Goal: Information Seeking & Learning: Check status

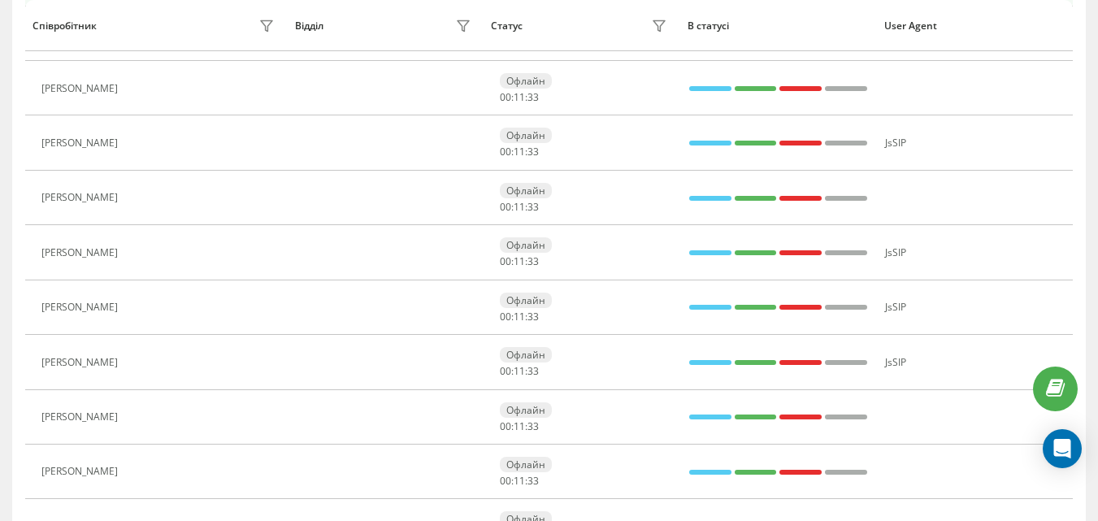
scroll to position [839, 0]
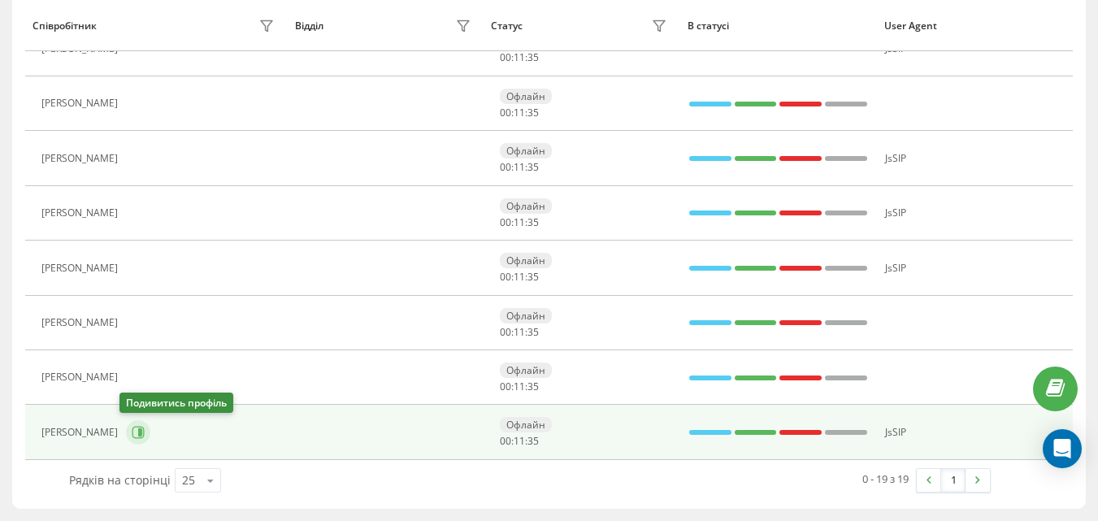
click at [132, 428] on icon at bounding box center [138, 432] width 13 height 13
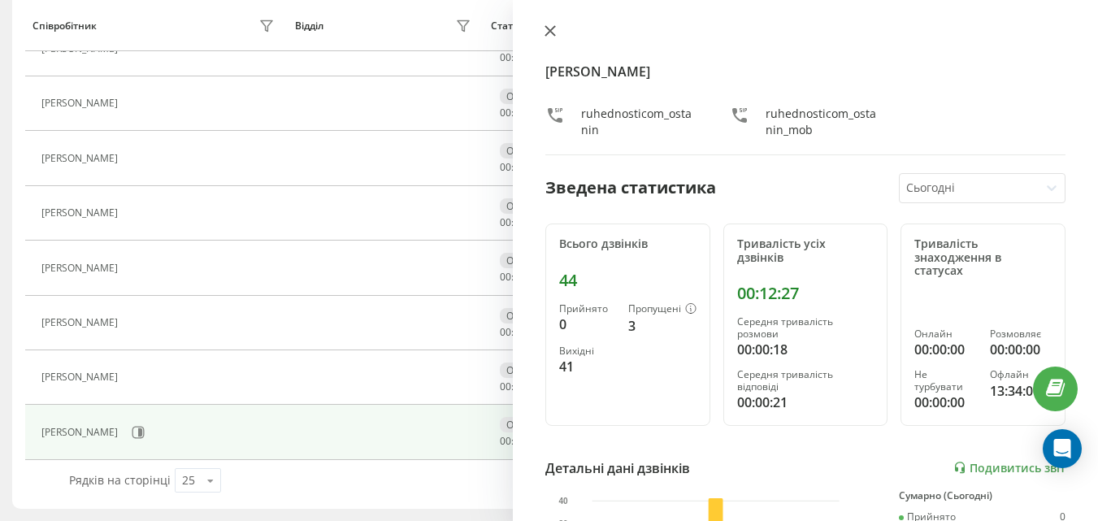
click at [549, 35] on icon at bounding box center [549, 30] width 11 height 11
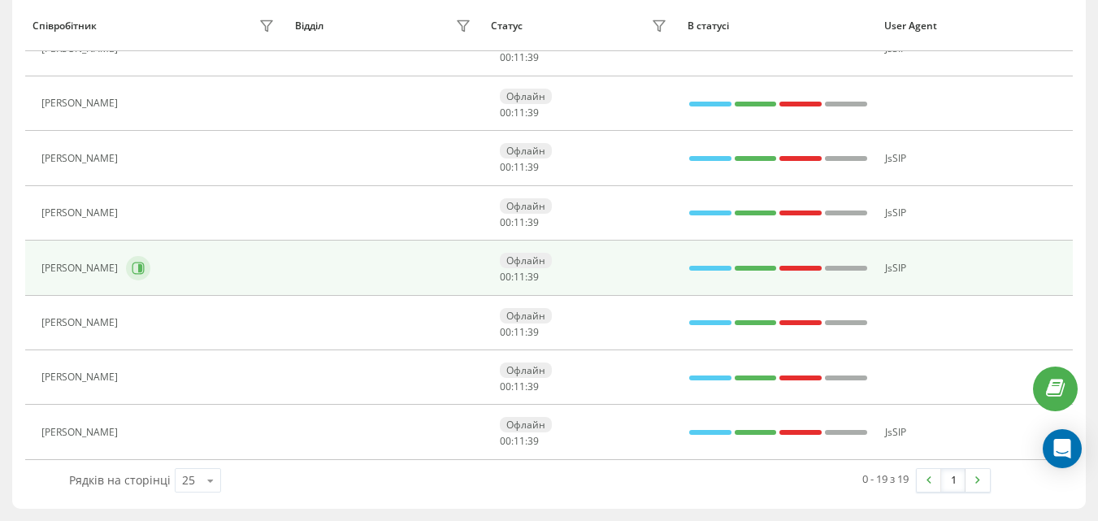
click at [126, 272] on button at bounding box center [138, 268] width 24 height 24
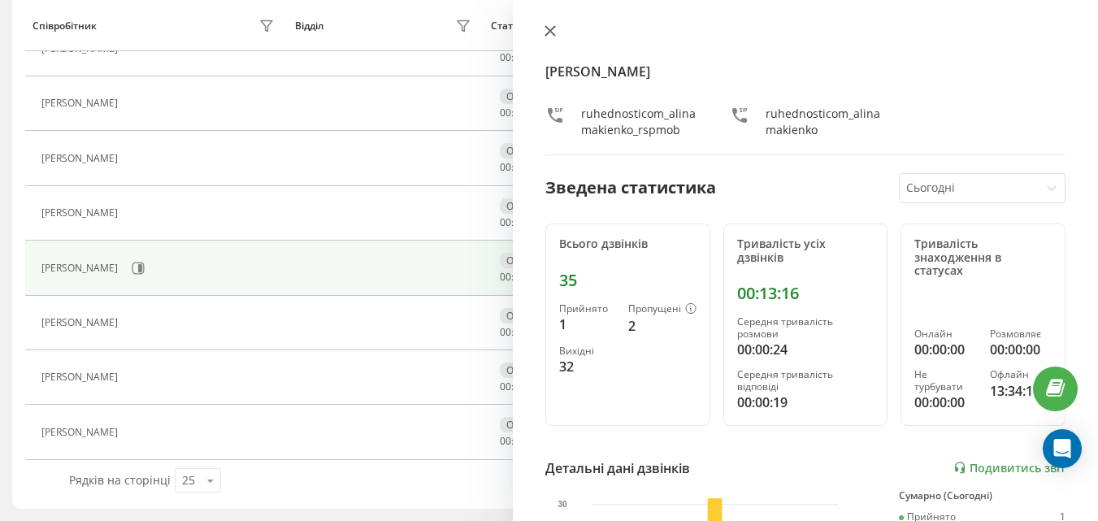
click at [549, 37] on button at bounding box center [550, 31] width 21 height 15
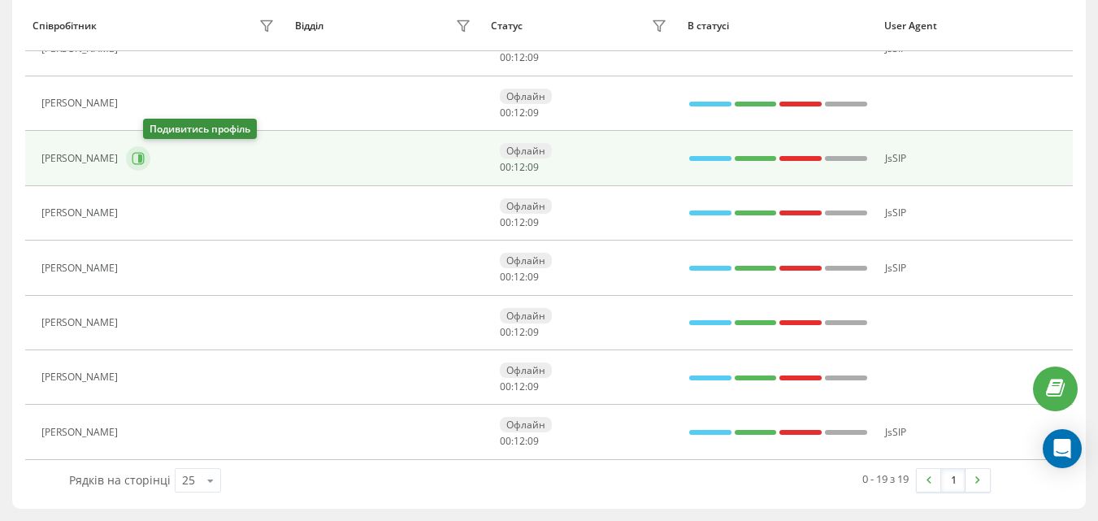
click at [150, 169] on button at bounding box center [138, 158] width 24 height 24
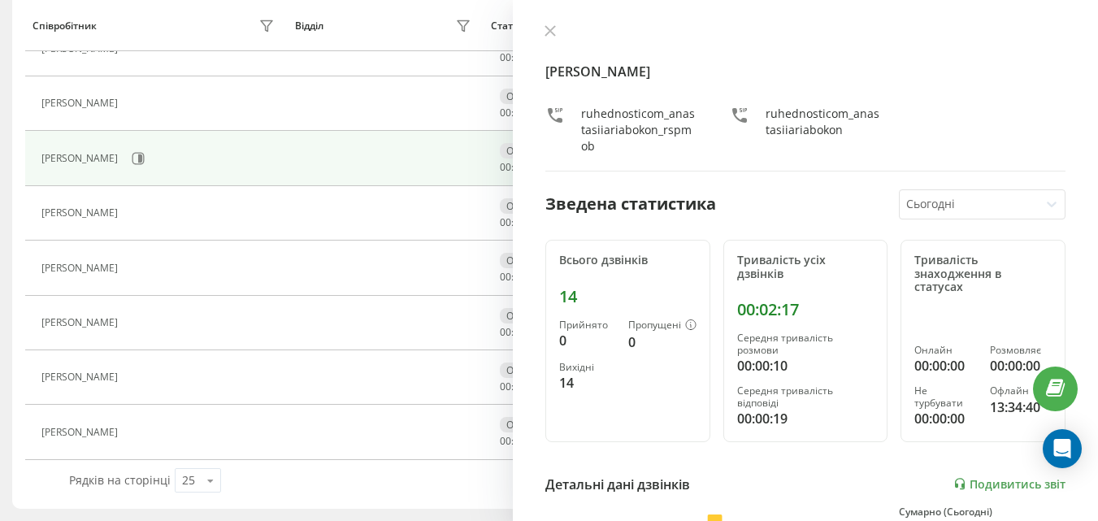
click at [548, 32] on icon at bounding box center [549, 30] width 11 height 11
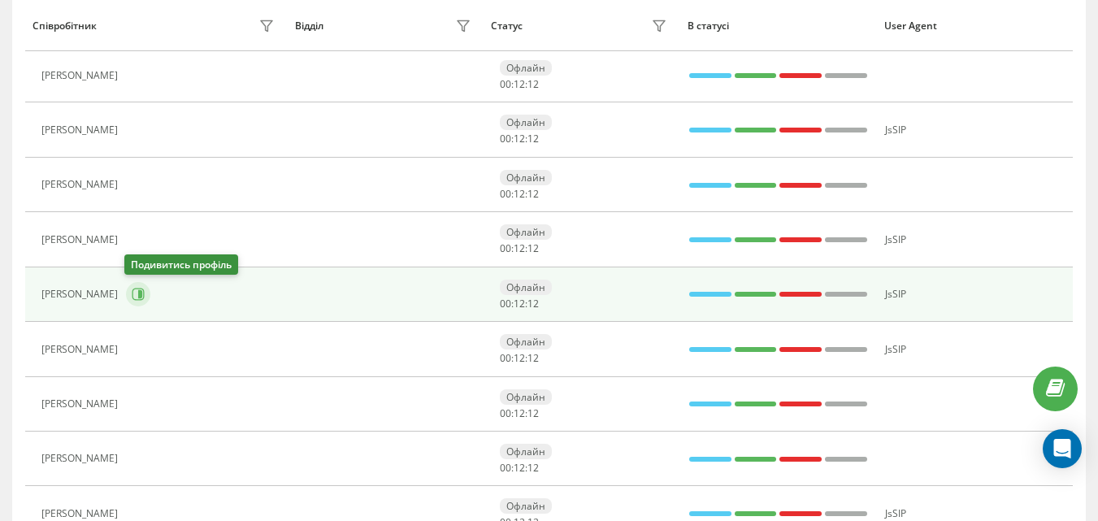
scroll to position [677, 0]
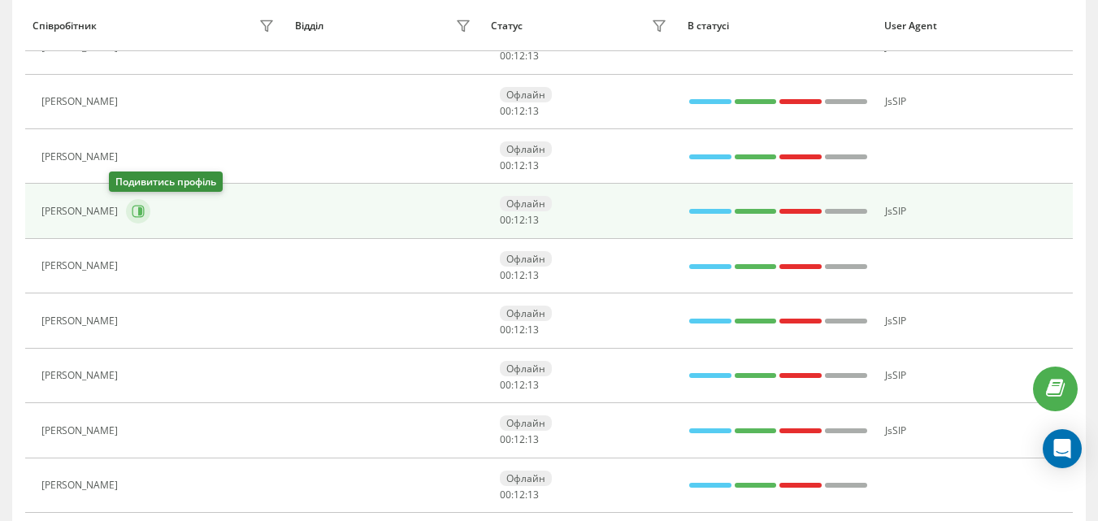
click at [126, 215] on button at bounding box center [138, 211] width 24 height 24
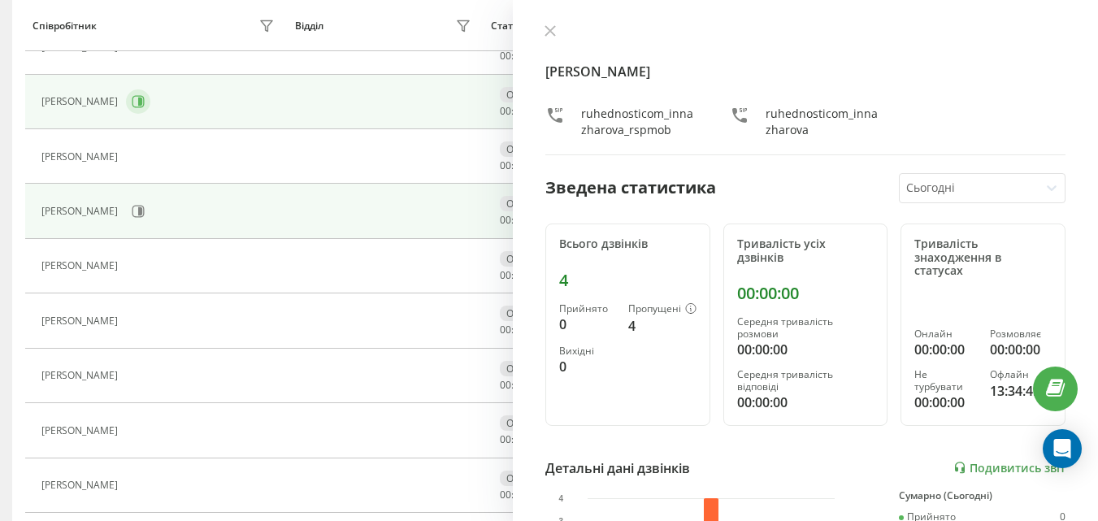
click at [126, 109] on button at bounding box center [138, 101] width 24 height 24
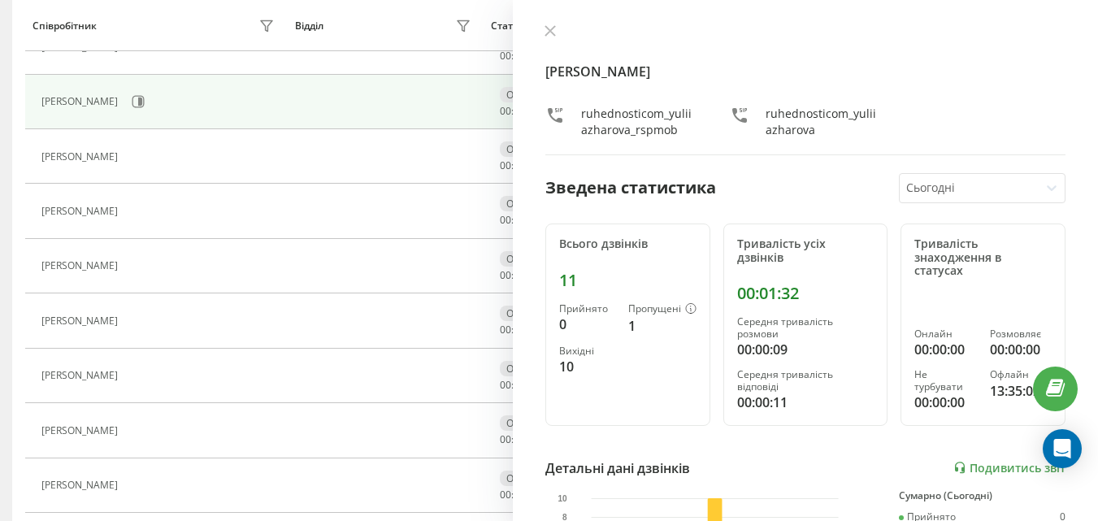
drag, startPoint x: 550, startPoint y: 37, endPoint x: 541, endPoint y: 45, distance: 11.5
click at [551, 37] on button at bounding box center [550, 31] width 21 height 15
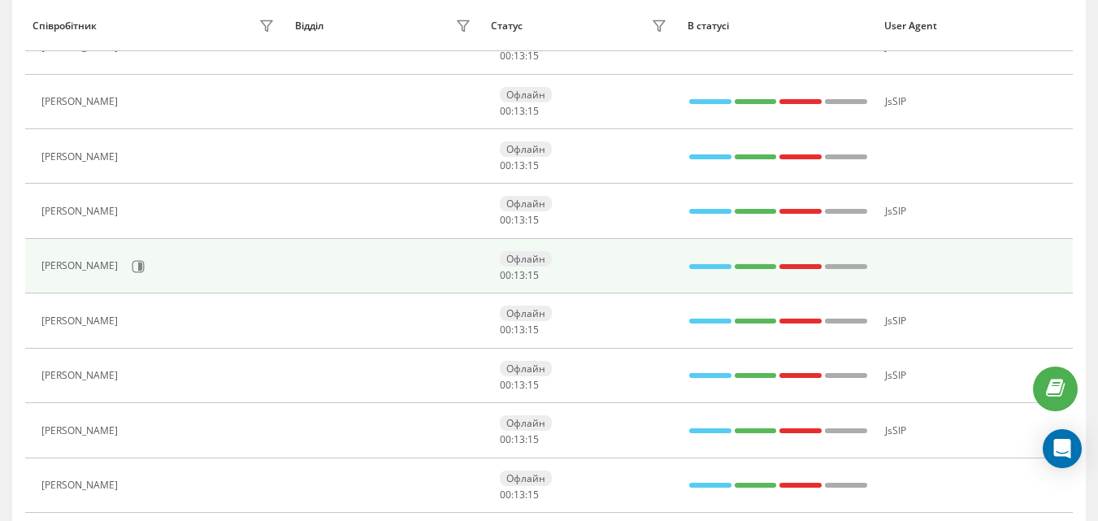
scroll to position [596, 0]
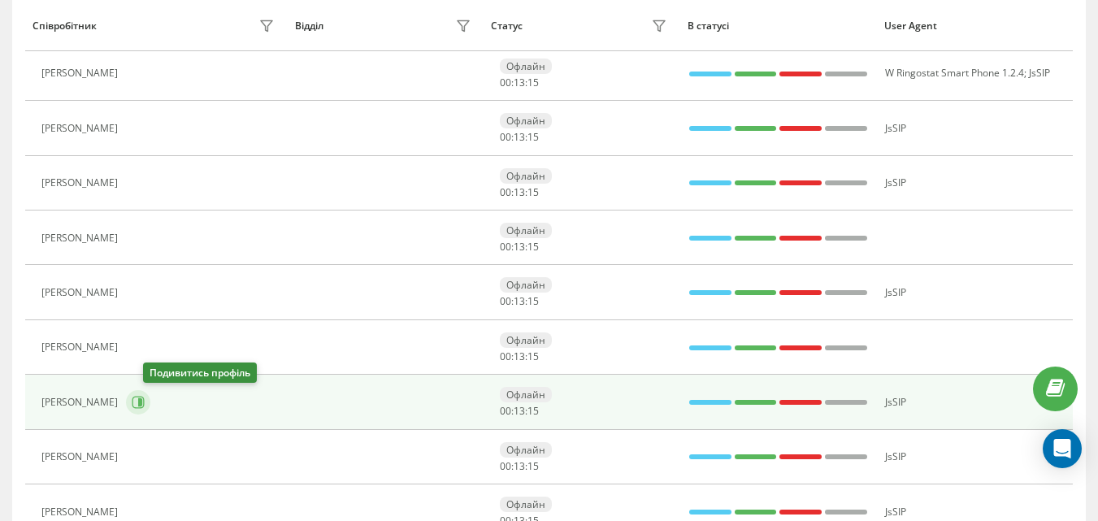
click at [145, 400] on icon at bounding box center [138, 402] width 13 height 13
click at [0, 0] on div at bounding box center [0, 0] width 0 height 0
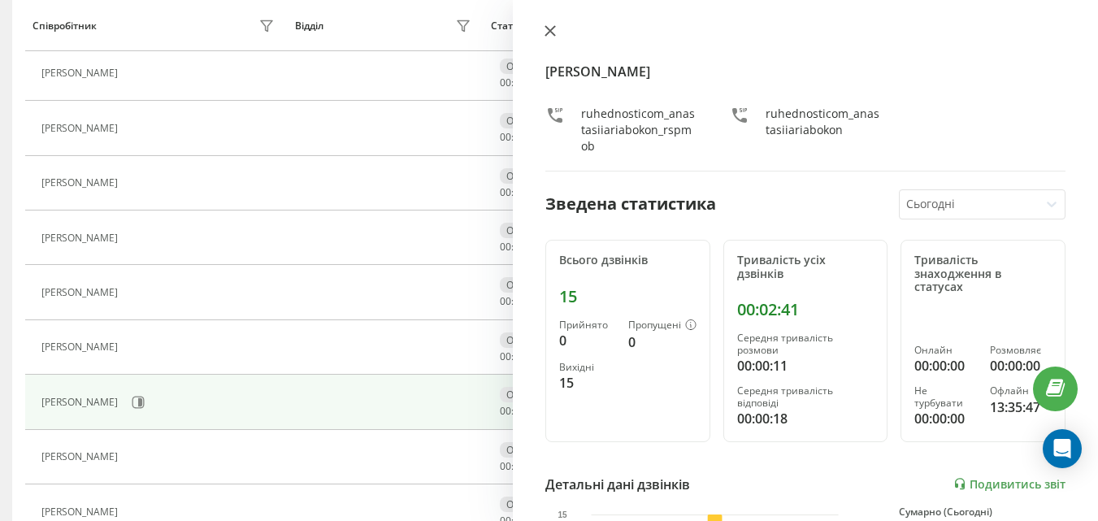
click at [549, 32] on icon at bounding box center [550, 31] width 10 height 10
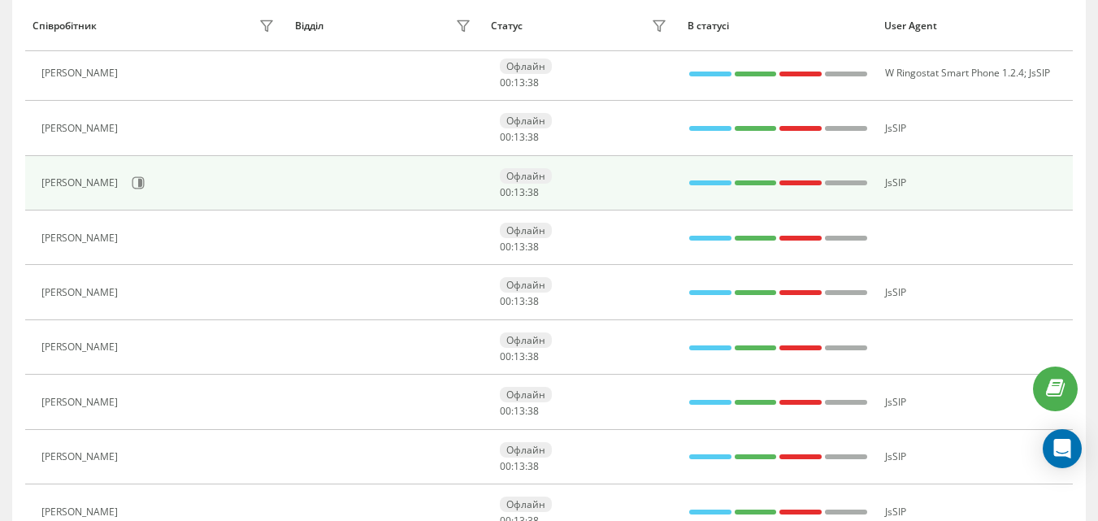
scroll to position [514, 0]
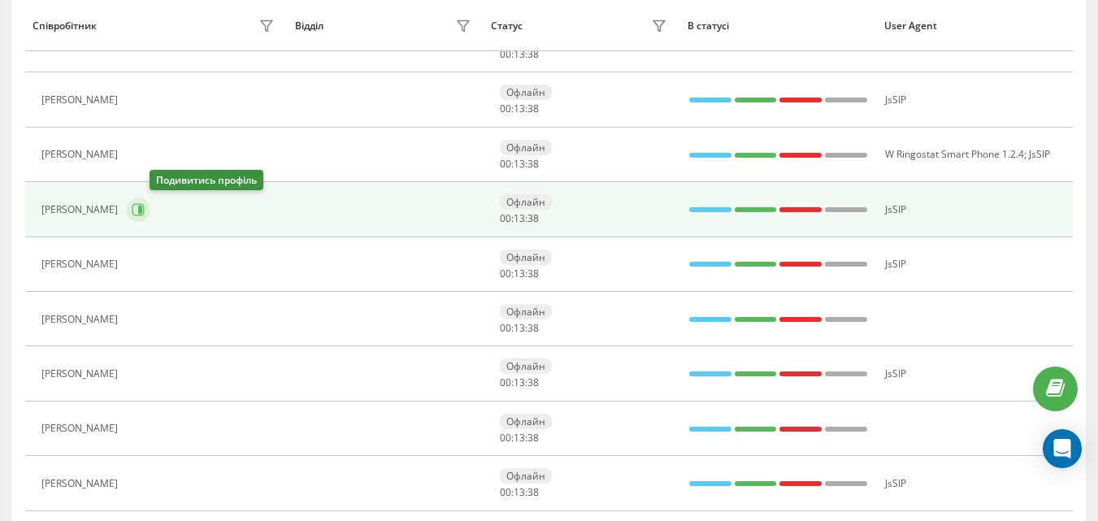
click at [142, 209] on icon at bounding box center [140, 210] width 4 height 8
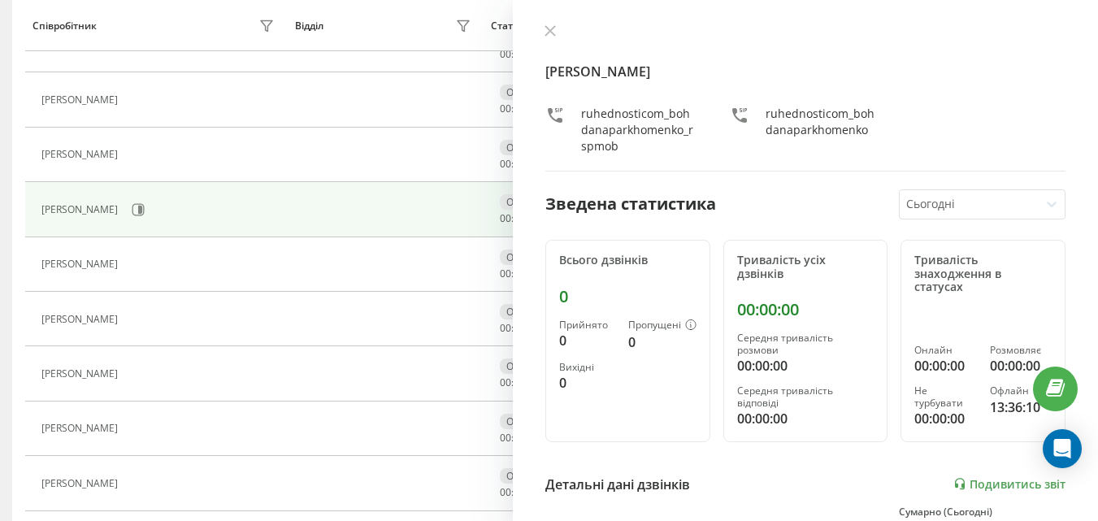
click at [555, 24] on div "Богдана Пархоменко ruhednosticom_bohdanaparkhomenko_rspmob ruhednosticom_bohdan…" at bounding box center [805, 260] width 585 height 521
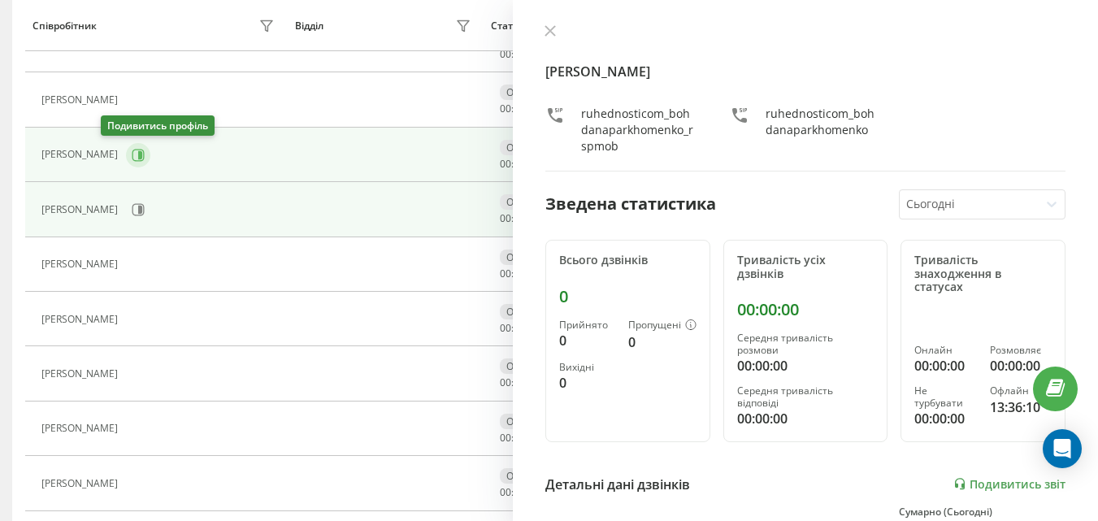
click at [132, 155] on icon at bounding box center [138, 155] width 13 height 13
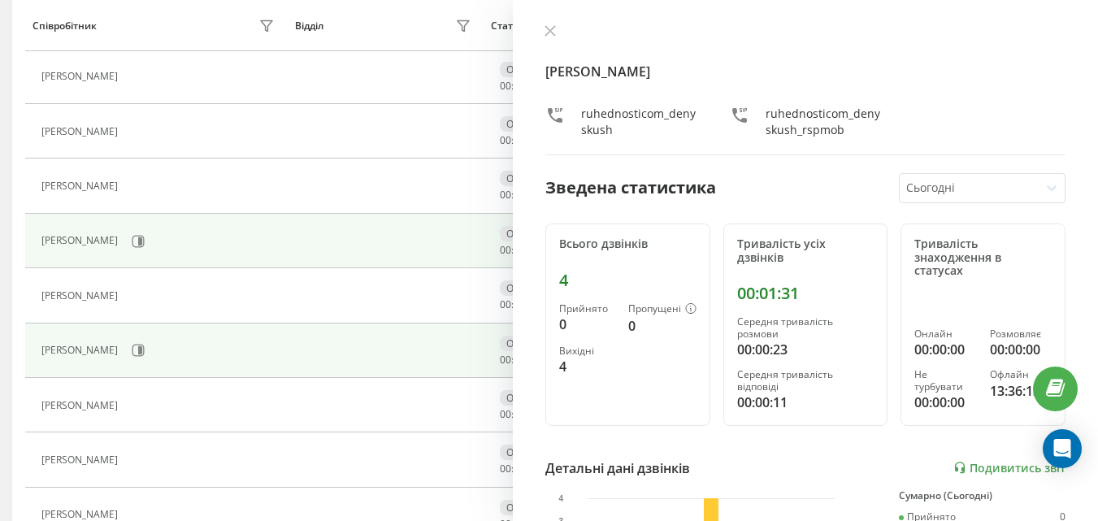
scroll to position [352, 0]
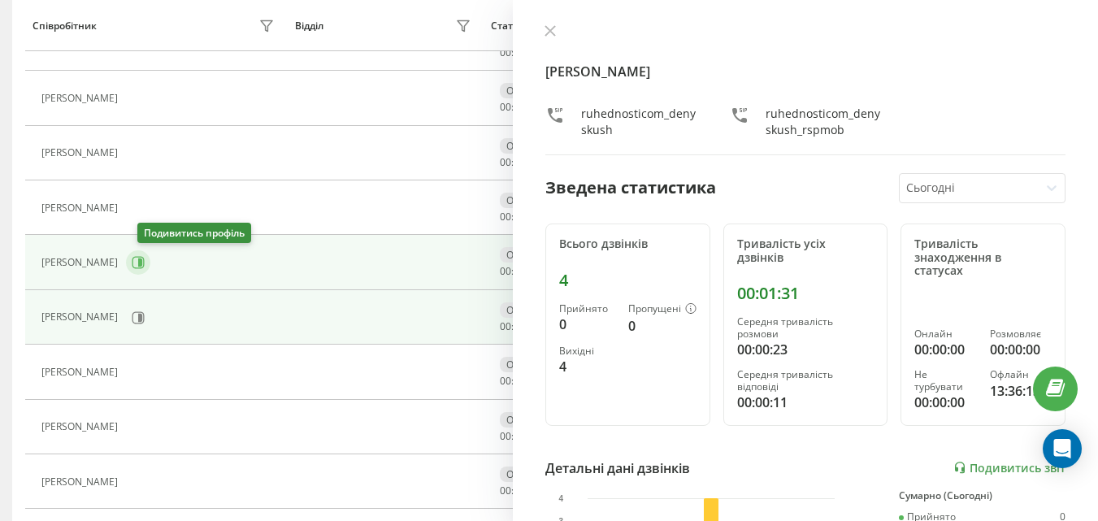
click at [145, 265] on icon at bounding box center [138, 262] width 13 height 13
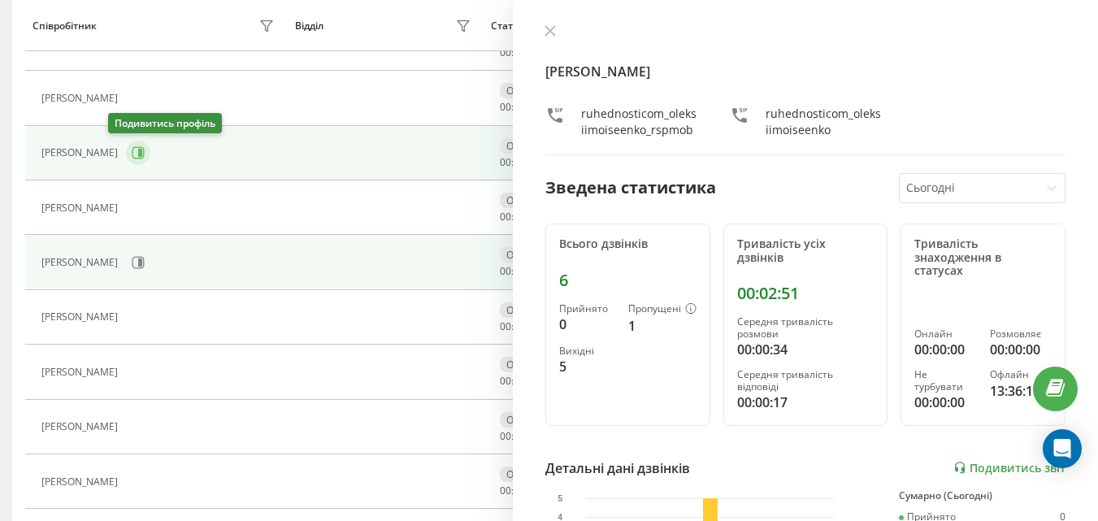
click at [132, 153] on icon at bounding box center [138, 152] width 13 height 13
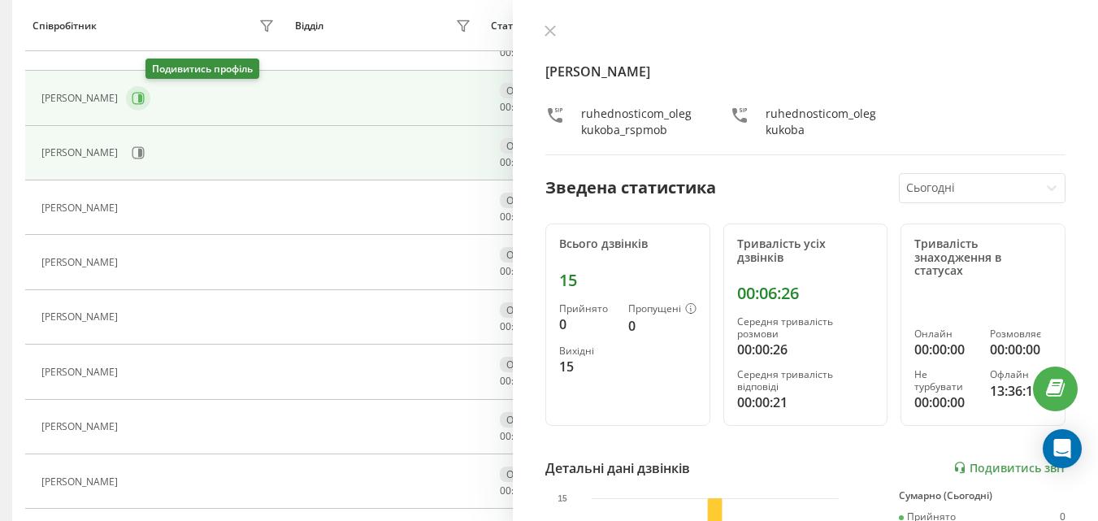
click at [145, 102] on icon at bounding box center [138, 98] width 12 height 12
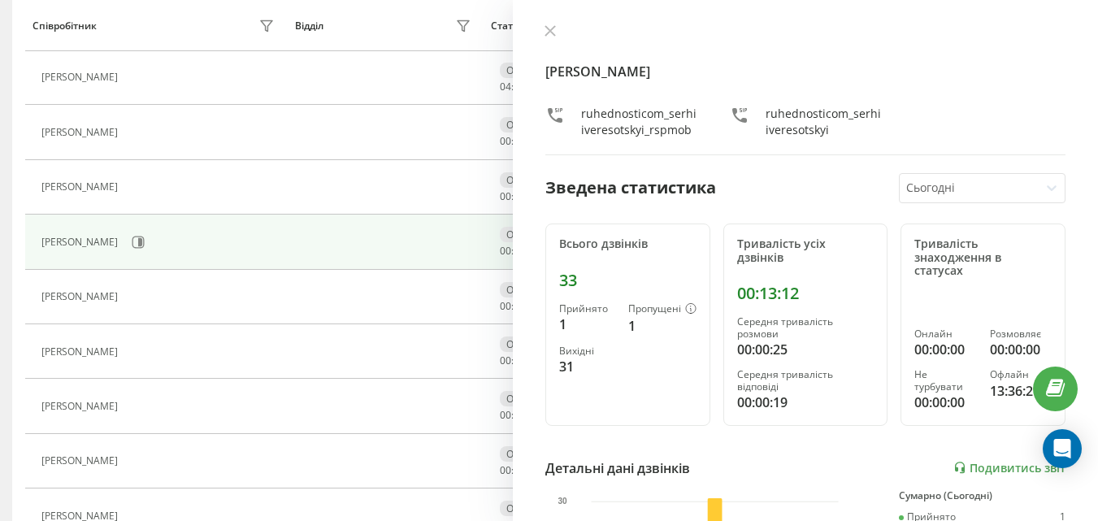
scroll to position [108, 0]
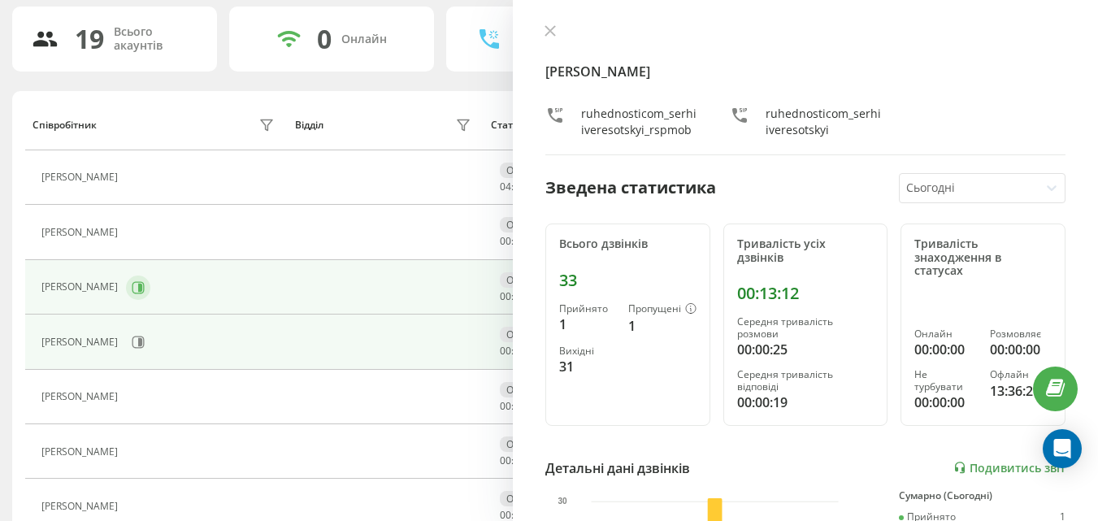
click at [132, 293] on icon at bounding box center [138, 287] width 13 height 13
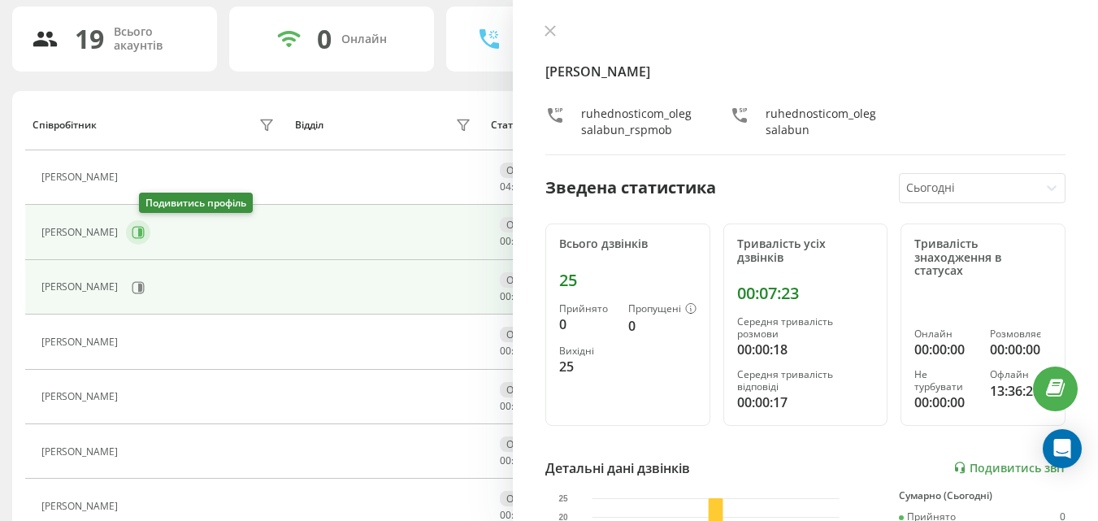
click at [145, 239] on icon at bounding box center [138, 232] width 13 height 13
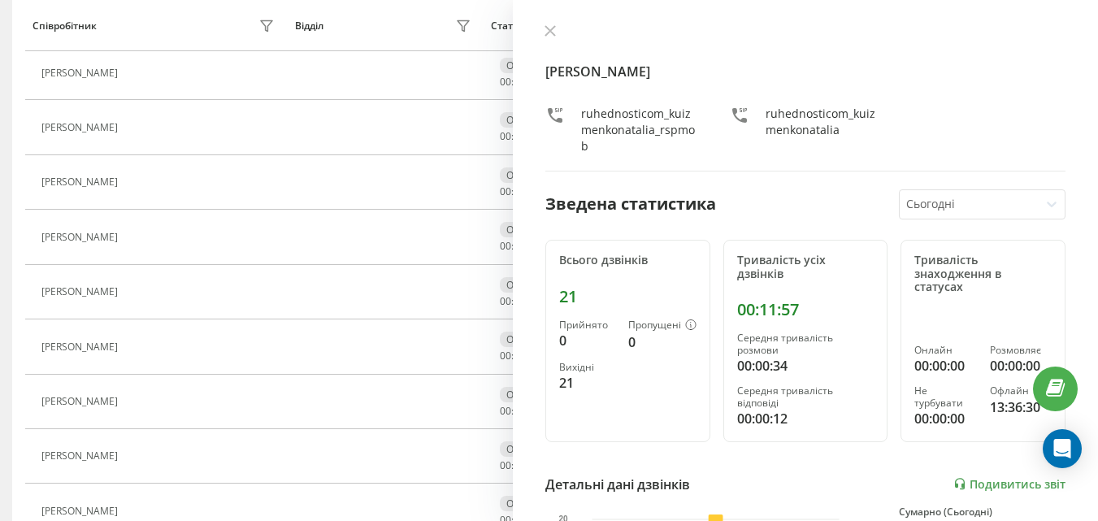
scroll to position [839, 0]
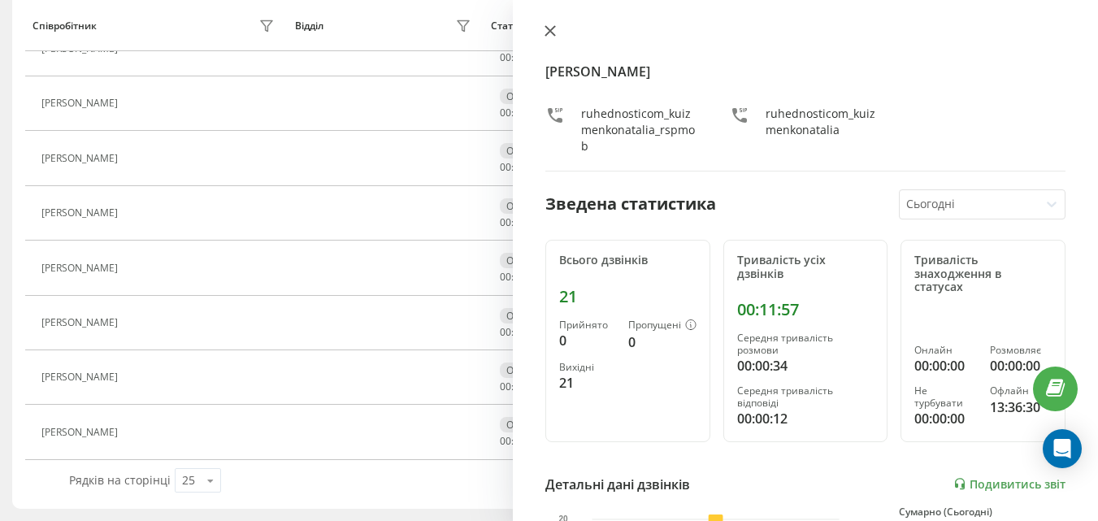
click at [543, 33] on button at bounding box center [550, 31] width 21 height 15
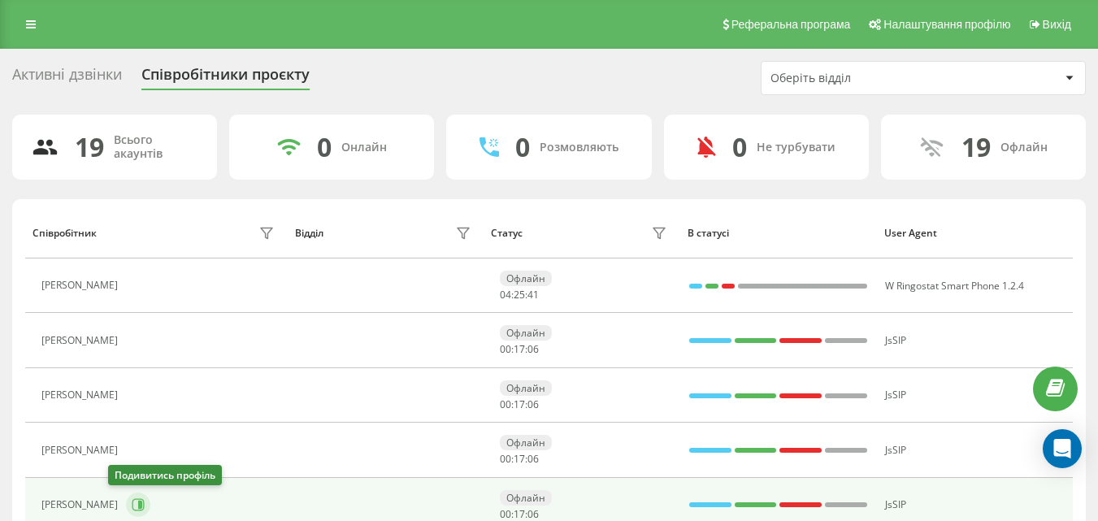
click at [126, 495] on button at bounding box center [138, 504] width 24 height 24
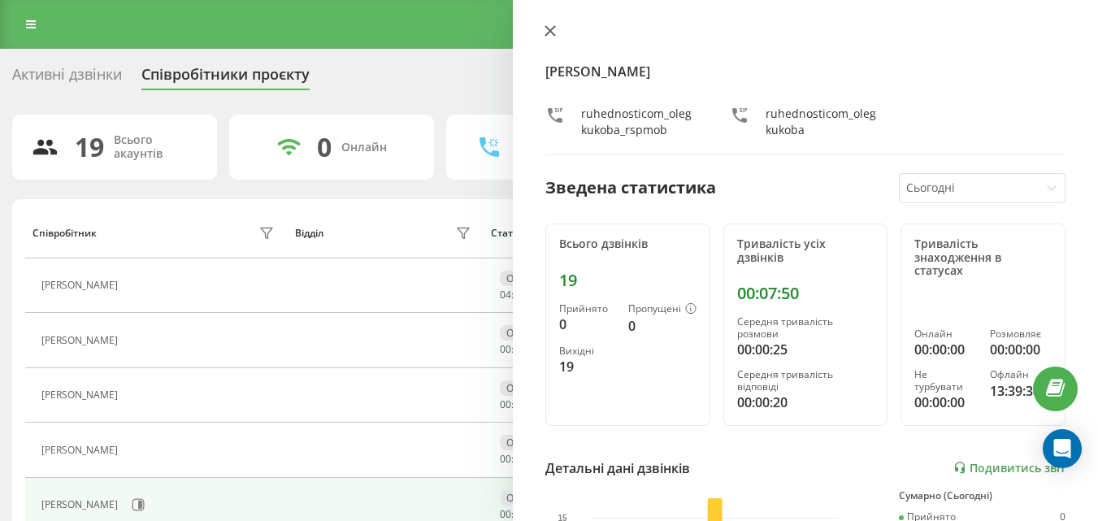
click at [547, 35] on icon at bounding box center [550, 31] width 10 height 10
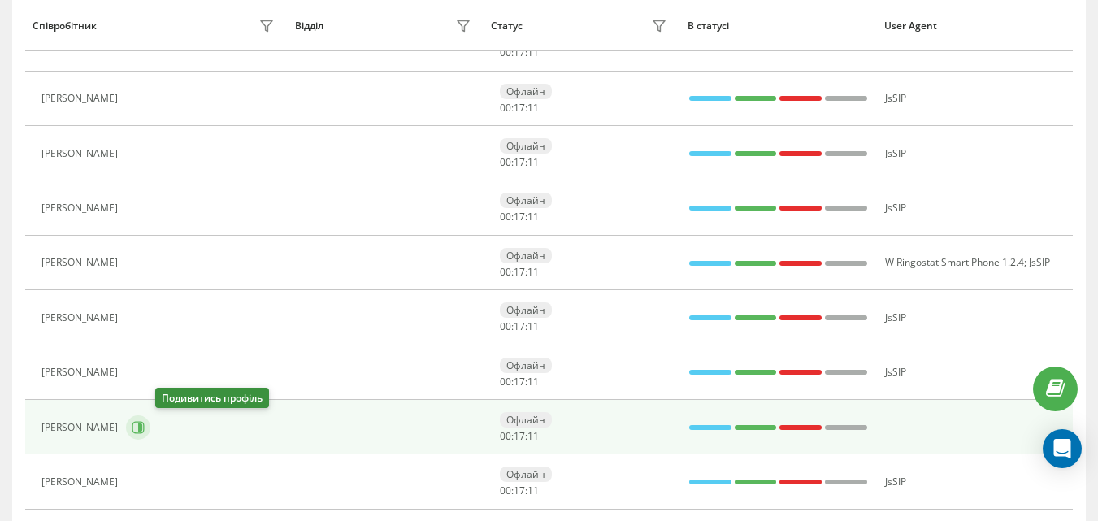
scroll to position [839, 0]
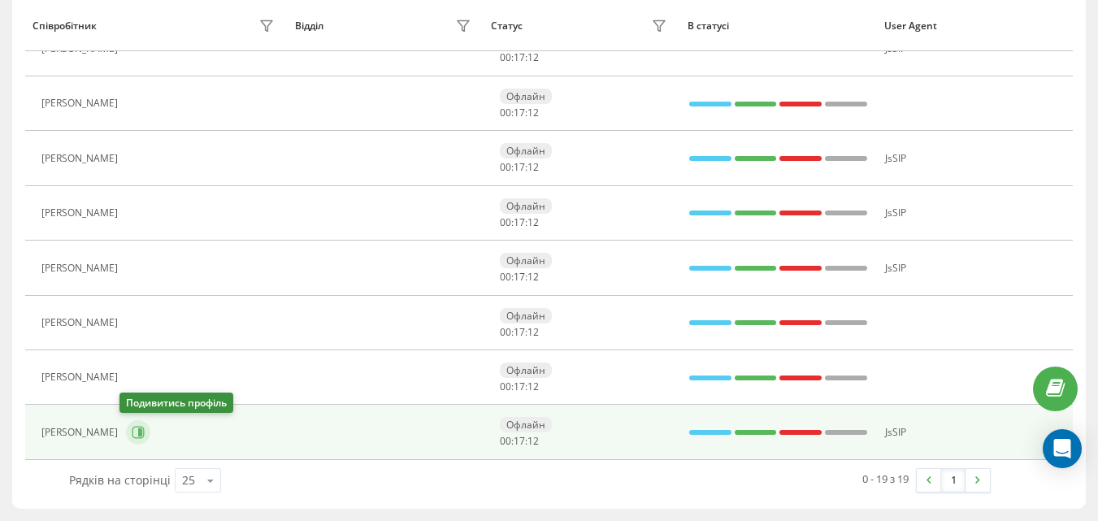
click at [132, 435] on icon at bounding box center [138, 432] width 13 height 13
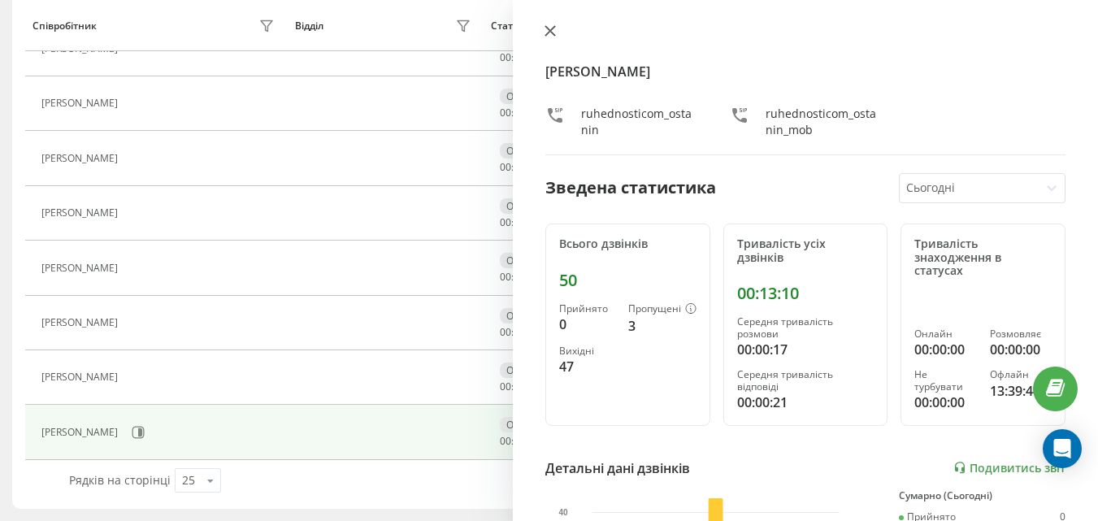
click at [549, 32] on icon at bounding box center [550, 31] width 10 height 10
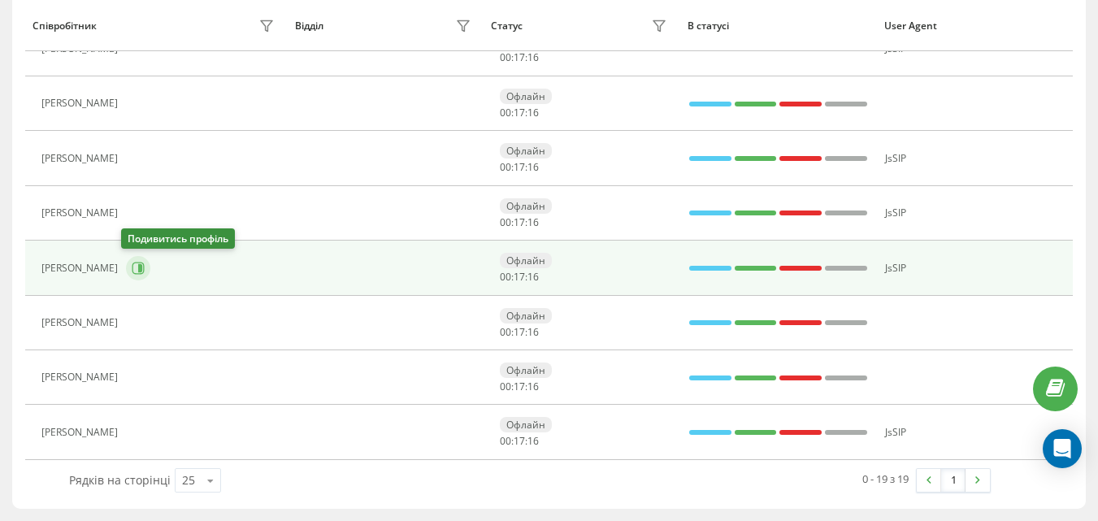
click at [138, 269] on icon at bounding box center [140, 268] width 4 height 8
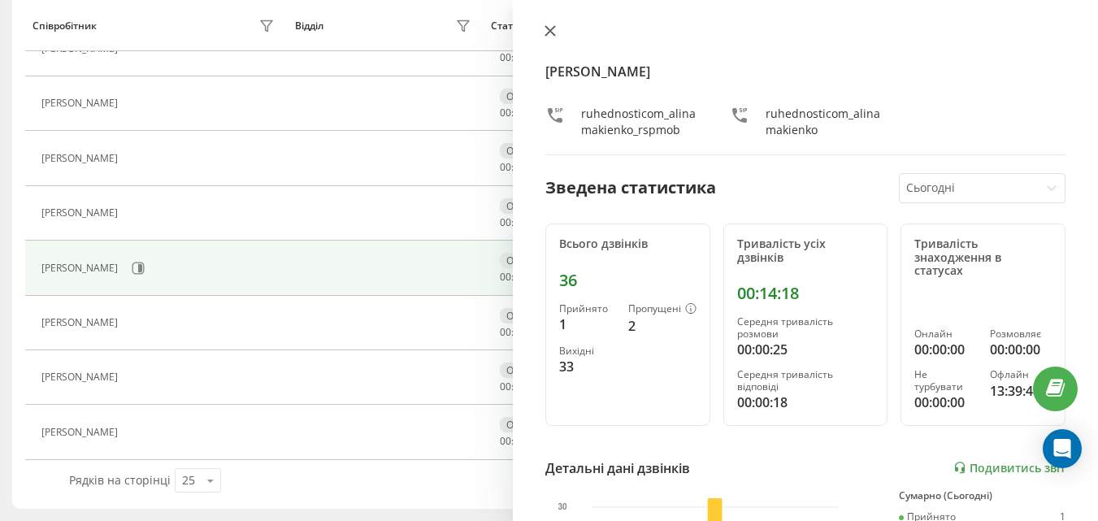
click at [547, 30] on icon at bounding box center [549, 30] width 11 height 11
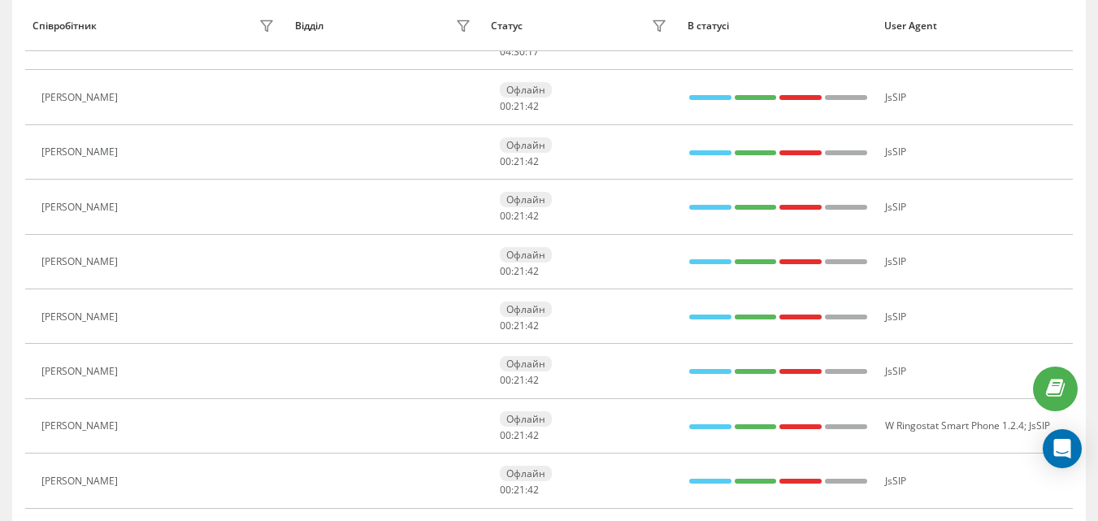
scroll to position [261, 0]
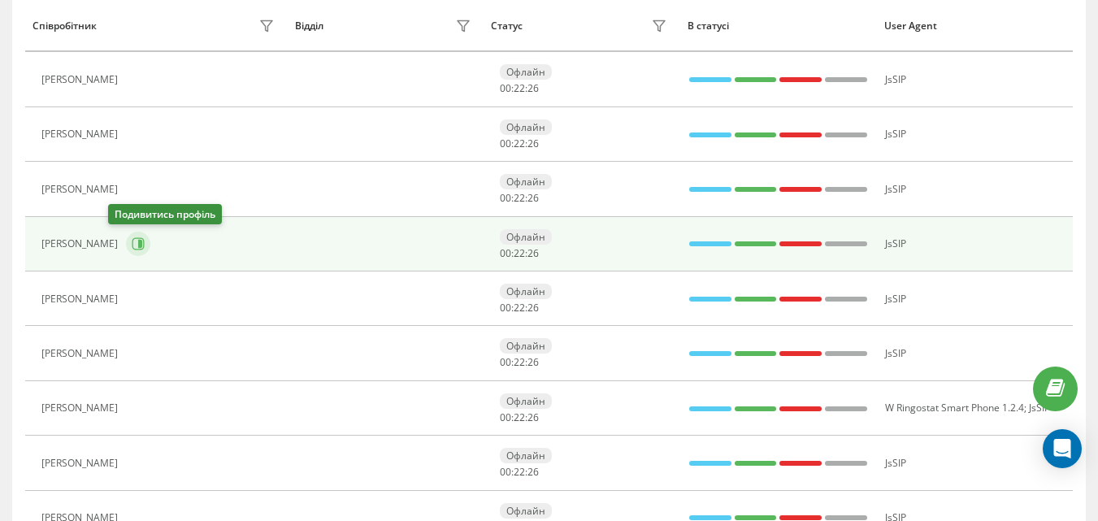
click at [132, 244] on icon at bounding box center [138, 243] width 13 height 13
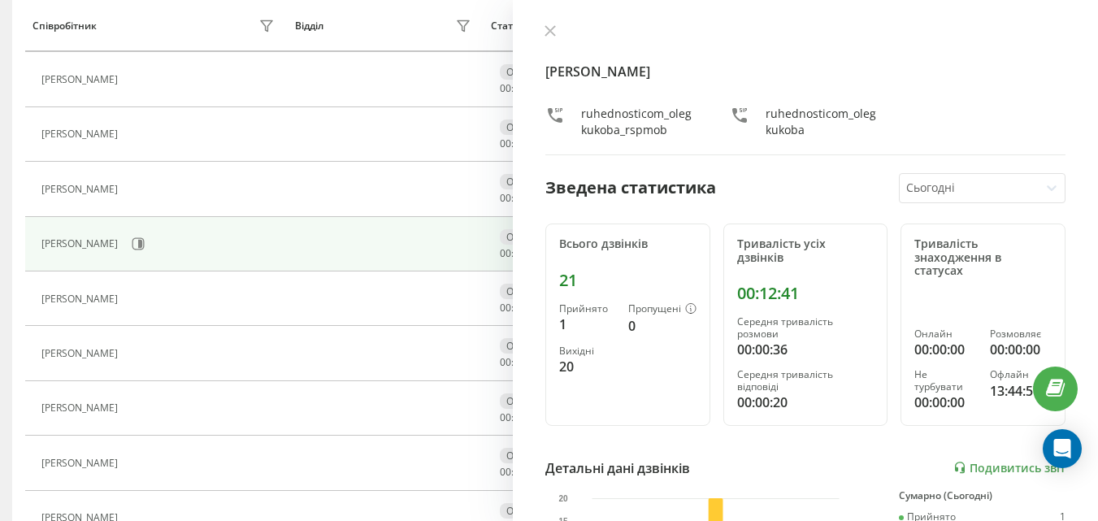
click at [553, 41] on div "Олег Кукоба ruhednosticom_olegkukoba_rspmob ruhednosticom_olegkukoba" at bounding box center [805, 89] width 520 height 131
click at [550, 25] on icon at bounding box center [549, 30] width 11 height 11
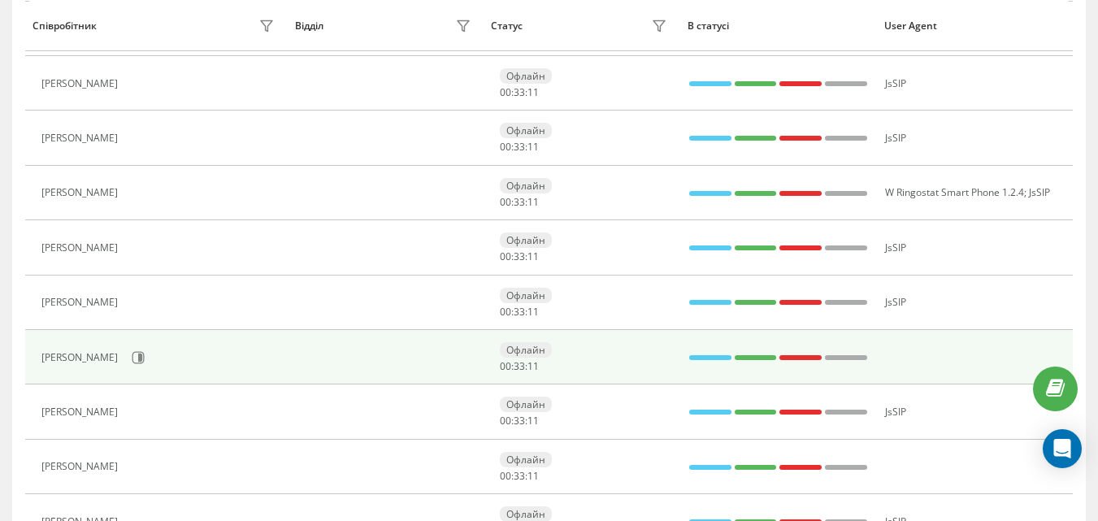
scroll to position [505, 0]
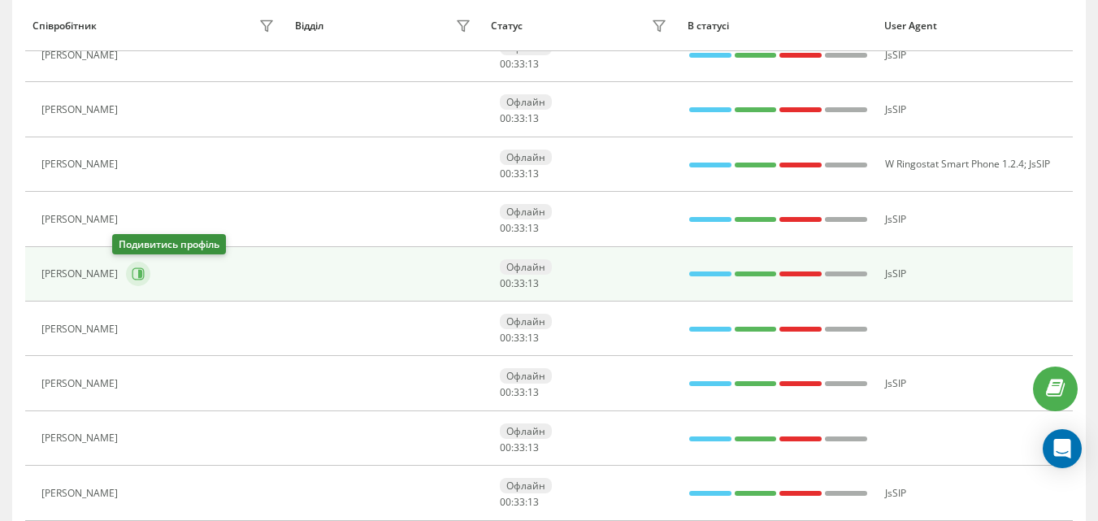
click at [132, 275] on icon at bounding box center [138, 273] width 13 height 13
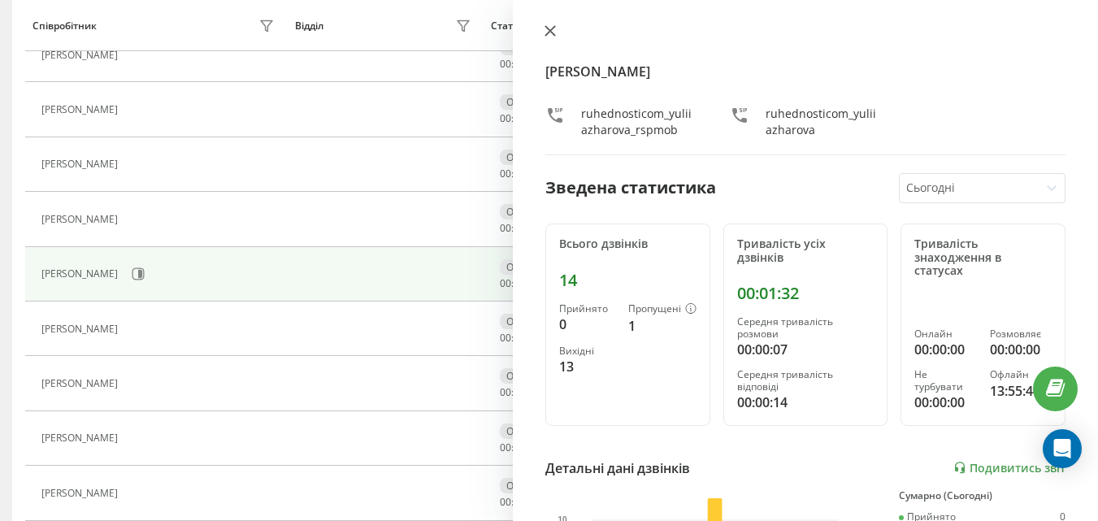
click at [542, 33] on button at bounding box center [550, 31] width 21 height 15
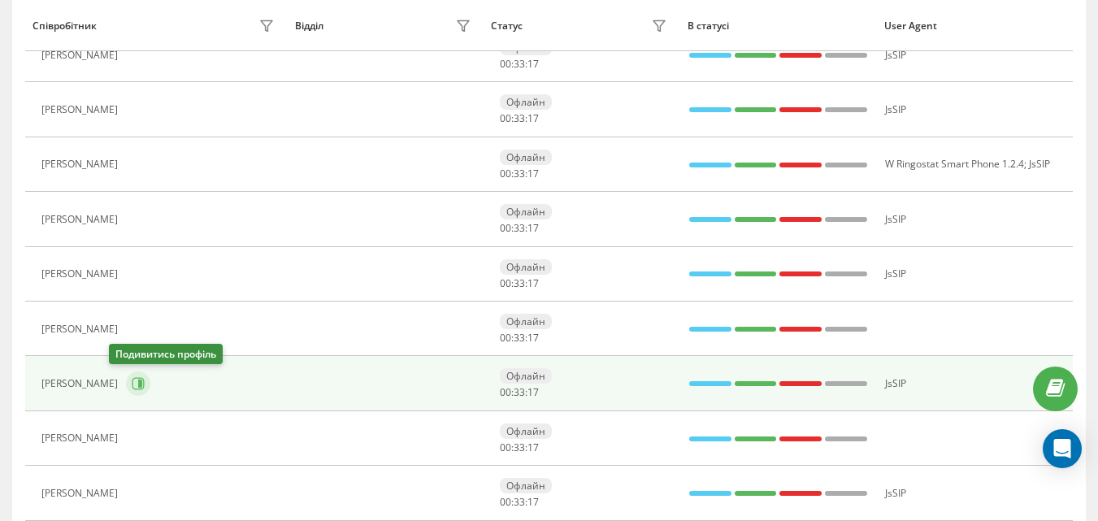
click at [126, 378] on button at bounding box center [138, 383] width 24 height 24
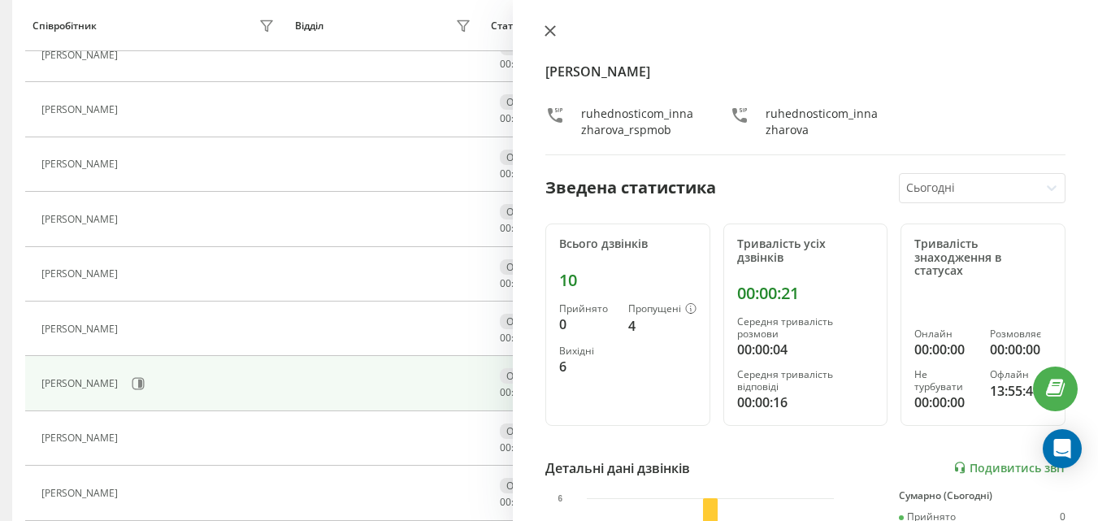
click at [542, 25] on button at bounding box center [550, 31] width 21 height 15
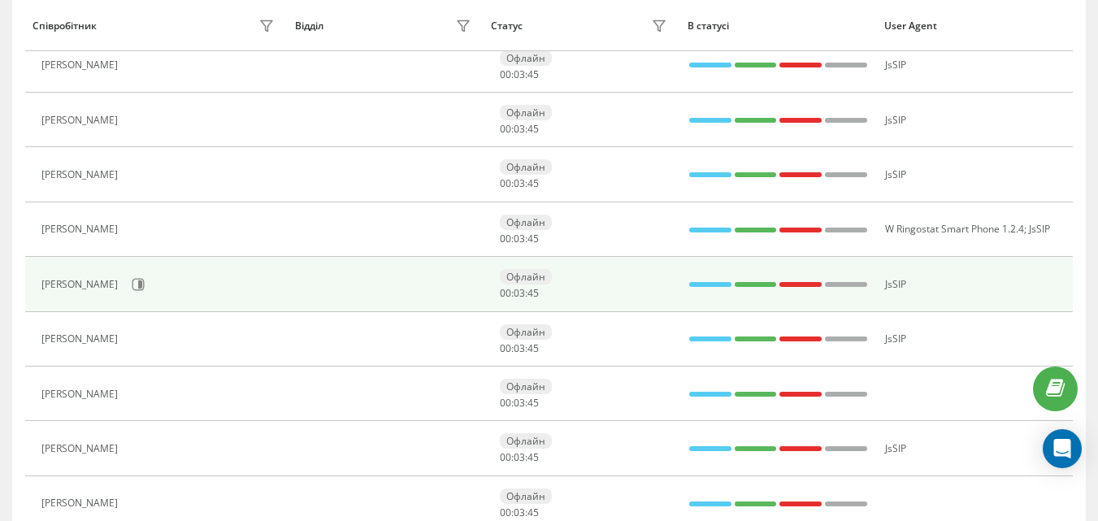
scroll to position [342, 0]
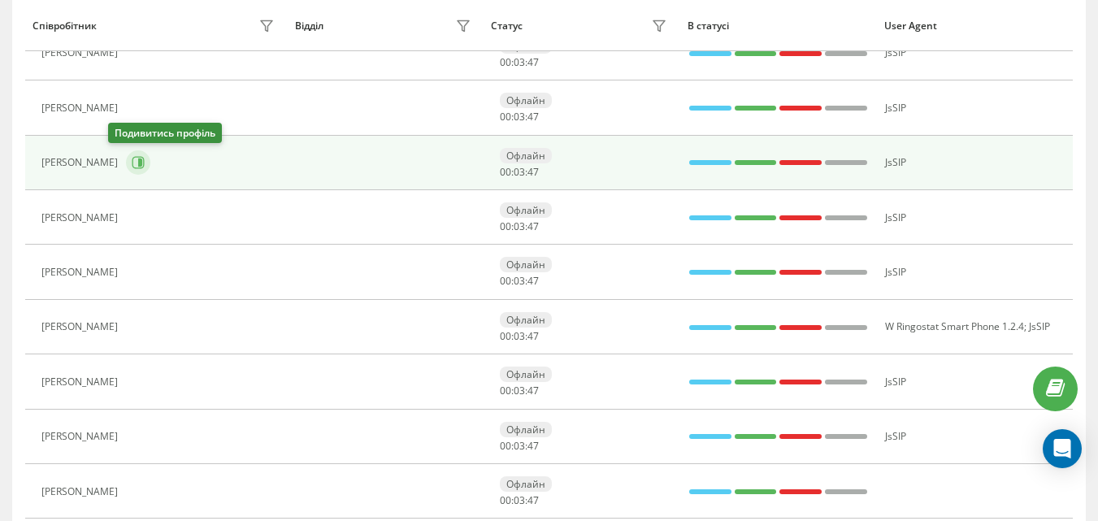
click at [132, 163] on icon at bounding box center [138, 162] width 13 height 13
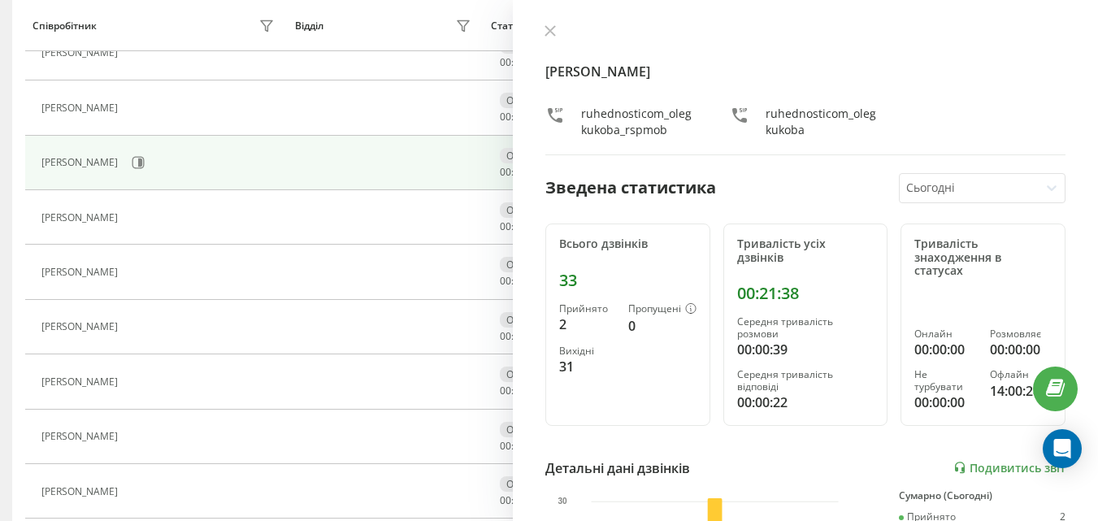
click at [553, 41] on div "Олег Кукоба ruhednosticom_olegkukoba_rspmob ruhednosticom_olegkukoba" at bounding box center [805, 89] width 520 height 131
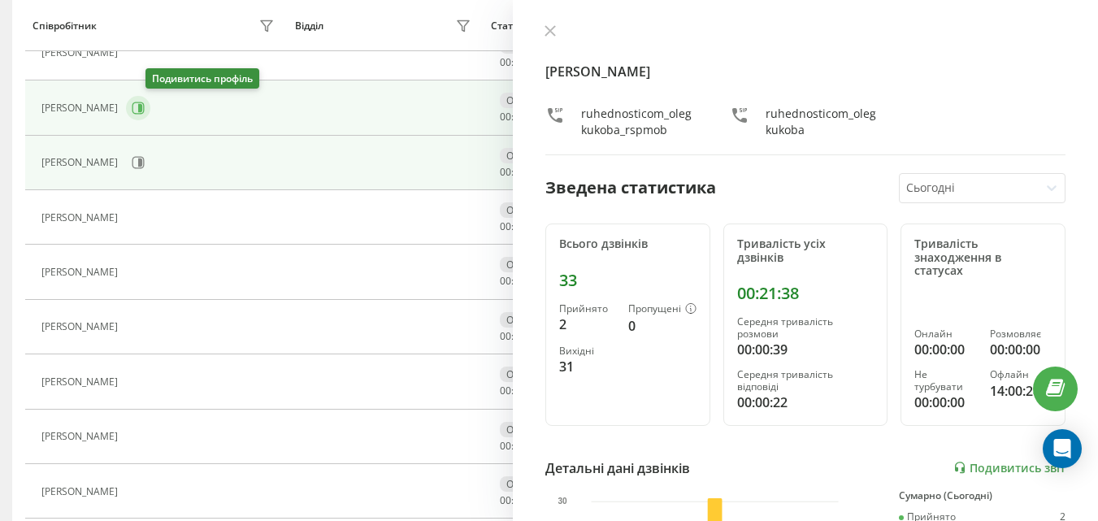
click at [145, 113] on icon at bounding box center [138, 108] width 12 height 12
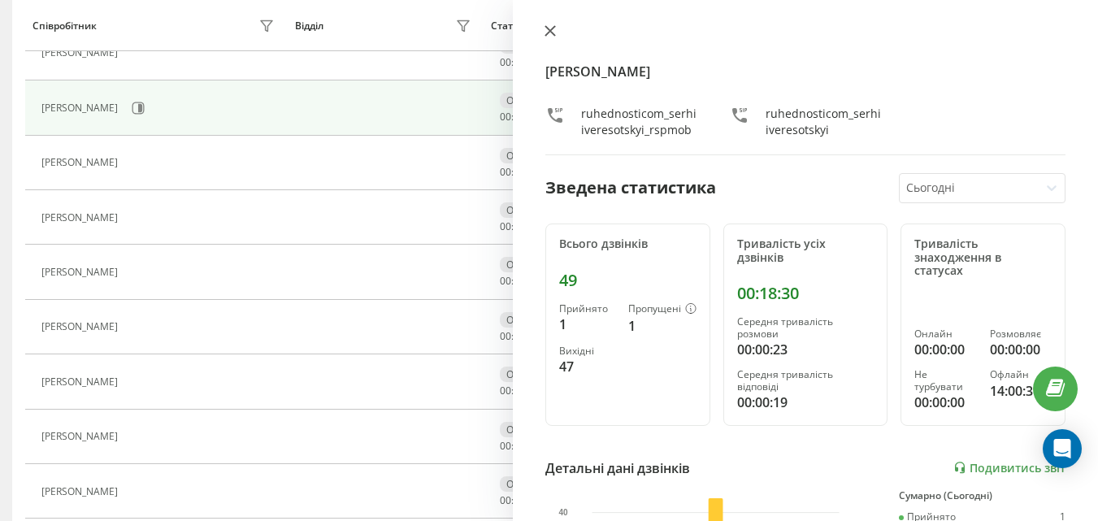
click at [545, 33] on icon at bounding box center [549, 30] width 11 height 11
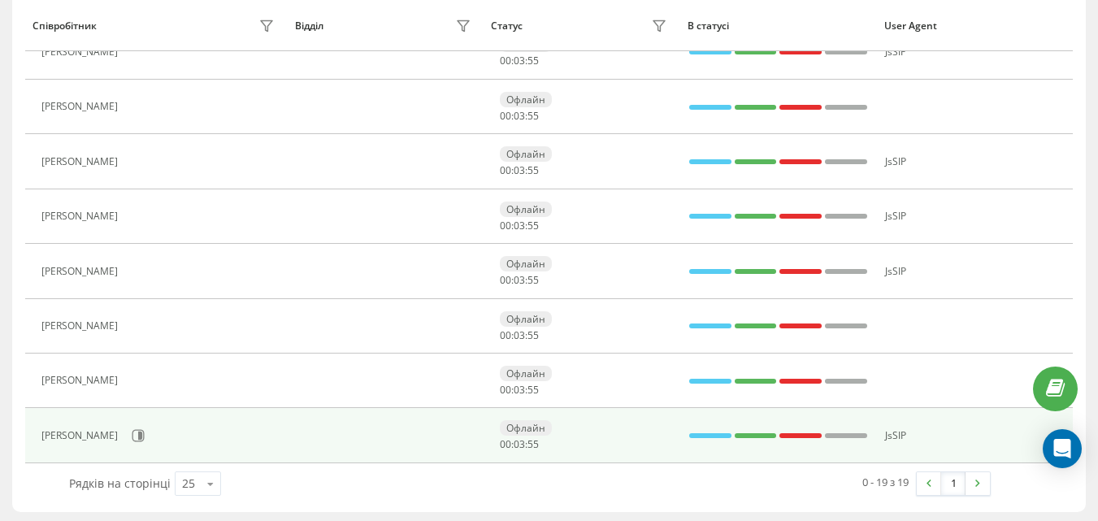
scroll to position [839, 0]
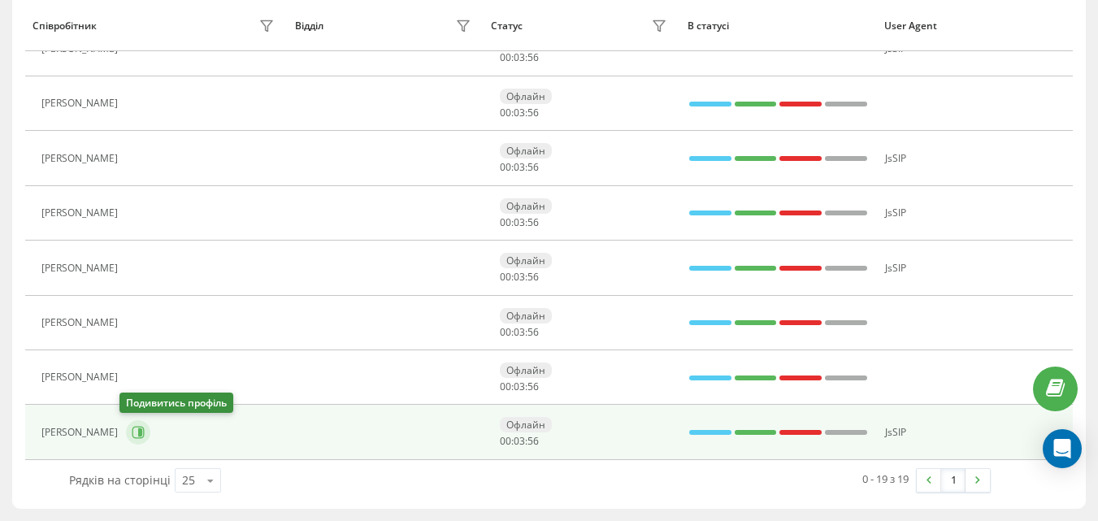
click at [132, 431] on icon at bounding box center [138, 432] width 13 height 13
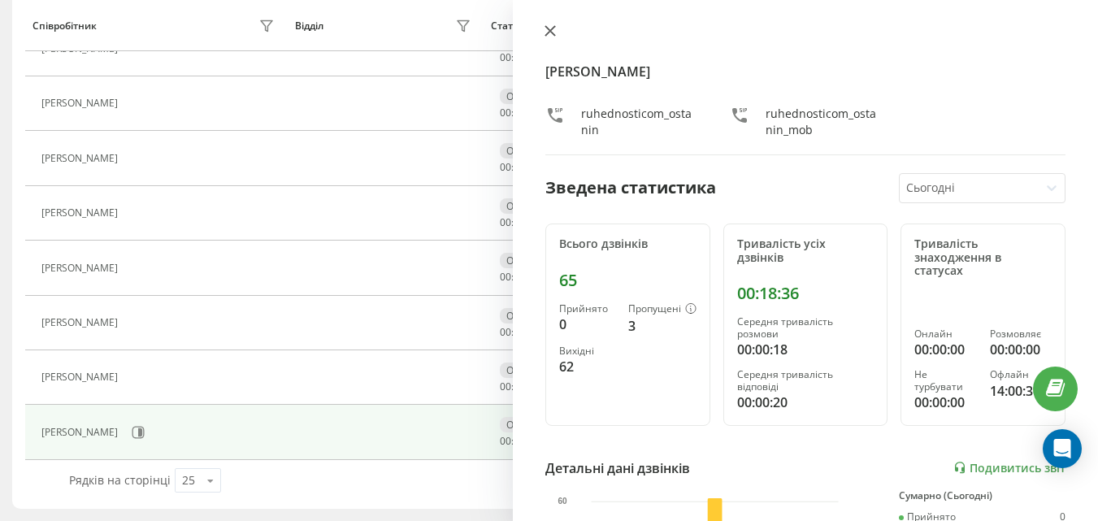
click at [544, 28] on button at bounding box center [550, 31] width 21 height 15
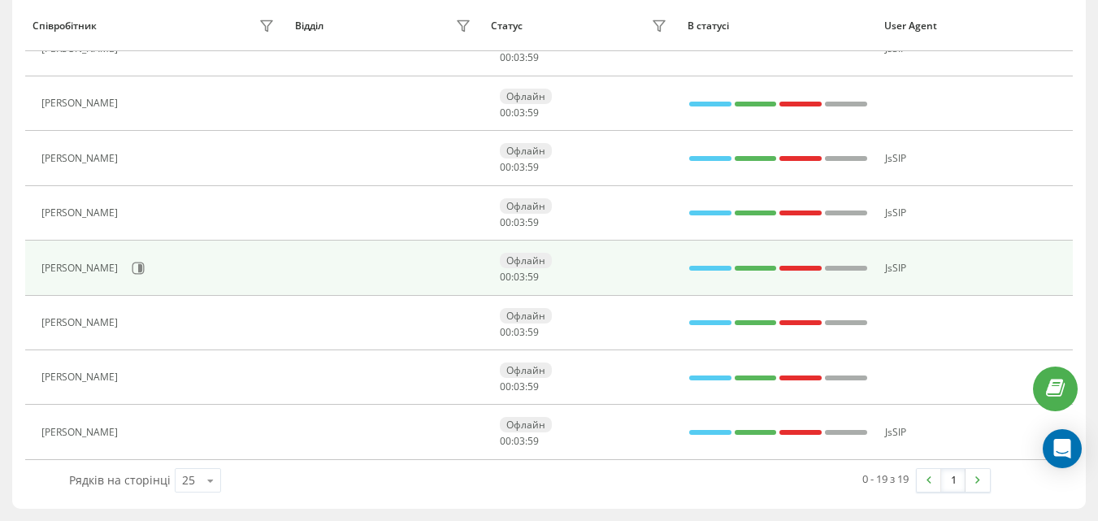
click at [129, 255] on div "[PERSON_NAME]" at bounding box center [159, 268] width 236 height 28
click at [132, 262] on icon at bounding box center [138, 268] width 13 height 13
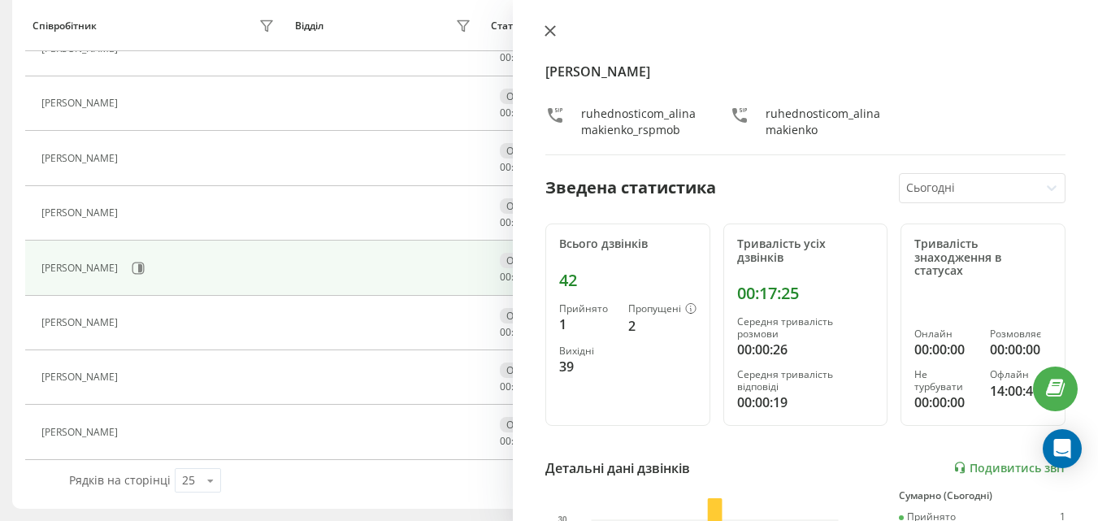
click at [549, 28] on icon at bounding box center [549, 30] width 11 height 11
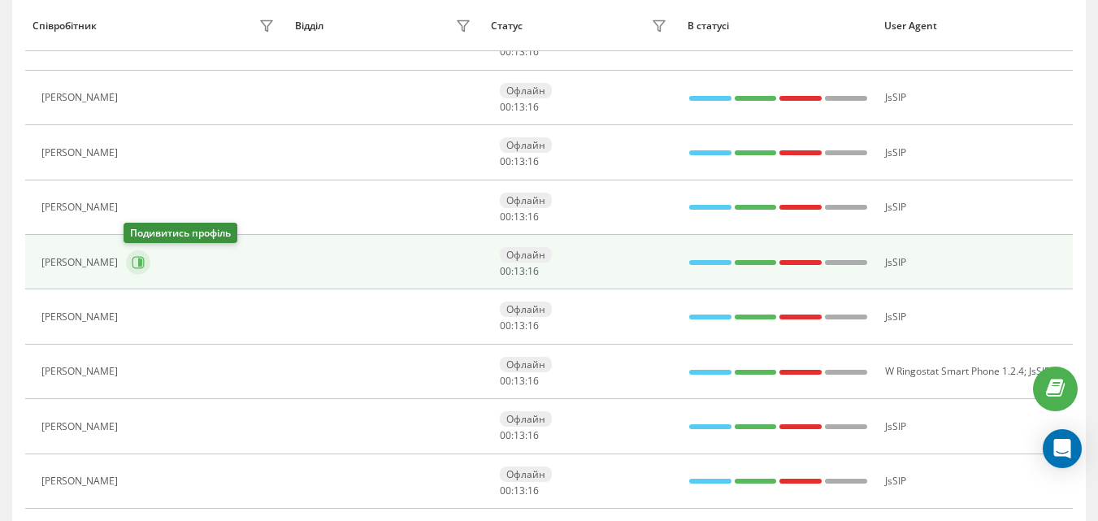
scroll to position [271, 0]
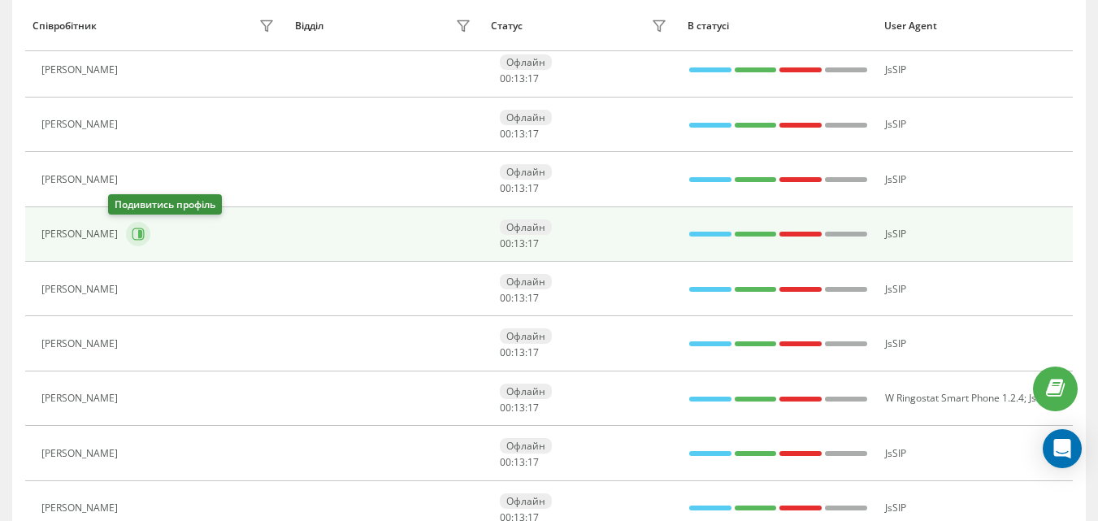
click at [132, 235] on icon at bounding box center [138, 234] width 13 height 13
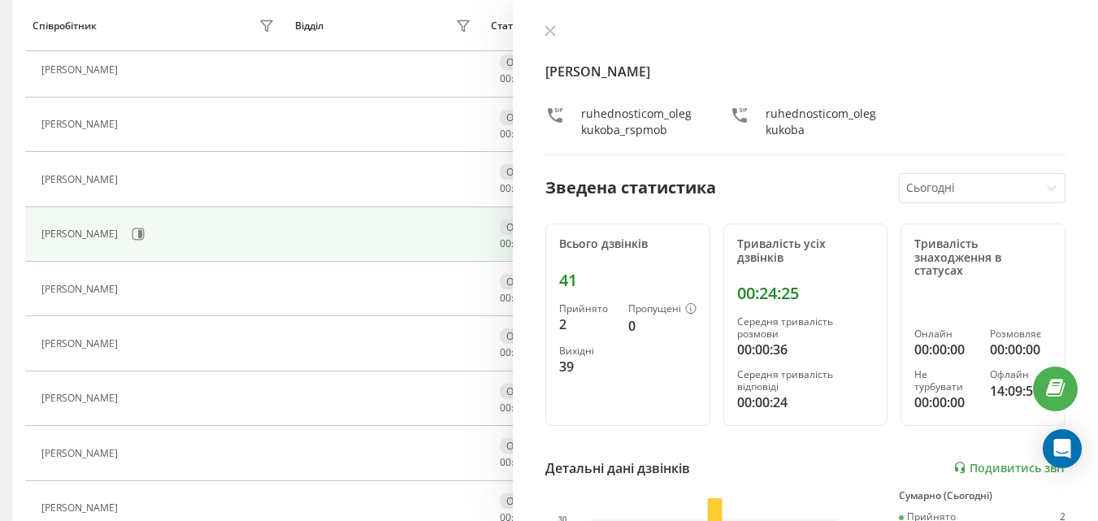
click at [536, 31] on div "Олег Кукоба ruhednosticom_olegkukoba_rspmob ruhednosticom_olegkukoba Зведена ст…" at bounding box center [805, 260] width 585 height 521
click at [533, 66] on div "Олег Кукоба ruhednosticom_olegkukoba_rspmob ruhednosticom_olegkukoba Зведена ст…" at bounding box center [805, 260] width 585 height 521
click at [553, 35] on icon at bounding box center [550, 31] width 10 height 10
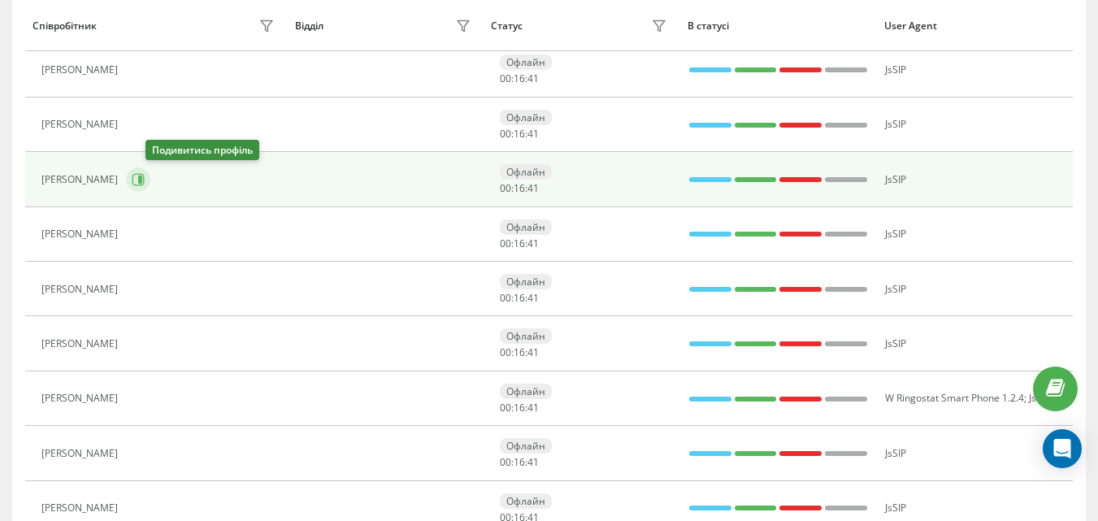
click at [142, 180] on icon at bounding box center [140, 180] width 4 height 8
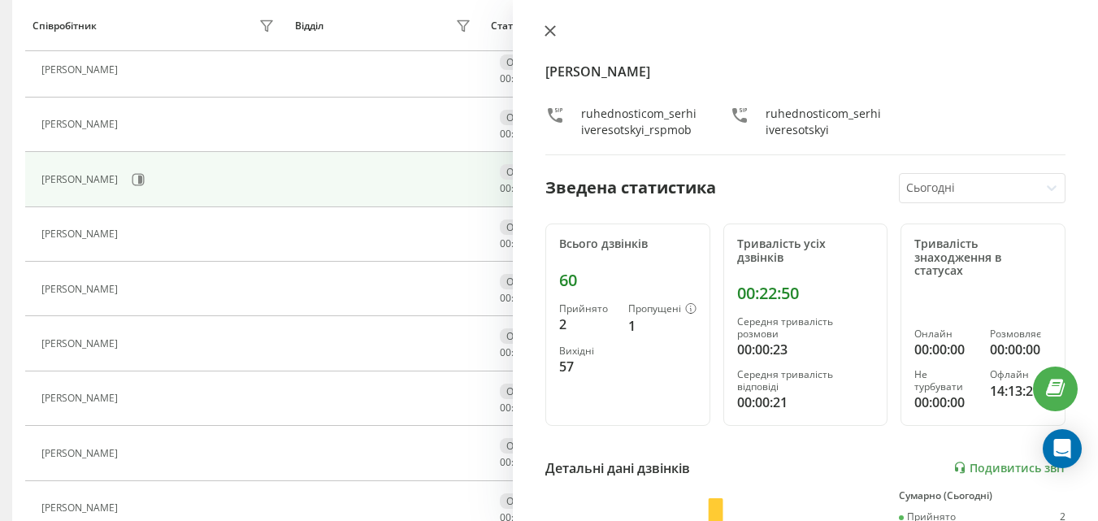
click at [551, 29] on icon at bounding box center [550, 31] width 10 height 10
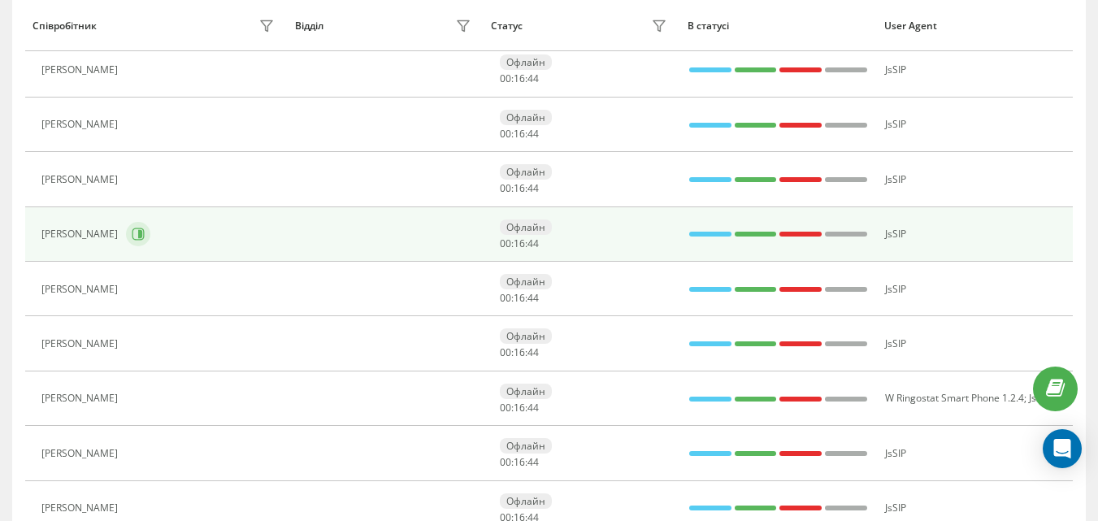
click at [126, 228] on button at bounding box center [138, 234] width 24 height 24
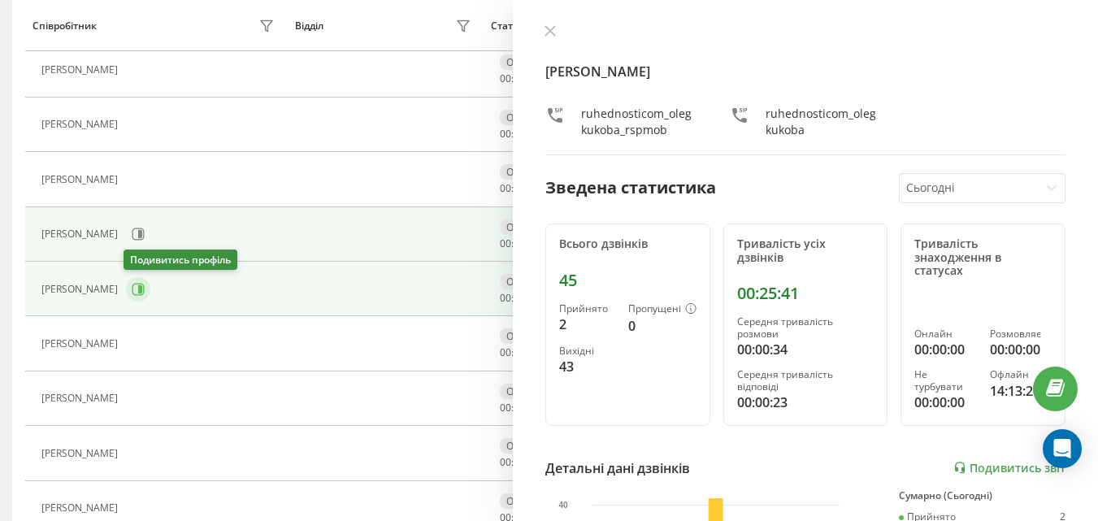
click at [142, 293] on button at bounding box center [138, 289] width 24 height 24
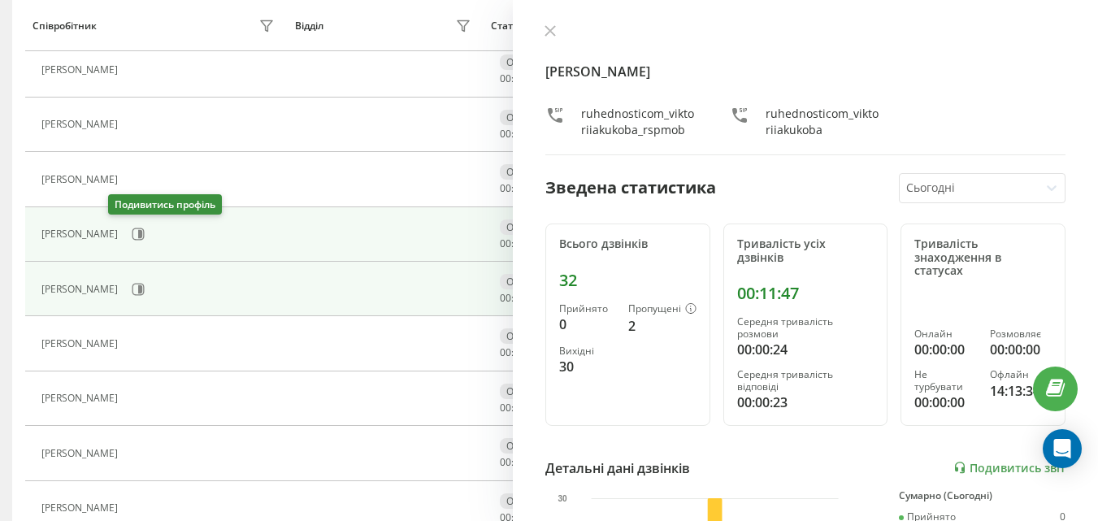
click at [131, 241] on div "[PERSON_NAME]" at bounding box center [159, 234] width 236 height 28
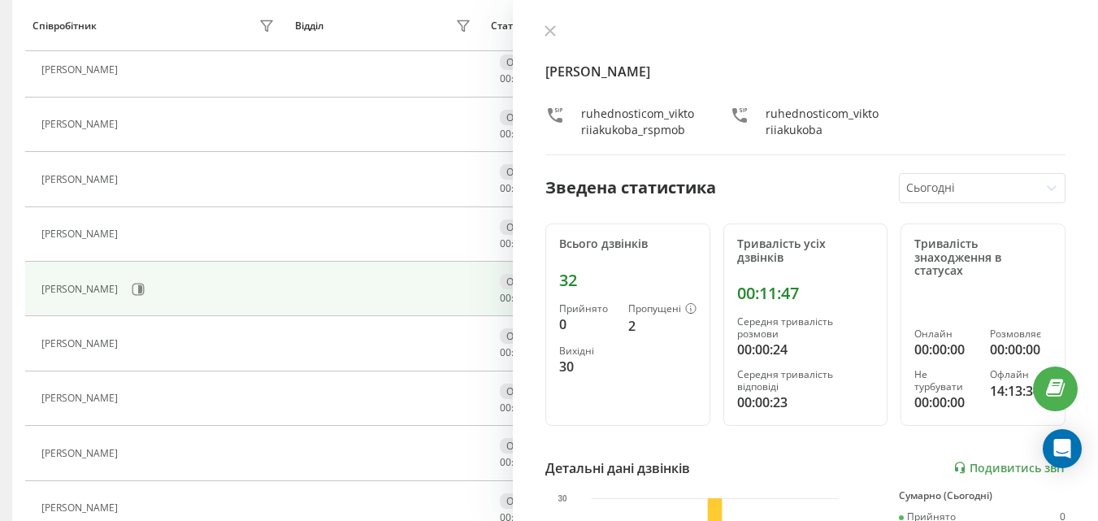
click at [129, 239] on icon at bounding box center [135, 234] width 13 height 13
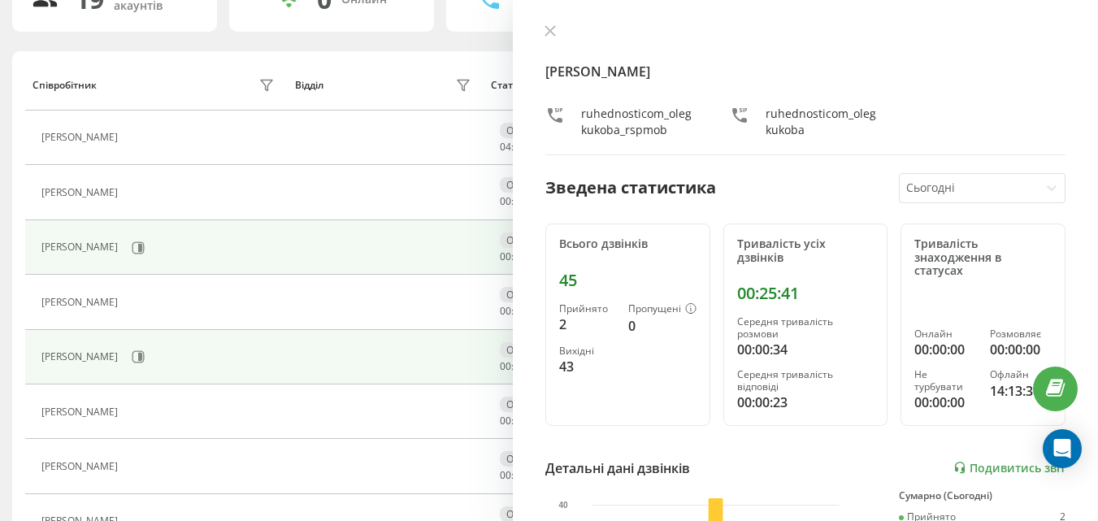
scroll to position [108, 0]
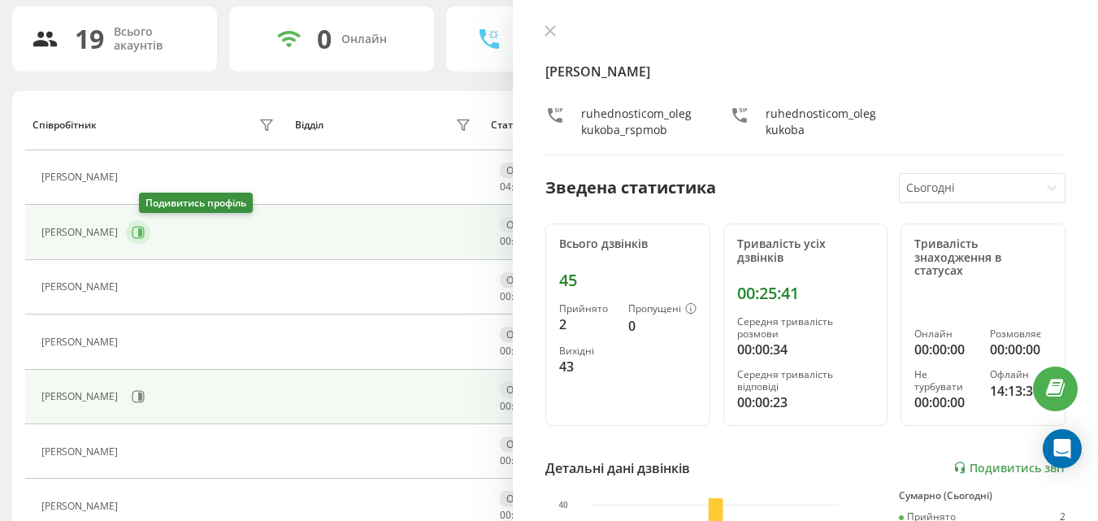
click at [145, 235] on icon at bounding box center [138, 232] width 13 height 13
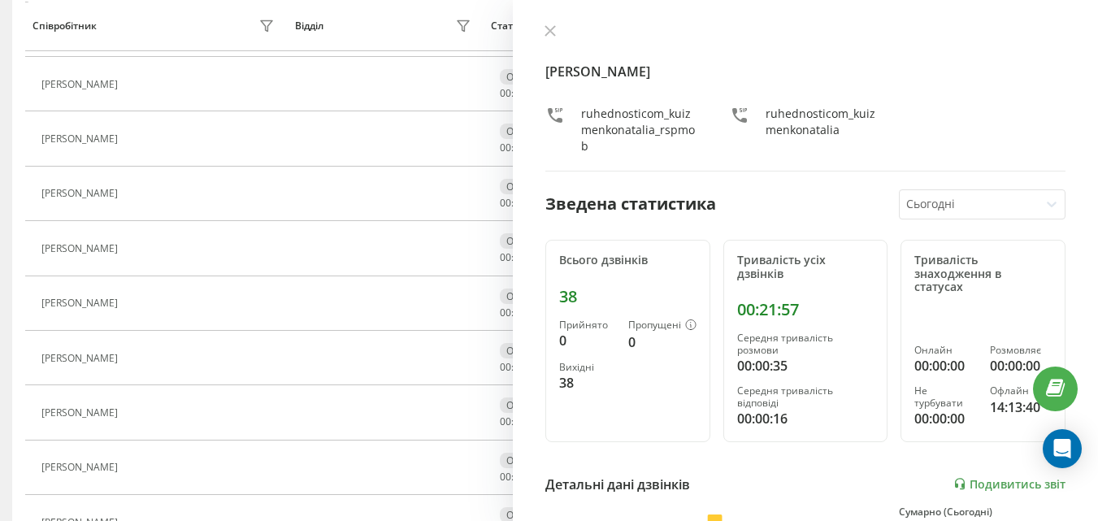
scroll to position [514, 0]
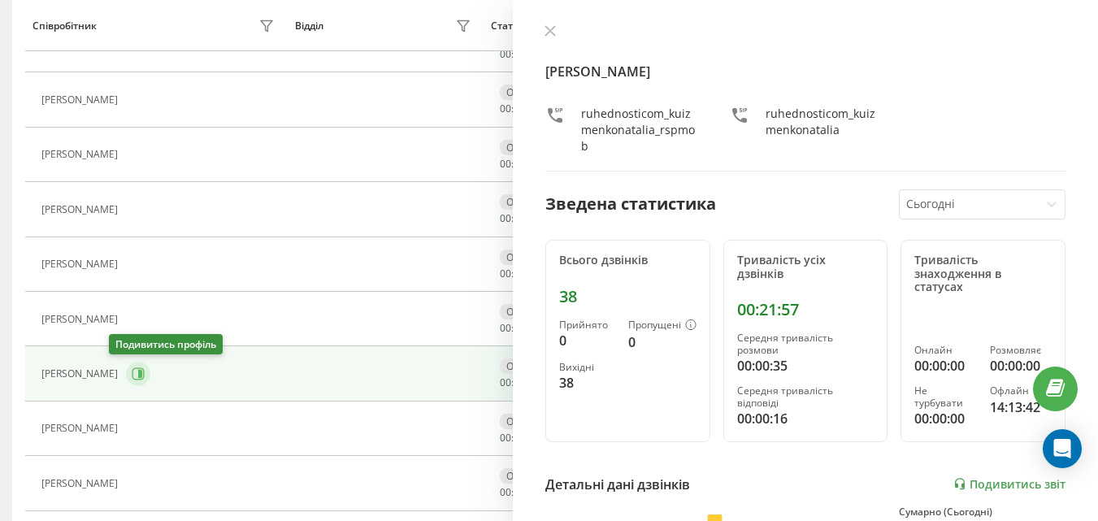
click at [132, 377] on icon at bounding box center [138, 373] width 13 height 13
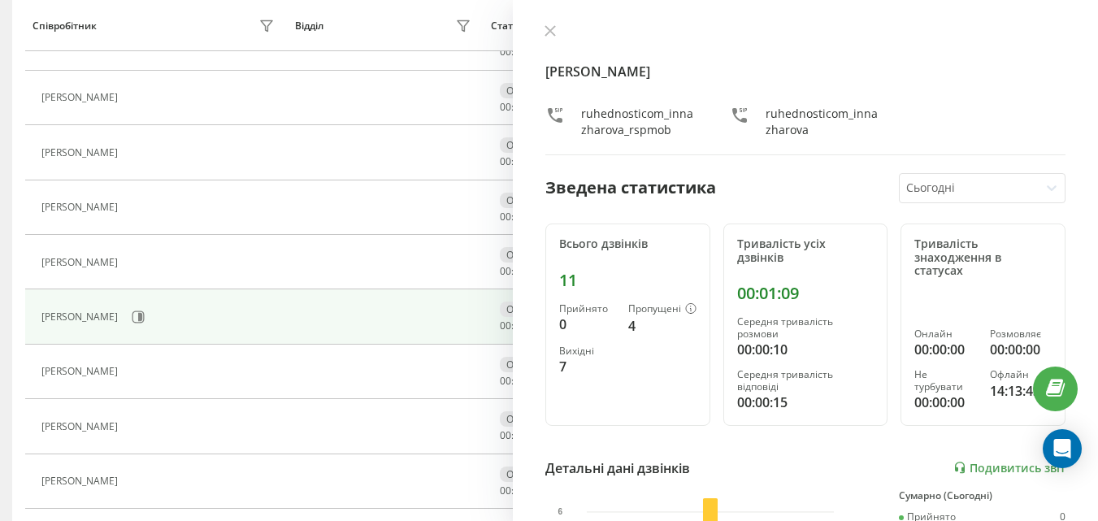
scroll to position [596, 0]
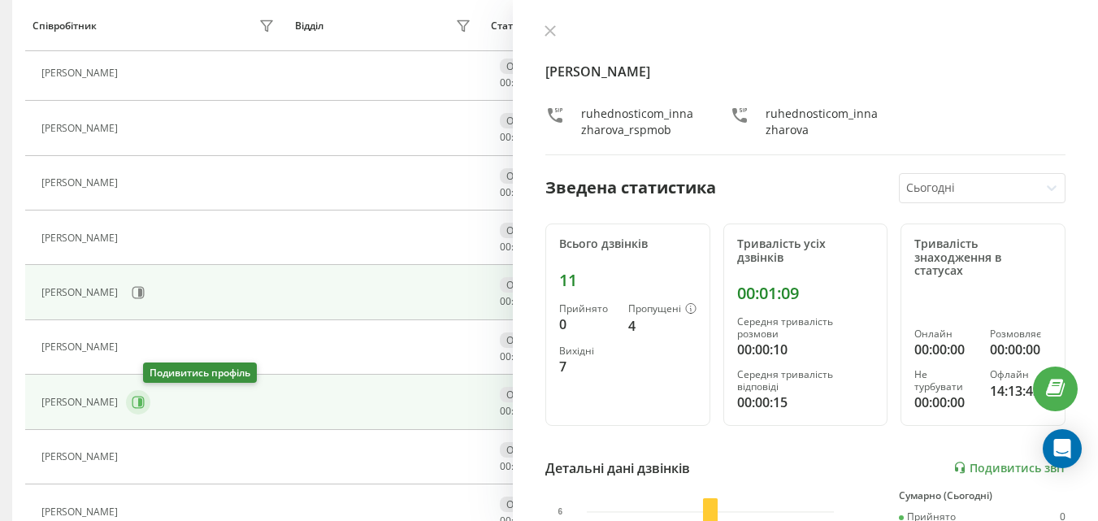
click at [145, 397] on icon at bounding box center [138, 402] width 12 height 12
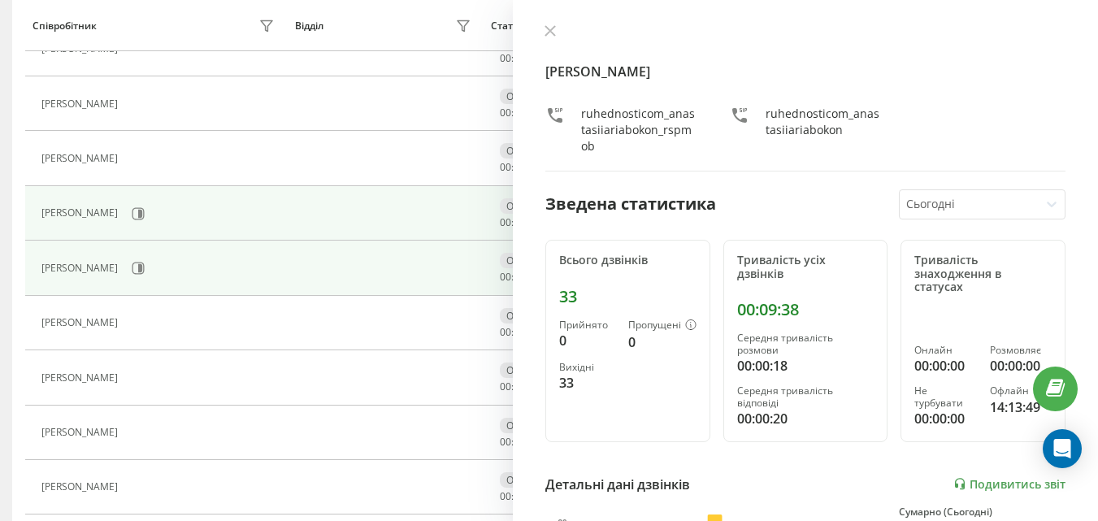
scroll to position [758, 0]
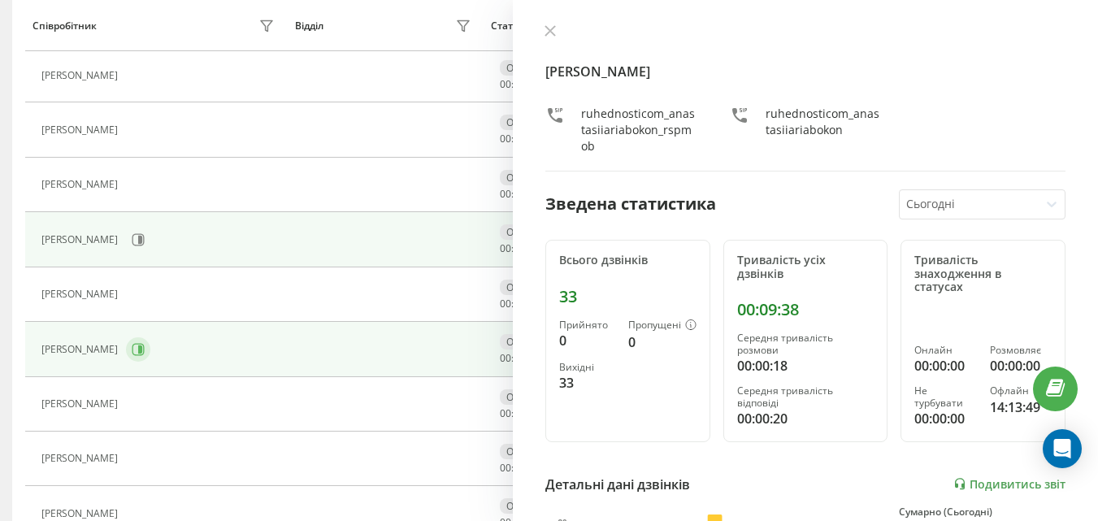
click at [127, 360] on div "[PERSON_NAME]" at bounding box center [159, 350] width 236 height 28
click at [128, 359] on button at bounding box center [138, 349] width 24 height 24
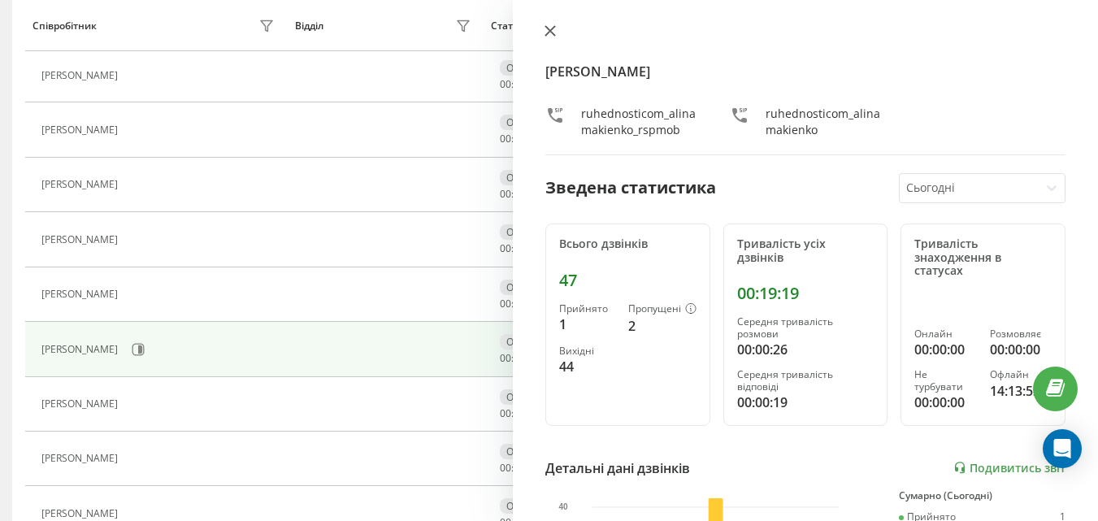
click at [545, 28] on icon at bounding box center [549, 30] width 11 height 11
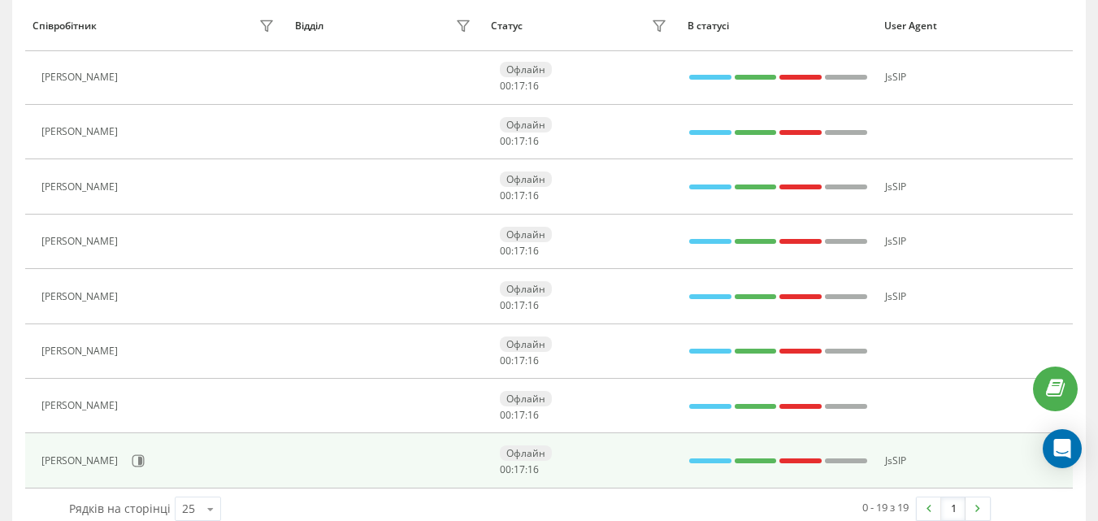
scroll to position [839, 0]
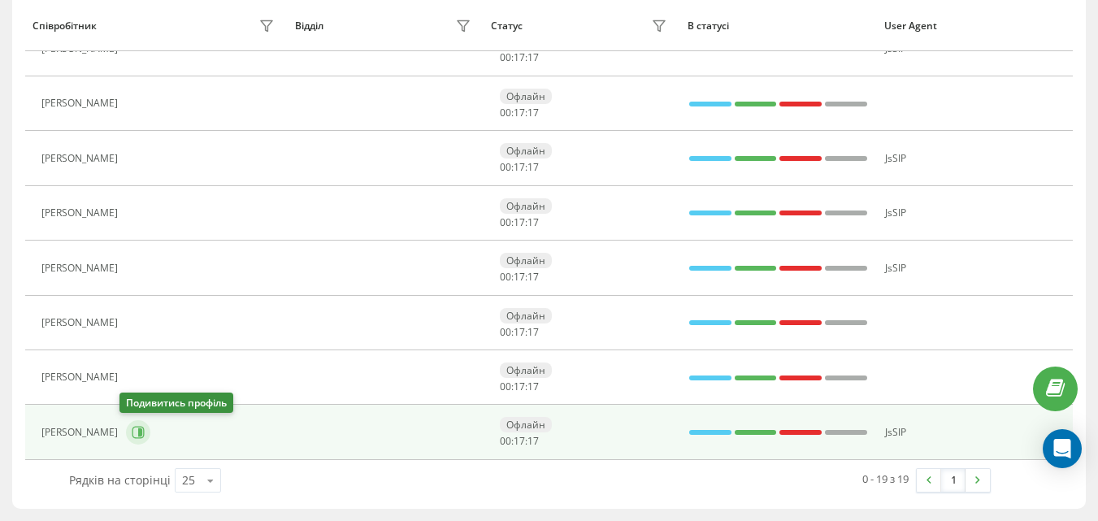
click at [138, 436] on icon at bounding box center [140, 432] width 4 height 8
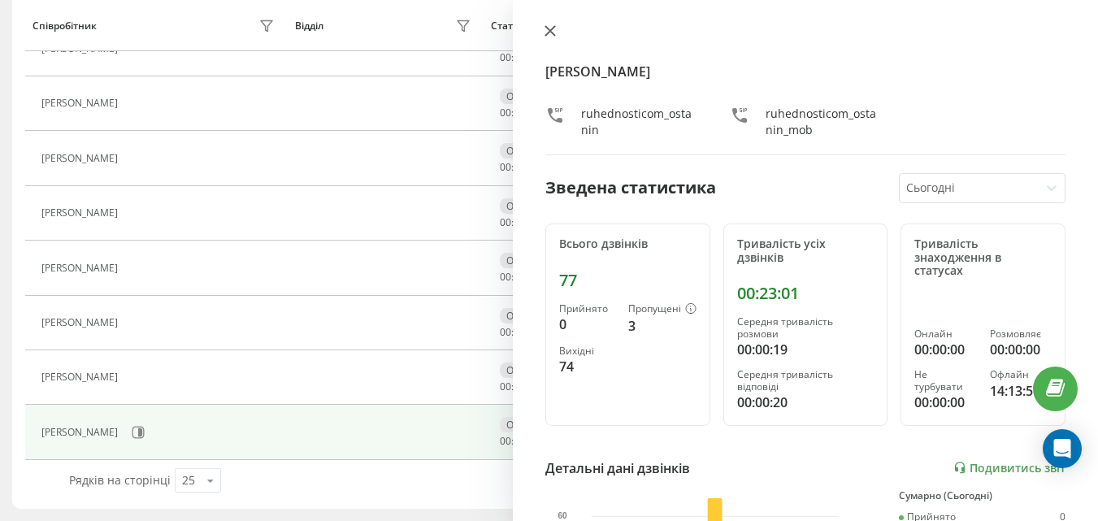
click at [553, 28] on icon at bounding box center [550, 31] width 10 height 10
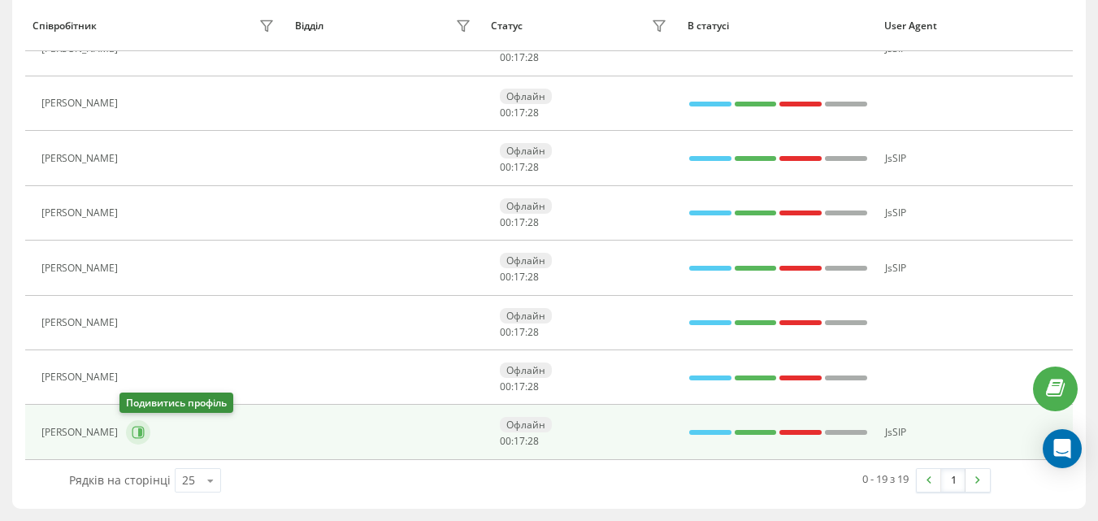
click at [137, 440] on button at bounding box center [138, 432] width 24 height 24
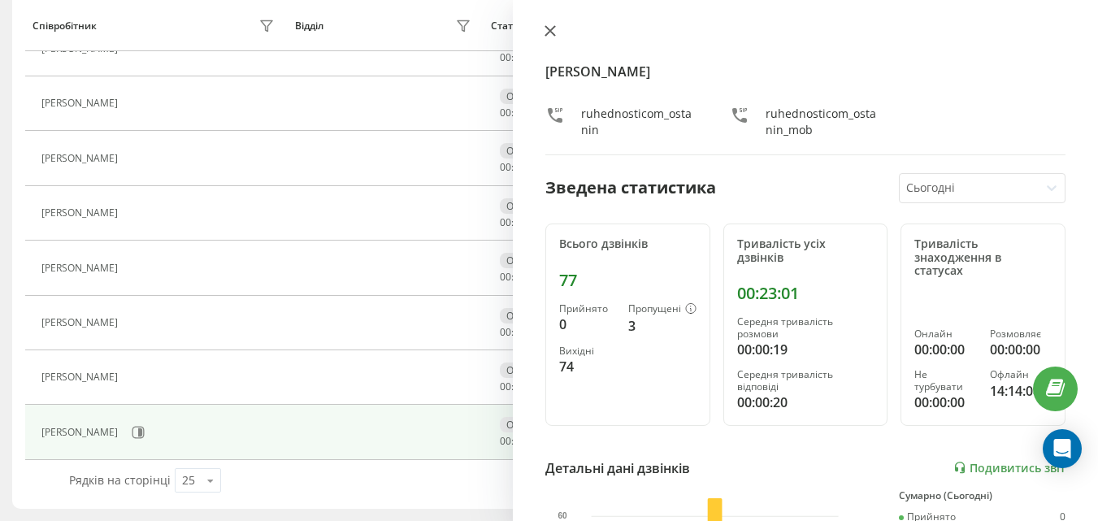
click at [554, 28] on icon at bounding box center [549, 30] width 11 height 11
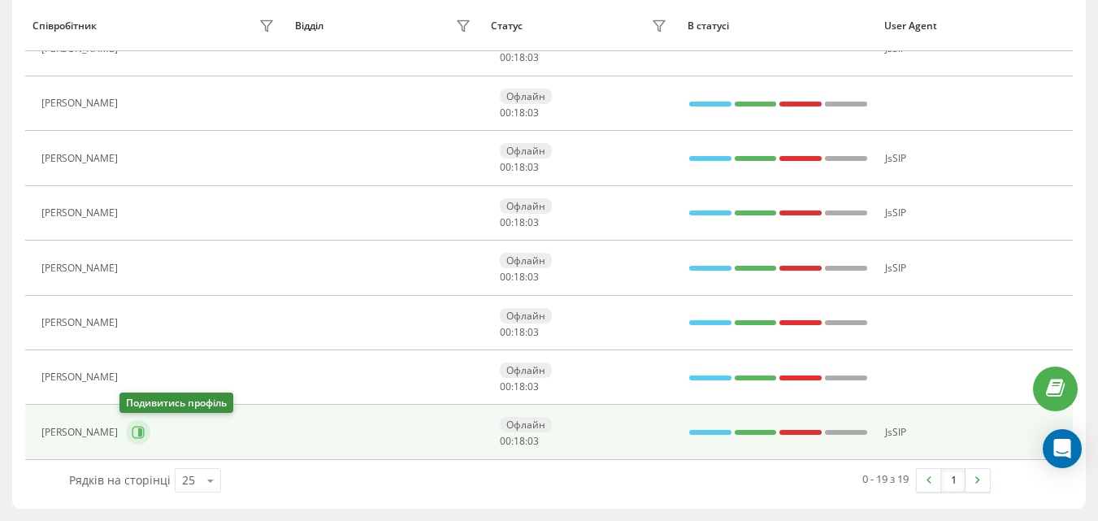
click at [135, 427] on icon at bounding box center [138, 433] width 12 height 12
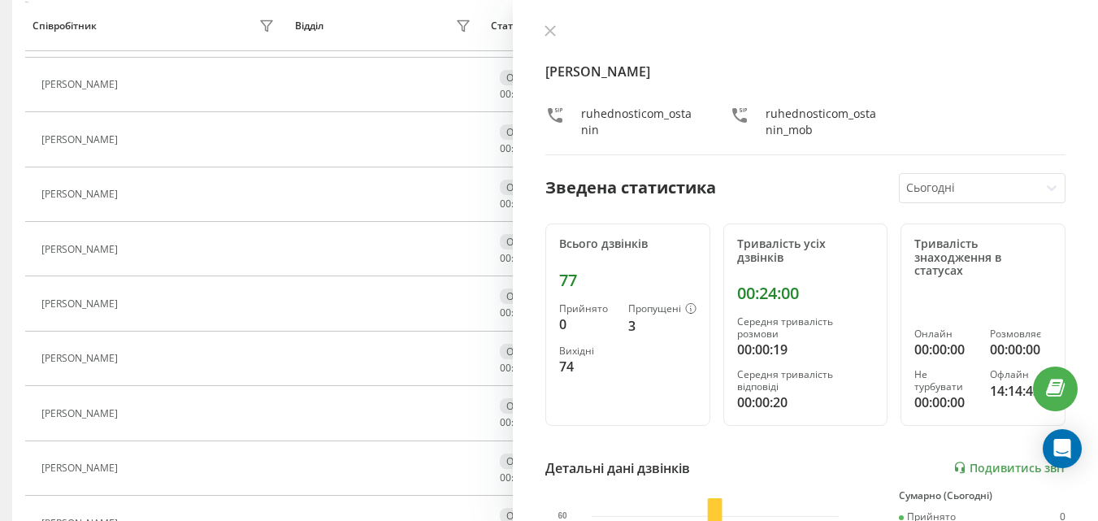
scroll to position [514, 0]
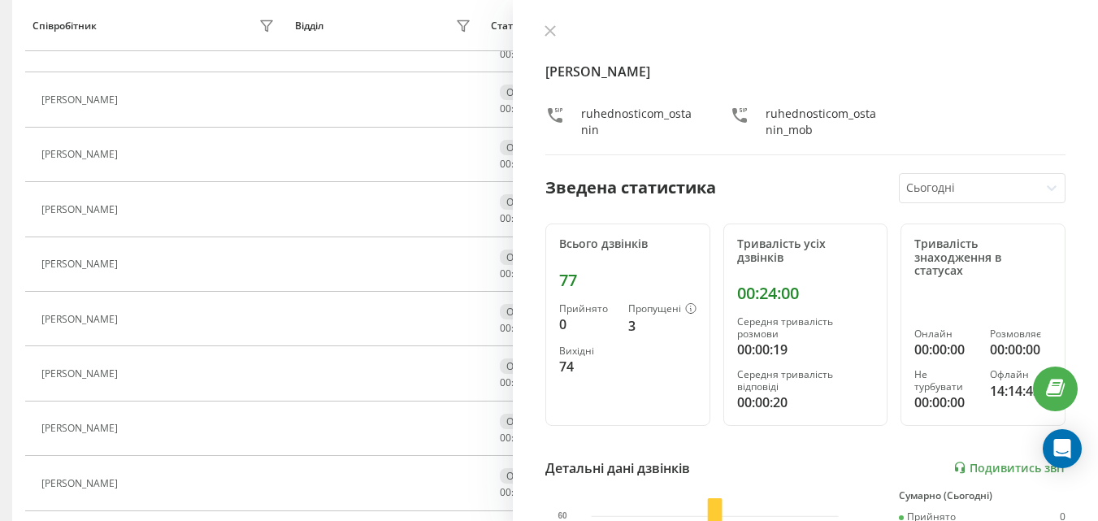
click at [549, 20] on div "Вадим Останін ruhednosticom_ostanin ruhednosticom_ostanin_mob Зведена статистик…" at bounding box center [805, 260] width 585 height 521
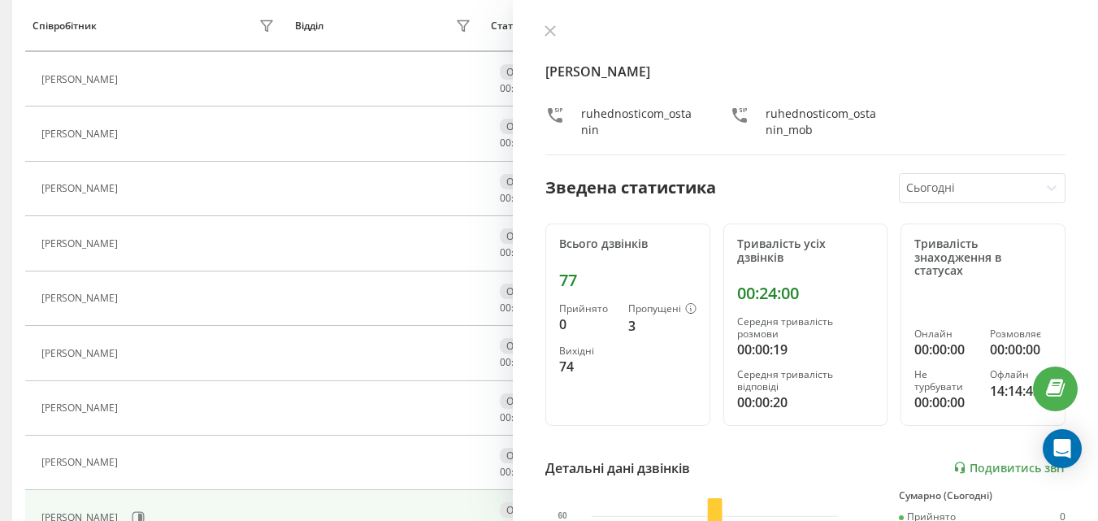
scroll to position [758, 0]
click at [938, 198] on div "Сьогодні" at bounding box center [969, 188] width 139 height 28
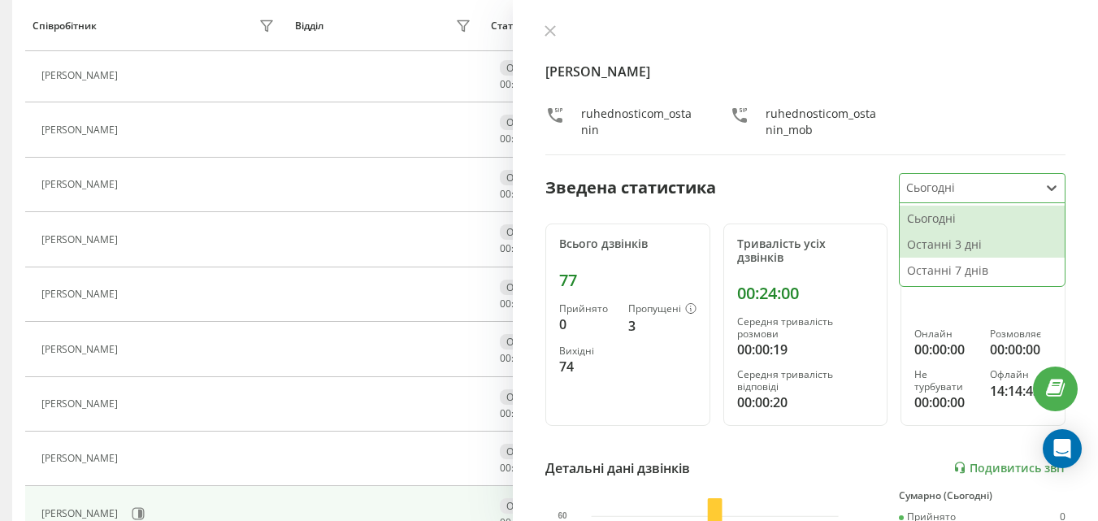
click at [948, 244] on div "Останні 3 дні" at bounding box center [982, 245] width 165 height 26
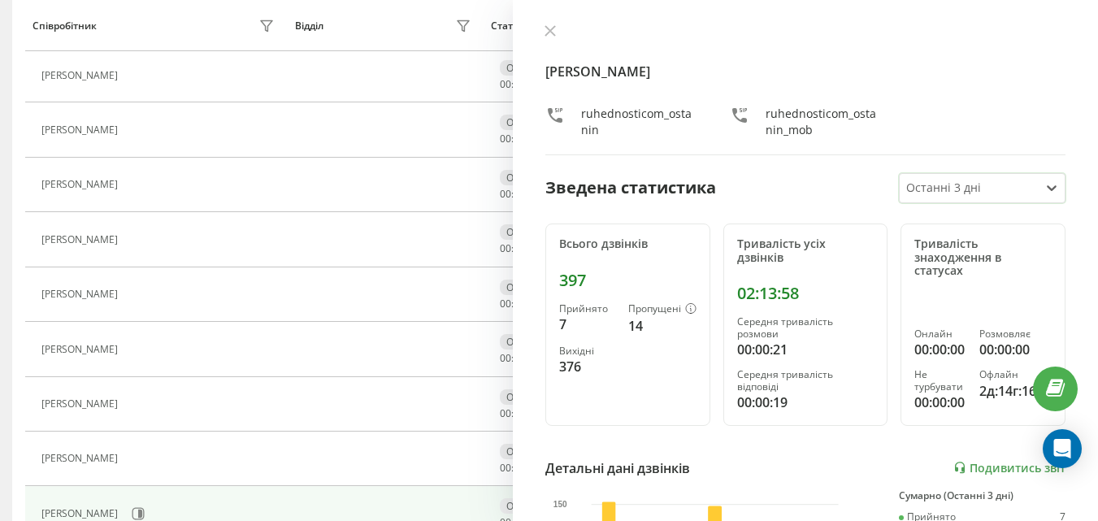
click at [987, 181] on div at bounding box center [969, 188] width 127 height 19
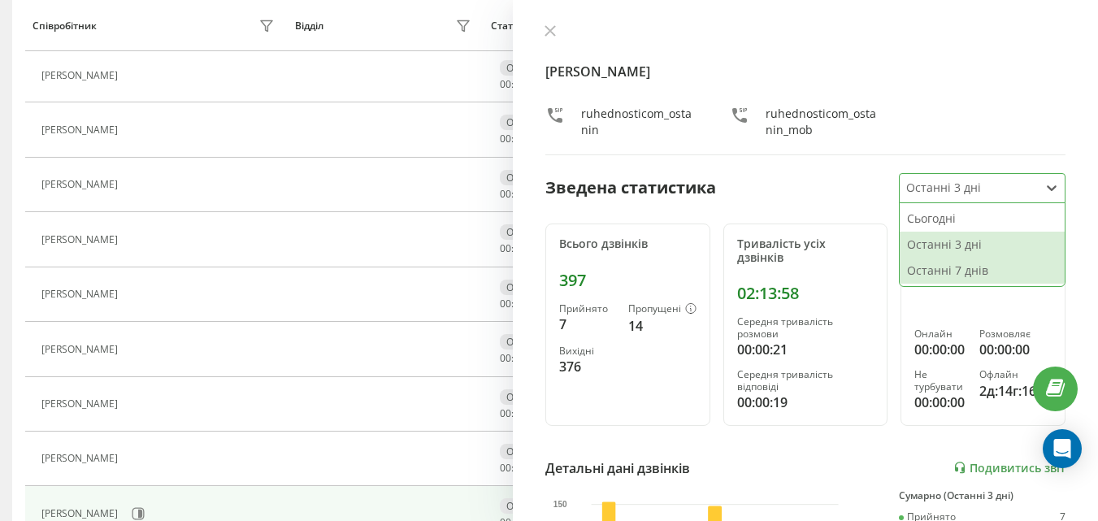
click at [985, 274] on div "Останні 7 днів" at bounding box center [982, 271] width 165 height 26
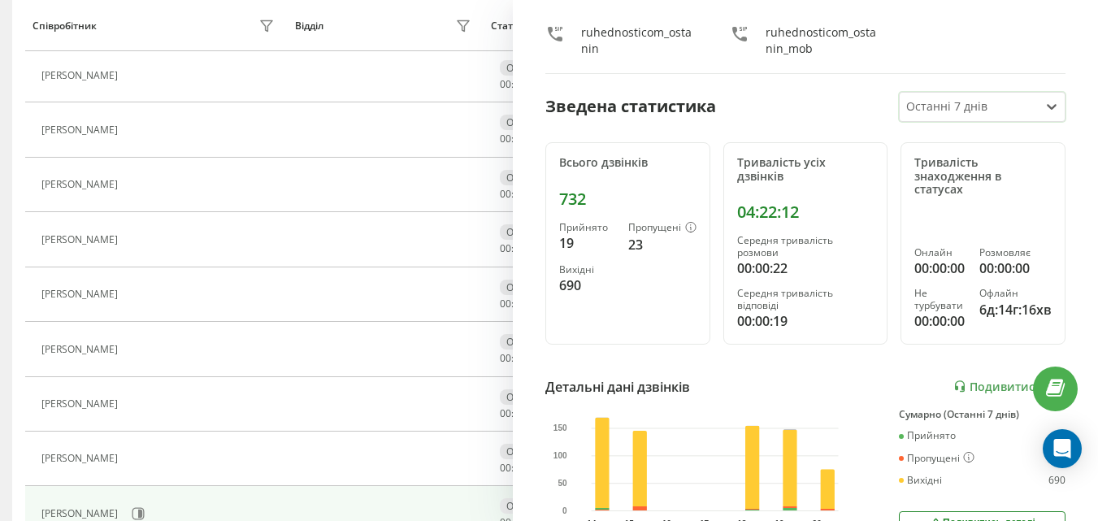
scroll to position [0, 0]
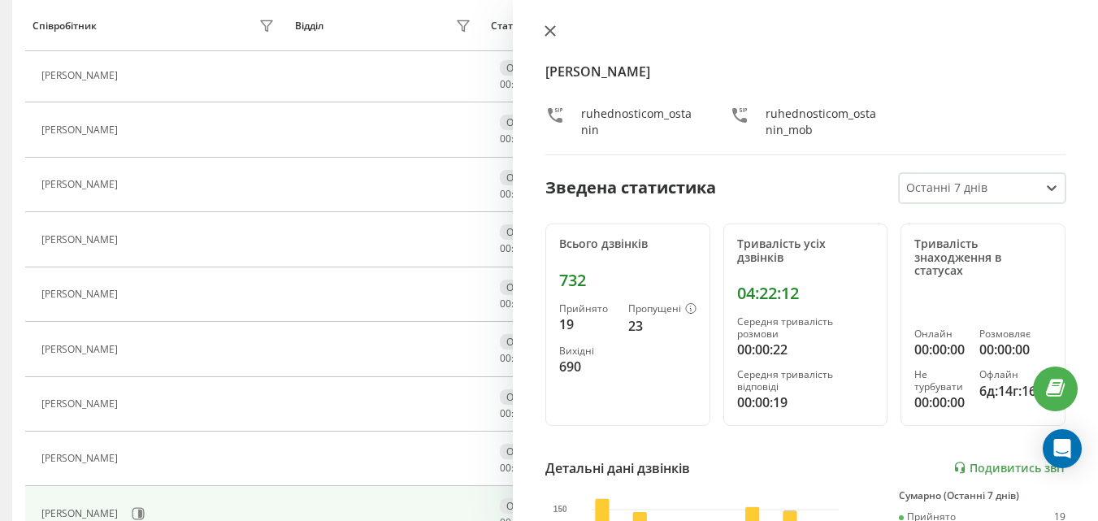
click at [550, 29] on icon at bounding box center [549, 30] width 11 height 11
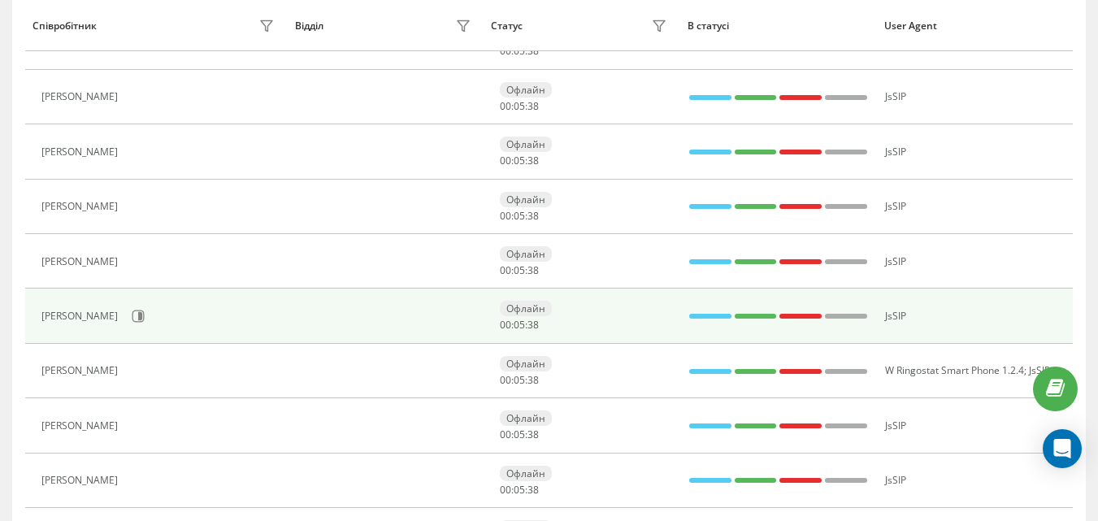
scroll to position [271, 0]
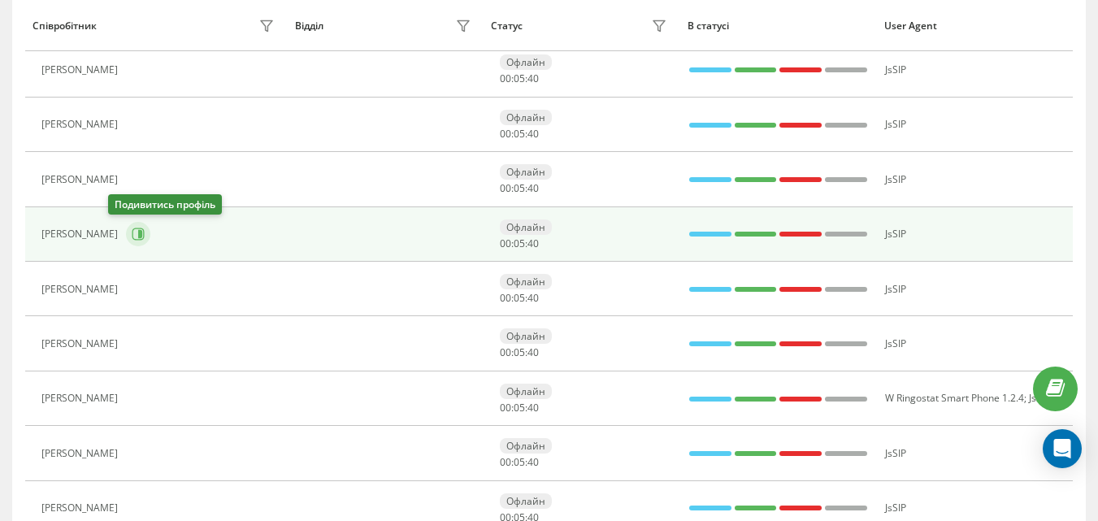
click at [132, 237] on icon at bounding box center [138, 234] width 13 height 13
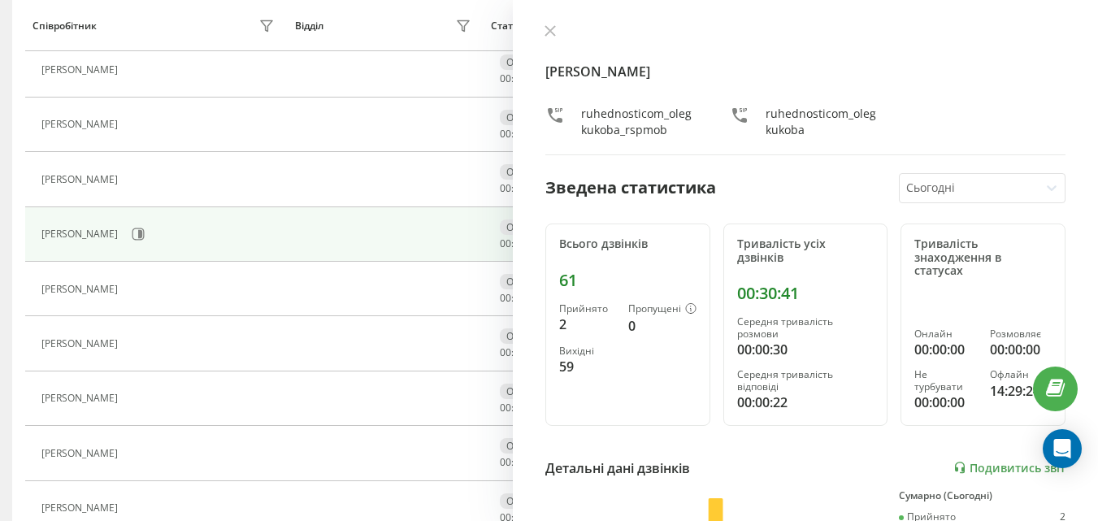
click at [967, 180] on div at bounding box center [969, 188] width 127 height 19
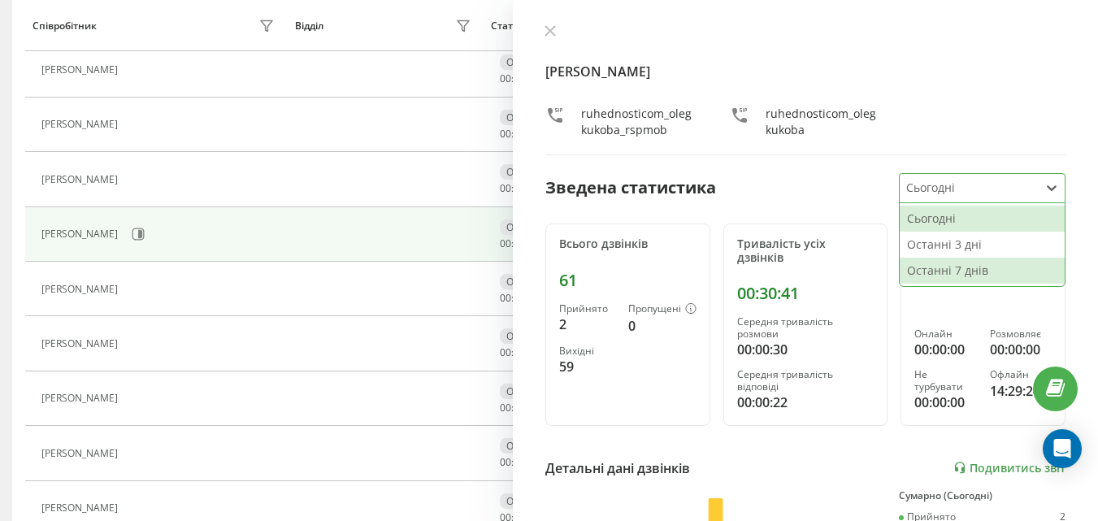
click at [969, 262] on div "Останні 7 днів" at bounding box center [982, 271] width 165 height 26
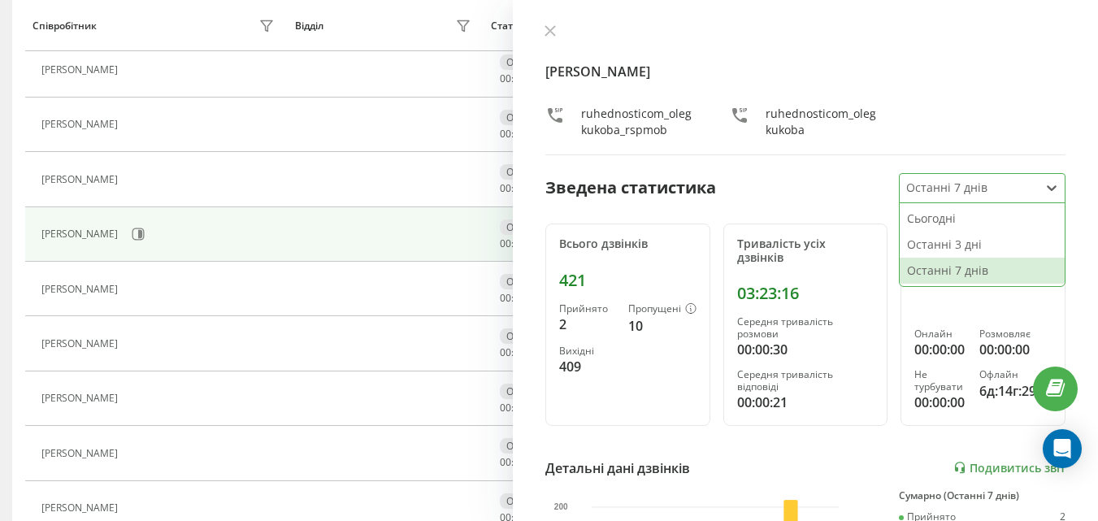
click at [972, 185] on div at bounding box center [969, 188] width 127 height 19
click at [968, 241] on div "Останні 3 дні" at bounding box center [982, 245] width 165 height 26
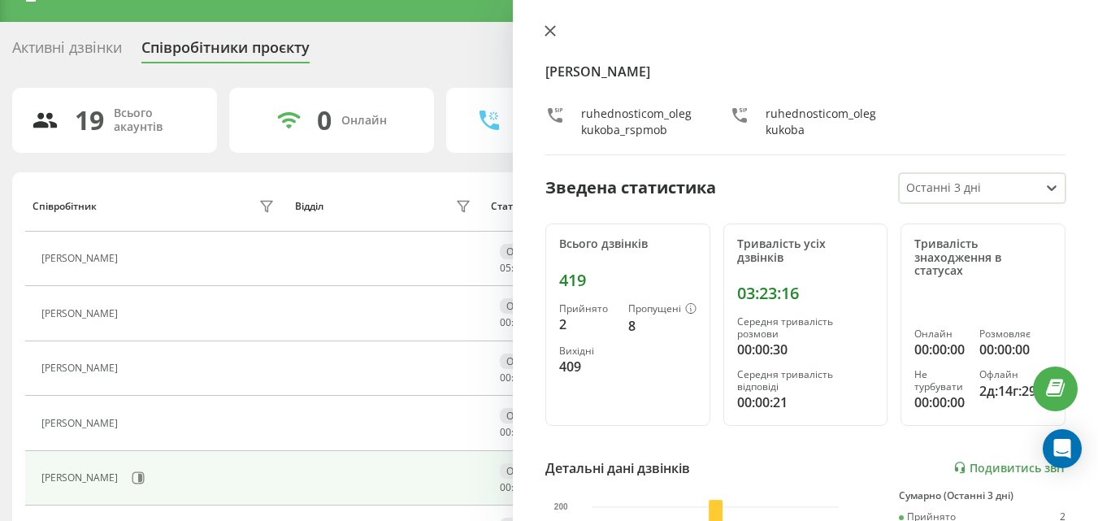
click at [549, 27] on icon at bounding box center [549, 30] width 11 height 11
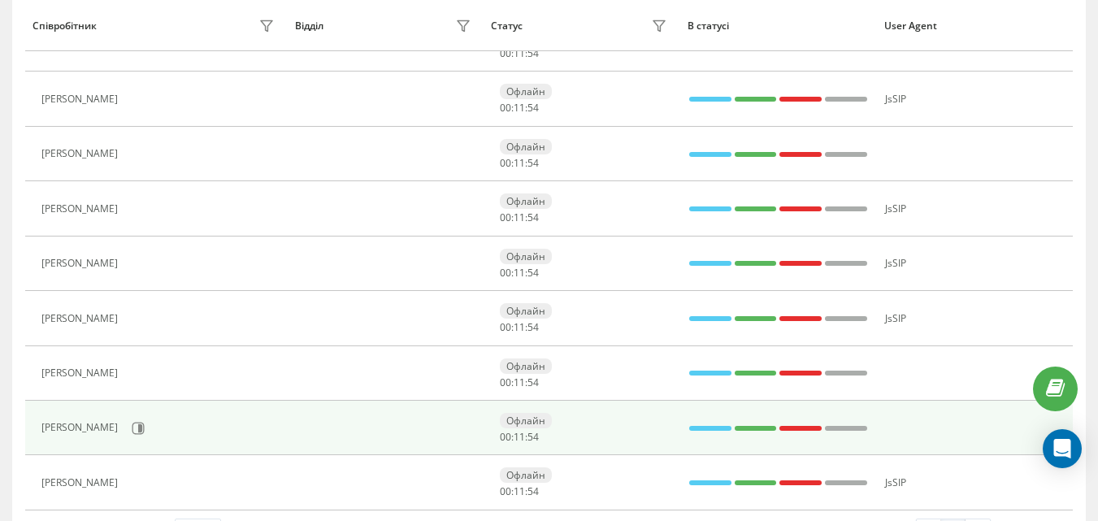
scroll to position [839, 0]
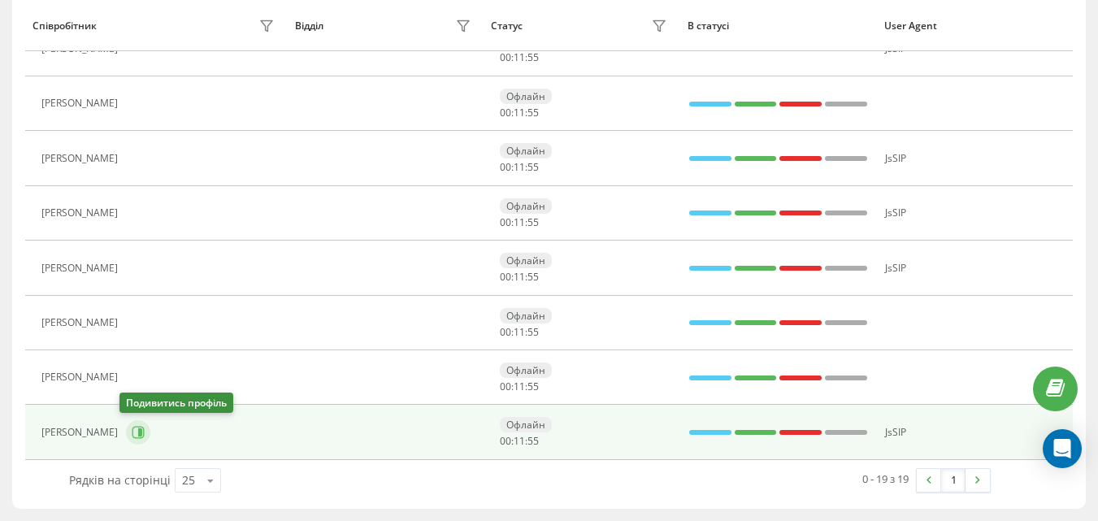
click at [137, 441] on button at bounding box center [138, 432] width 24 height 24
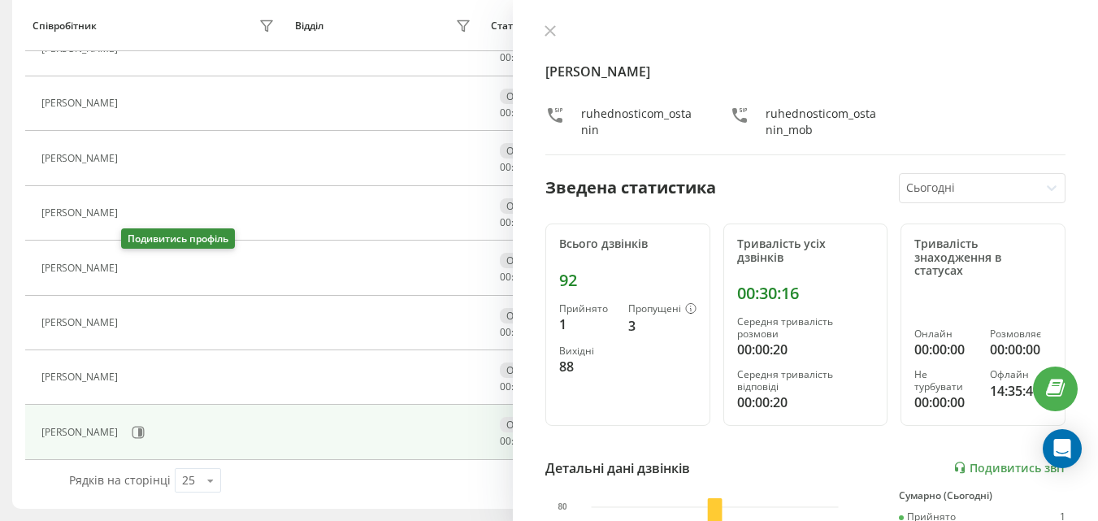
click at [132, 274] on button at bounding box center [136, 269] width 20 height 23
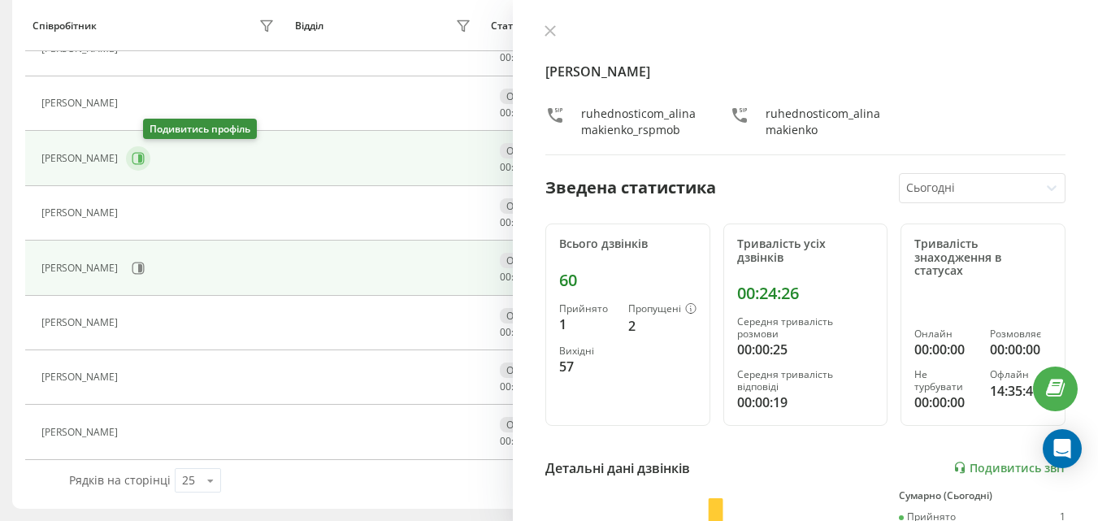
click at [145, 159] on icon at bounding box center [138, 158] width 13 height 13
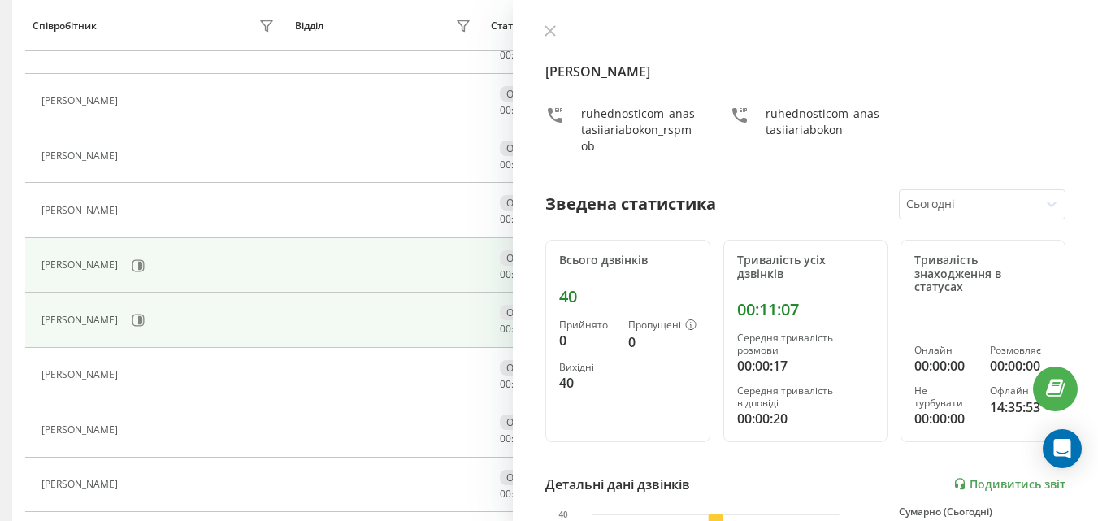
scroll to position [677, 0]
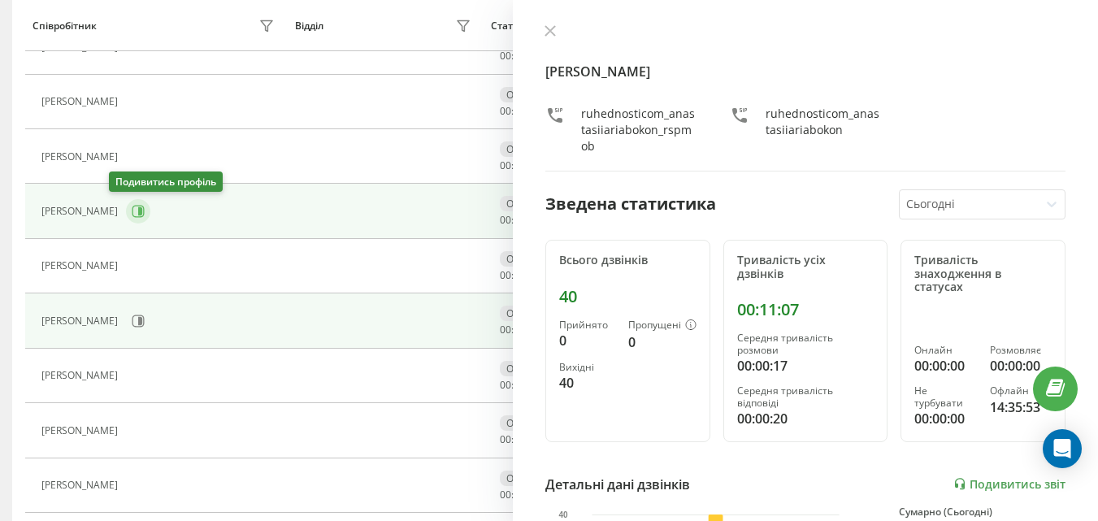
click at [129, 212] on button at bounding box center [138, 211] width 24 height 24
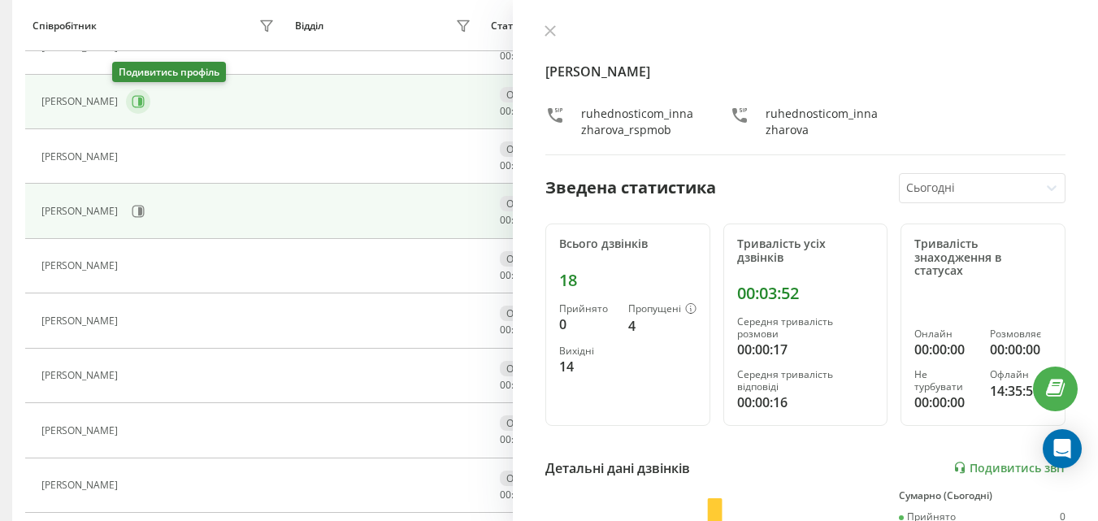
click at [132, 103] on icon at bounding box center [138, 101] width 13 height 13
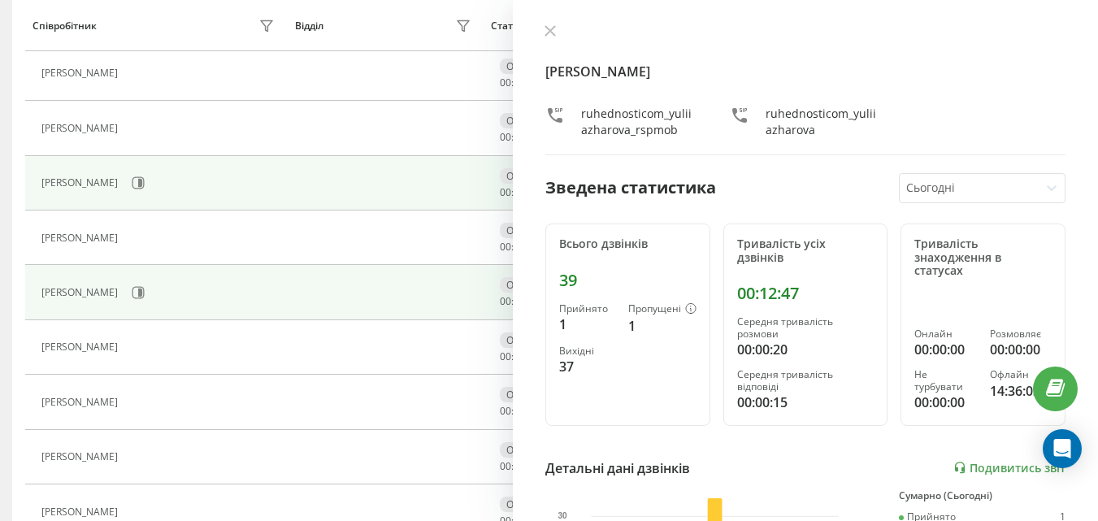
scroll to position [514, 0]
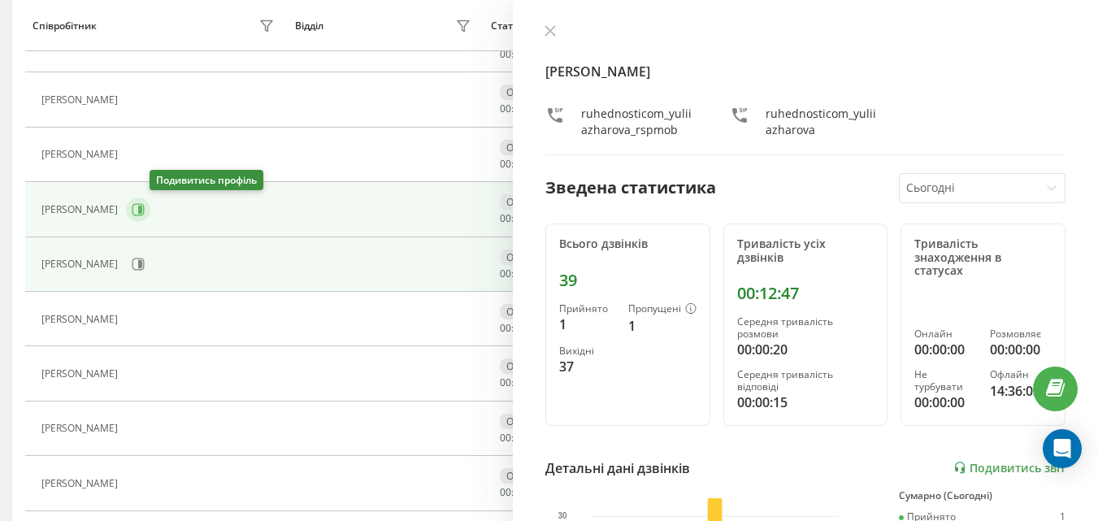
click at [150, 218] on button at bounding box center [138, 209] width 24 height 24
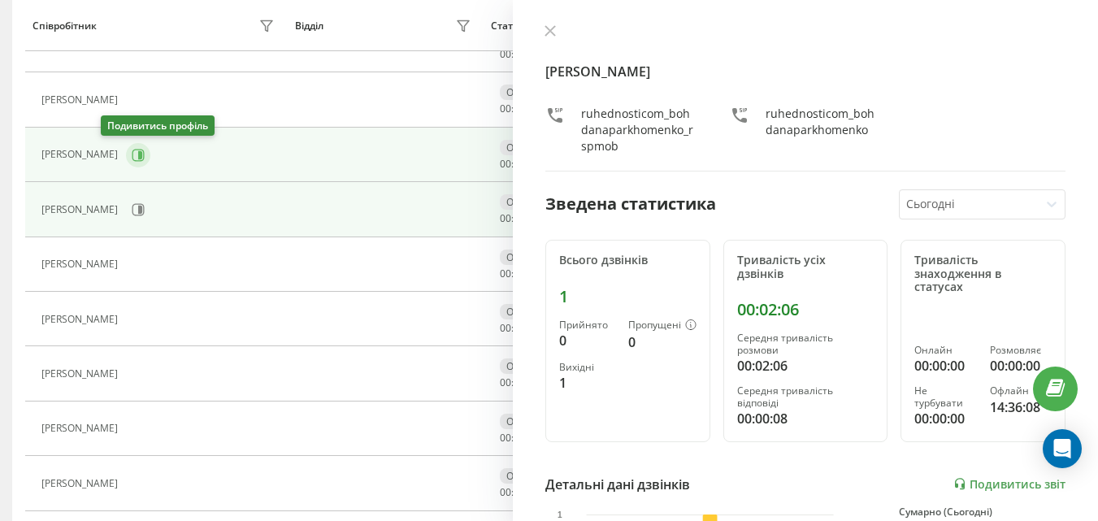
scroll to position [433, 0]
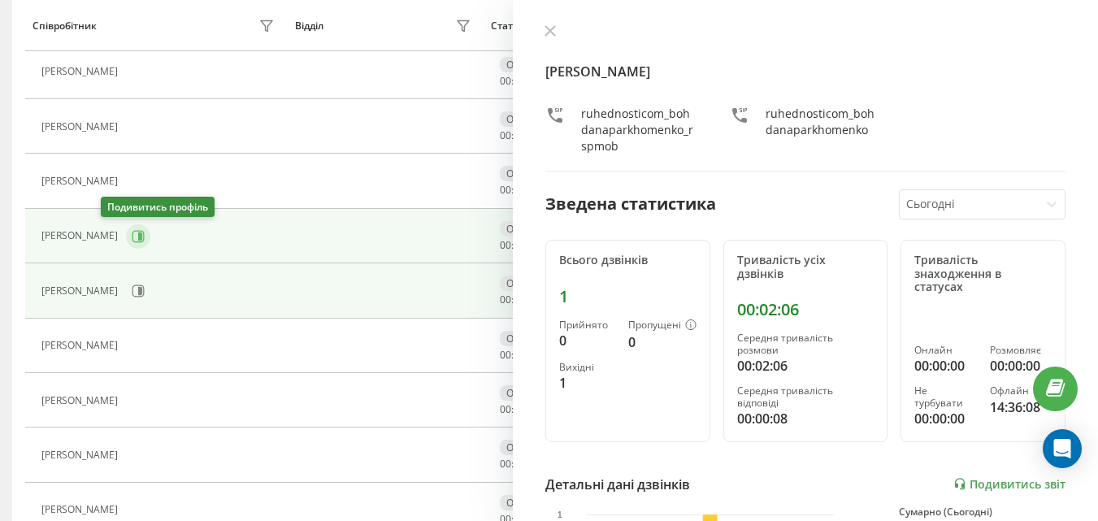
click at [132, 233] on icon at bounding box center [138, 236] width 13 height 13
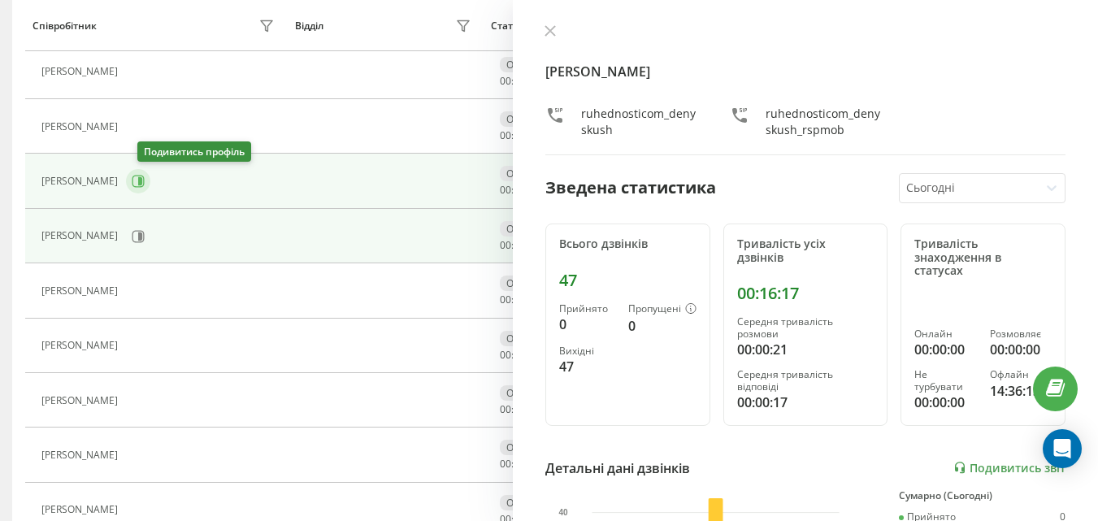
click at [145, 179] on icon at bounding box center [138, 181] width 13 height 13
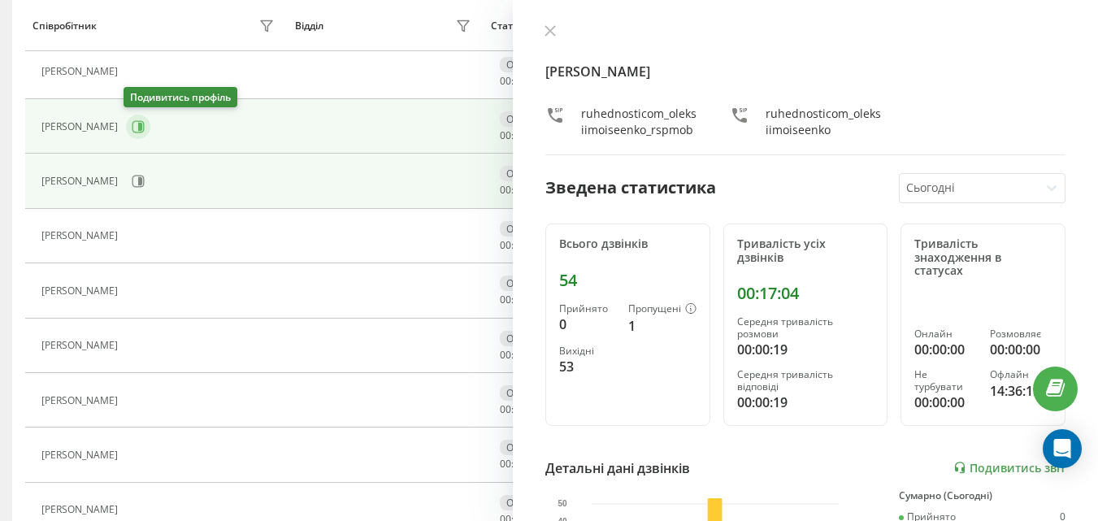
click at [135, 132] on icon at bounding box center [138, 126] width 12 height 12
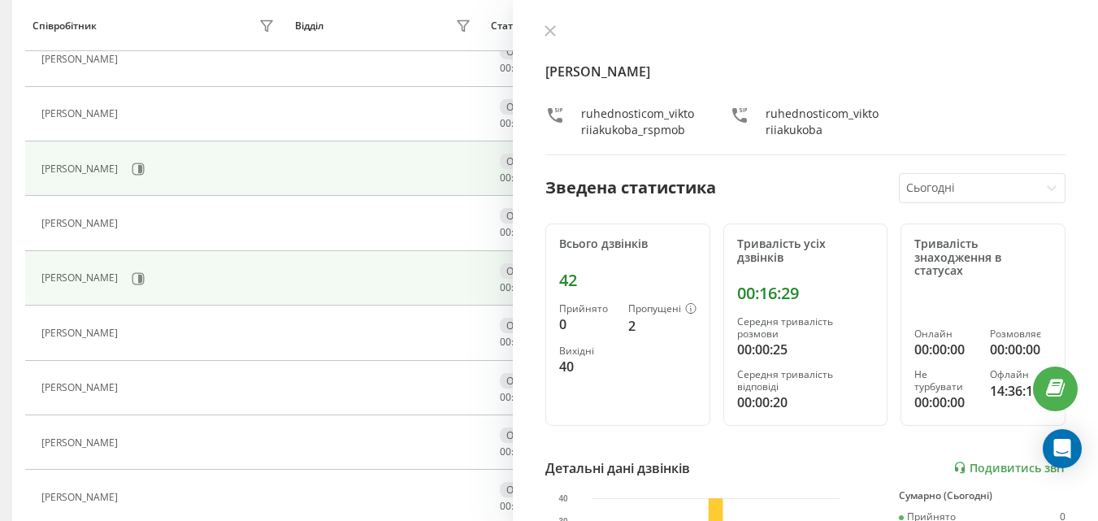
scroll to position [352, 0]
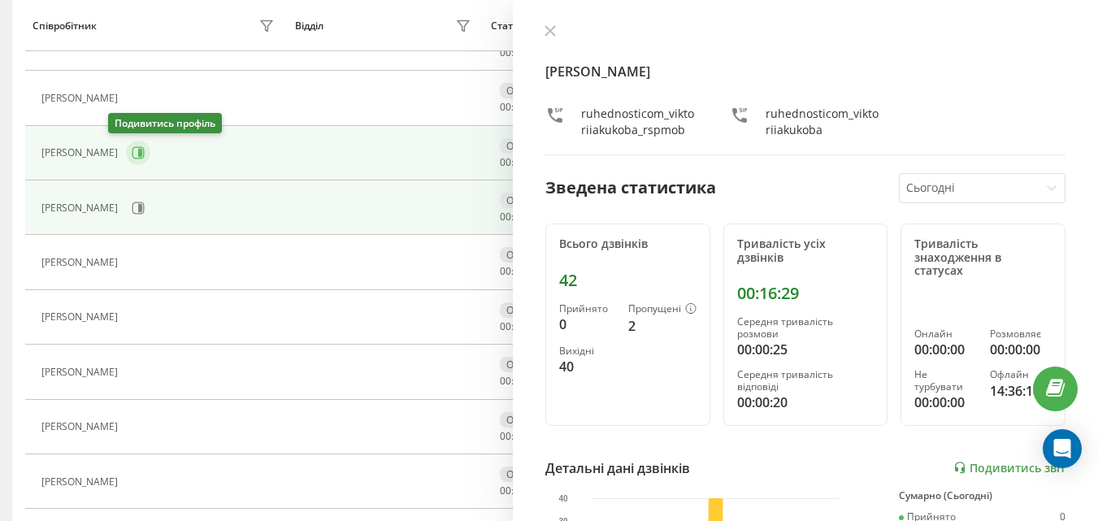
click at [132, 153] on icon at bounding box center [138, 152] width 13 height 13
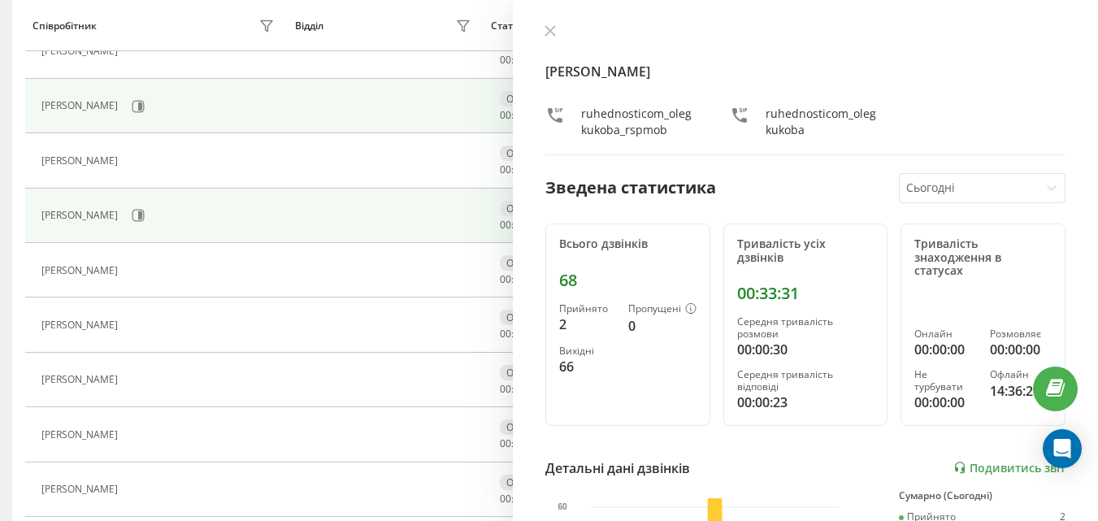
scroll to position [189, 0]
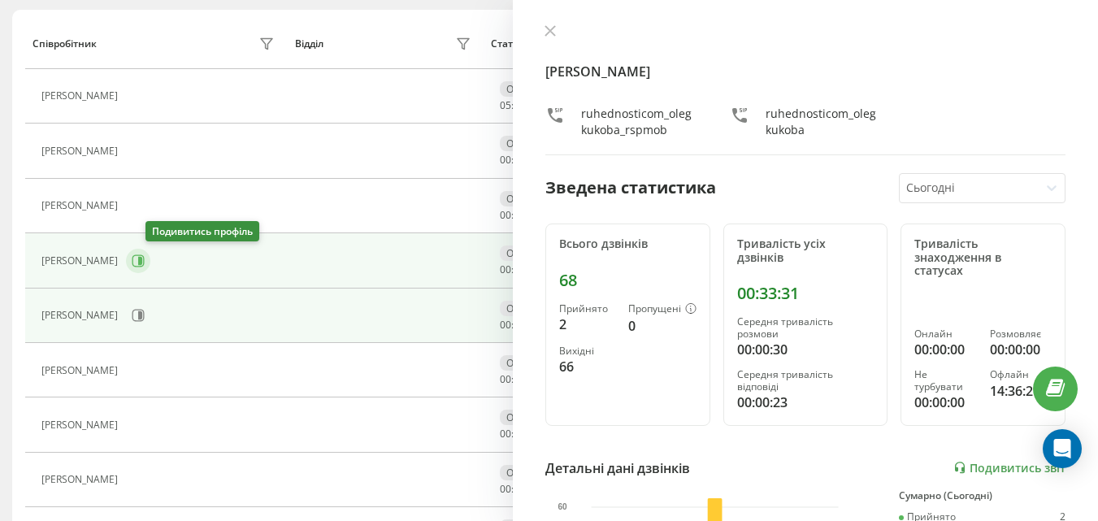
click at [145, 259] on icon at bounding box center [138, 260] width 12 height 12
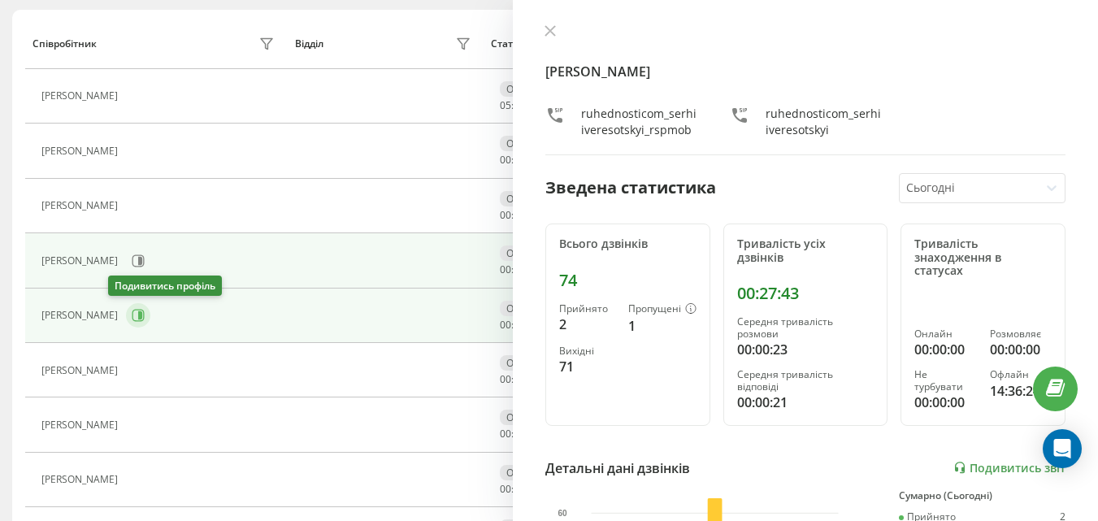
click at [132, 322] on icon at bounding box center [138, 315] width 13 height 13
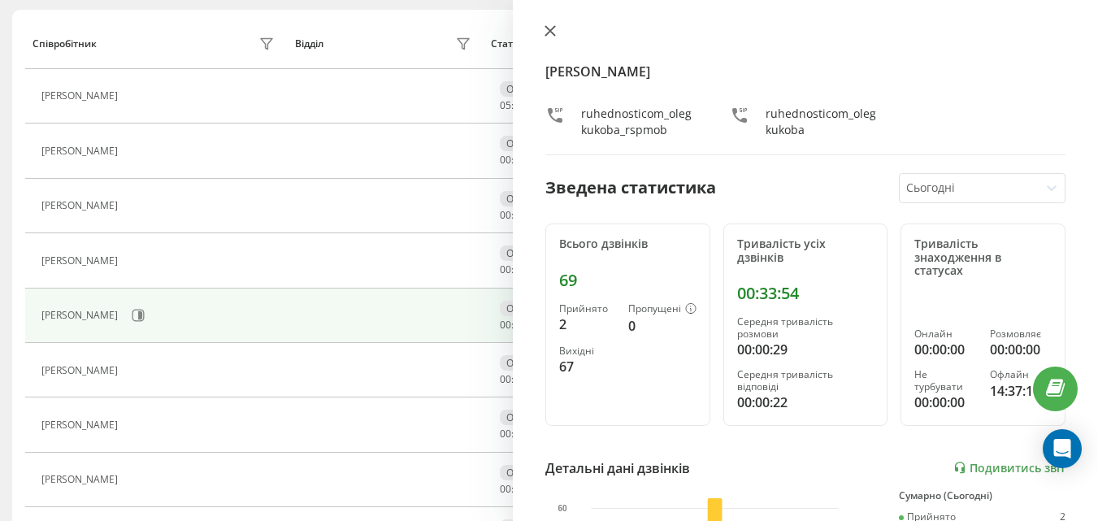
click at [547, 30] on icon at bounding box center [549, 30] width 11 height 11
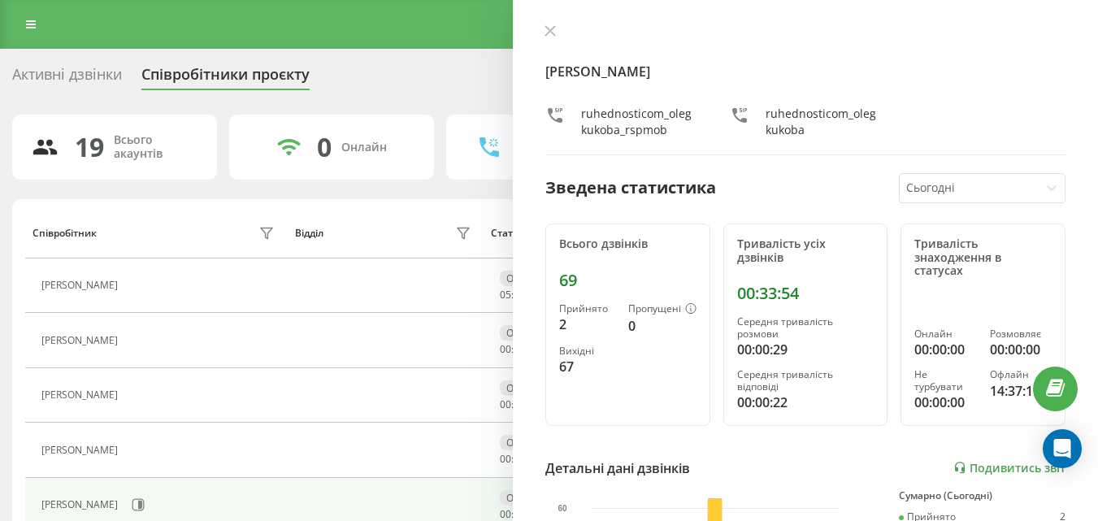
click at [547, 36] on icon at bounding box center [549, 30] width 11 height 11
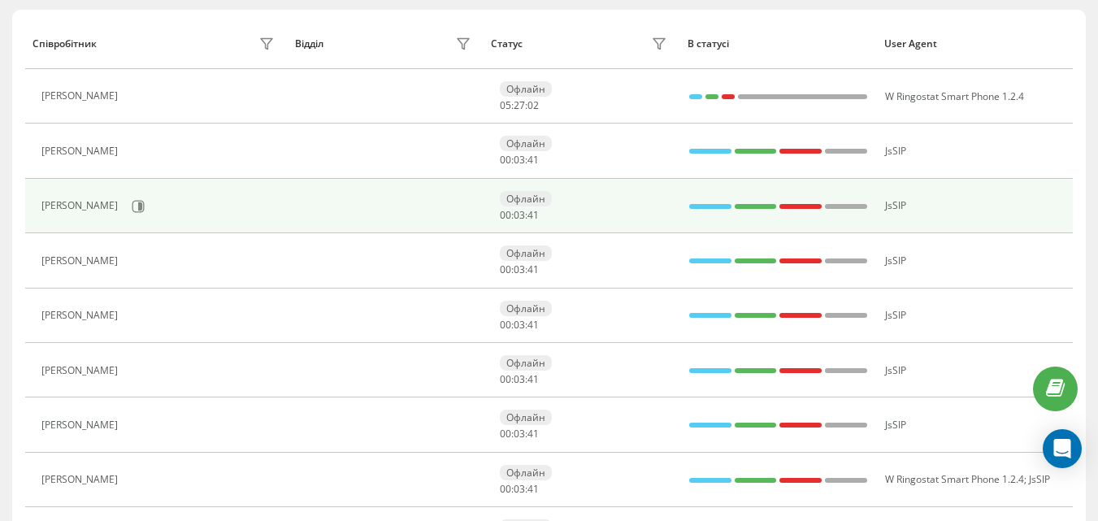
click at [127, 219] on div "[PERSON_NAME]" at bounding box center [159, 207] width 236 height 28
click at [132, 206] on icon at bounding box center [138, 206] width 13 height 13
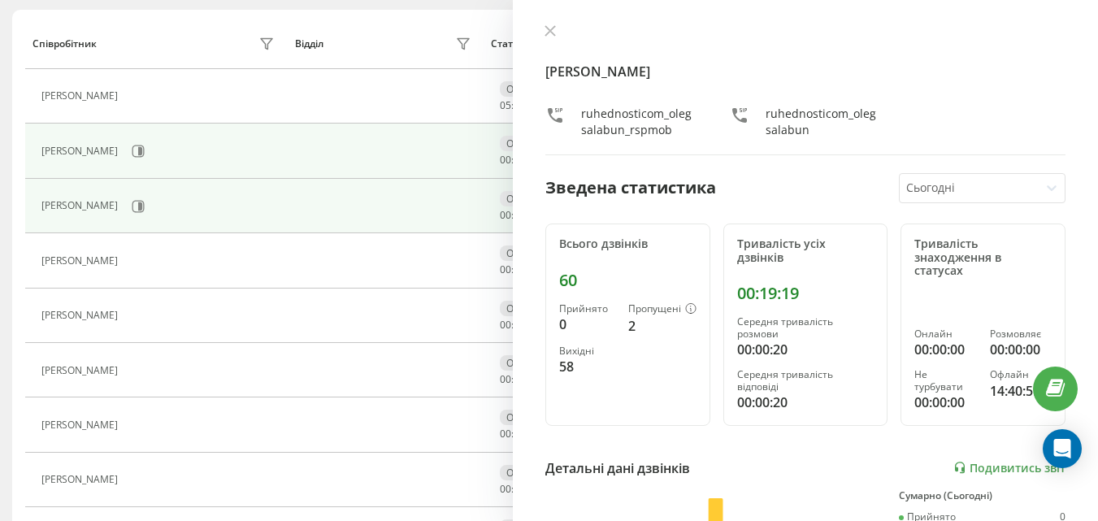
click at [549, 37] on button at bounding box center [550, 31] width 21 height 15
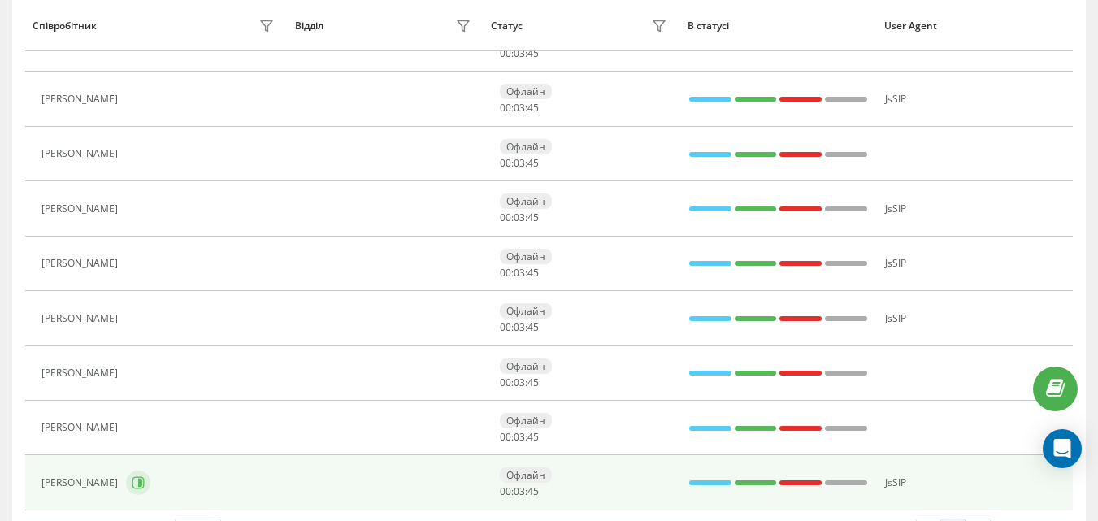
scroll to position [839, 0]
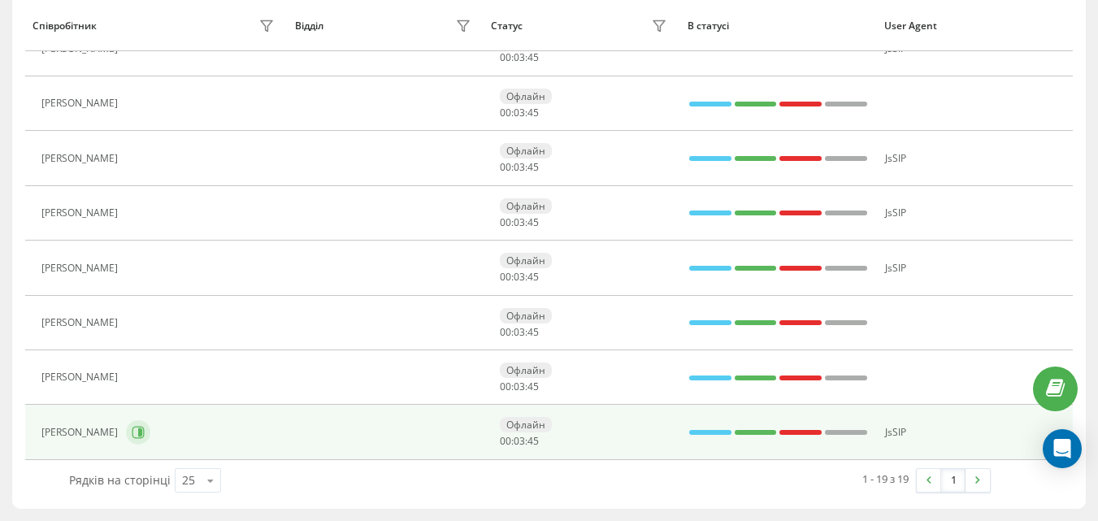
click at [126, 436] on button at bounding box center [138, 432] width 24 height 24
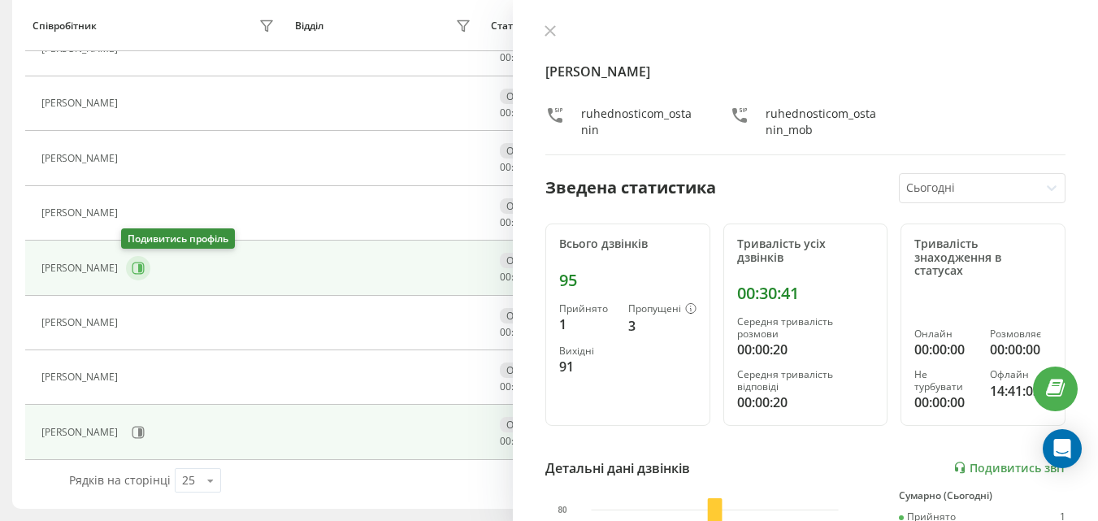
click at [132, 270] on icon at bounding box center [138, 268] width 13 height 13
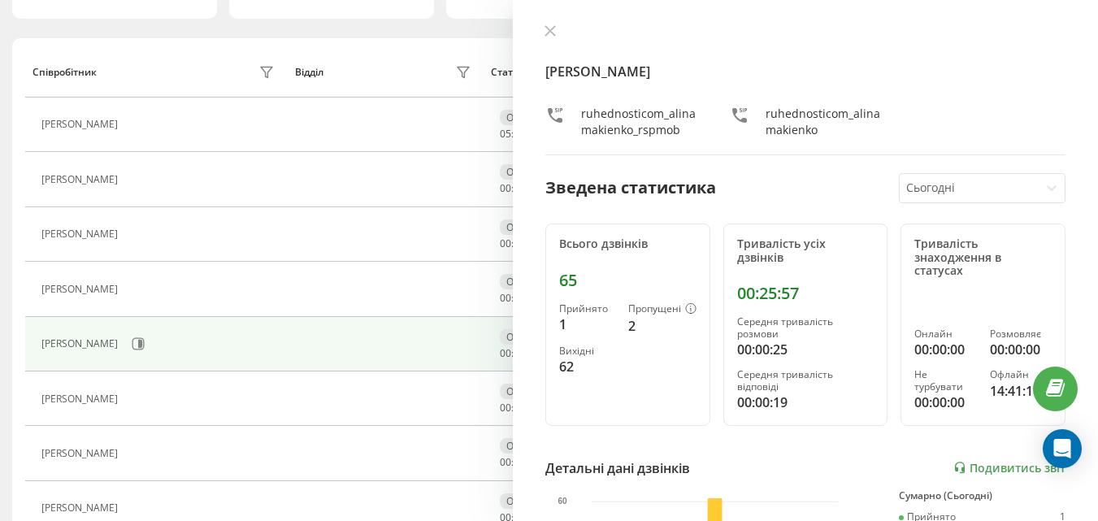
scroll to position [189, 0]
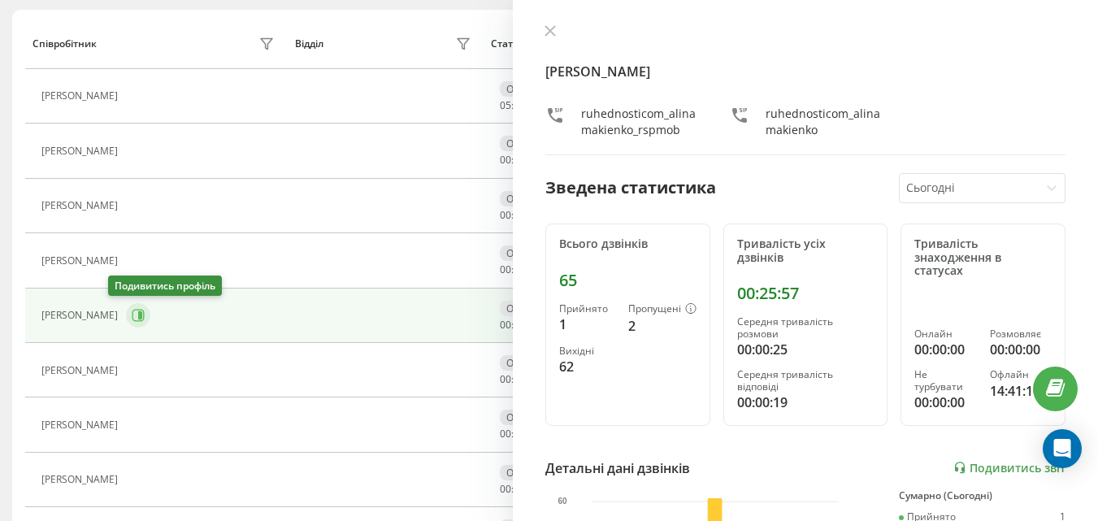
click at [126, 323] on button at bounding box center [138, 315] width 24 height 24
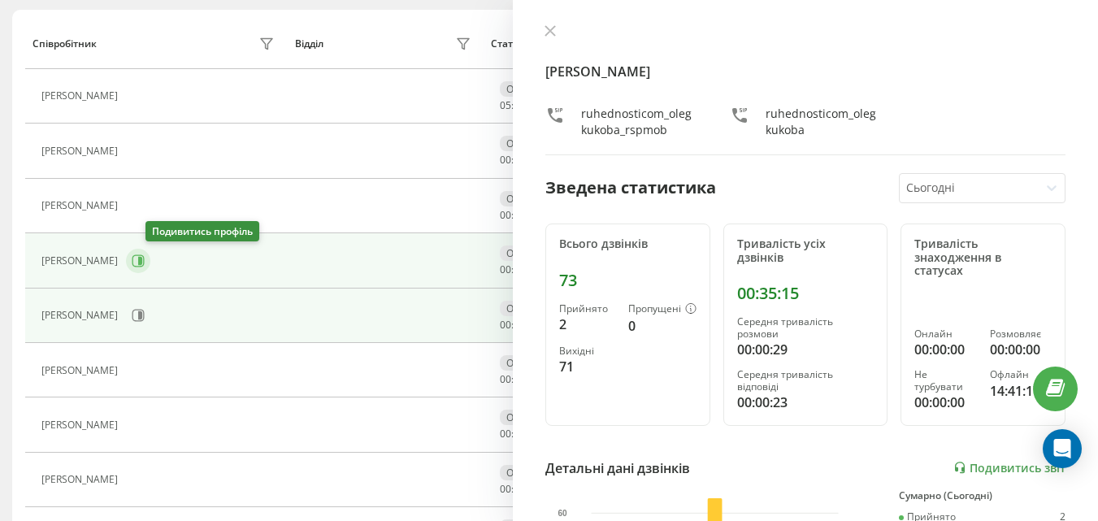
click at [145, 257] on icon at bounding box center [138, 260] width 12 height 12
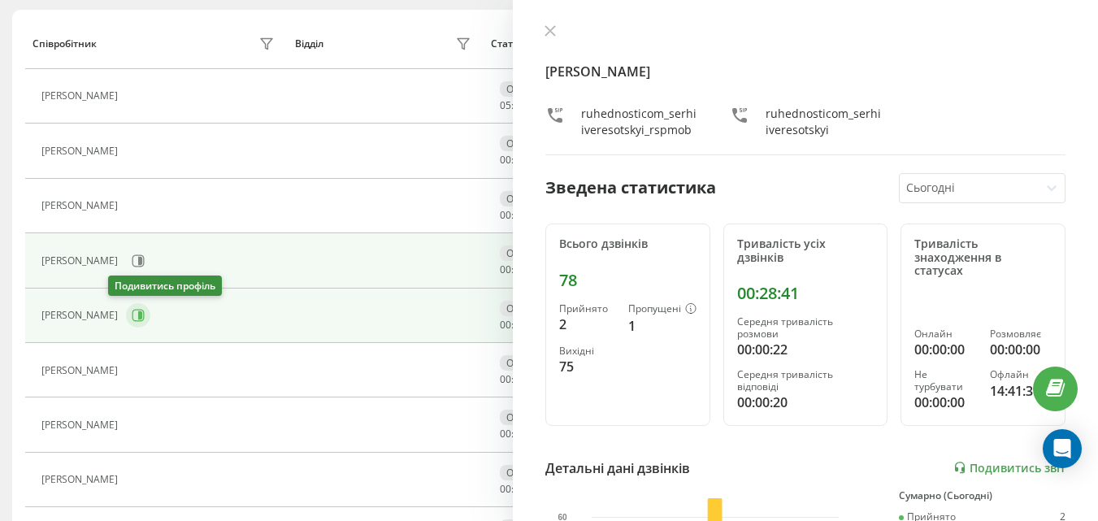
click at [132, 319] on icon at bounding box center [138, 316] width 12 height 12
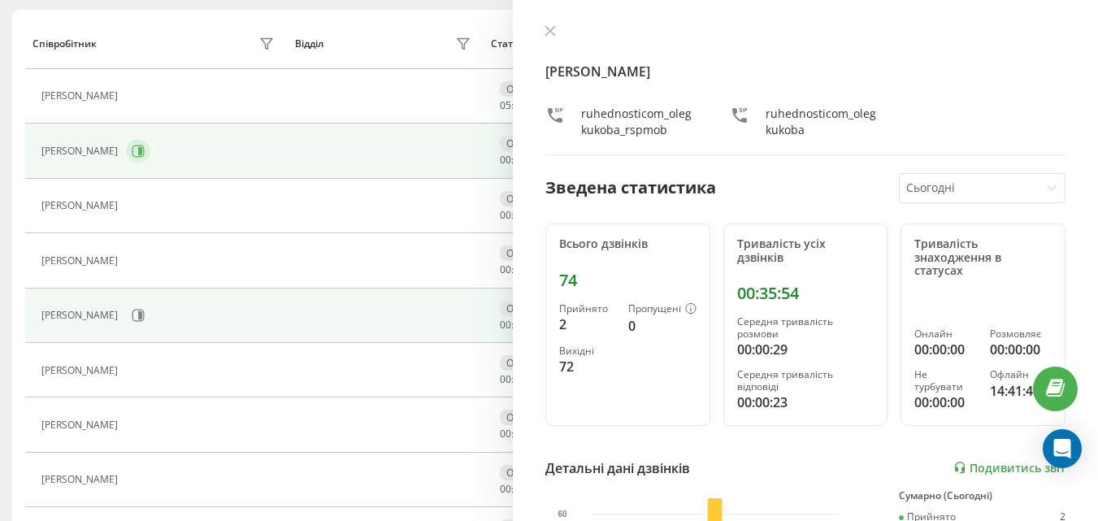
click at [148, 142] on button at bounding box center [138, 151] width 24 height 24
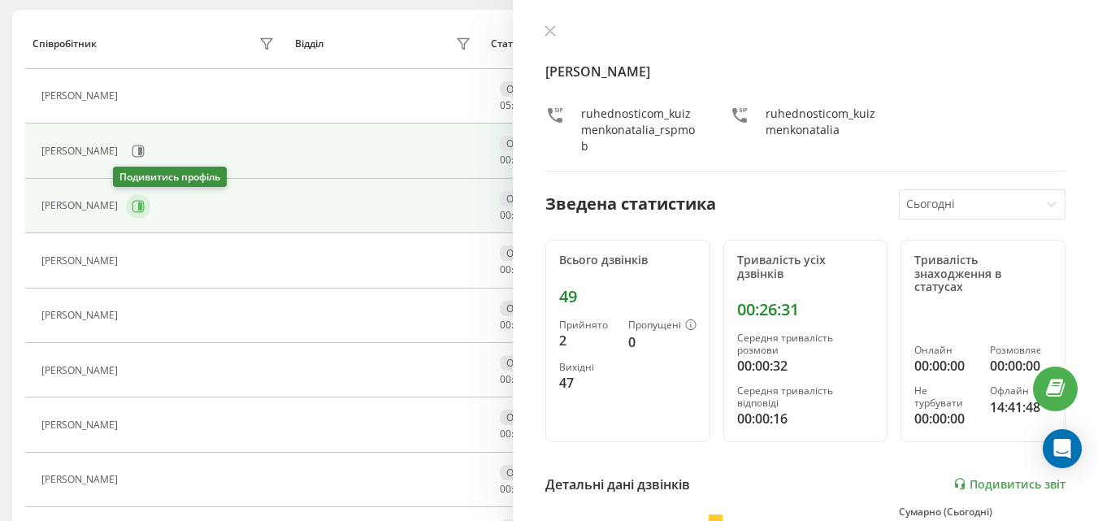
click at [132, 209] on icon at bounding box center [138, 206] width 13 height 13
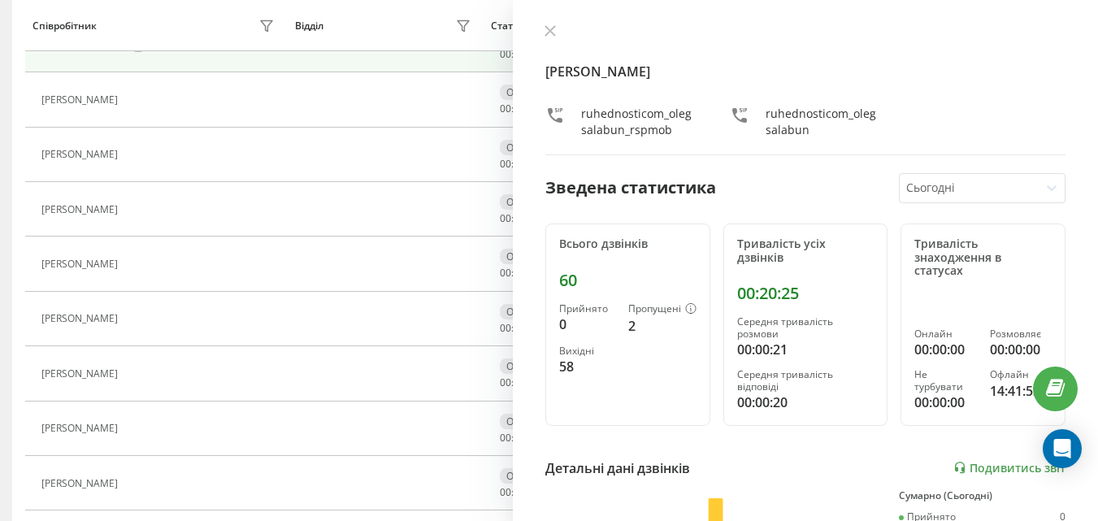
scroll to position [352, 0]
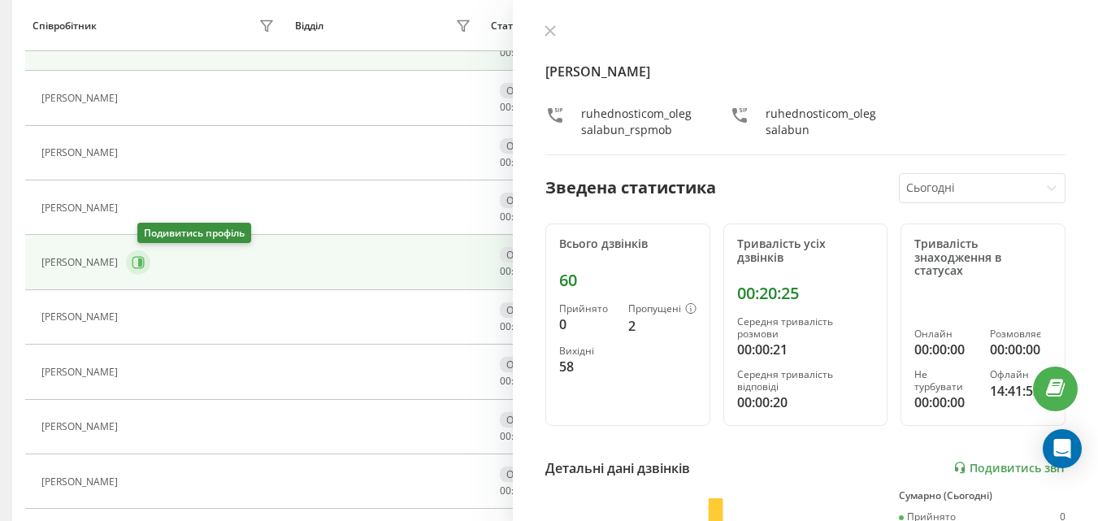
click at [138, 262] on button at bounding box center [138, 262] width 24 height 24
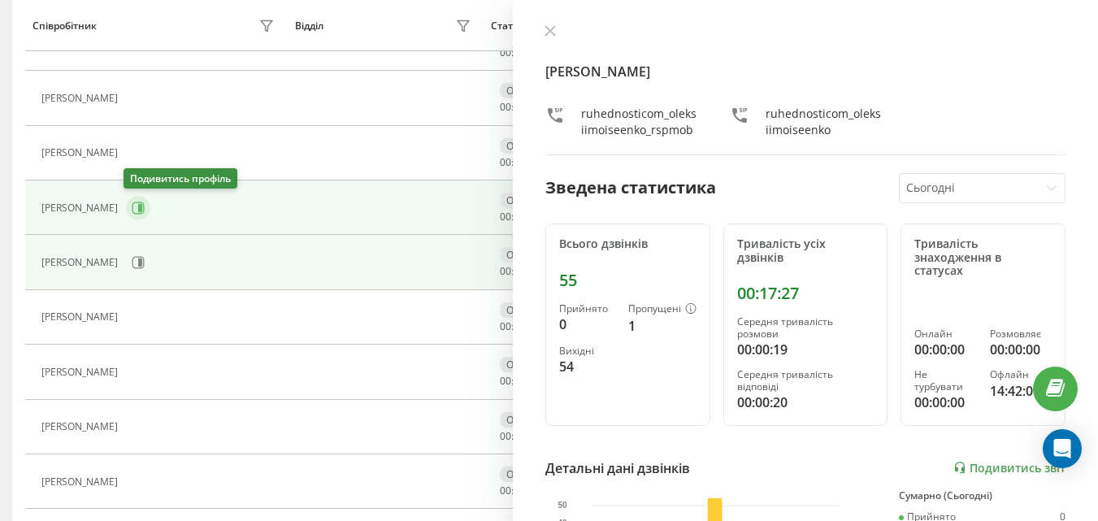
click at [132, 209] on icon at bounding box center [138, 208] width 13 height 13
click at [141, 260] on button at bounding box center [138, 262] width 24 height 24
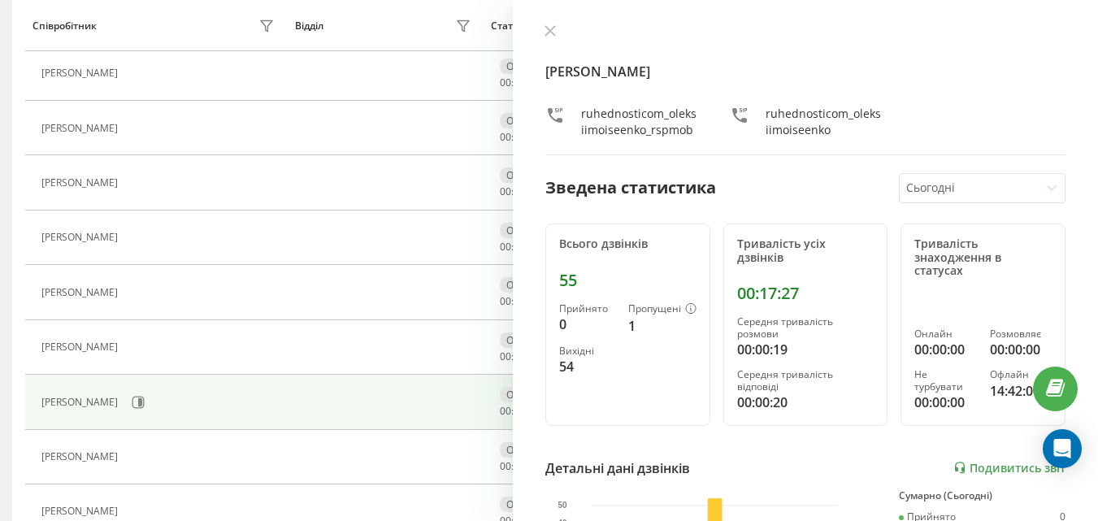
scroll to position [677, 0]
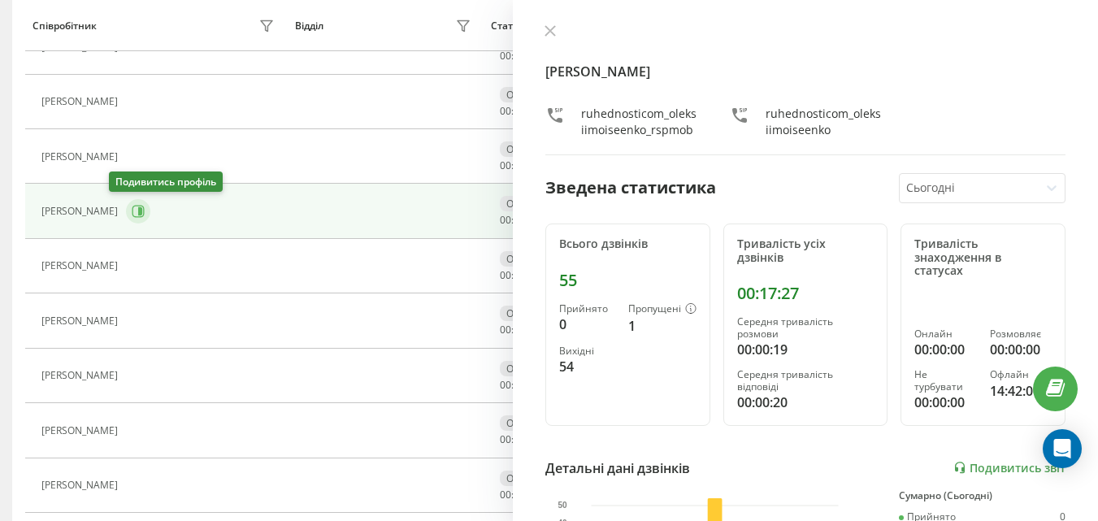
click at [126, 220] on button at bounding box center [138, 211] width 24 height 24
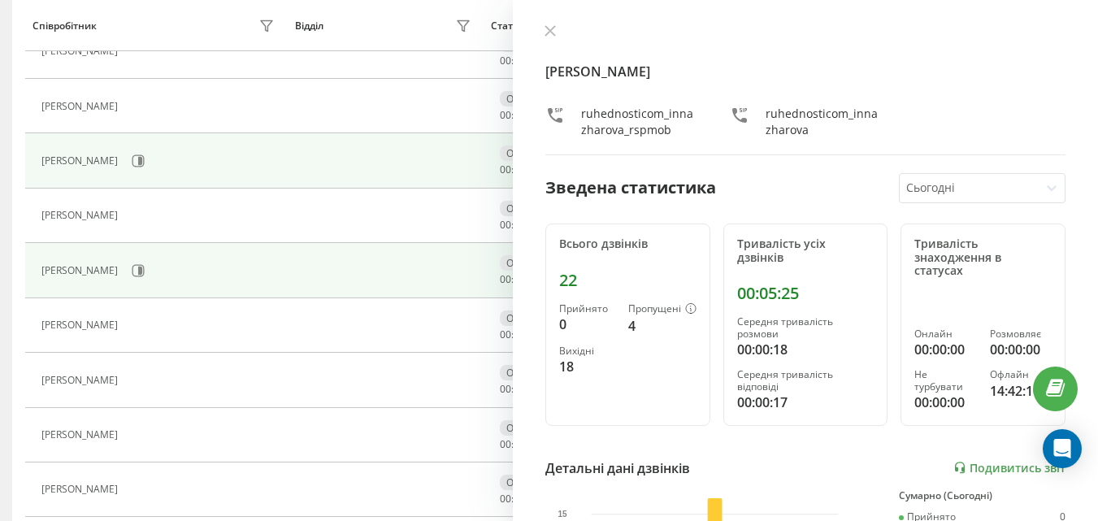
scroll to position [677, 0]
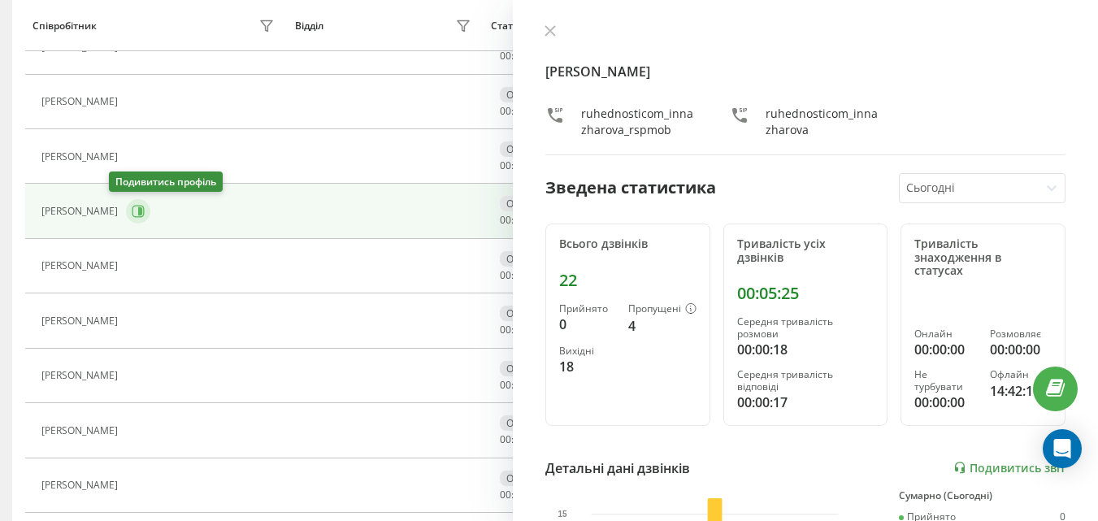
click at [126, 219] on button at bounding box center [138, 211] width 24 height 24
click at [543, 30] on button at bounding box center [550, 31] width 21 height 15
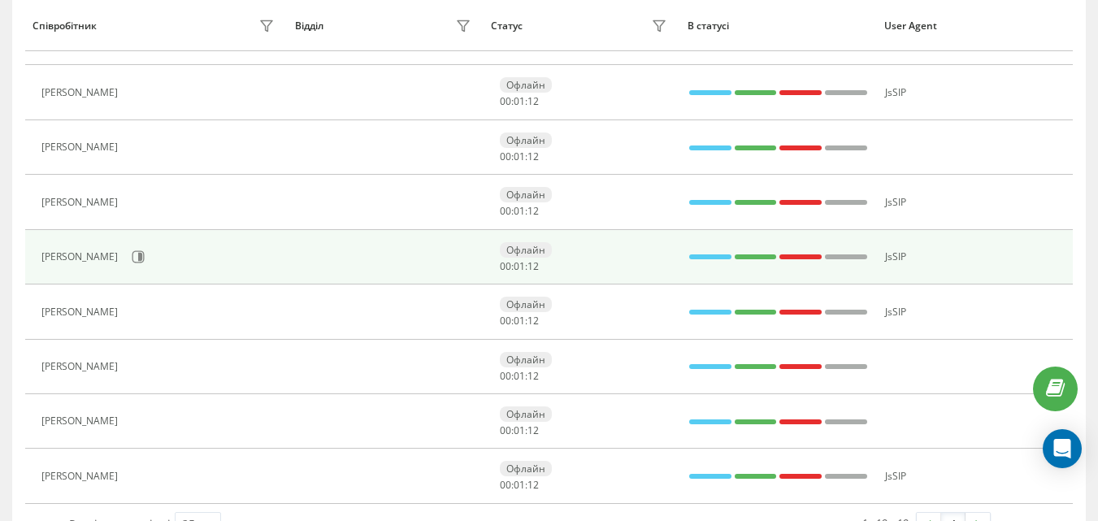
scroll to position [839, 0]
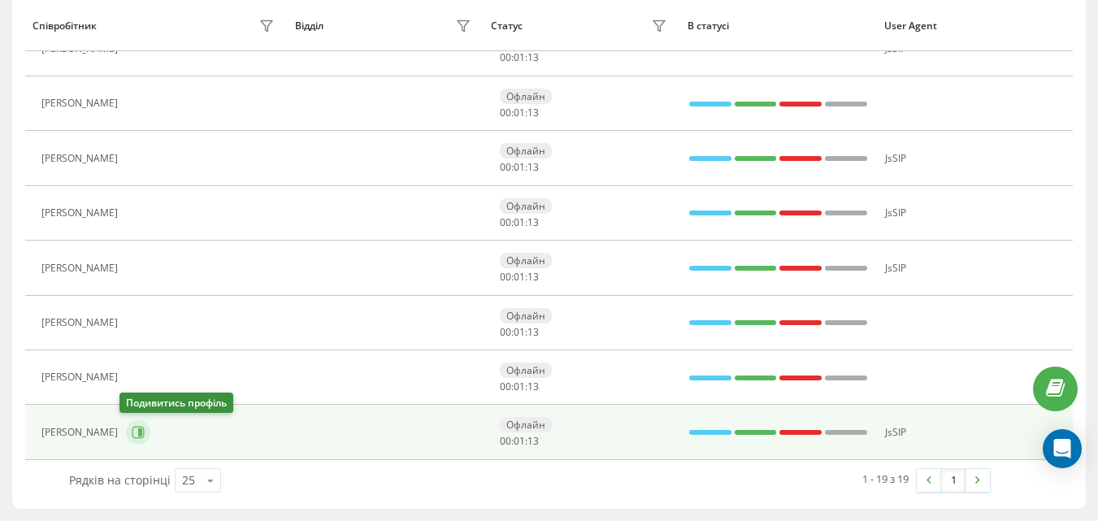
click at [132, 424] on button at bounding box center [138, 432] width 24 height 24
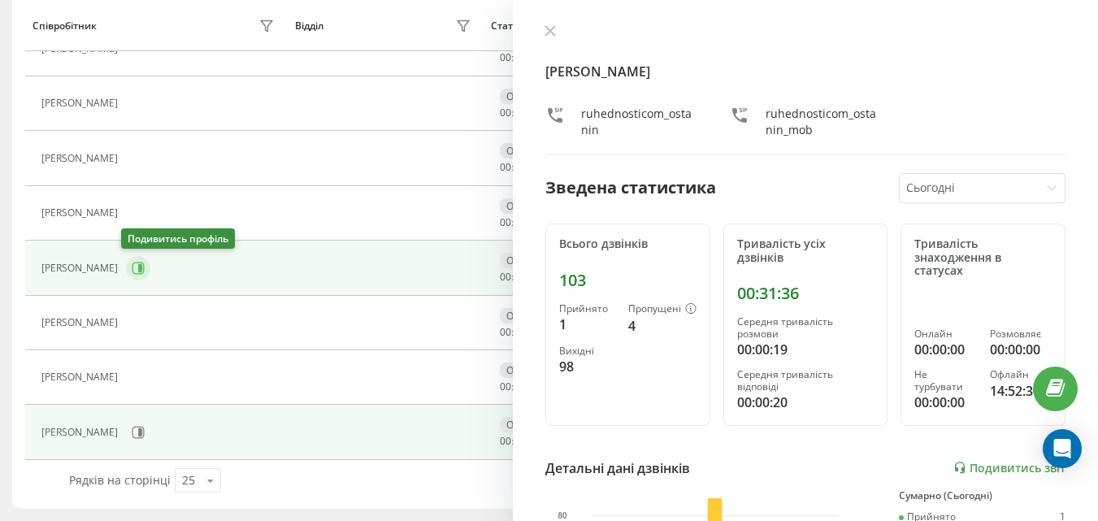
click at [138, 278] on button at bounding box center [138, 268] width 24 height 24
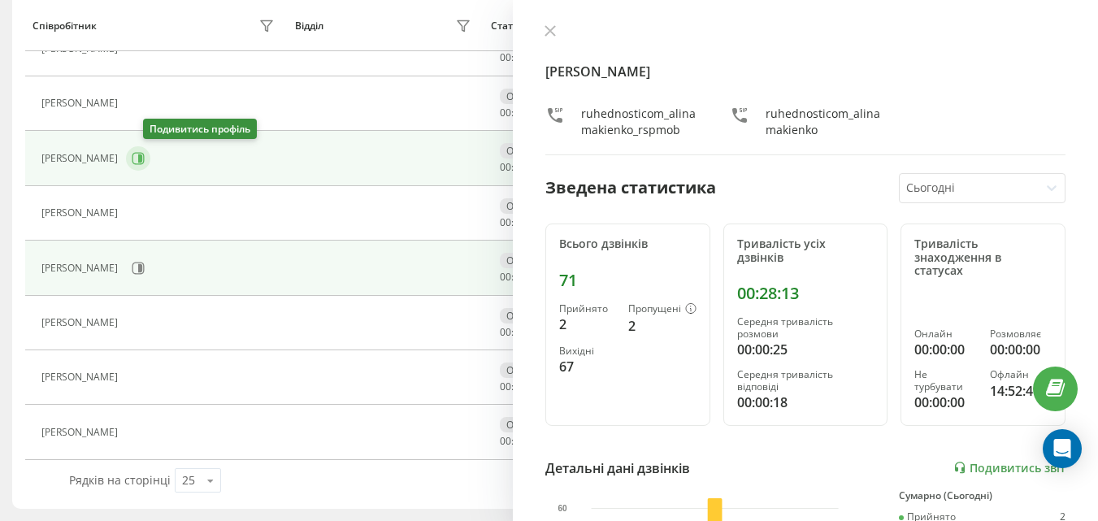
click at [146, 161] on button at bounding box center [138, 158] width 24 height 24
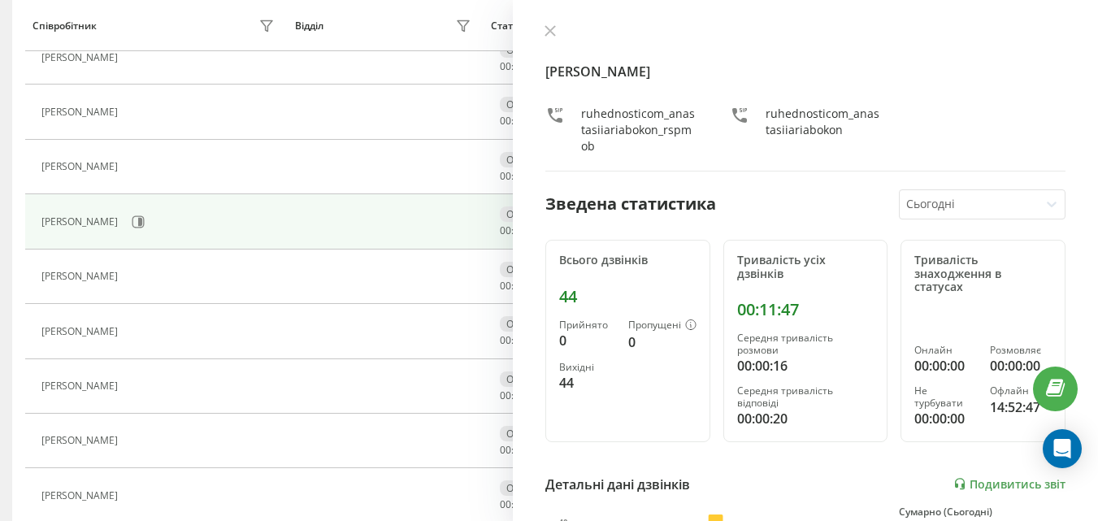
scroll to position [758, 0]
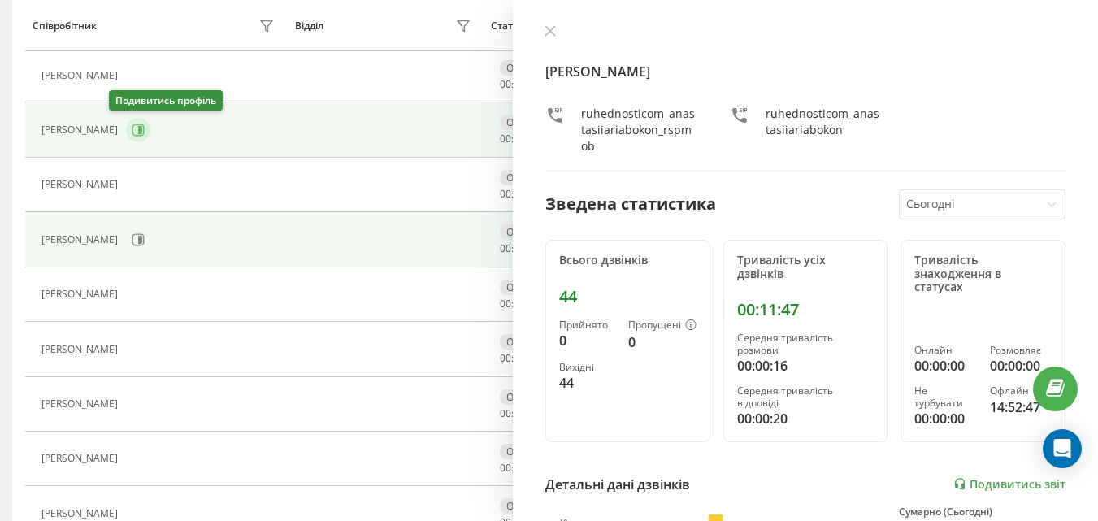
click at [138, 129] on icon at bounding box center [140, 130] width 4 height 8
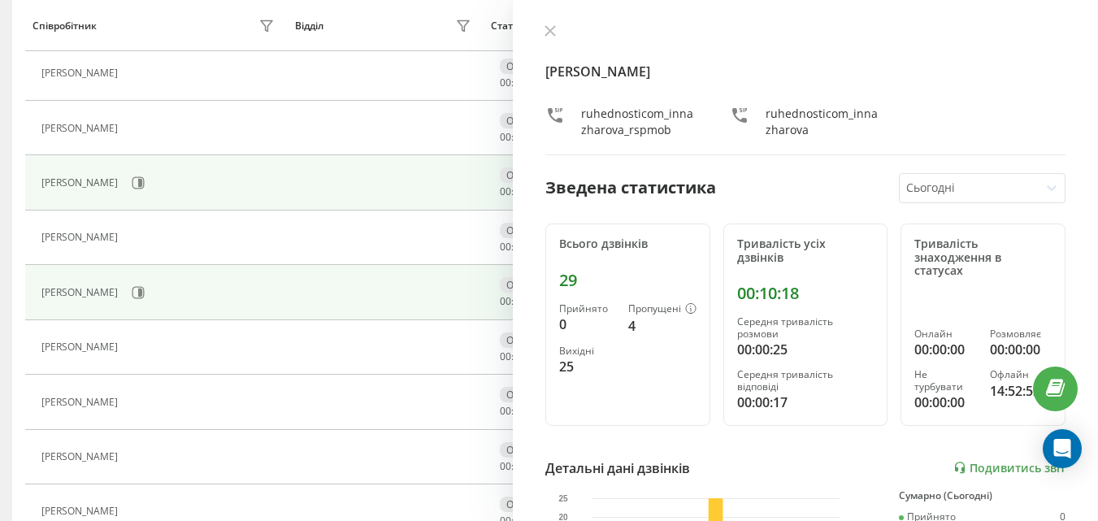
scroll to position [677, 0]
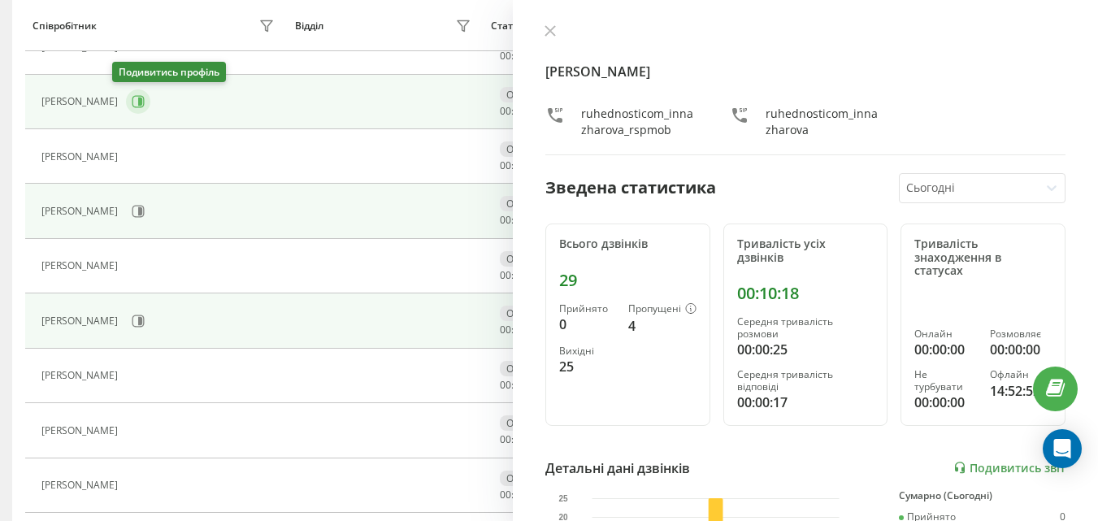
click at [138, 101] on icon at bounding box center [140, 102] width 4 height 8
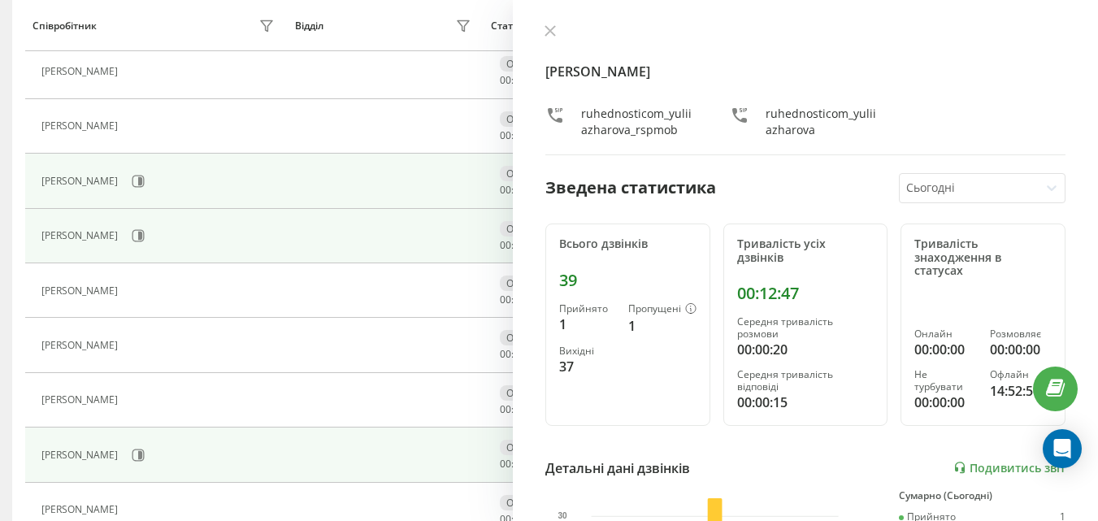
scroll to position [514, 0]
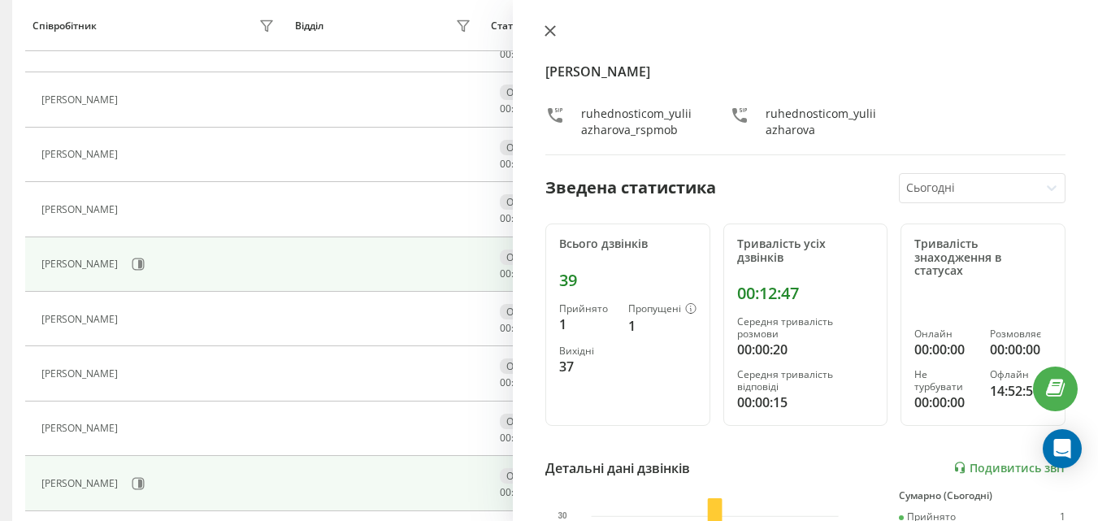
click at [557, 37] on button at bounding box center [550, 31] width 21 height 15
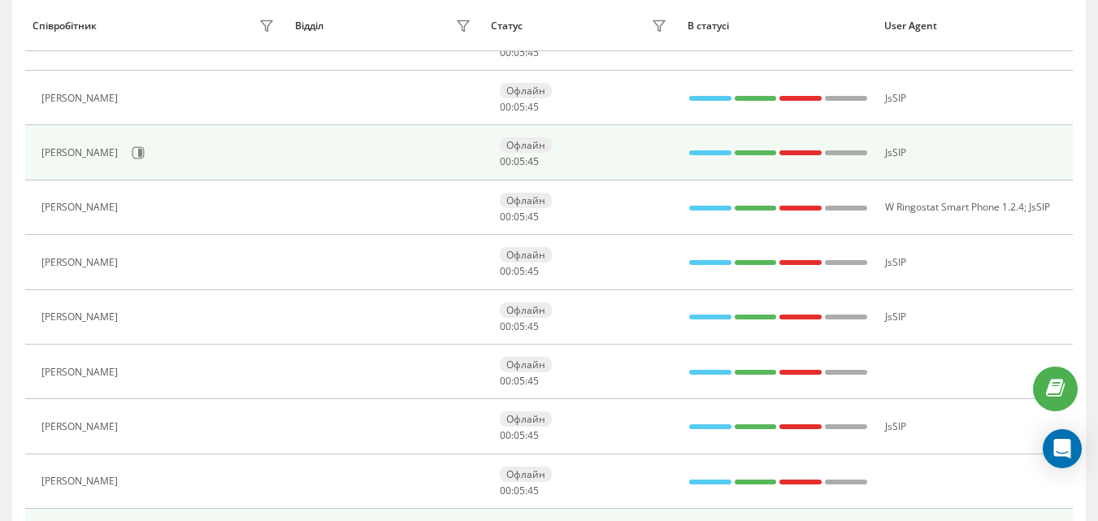
scroll to position [433, 0]
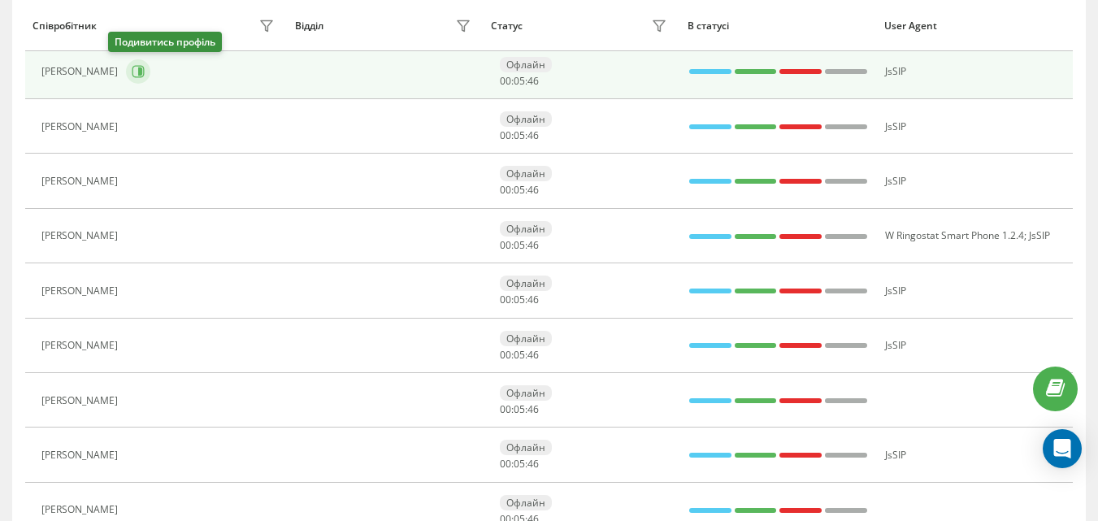
click at [132, 69] on icon at bounding box center [138, 71] width 13 height 13
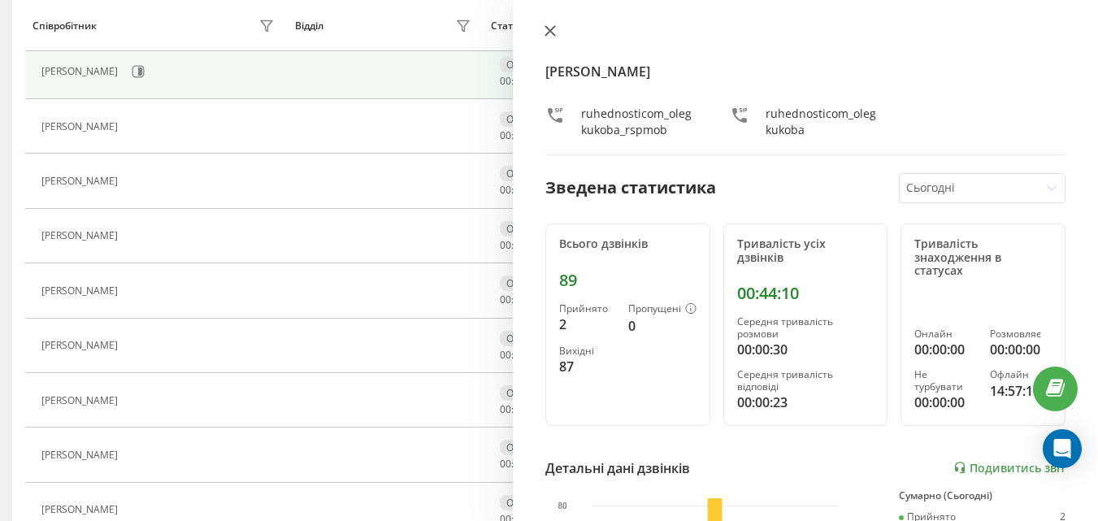
click at [544, 28] on icon at bounding box center [549, 30] width 11 height 11
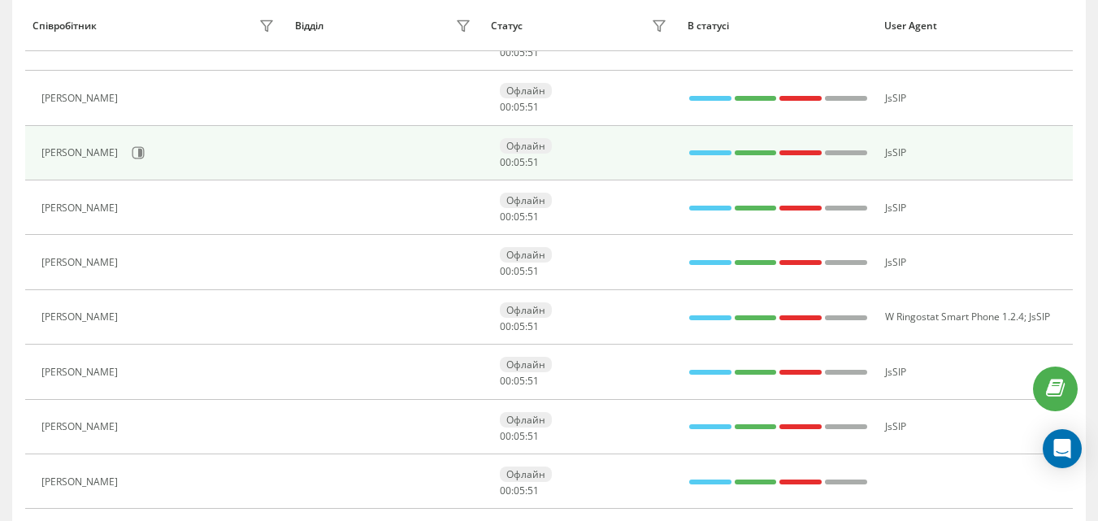
scroll to position [271, 0]
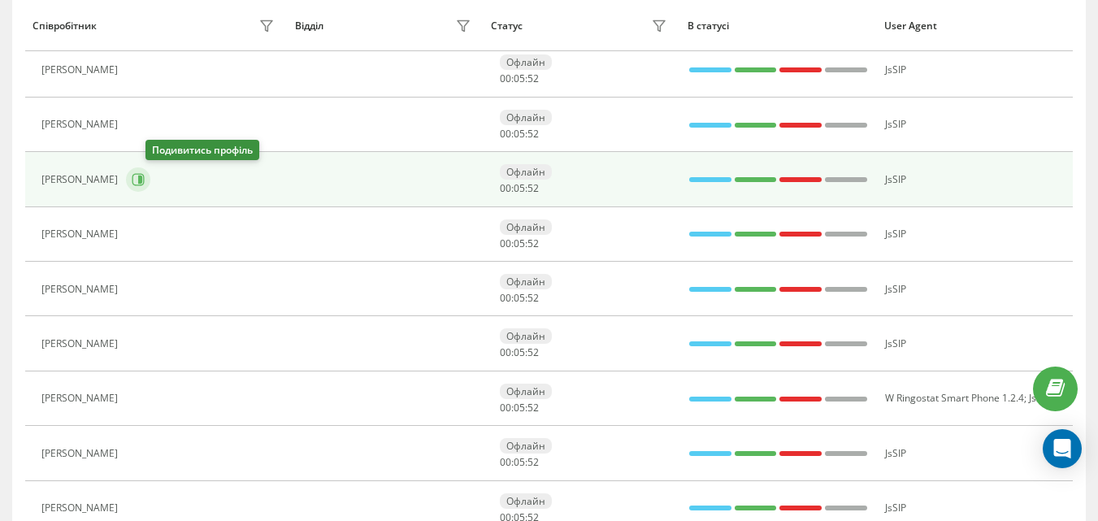
click at [150, 171] on button at bounding box center [138, 179] width 24 height 24
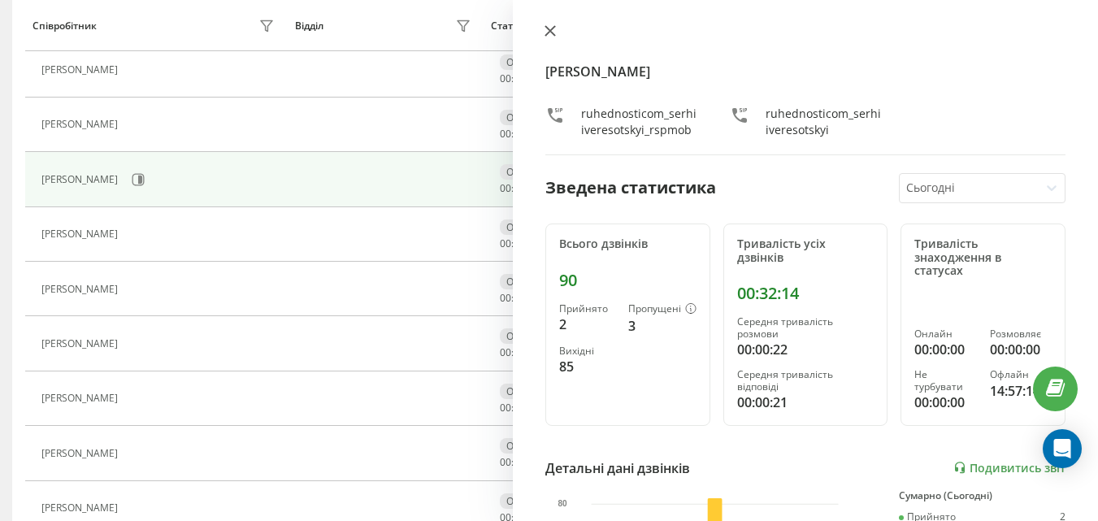
click at [549, 36] on icon at bounding box center [549, 30] width 11 height 11
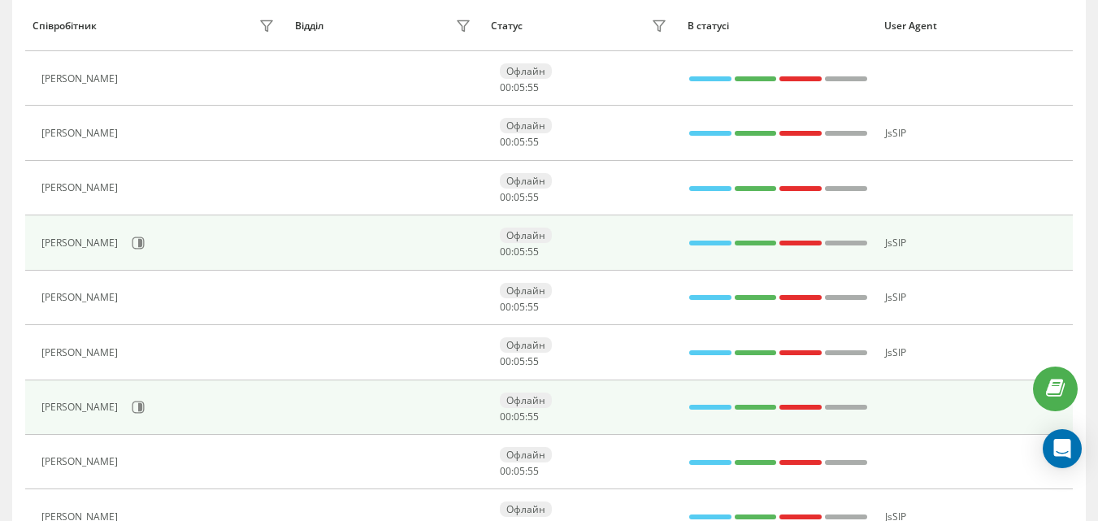
scroll to position [839, 0]
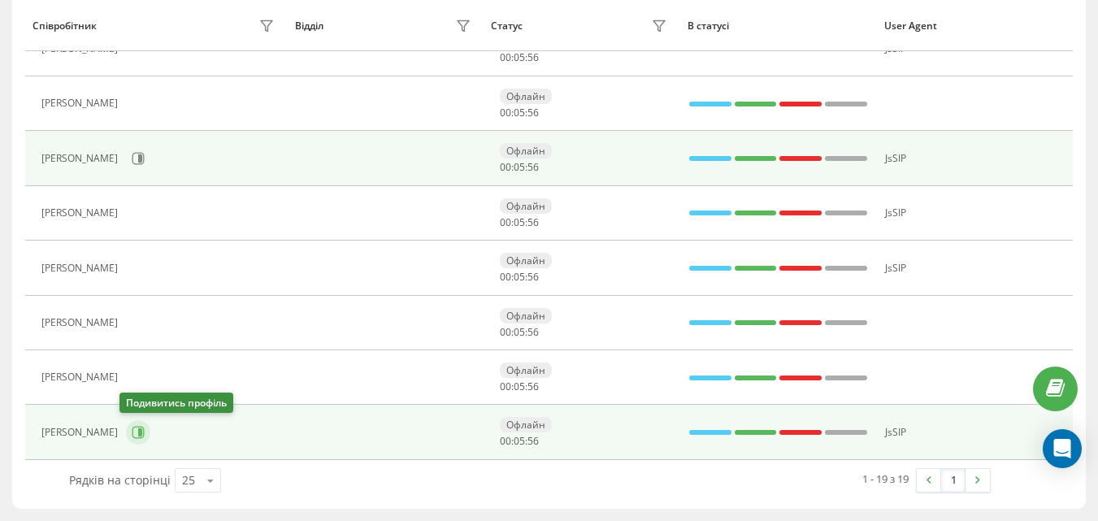
click at [126, 440] on button at bounding box center [138, 432] width 24 height 24
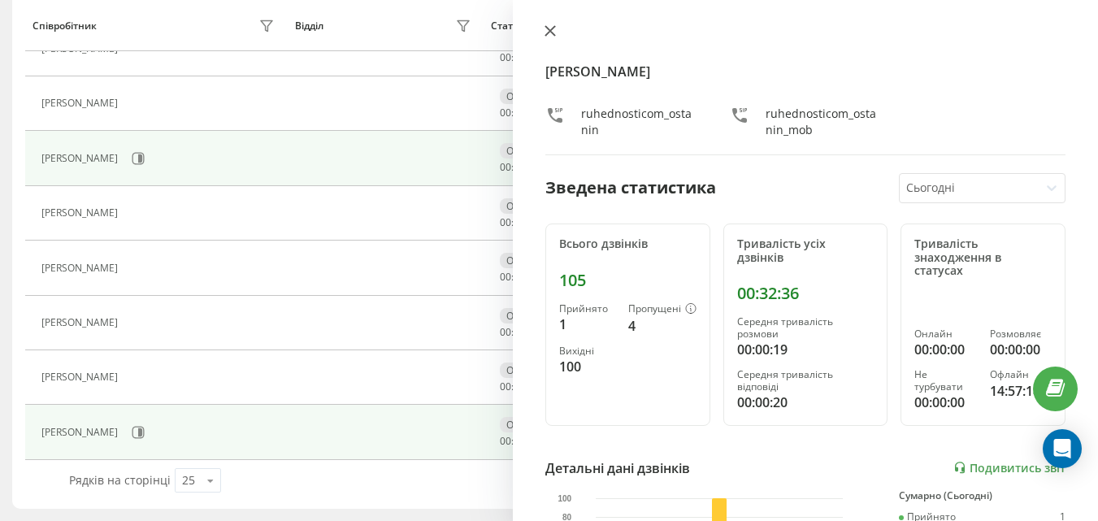
click at [544, 31] on button at bounding box center [550, 31] width 21 height 15
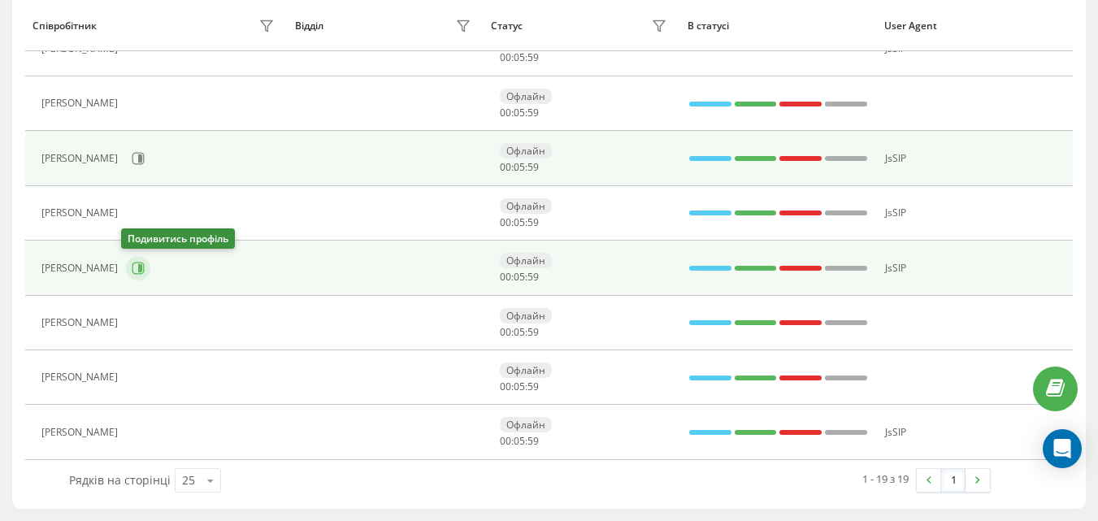
click at [134, 272] on icon at bounding box center [138, 268] width 13 height 13
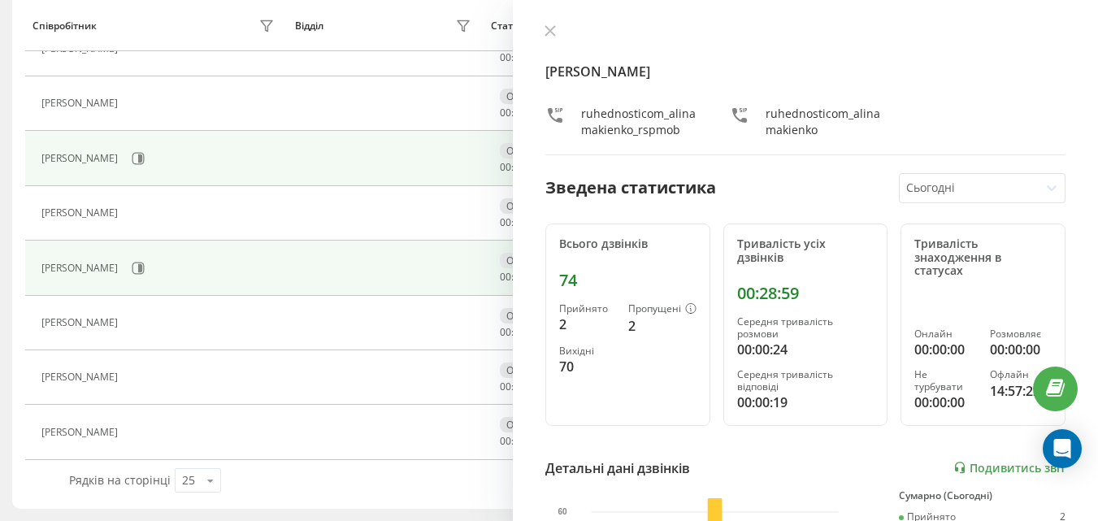
click at [557, 43] on div "[PERSON_NAME] ruhednosticom_alinamakienko_rspmob ruhednosticom_alinamakienko" at bounding box center [805, 89] width 520 height 131
click at [548, 33] on icon at bounding box center [550, 31] width 10 height 10
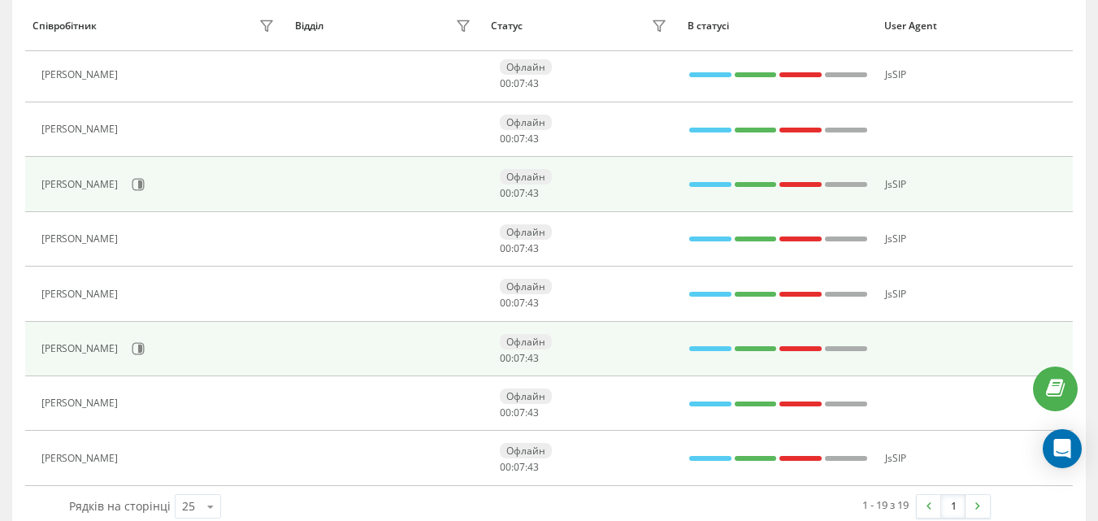
scroll to position [839, 0]
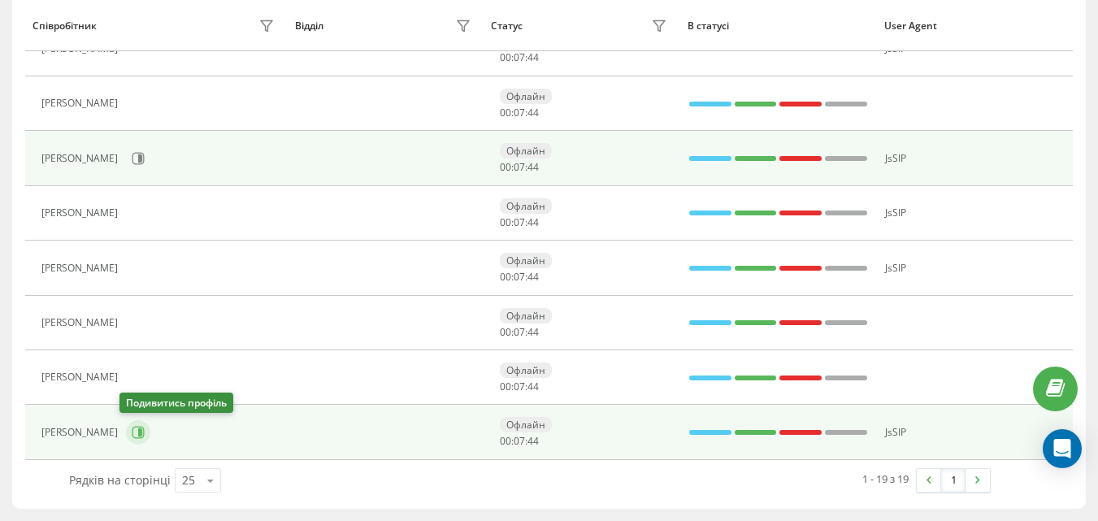
click at [134, 424] on button at bounding box center [138, 432] width 24 height 24
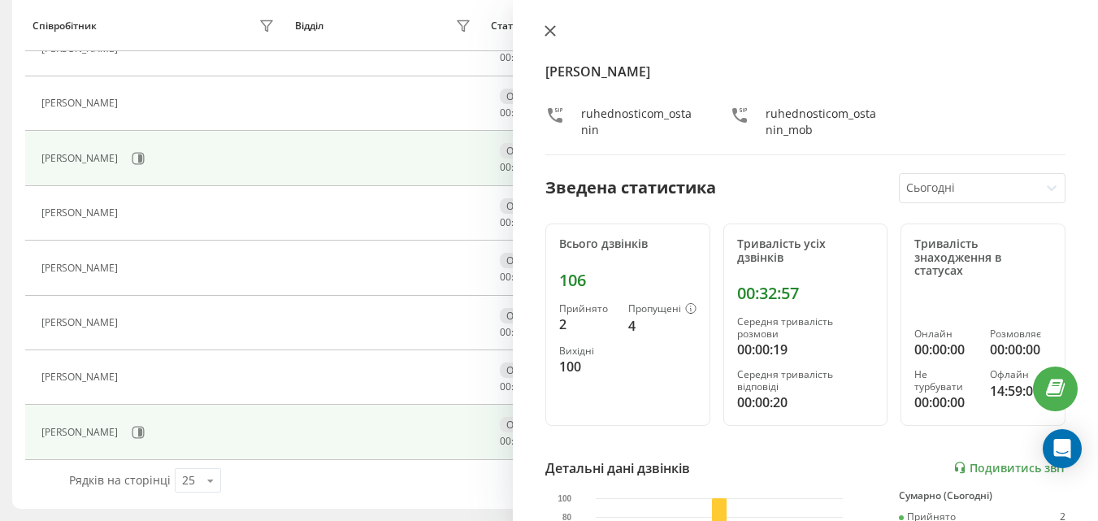
click at [549, 37] on button at bounding box center [550, 31] width 21 height 15
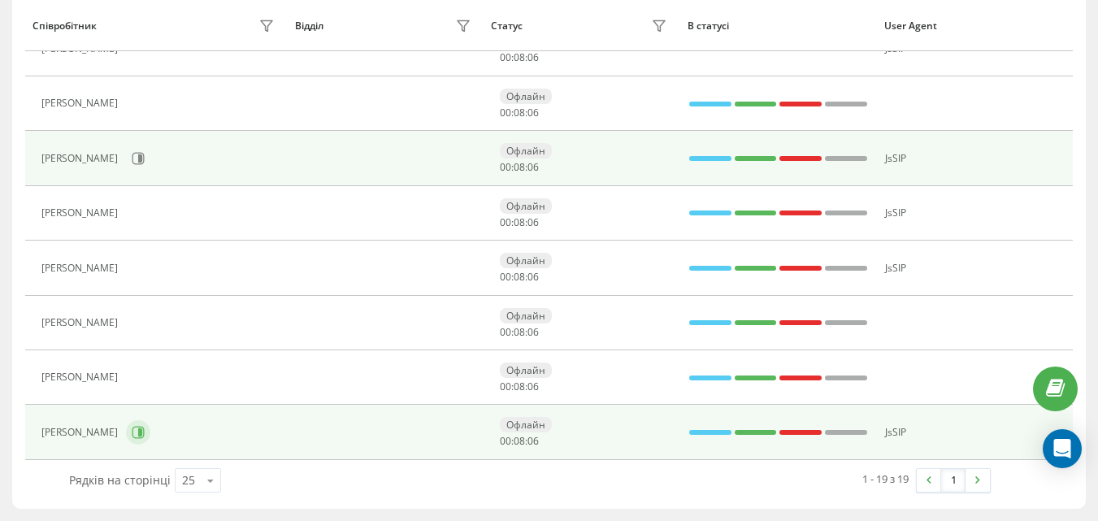
click at [136, 437] on icon at bounding box center [138, 433] width 12 height 12
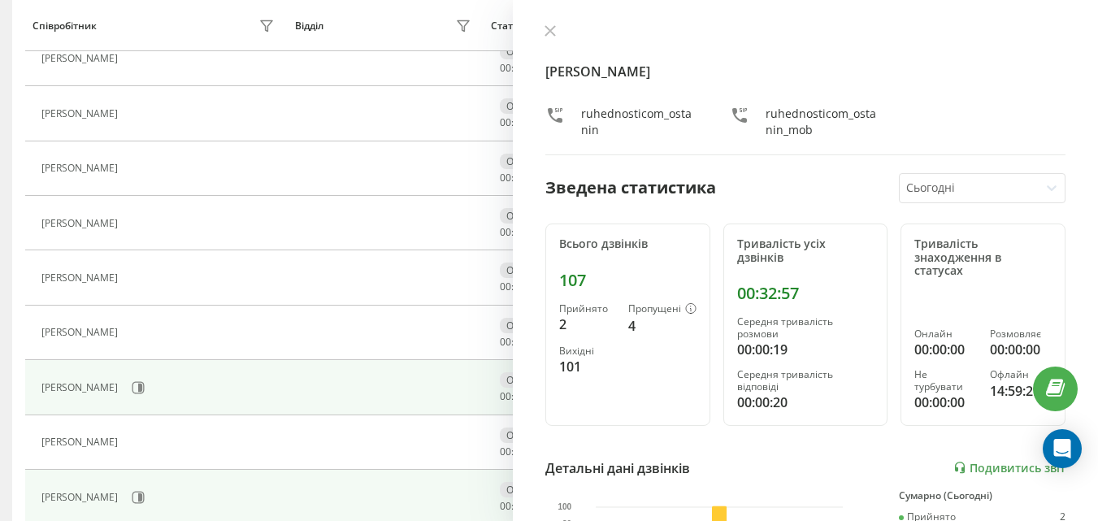
scroll to position [514, 0]
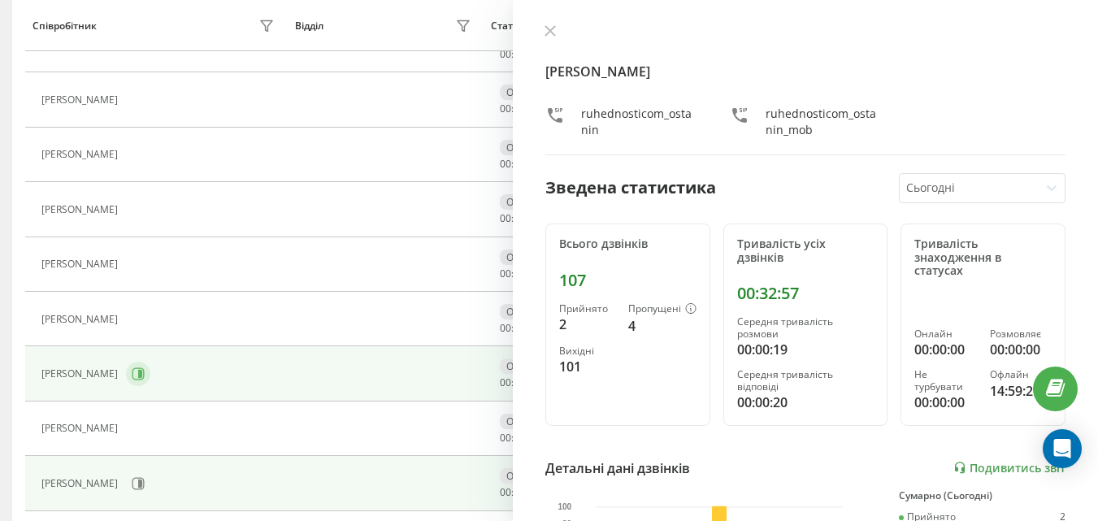
click at [132, 378] on icon at bounding box center [138, 373] width 13 height 13
click at [552, 32] on icon at bounding box center [550, 31] width 10 height 10
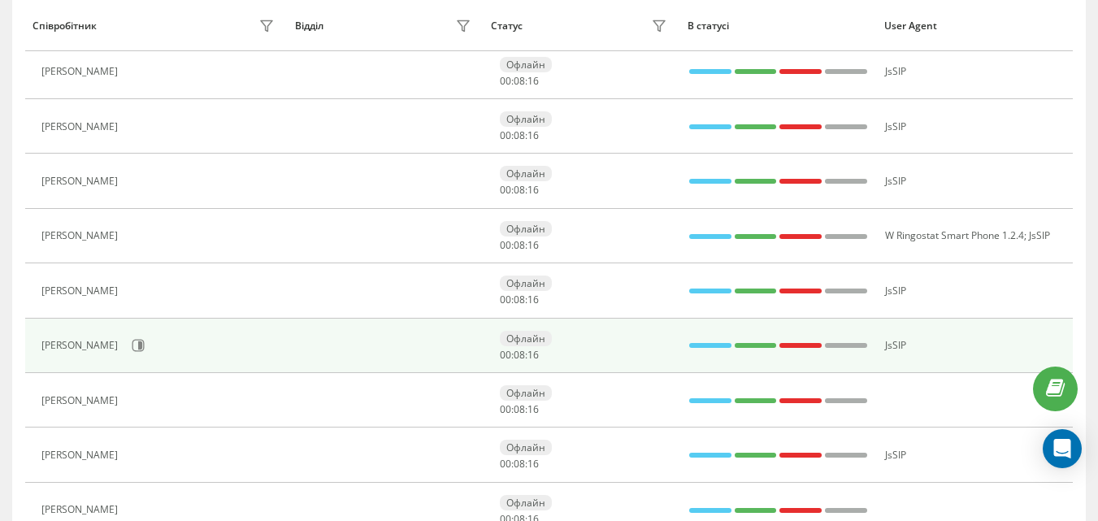
scroll to position [352, 0]
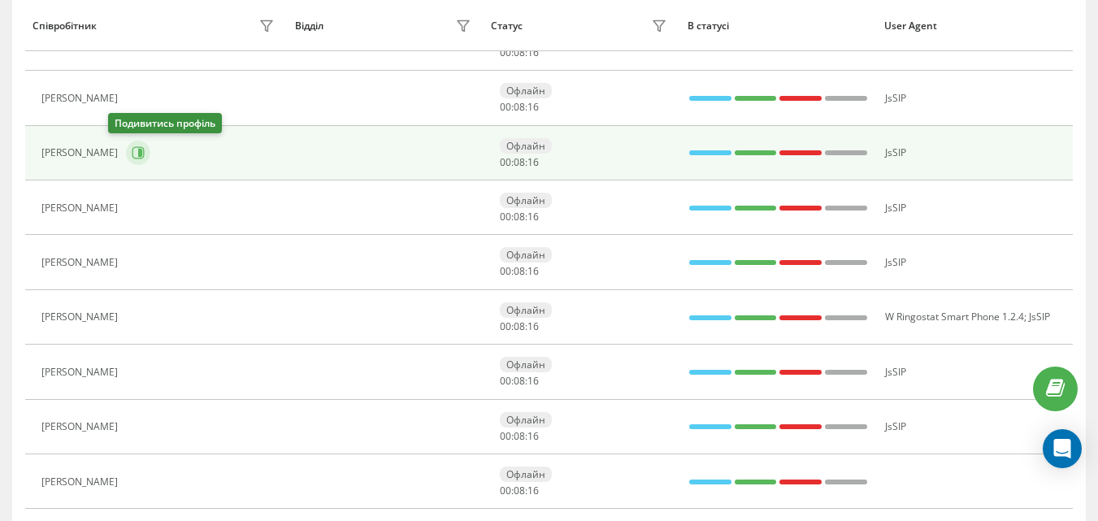
click at [132, 158] on icon at bounding box center [138, 152] width 13 height 13
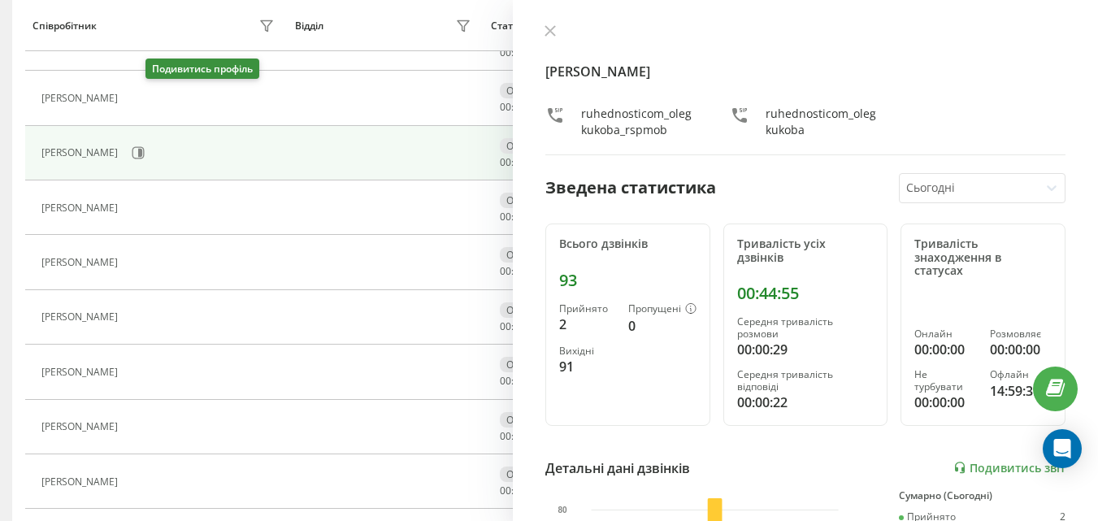
click at [142, 102] on icon at bounding box center [135, 98] width 13 height 13
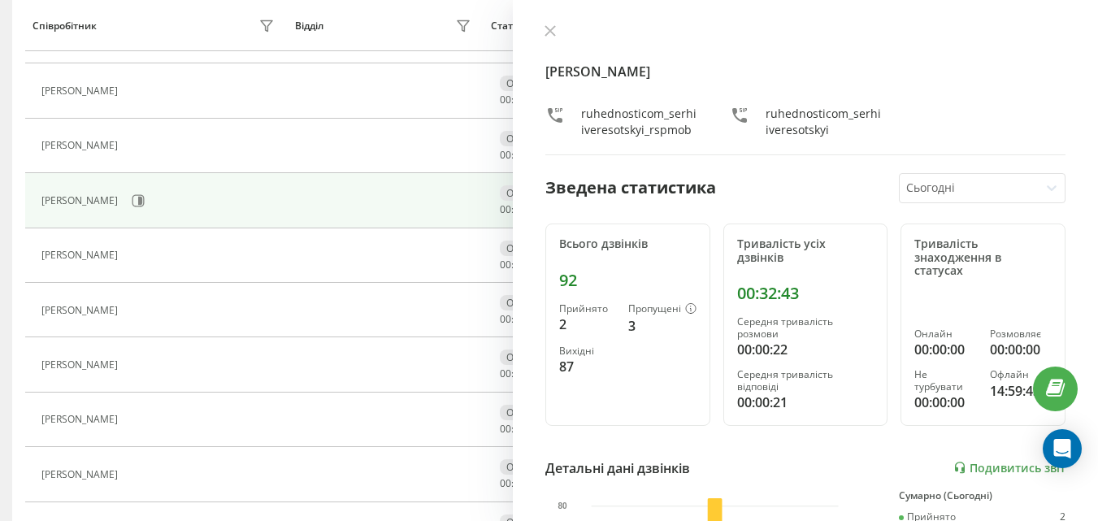
scroll to position [189, 0]
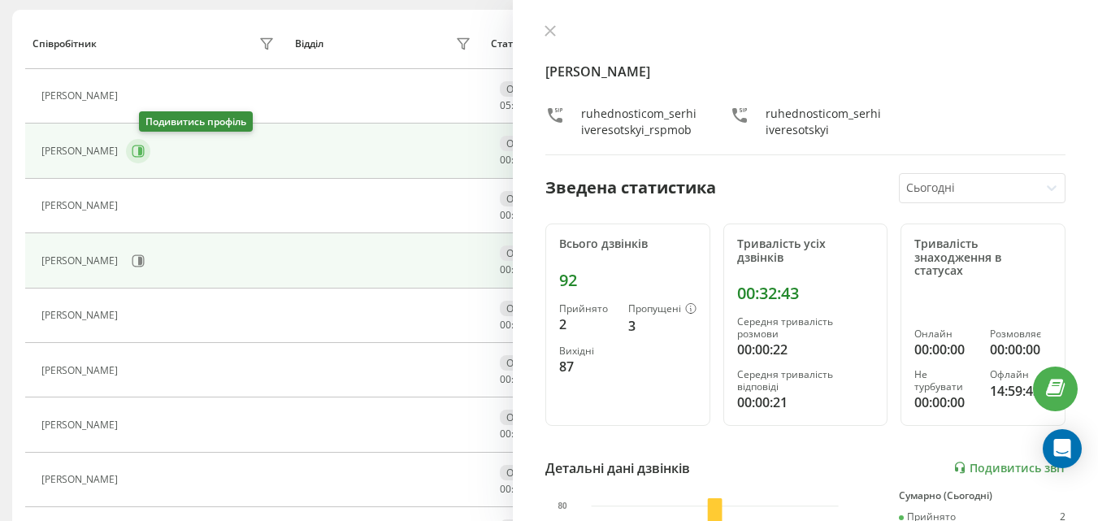
click at [142, 151] on icon at bounding box center [140, 151] width 4 height 8
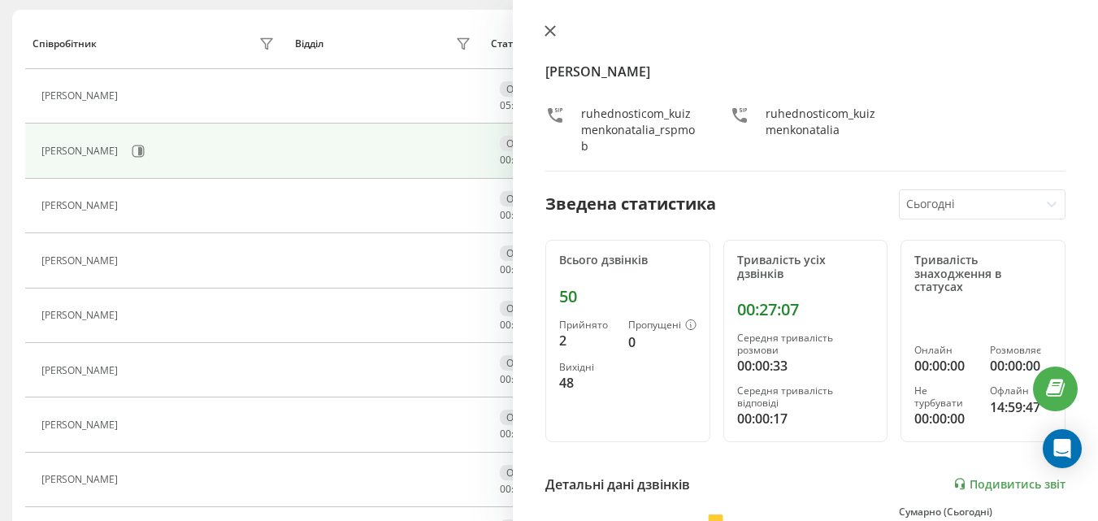
click at [553, 33] on icon at bounding box center [549, 30] width 11 height 11
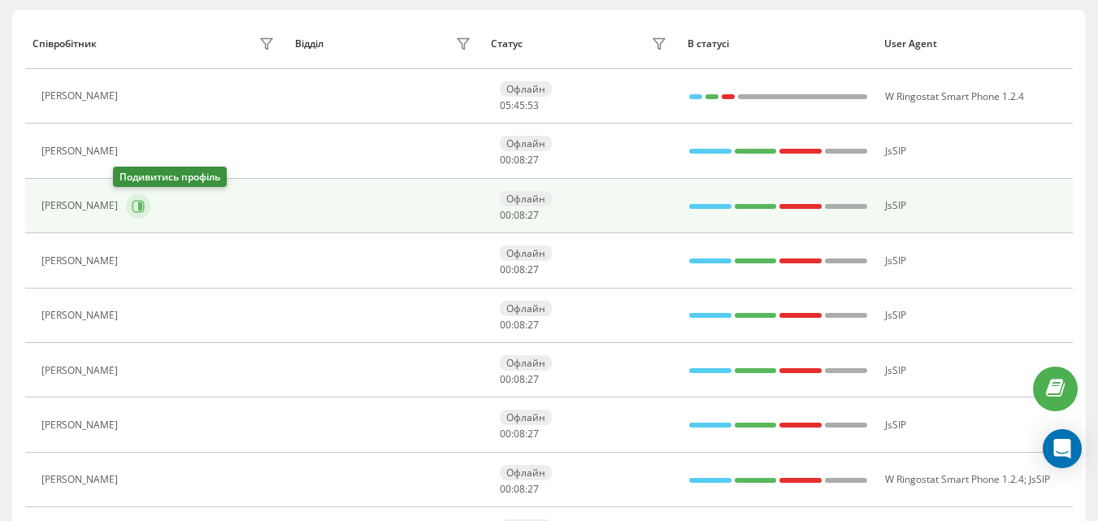
click at [132, 205] on icon at bounding box center [138, 206] width 13 height 13
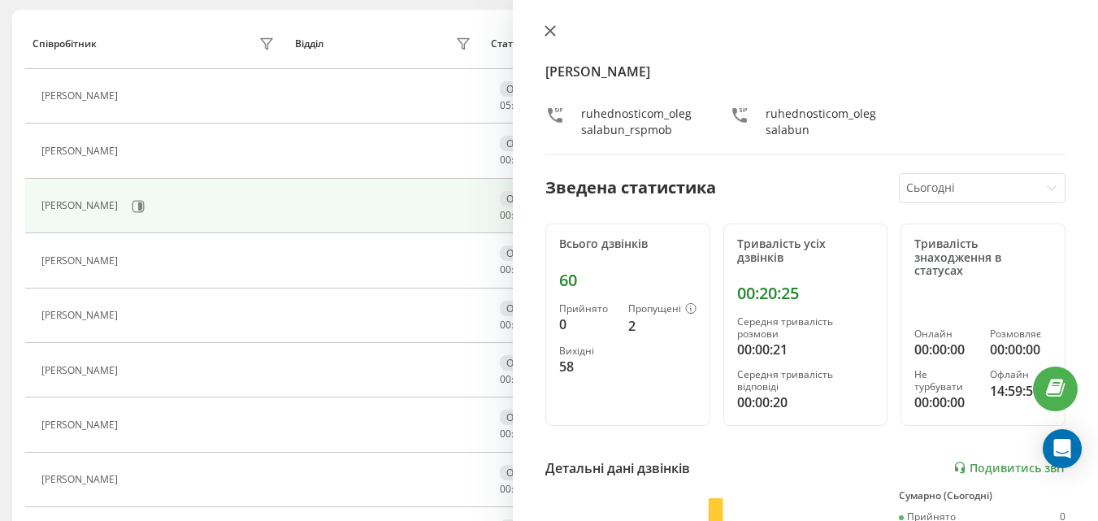
click at [547, 30] on icon at bounding box center [549, 30] width 11 height 11
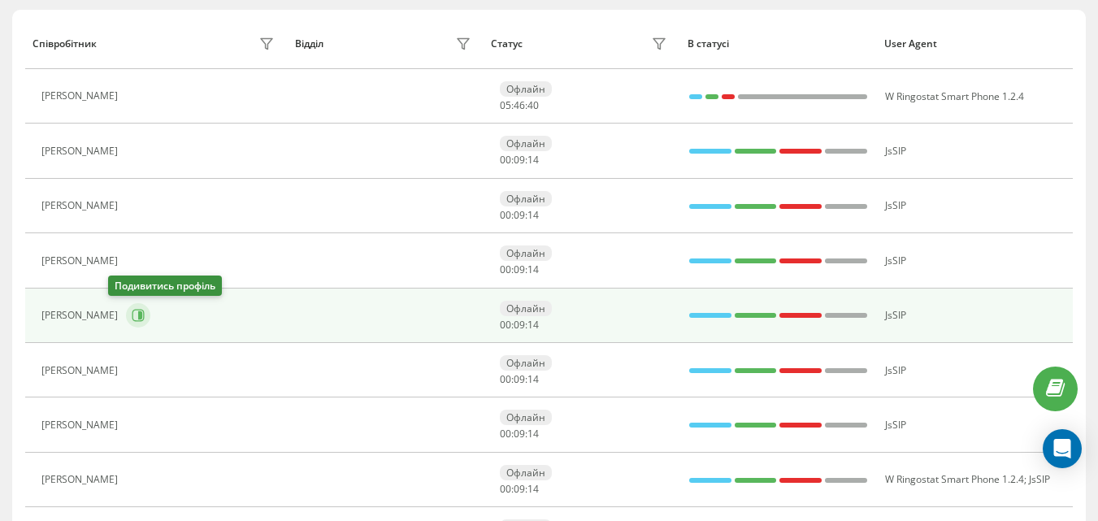
click at [129, 319] on button at bounding box center [138, 315] width 24 height 24
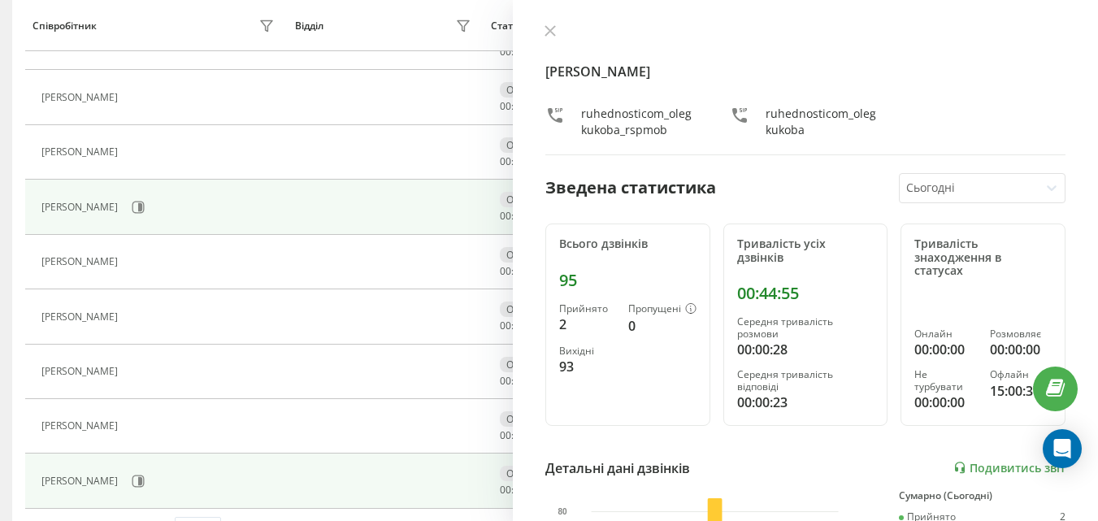
scroll to position [839, 0]
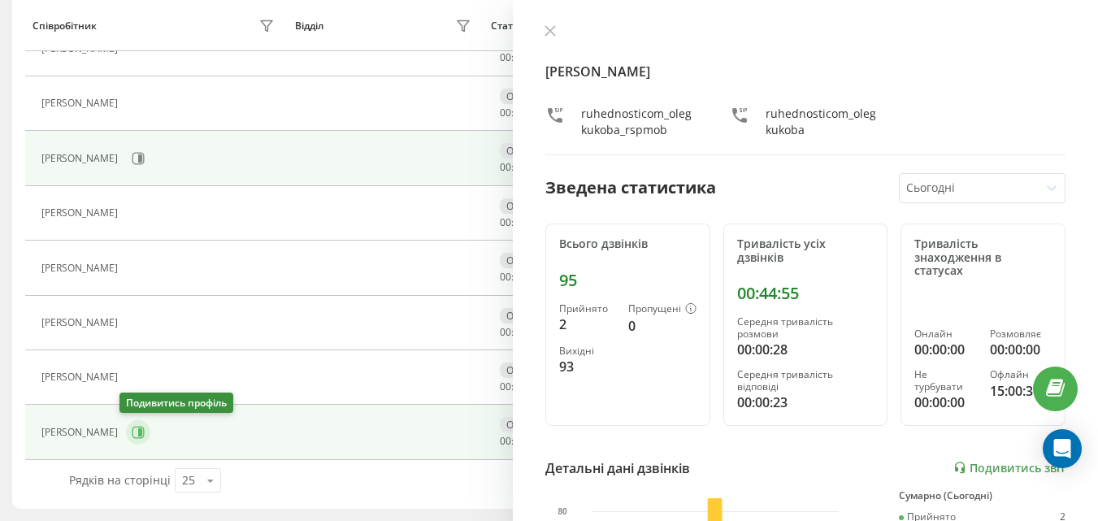
click at [138, 430] on icon at bounding box center [140, 432] width 4 height 8
click at [545, 27] on icon at bounding box center [549, 30] width 11 height 11
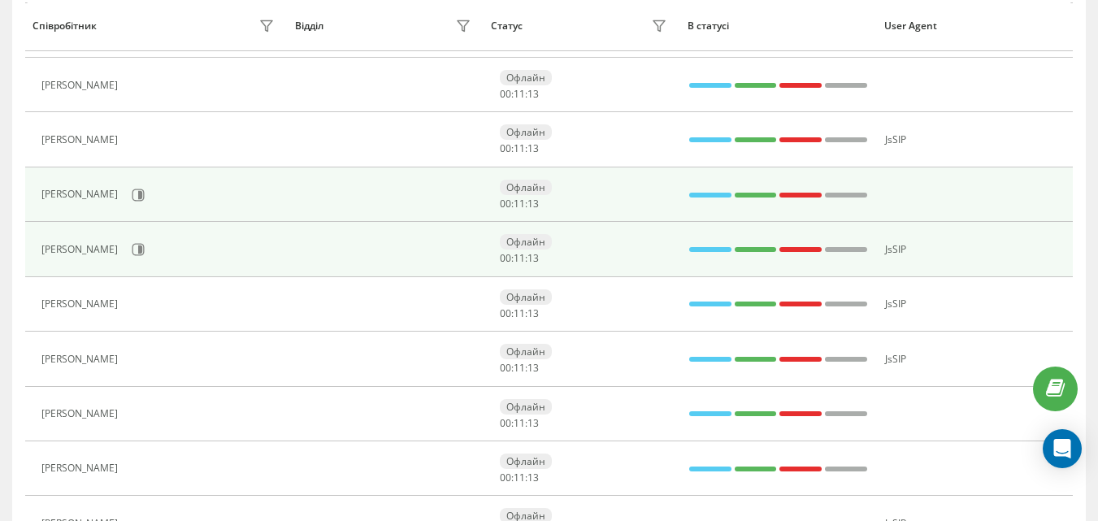
scroll to position [677, 0]
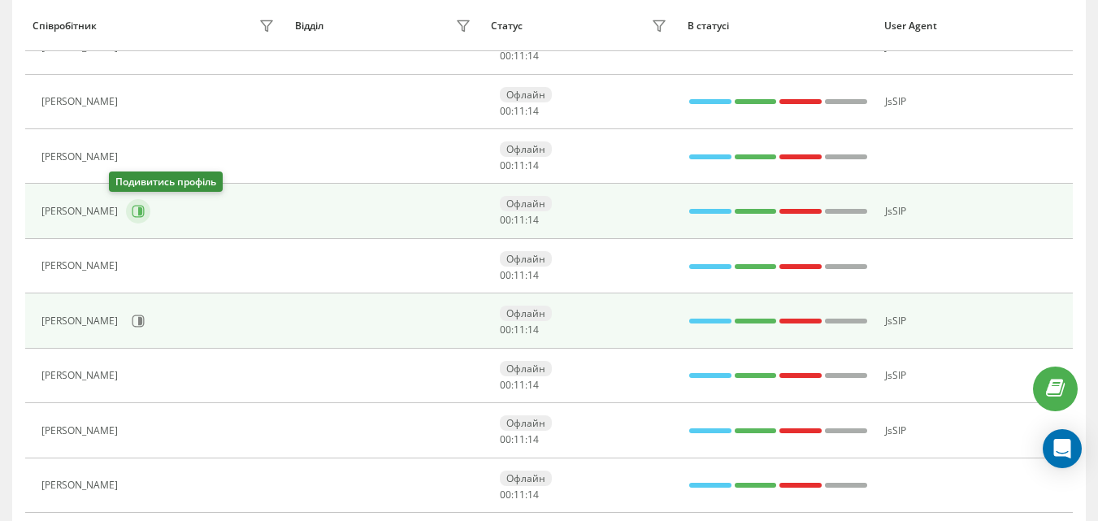
click at [132, 212] on icon at bounding box center [138, 211] width 13 height 13
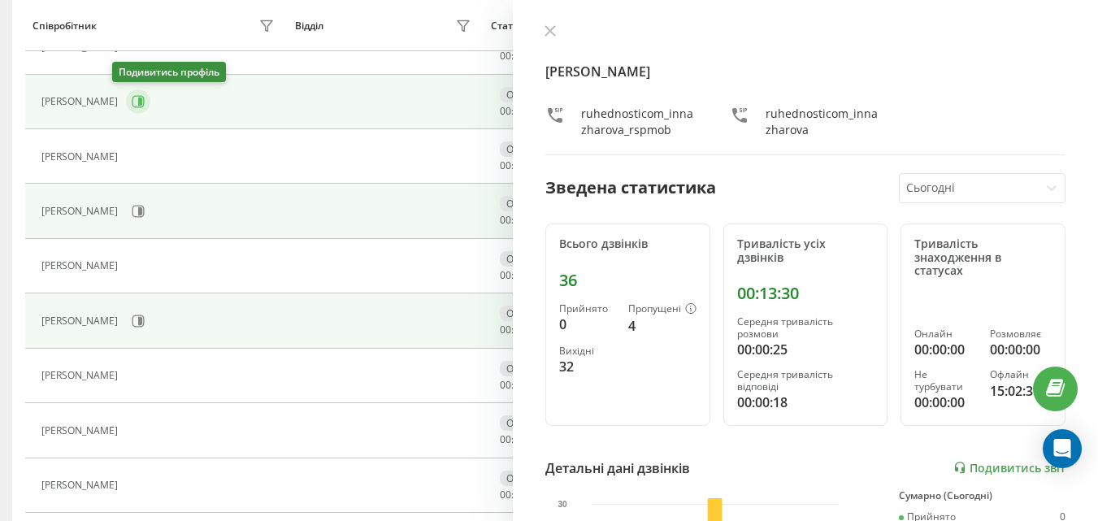
click at [132, 102] on icon at bounding box center [138, 101] width 13 height 13
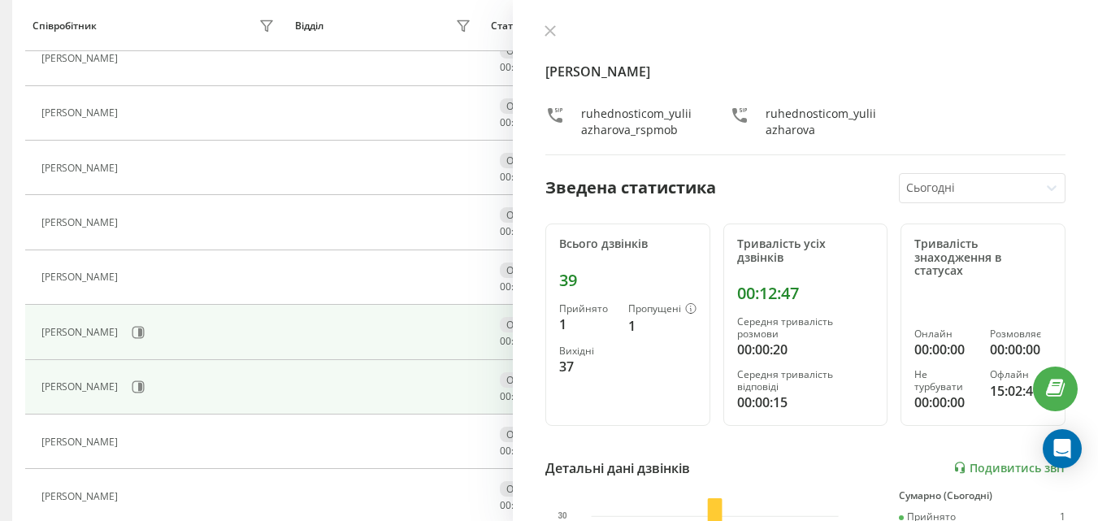
scroll to position [352, 0]
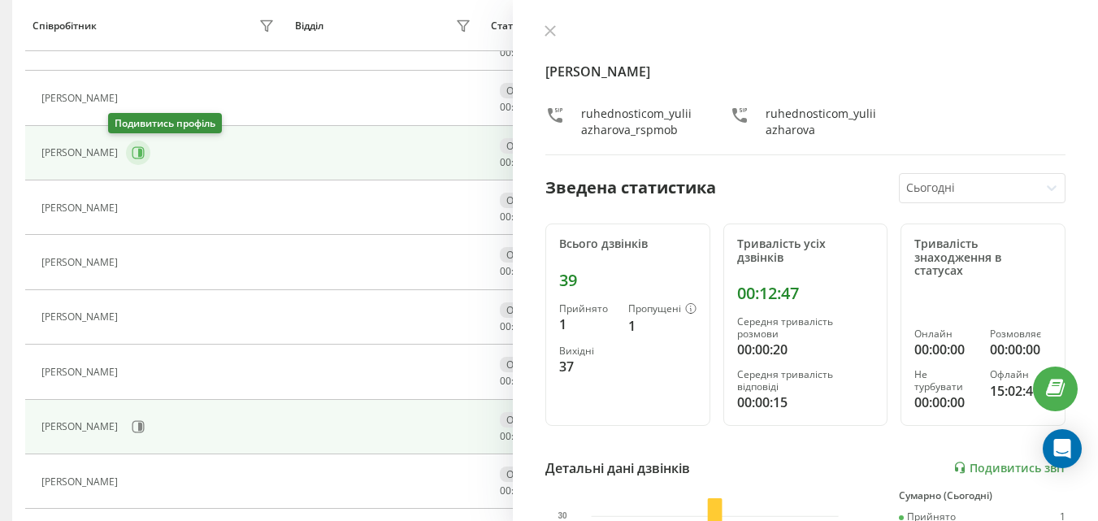
click at [132, 154] on icon at bounding box center [138, 152] width 13 height 13
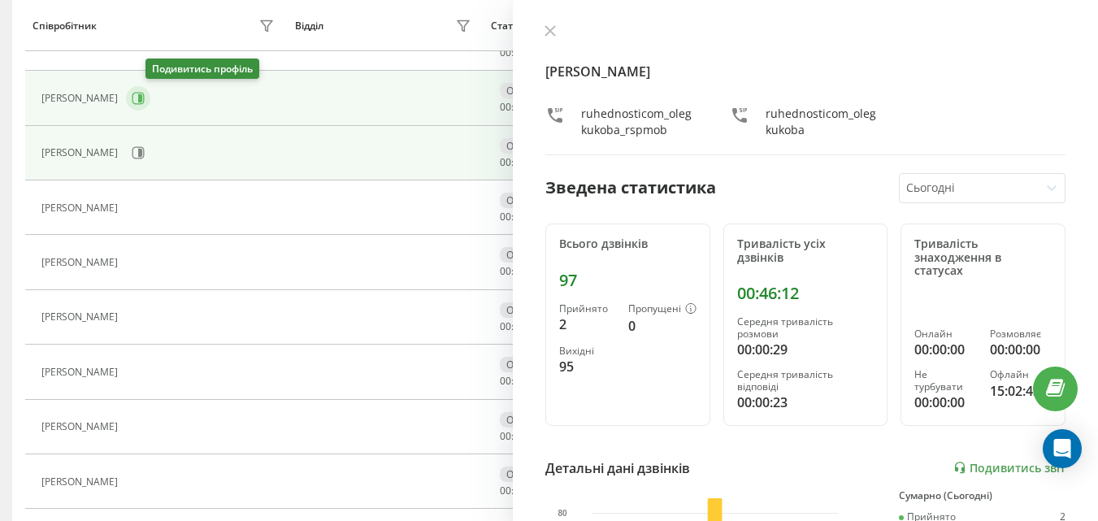
click at [145, 93] on icon at bounding box center [138, 98] width 13 height 13
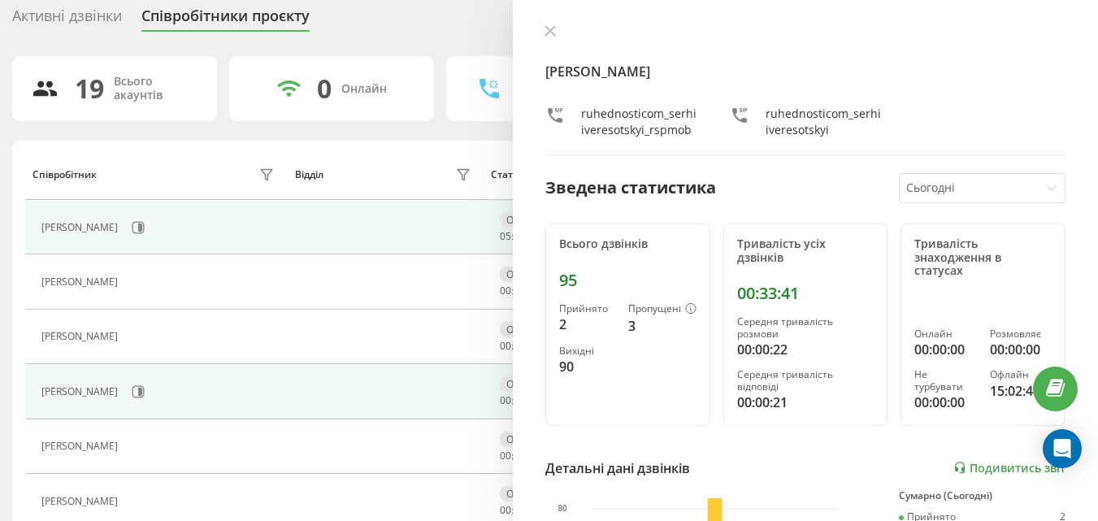
scroll to position [108, 0]
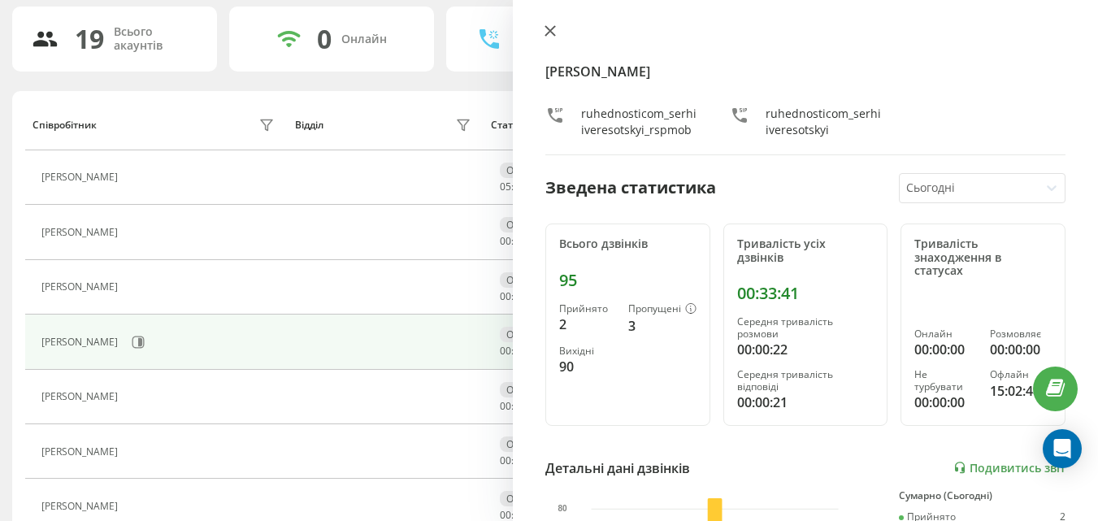
click at [551, 33] on icon at bounding box center [550, 31] width 10 height 10
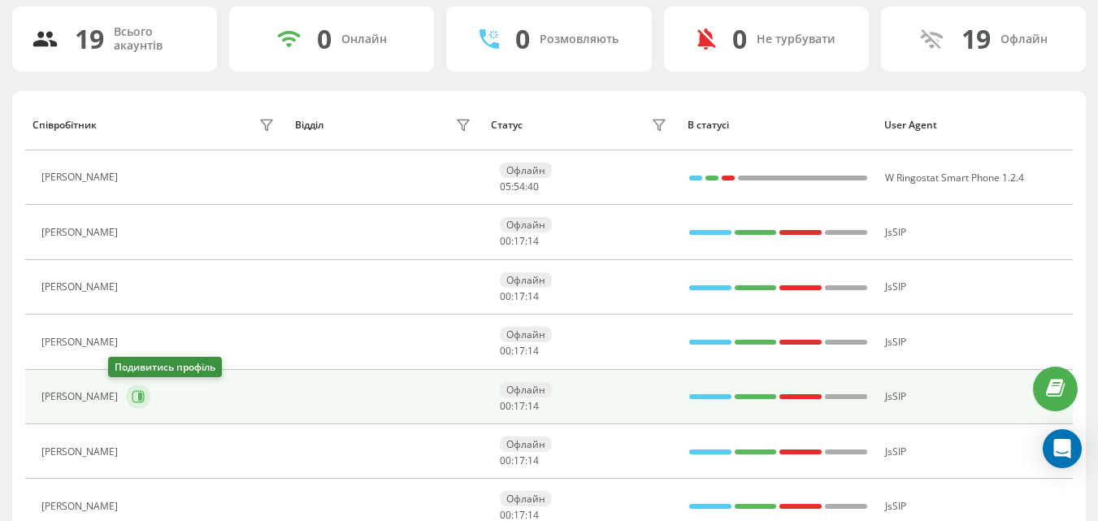
click at [132, 397] on icon at bounding box center [138, 396] width 13 height 13
click at [0, 0] on div at bounding box center [0, 0] width 0 height 0
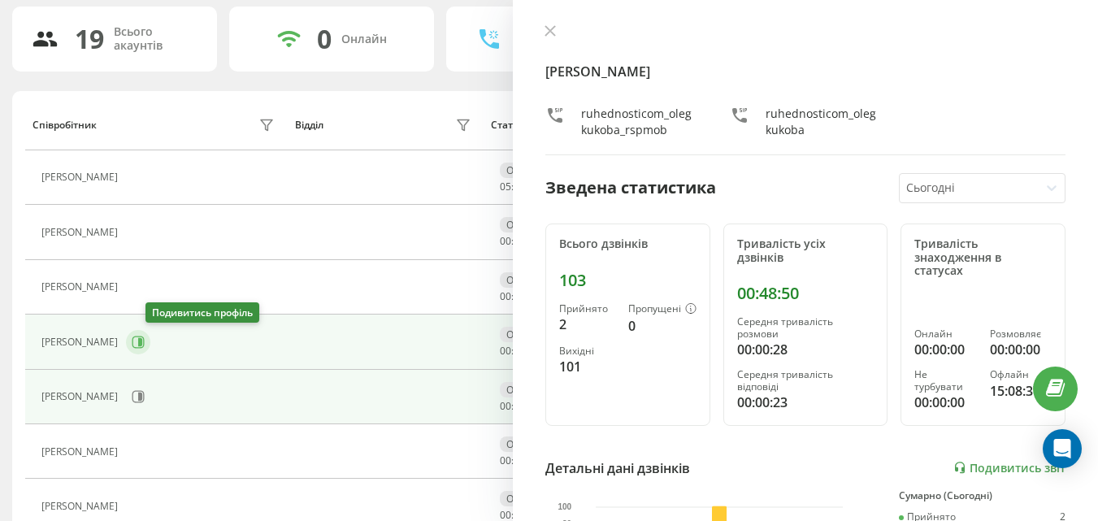
click at [145, 343] on icon at bounding box center [138, 342] width 13 height 13
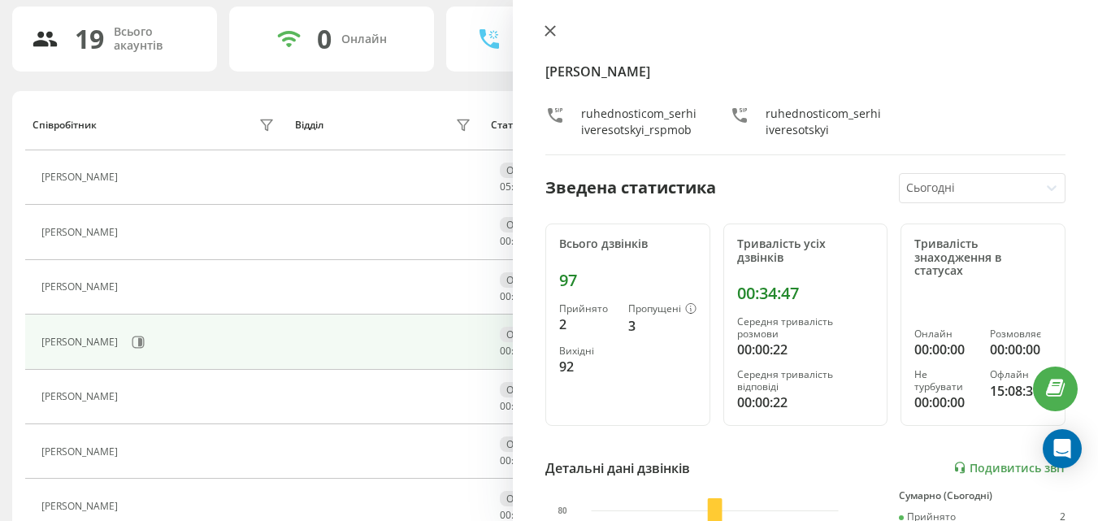
click at [553, 29] on icon at bounding box center [550, 31] width 10 height 10
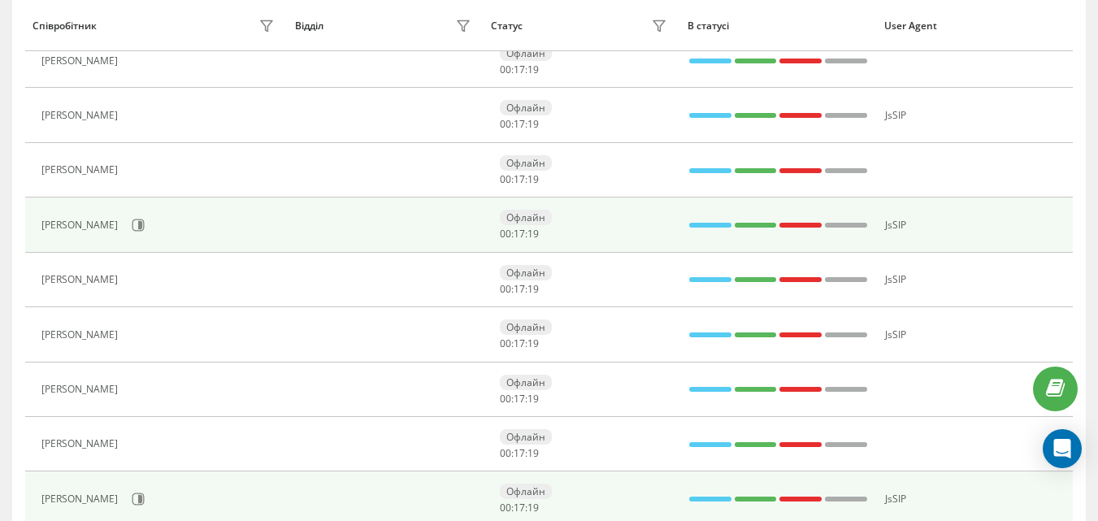
scroll to position [839, 0]
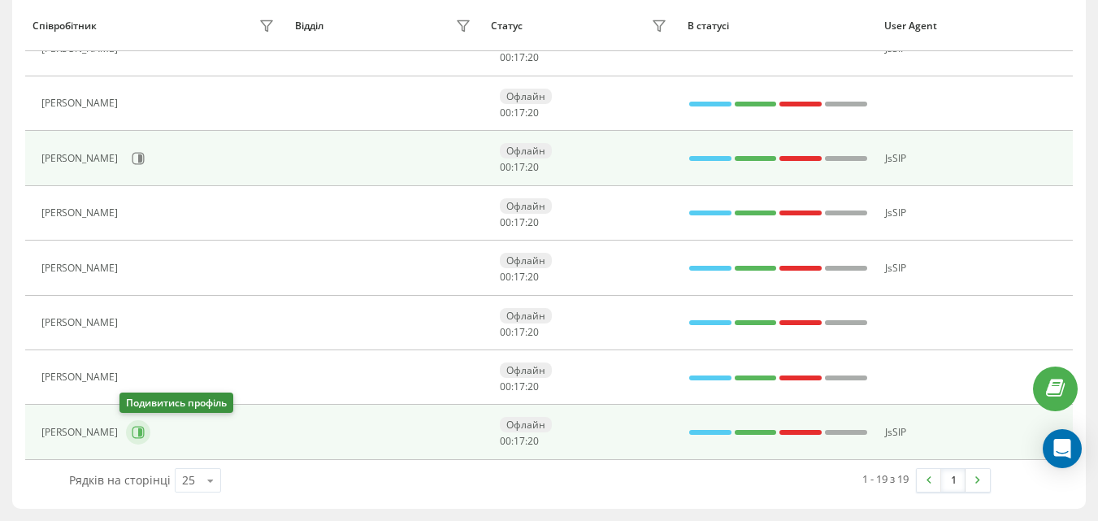
click at [133, 441] on button at bounding box center [138, 432] width 24 height 24
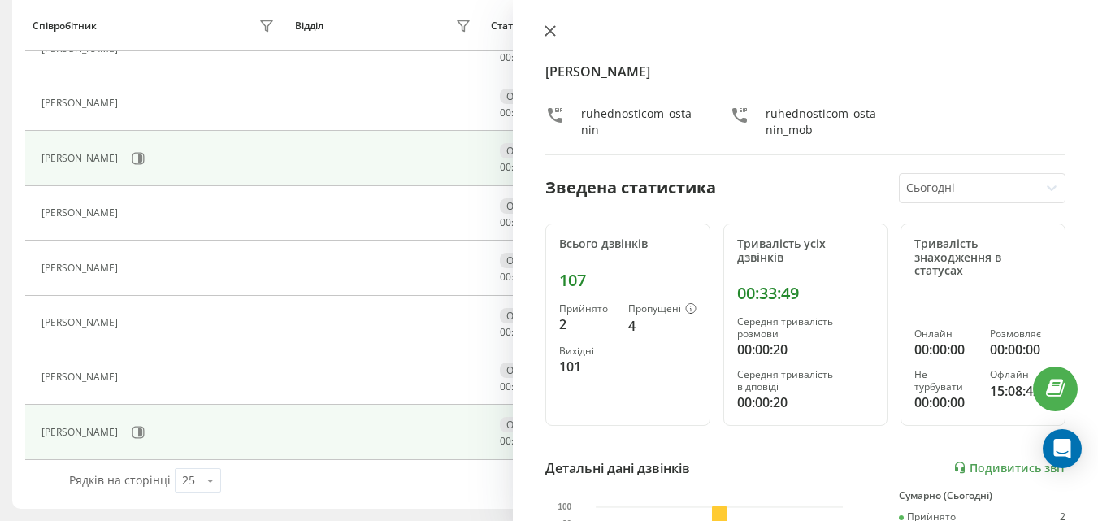
click at [553, 33] on icon at bounding box center [550, 31] width 10 height 10
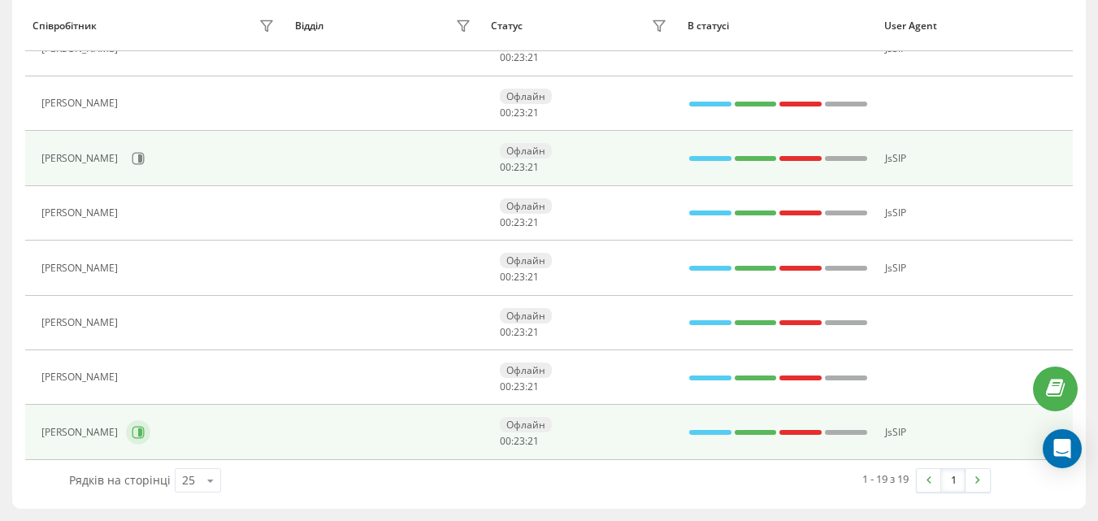
click at [133, 441] on button at bounding box center [138, 432] width 24 height 24
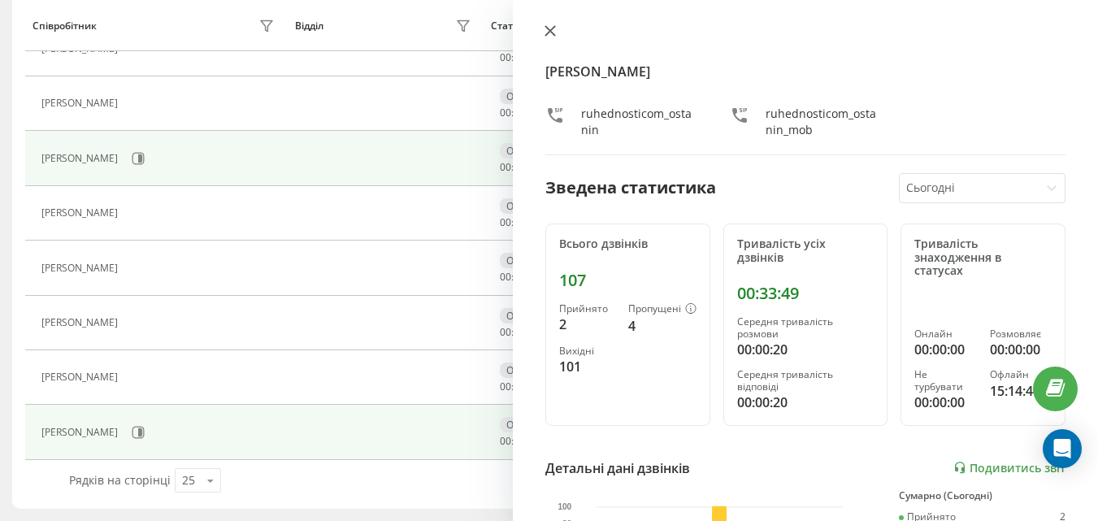
click at [551, 33] on icon at bounding box center [549, 30] width 11 height 11
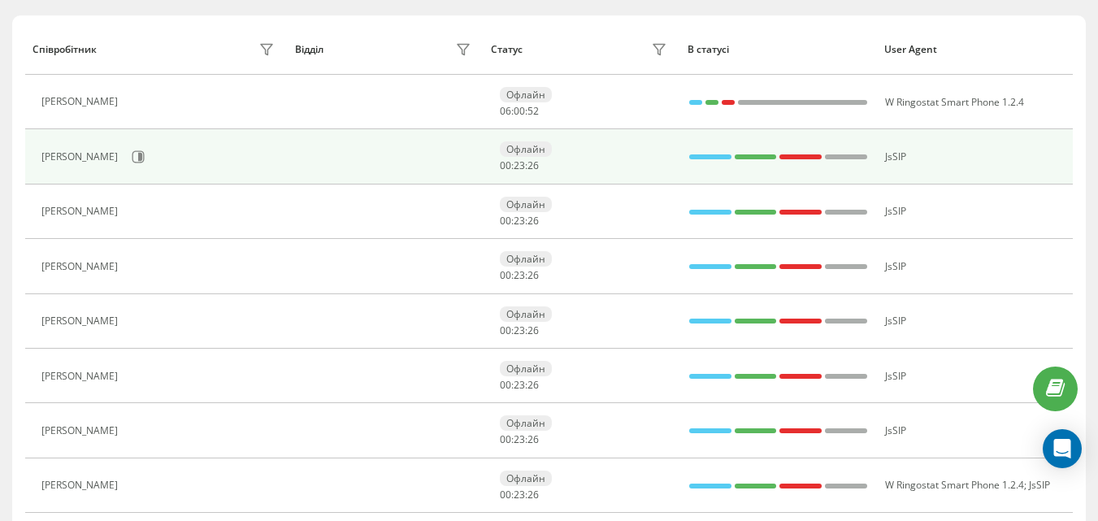
scroll to position [189, 0]
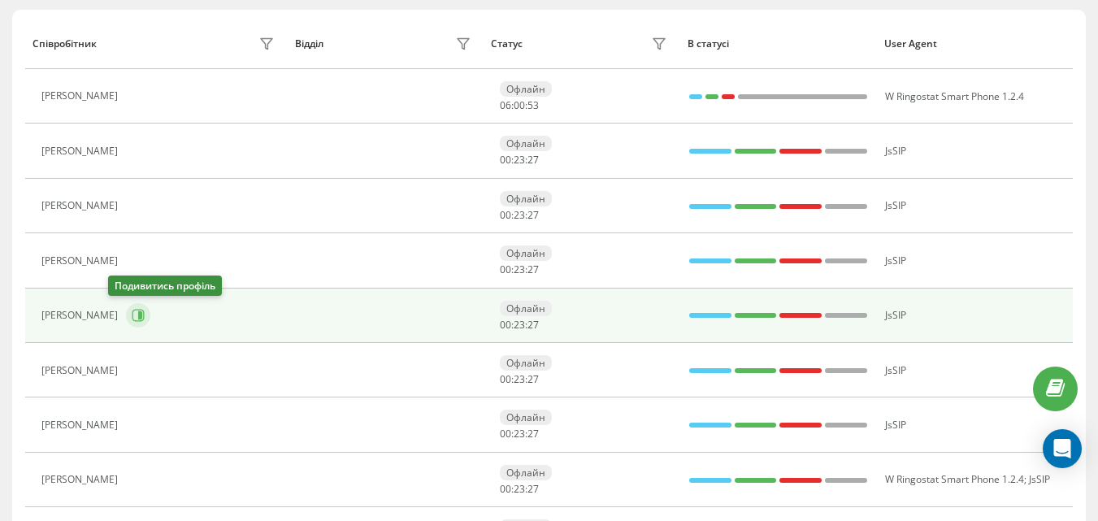
click at [126, 325] on button at bounding box center [138, 315] width 24 height 24
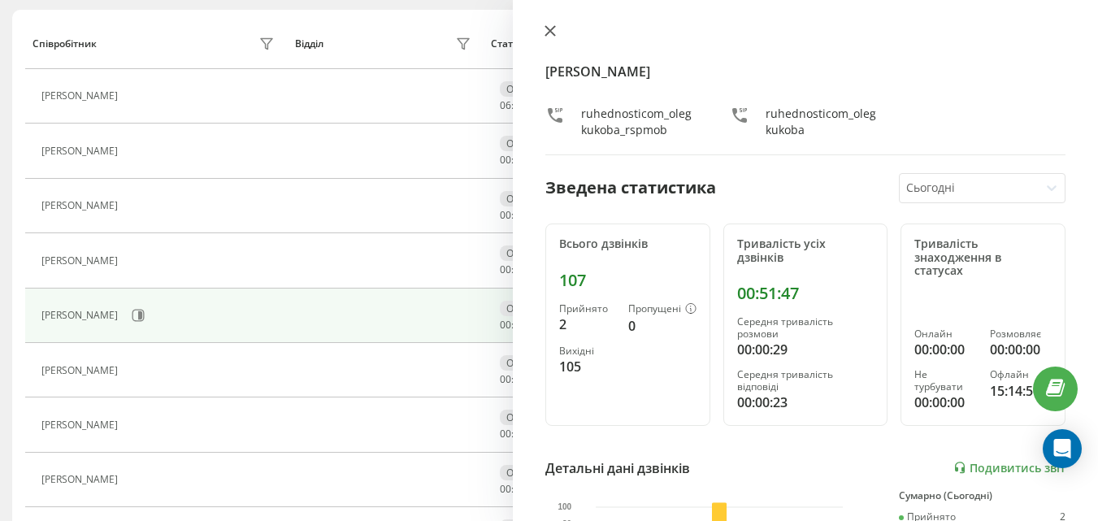
click at [541, 26] on button at bounding box center [550, 31] width 21 height 15
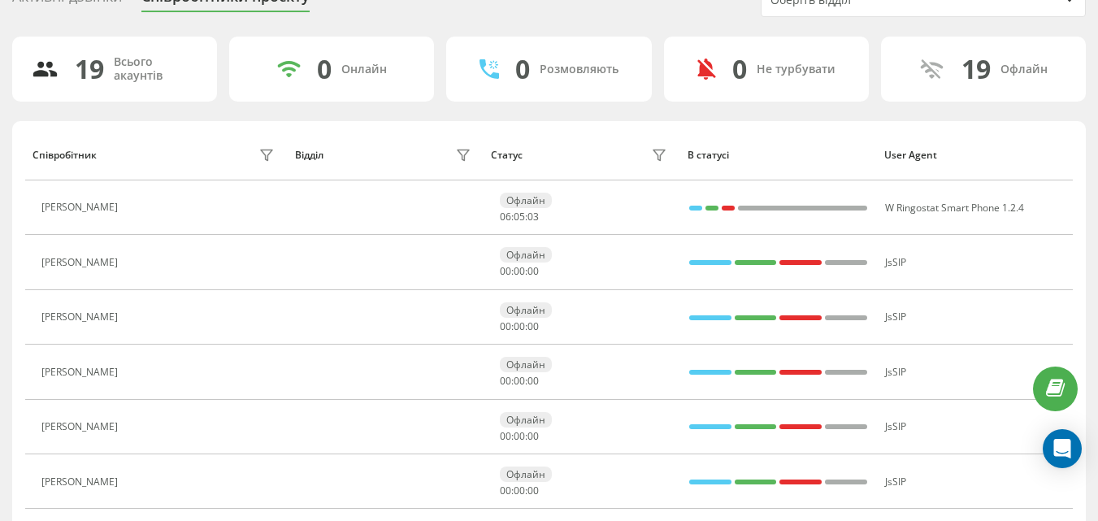
scroll to position [189, 0]
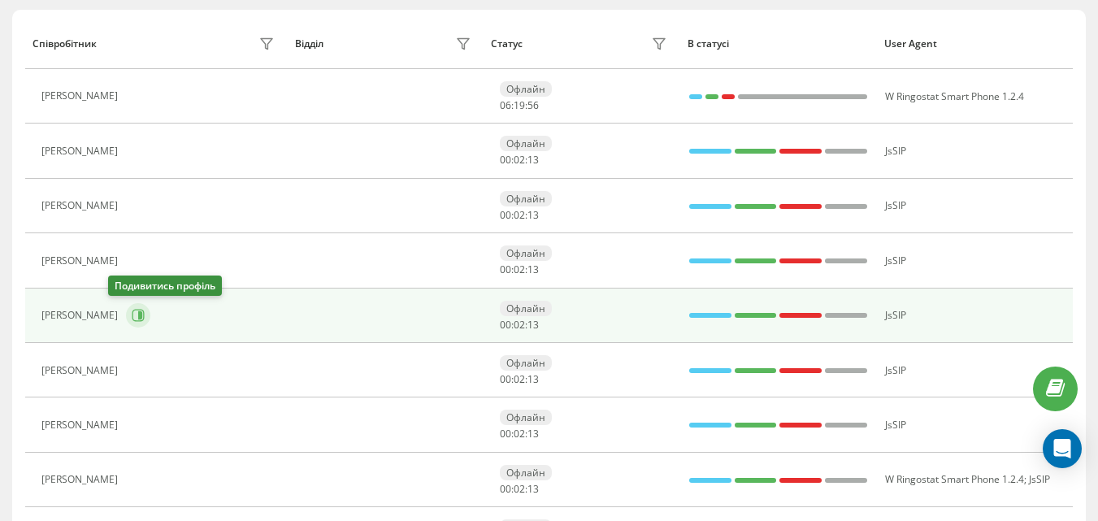
click at [128, 314] on button at bounding box center [138, 315] width 24 height 24
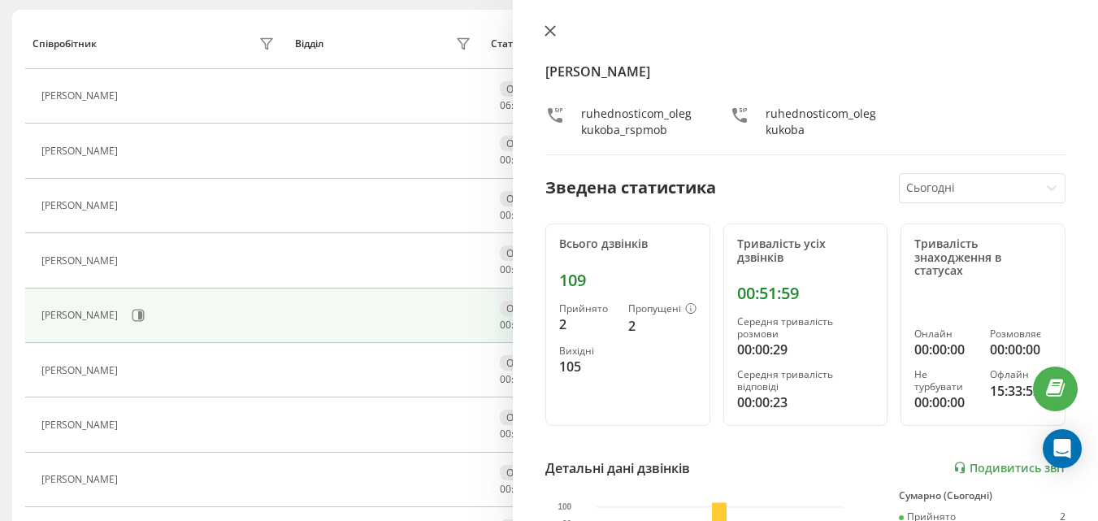
click at [552, 33] on icon at bounding box center [550, 31] width 10 height 10
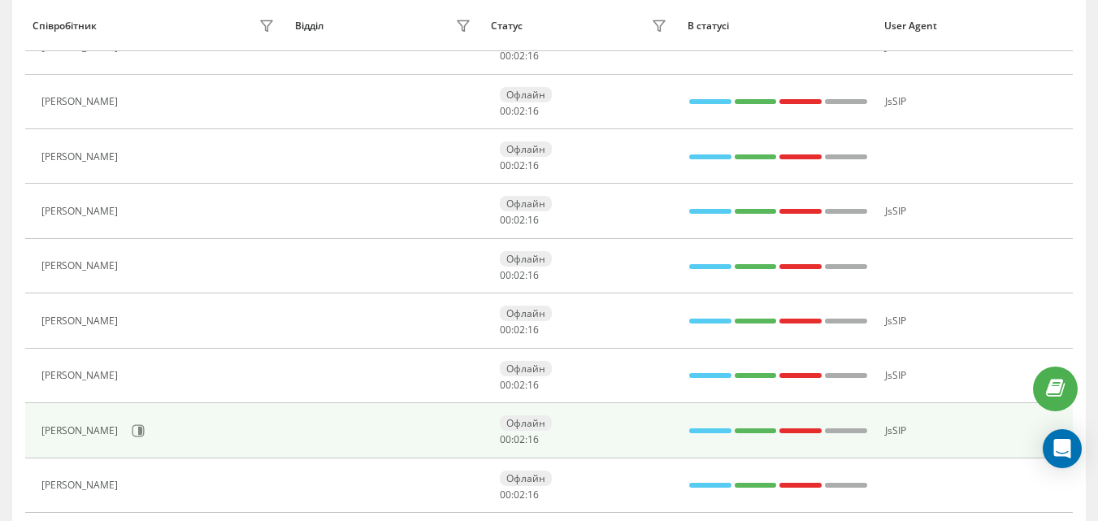
scroll to position [839, 0]
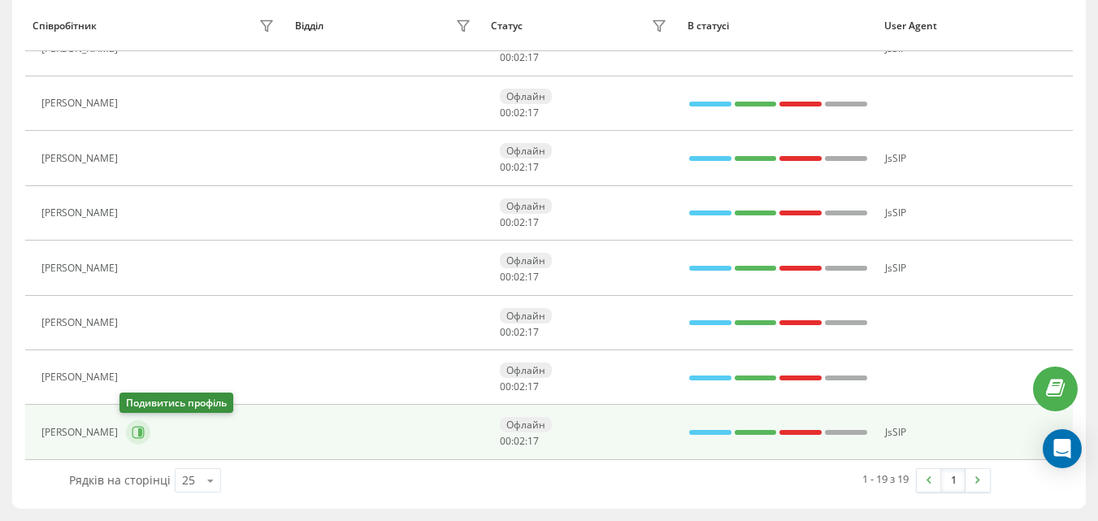
click at [132, 436] on icon at bounding box center [138, 432] width 13 height 13
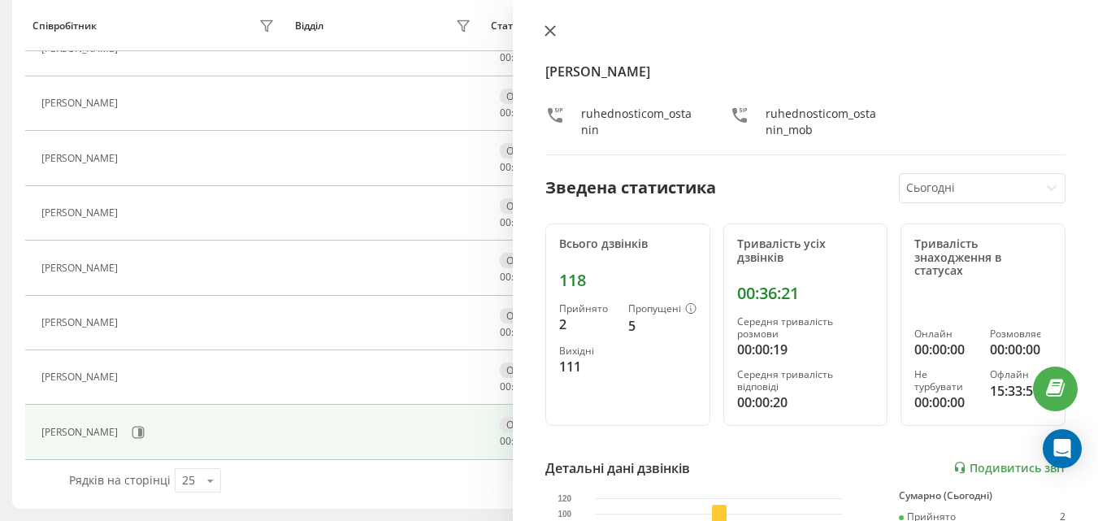
click at [553, 29] on icon at bounding box center [550, 31] width 10 height 10
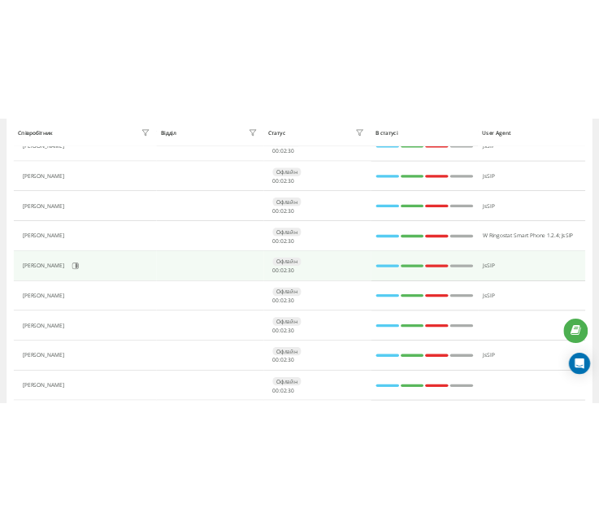
scroll to position [352, 0]
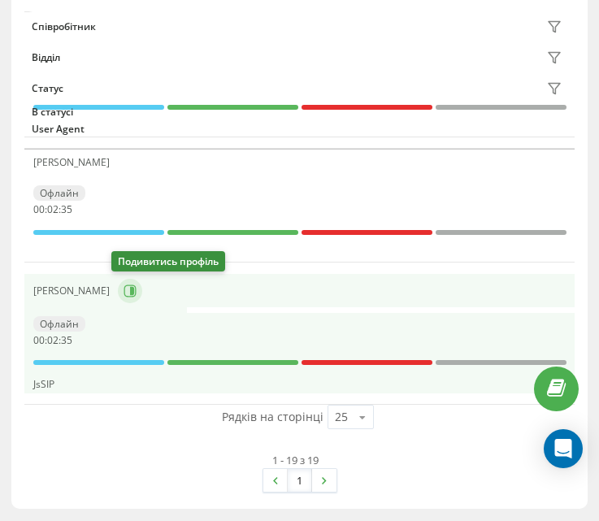
click at [127, 299] on button at bounding box center [130, 291] width 24 height 24
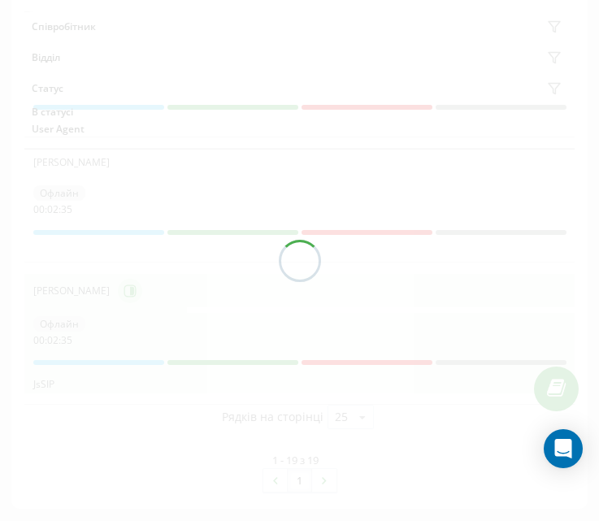
scroll to position [2517, 0]
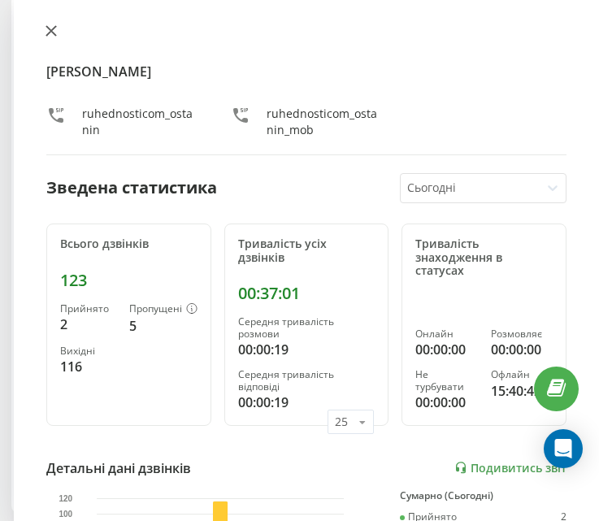
click at [53, 36] on icon at bounding box center [51, 30] width 11 height 11
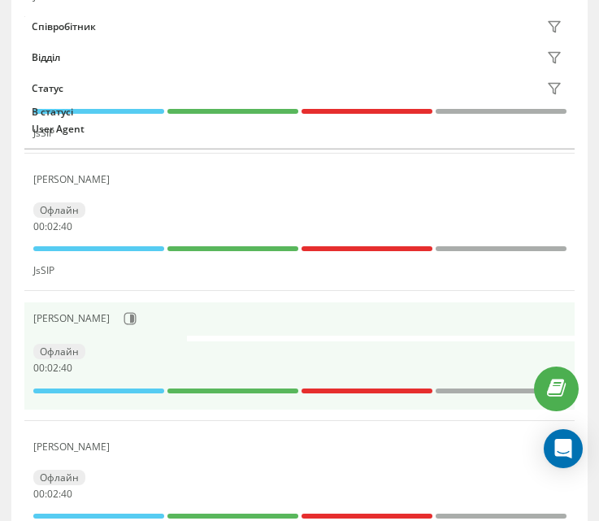
scroll to position [2192, 0]
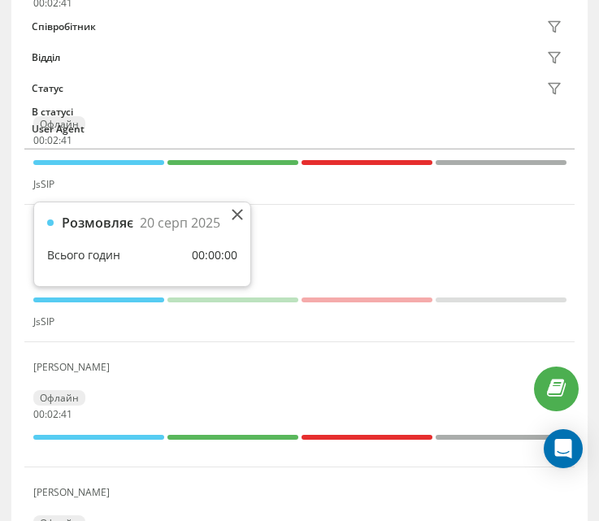
click at [245, 215] on div "Розмовляє [DATE] Всього годин 00:00:00" at bounding box center [142, 244] width 216 height 84
click at [232, 215] on icon at bounding box center [237, 214] width 11 height 11
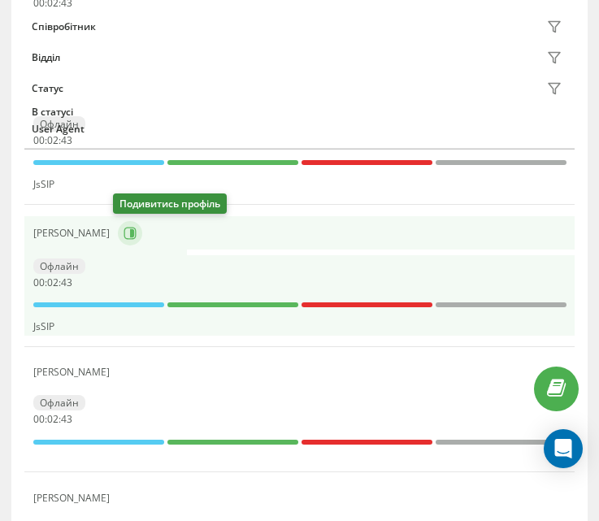
click at [130, 236] on icon at bounding box center [132, 233] width 4 height 8
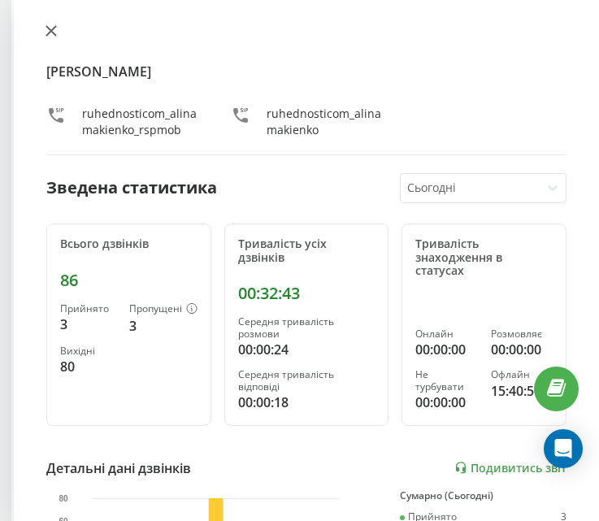
click at [49, 33] on icon at bounding box center [51, 31] width 10 height 10
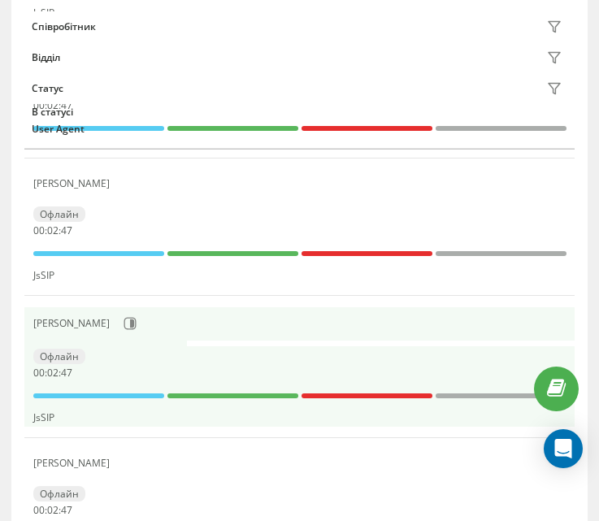
scroll to position [1867, 0]
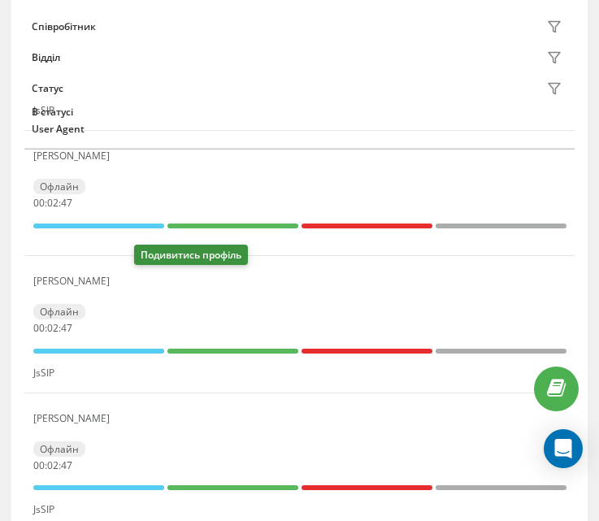
click at [134, 284] on icon at bounding box center [127, 281] width 13 height 13
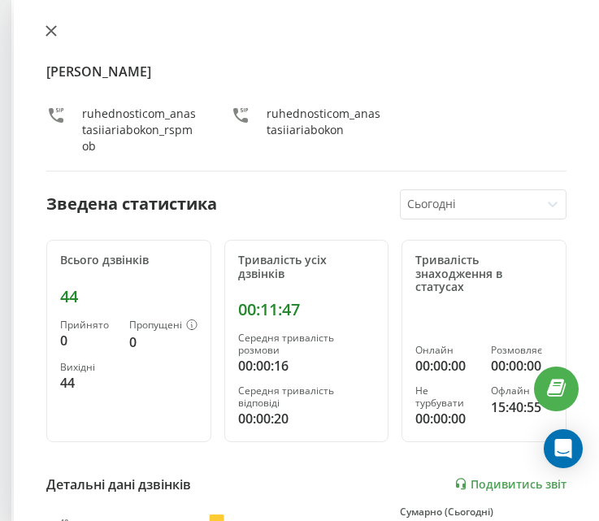
click at [56, 28] on icon at bounding box center [51, 30] width 11 height 11
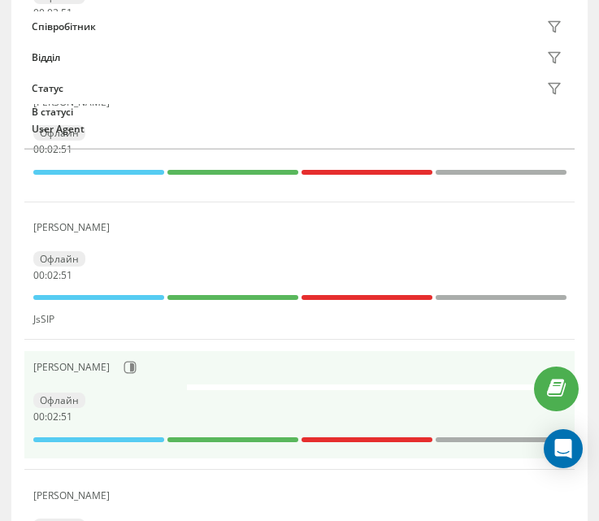
scroll to position [1623, 0]
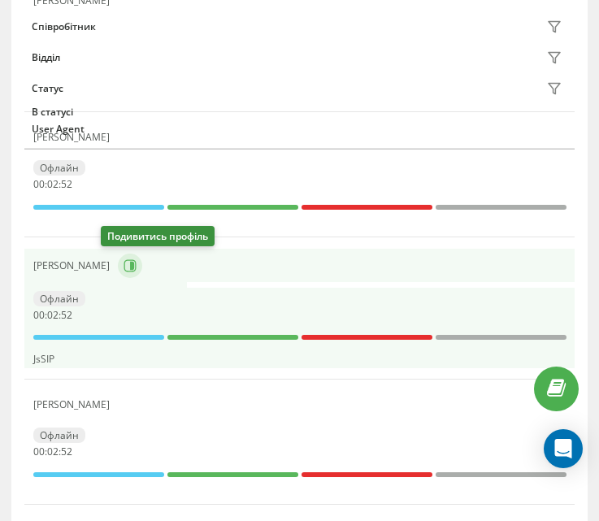
click at [118, 272] on button at bounding box center [130, 266] width 24 height 24
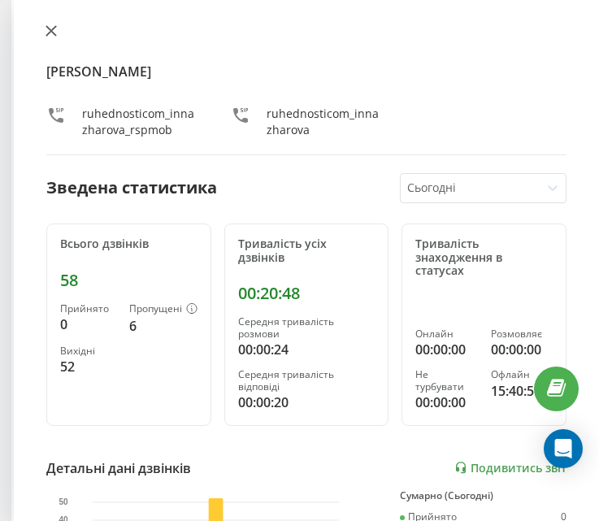
click at [54, 33] on icon at bounding box center [51, 31] width 10 height 10
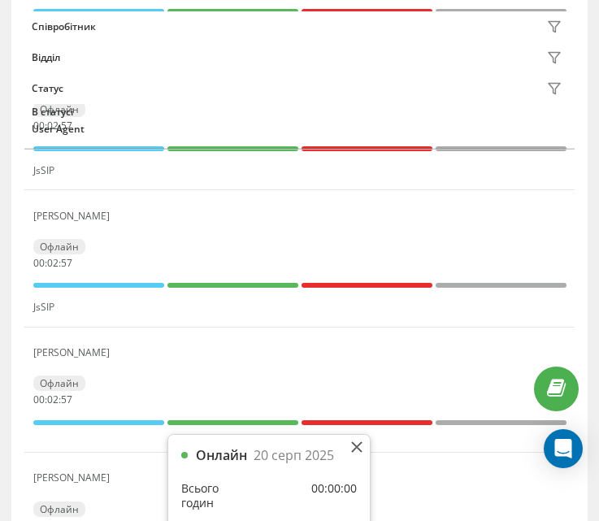
scroll to position [1379, 0]
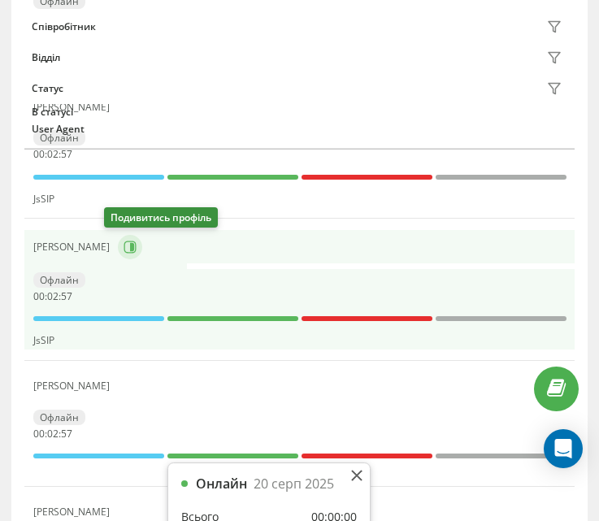
click at [124, 242] on icon at bounding box center [130, 247] width 13 height 13
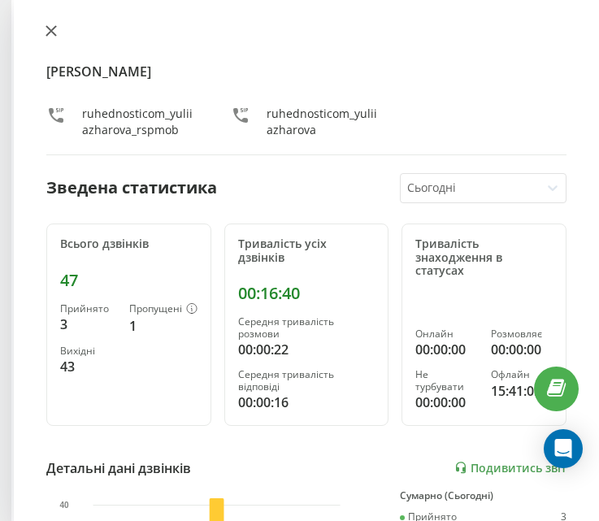
click at [51, 30] on icon at bounding box center [51, 31] width 10 height 10
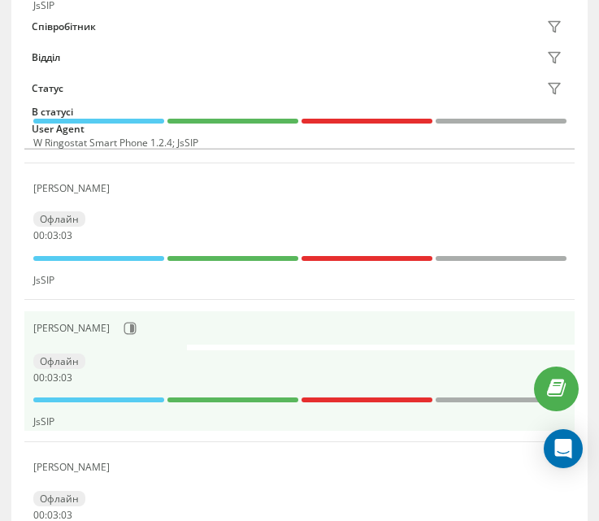
scroll to position [1216, 0]
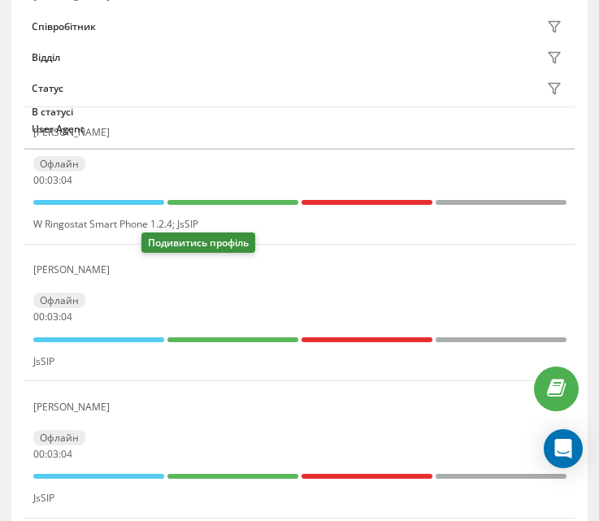
click at [134, 267] on icon at bounding box center [127, 269] width 13 height 13
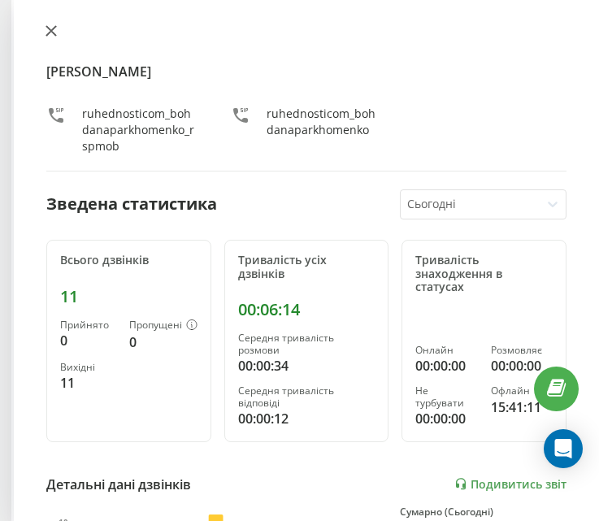
click at [49, 25] on icon at bounding box center [51, 30] width 11 height 11
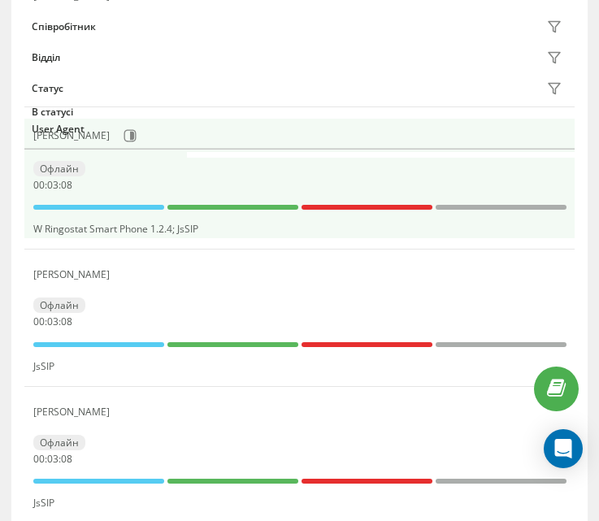
scroll to position [1054, 0]
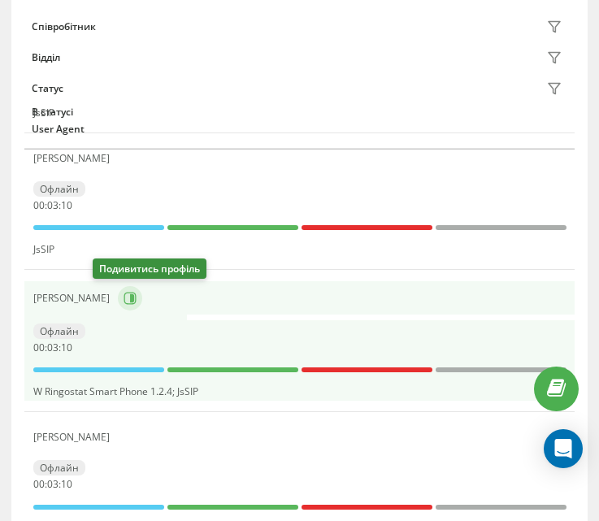
click at [118, 300] on button at bounding box center [130, 298] width 24 height 24
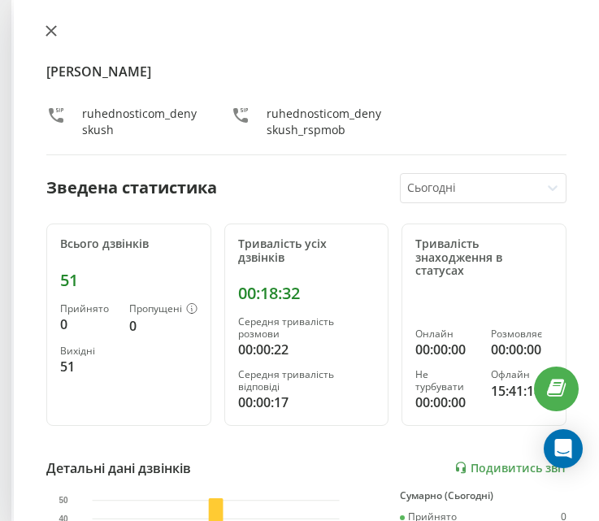
click at [52, 25] on icon at bounding box center [51, 30] width 11 height 11
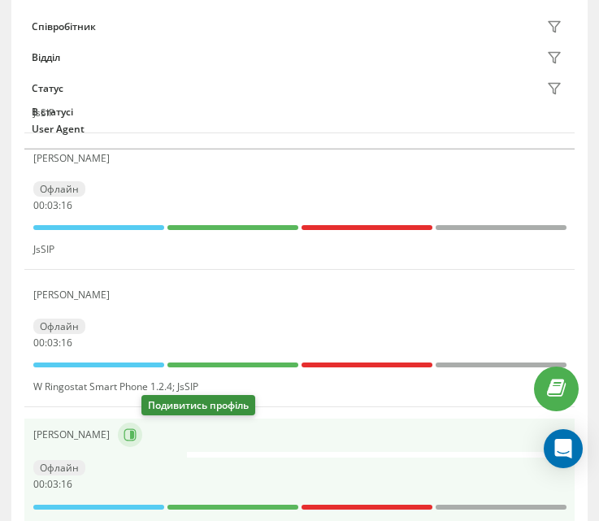
click at [134, 436] on icon at bounding box center [132, 435] width 4 height 8
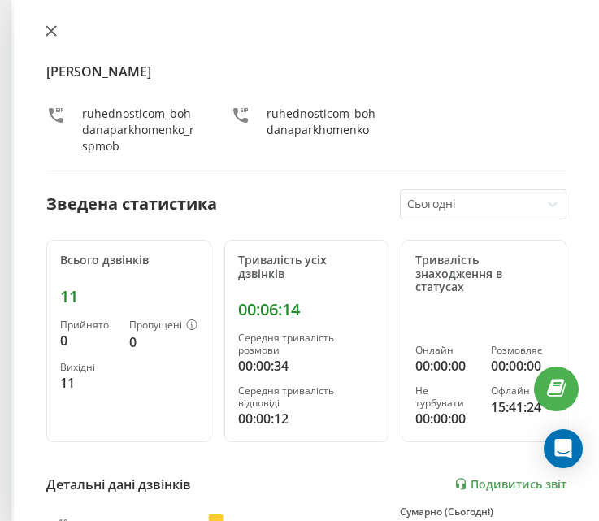
click at [58, 33] on button at bounding box center [51, 31] width 21 height 15
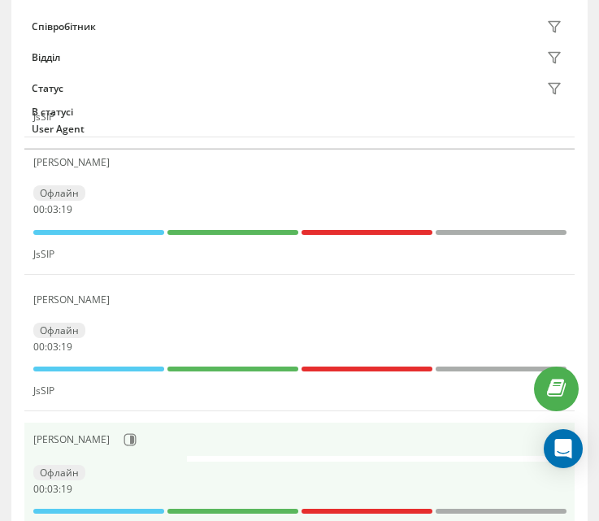
scroll to position [891, 0]
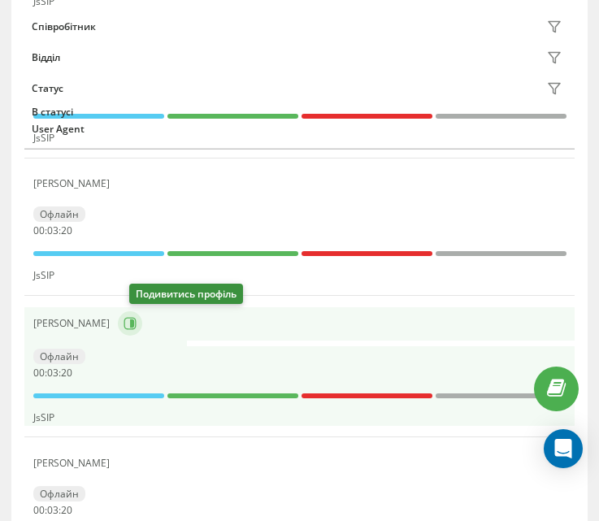
click at [136, 318] on icon at bounding box center [130, 324] width 12 height 12
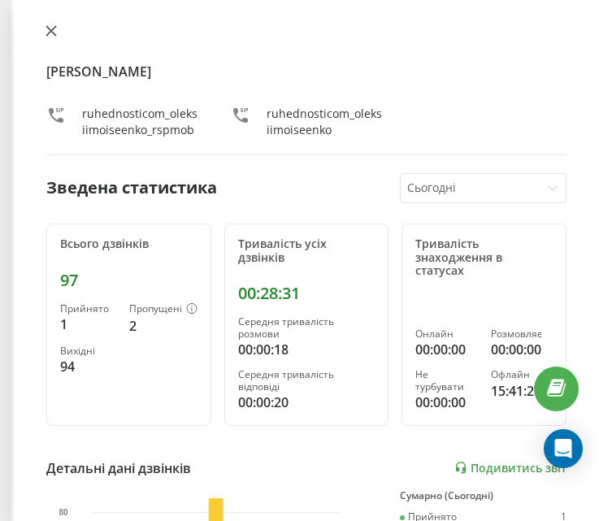
click at [59, 36] on button at bounding box center [51, 31] width 21 height 15
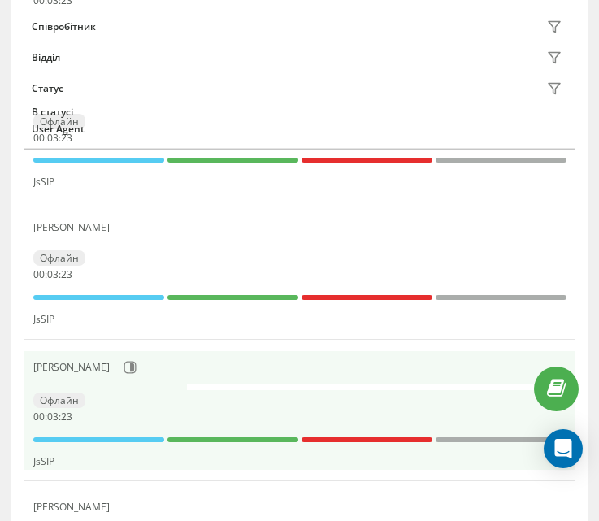
scroll to position [810, 0]
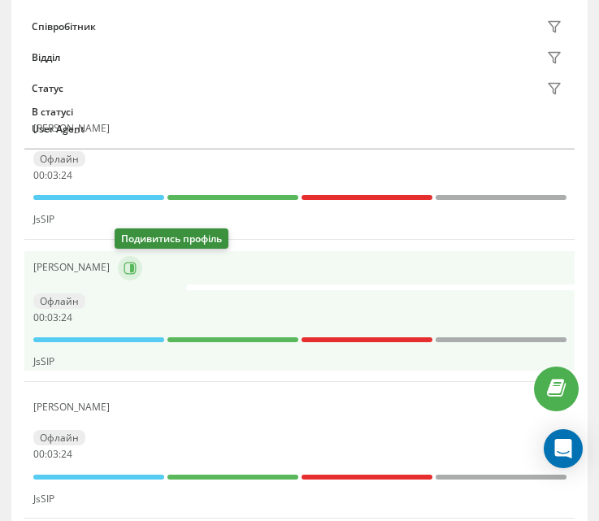
click at [135, 265] on button at bounding box center [130, 268] width 24 height 24
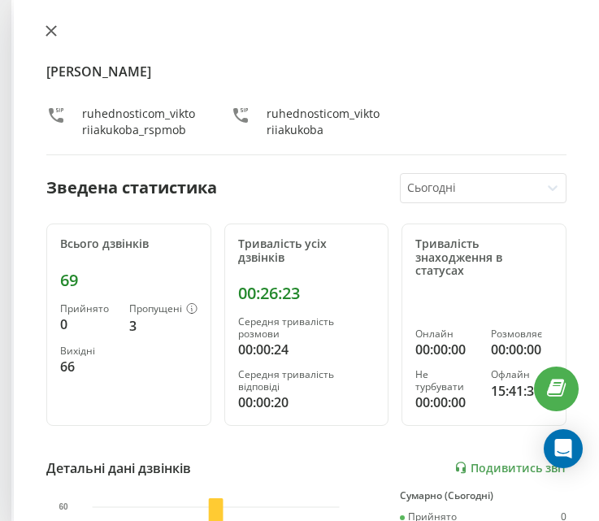
click at [49, 27] on icon at bounding box center [51, 30] width 11 height 11
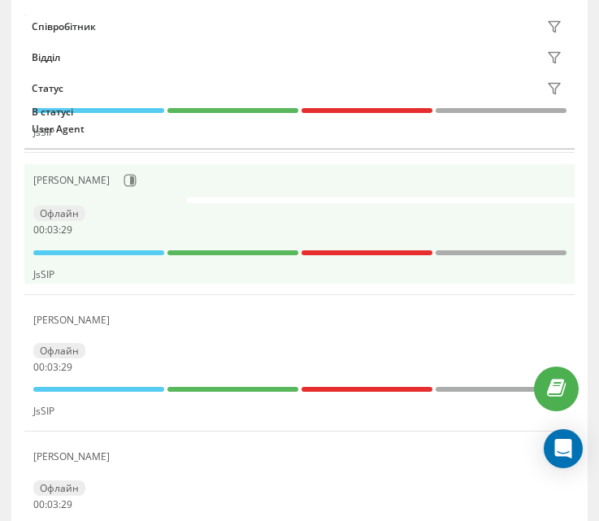
scroll to position [566, 0]
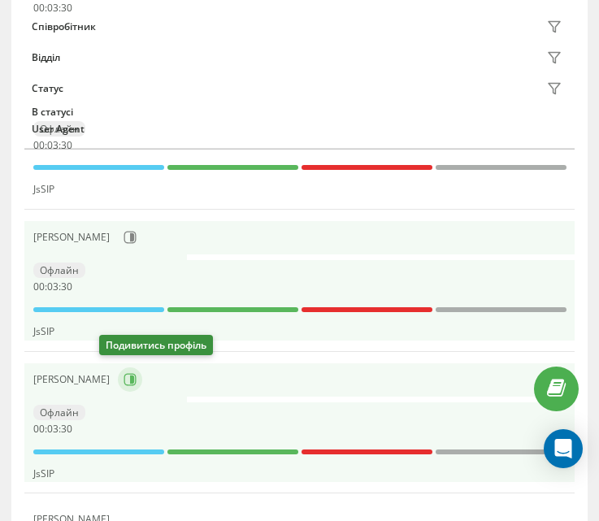
click at [124, 376] on icon at bounding box center [130, 379] width 13 height 13
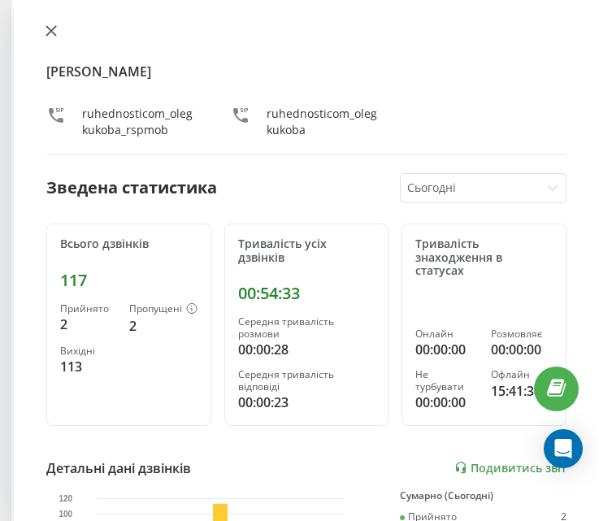
click at [54, 29] on icon at bounding box center [51, 30] width 11 height 11
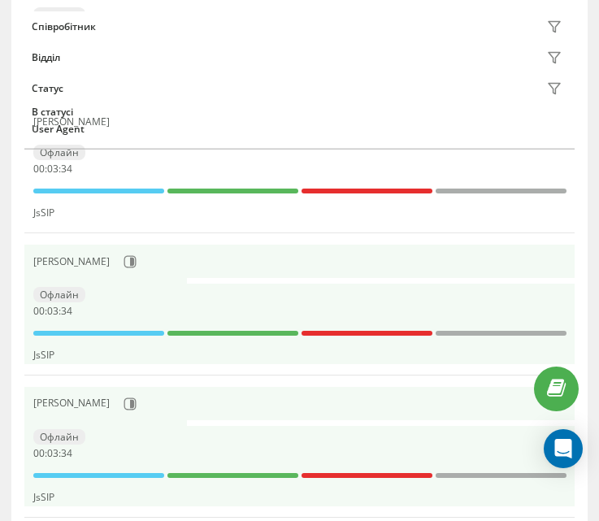
scroll to position [404, 0]
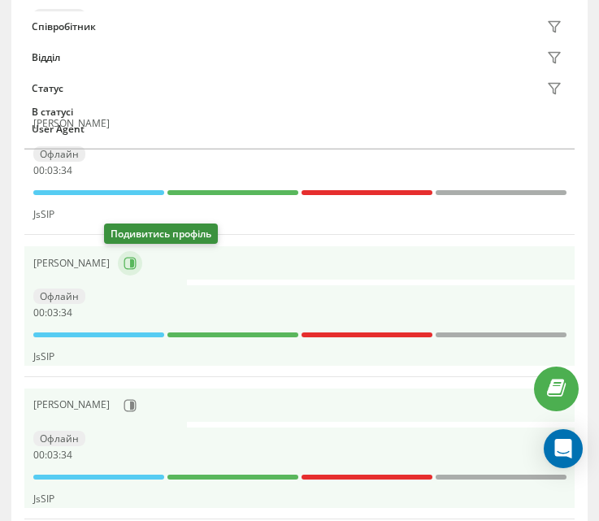
click at [124, 258] on icon at bounding box center [130, 263] width 12 height 12
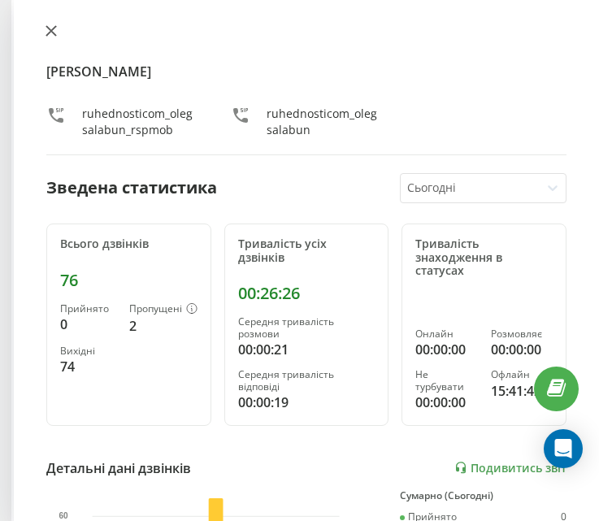
click at [49, 33] on icon at bounding box center [51, 31] width 10 height 10
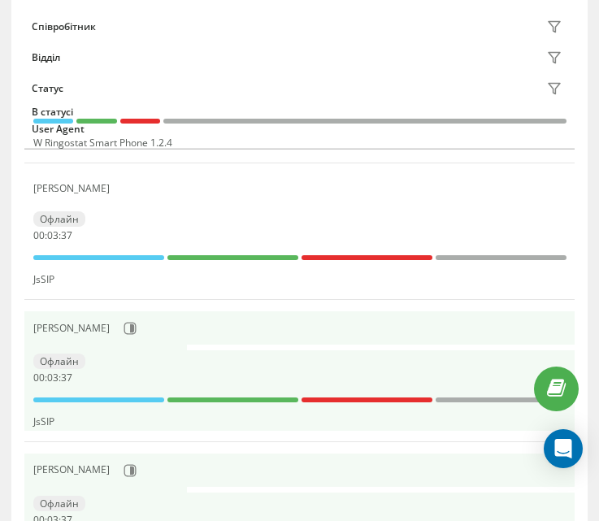
scroll to position [241, 0]
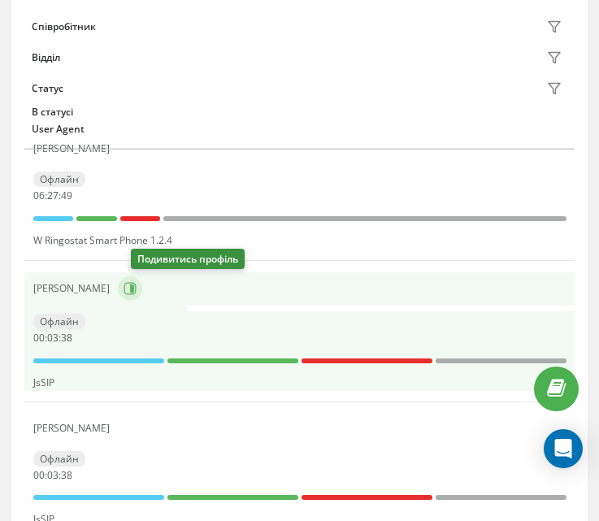
click at [134, 290] on icon at bounding box center [132, 288] width 4 height 8
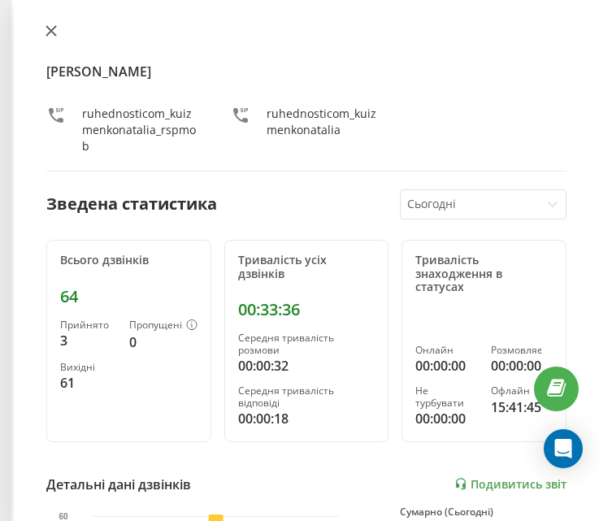
click at [54, 28] on icon at bounding box center [51, 31] width 10 height 10
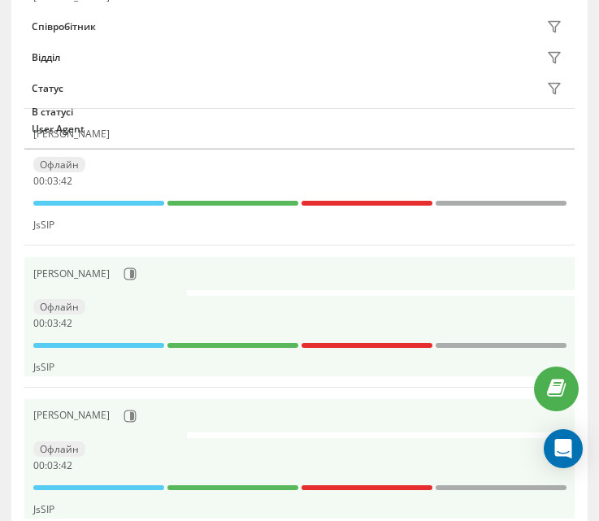
scroll to position [485, 0]
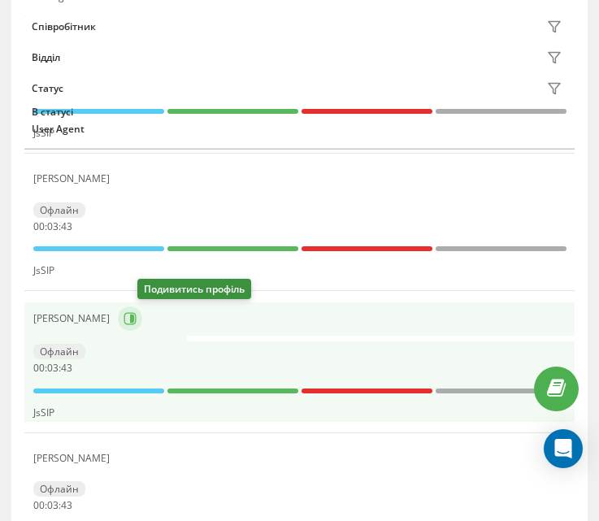
click at [137, 315] on icon at bounding box center [130, 318] width 13 height 13
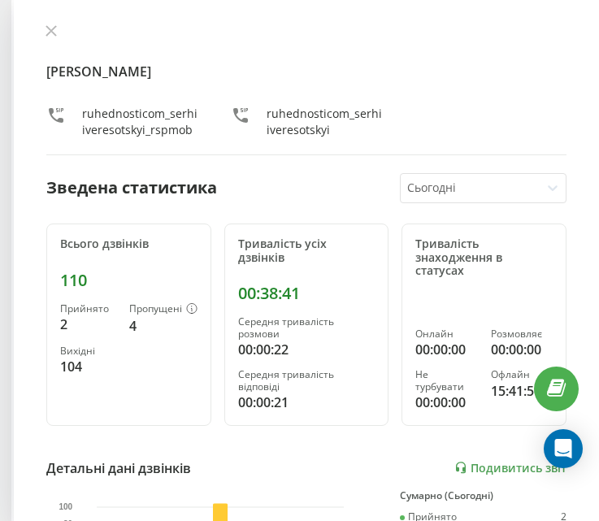
click at [49, 48] on div "[PERSON_NAME] ruhednosticom_serhiiveresotskyi_rspmob ruhednosticom_serhiivereso…" at bounding box center [306, 89] width 520 height 131
click at [50, 39] on button at bounding box center [51, 31] width 21 height 15
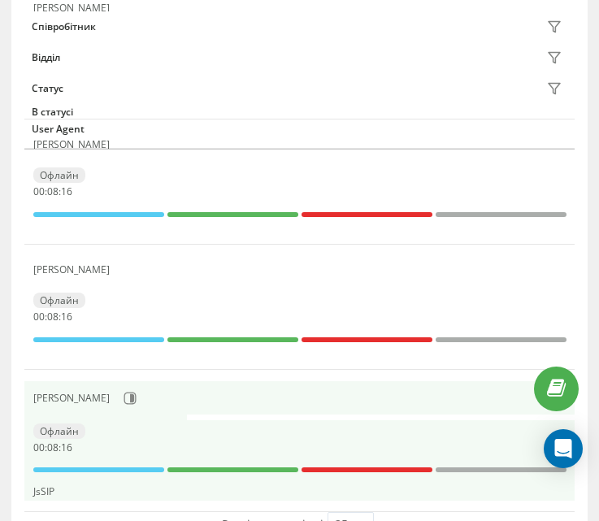
scroll to position [2517, 0]
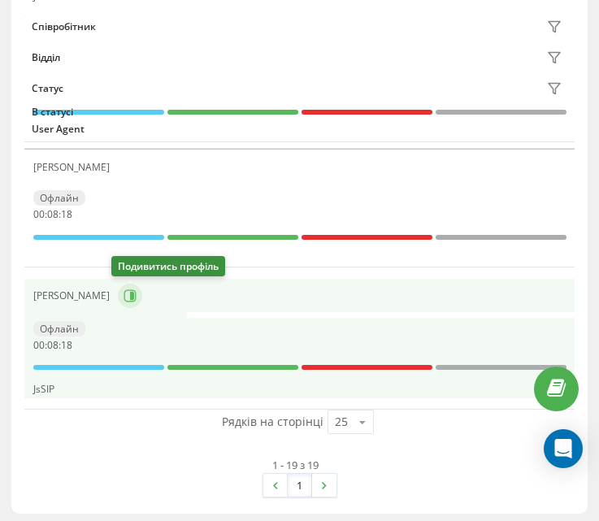
click at [124, 299] on icon at bounding box center [130, 295] width 13 height 13
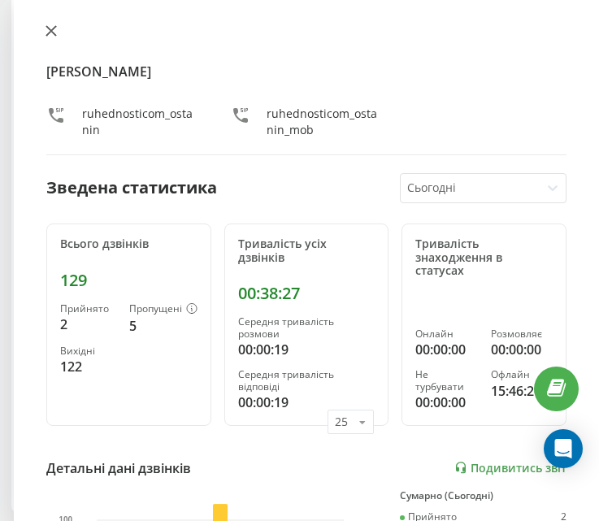
click at [53, 36] on icon at bounding box center [51, 30] width 11 height 11
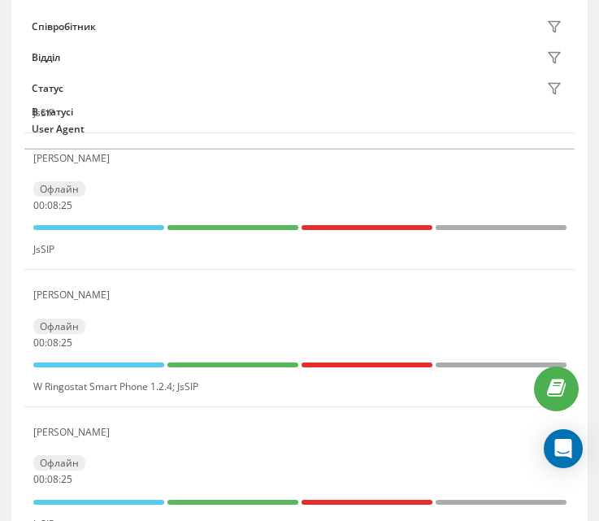
scroll to position [891, 0]
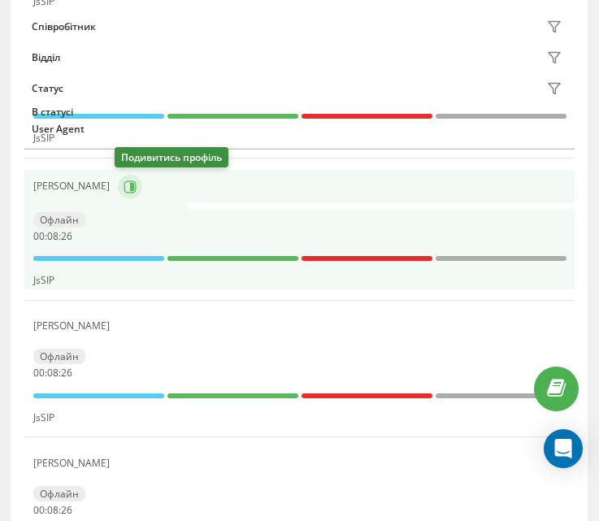
click at [127, 197] on button at bounding box center [130, 187] width 24 height 24
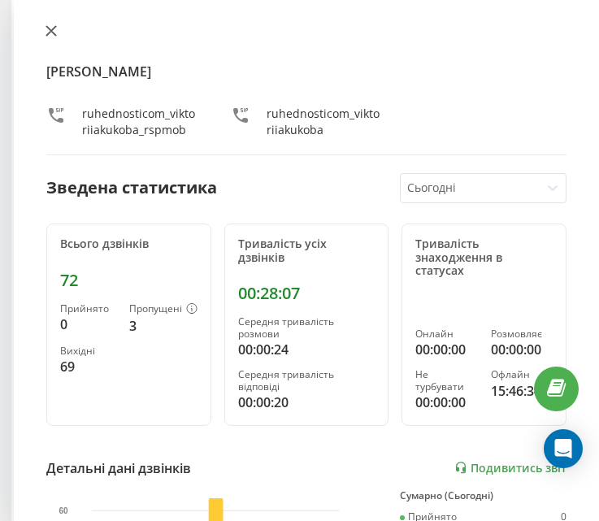
click at [54, 25] on icon at bounding box center [51, 30] width 11 height 11
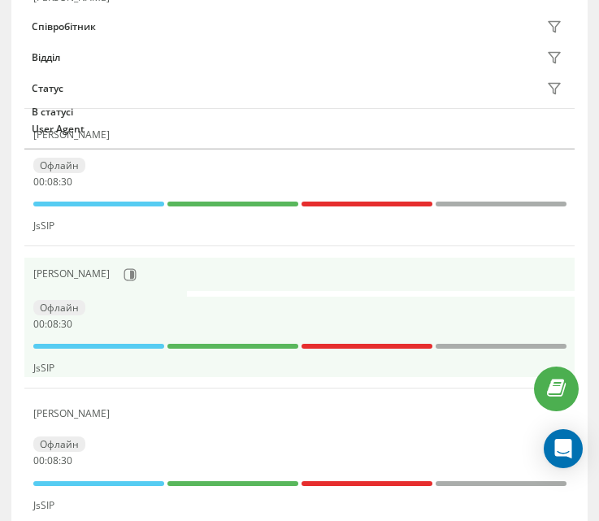
scroll to position [729, 0]
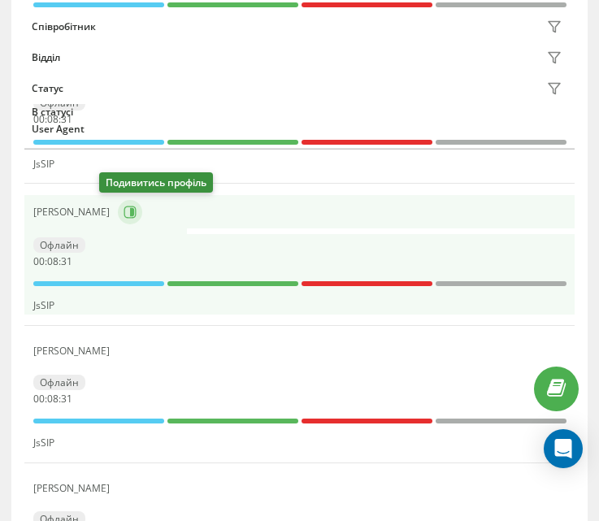
click at [124, 213] on icon at bounding box center [130, 212] width 13 height 13
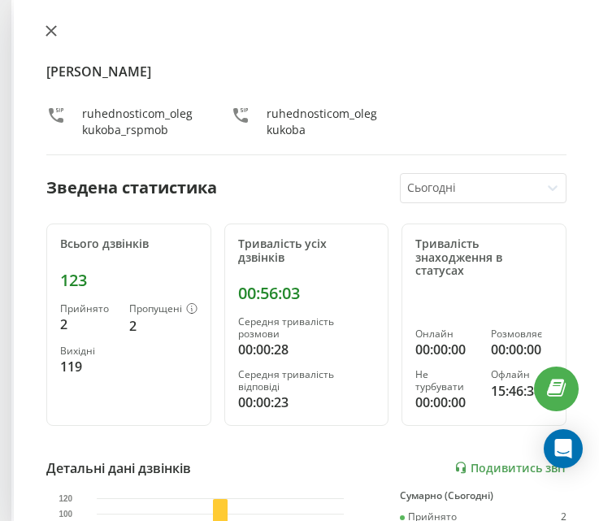
click at [53, 39] on button at bounding box center [51, 31] width 21 height 15
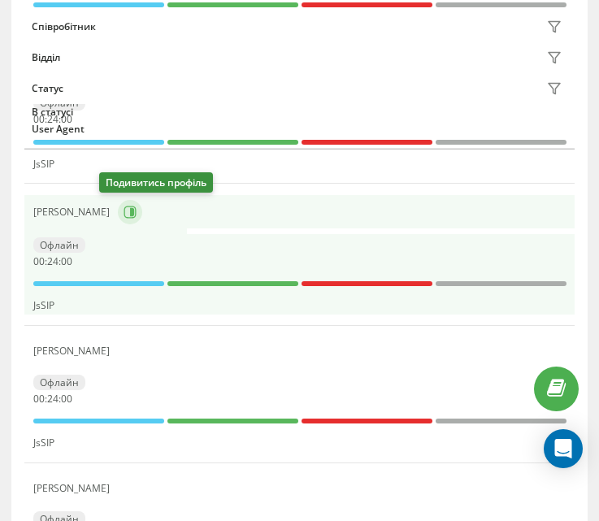
click at [118, 220] on button at bounding box center [130, 212] width 24 height 24
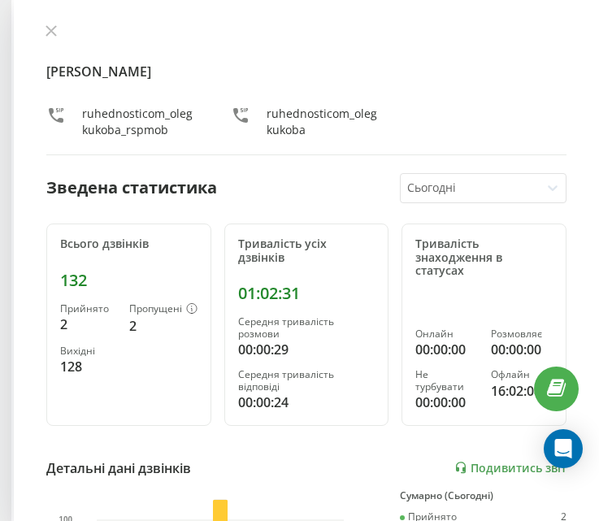
click at [53, 35] on icon at bounding box center [51, 30] width 11 height 11
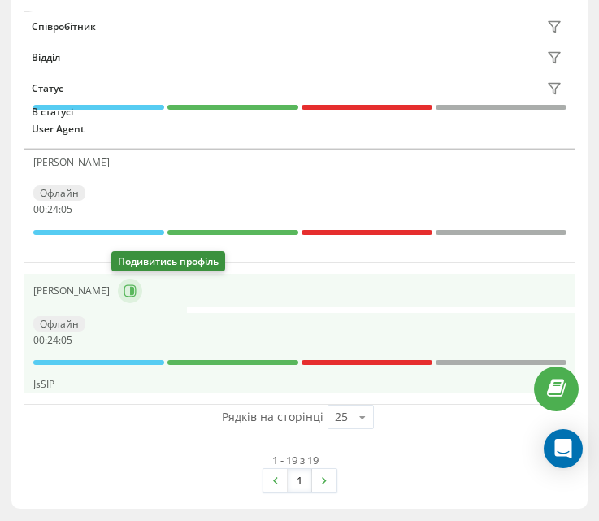
click at [118, 288] on button at bounding box center [130, 291] width 24 height 24
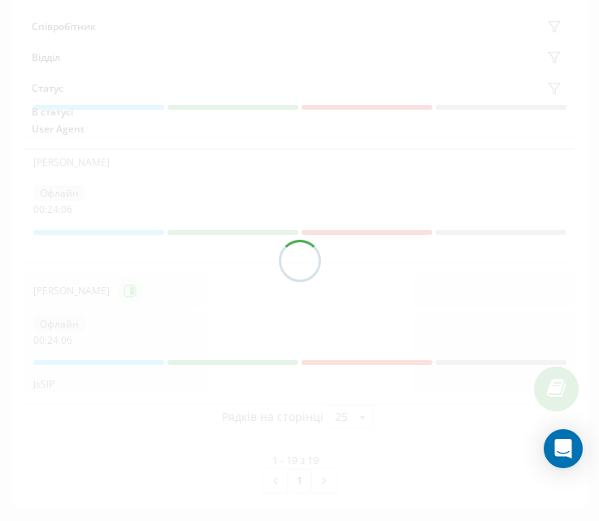
scroll to position [2517, 0]
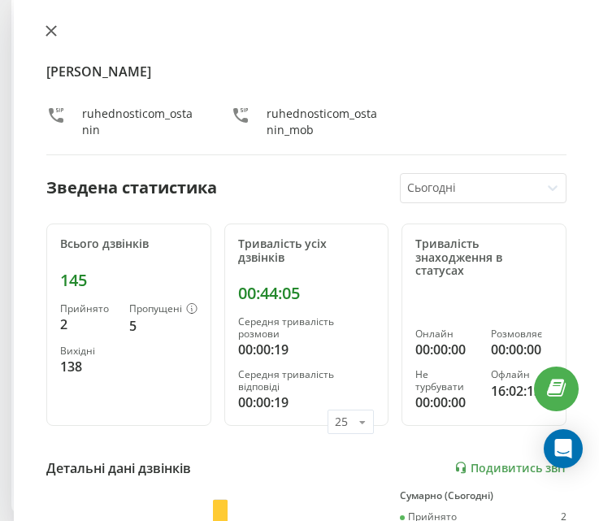
click at [55, 39] on button at bounding box center [51, 31] width 21 height 15
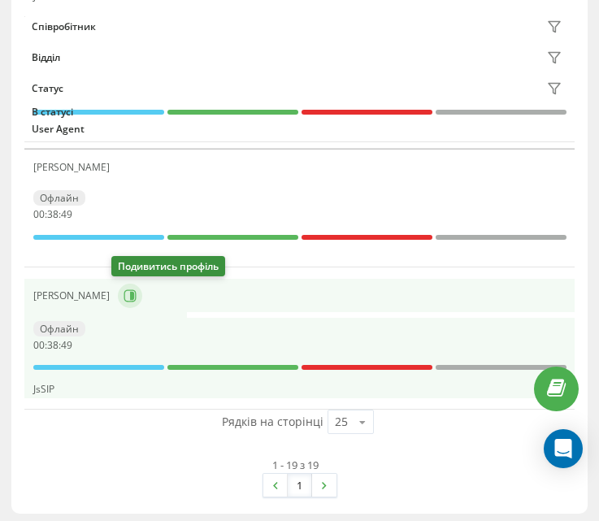
click at [118, 302] on button at bounding box center [130, 296] width 24 height 24
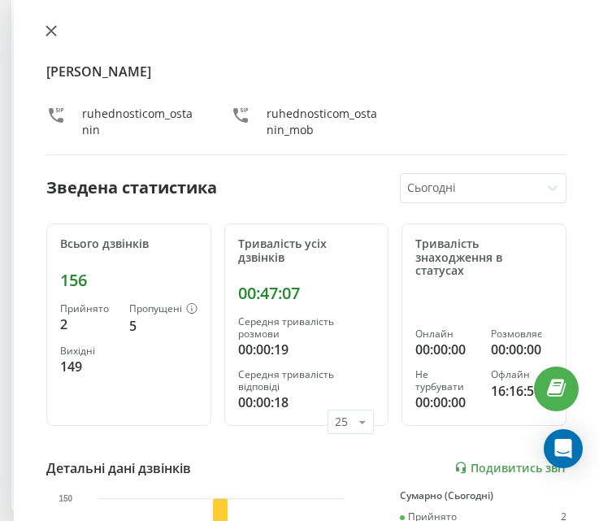
click at [50, 38] on button at bounding box center [51, 31] width 21 height 15
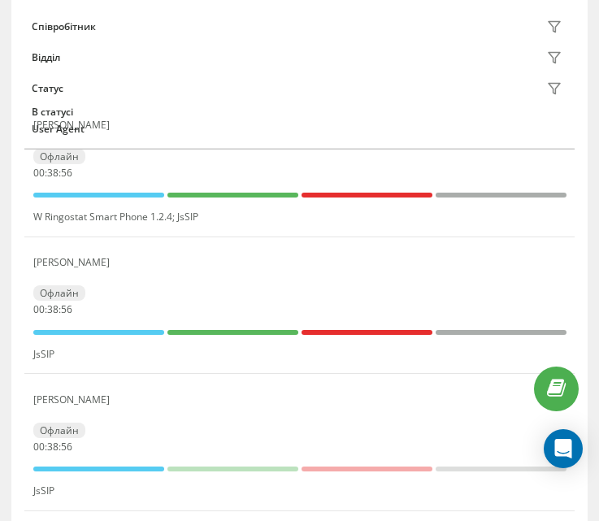
scroll to position [1216, 0]
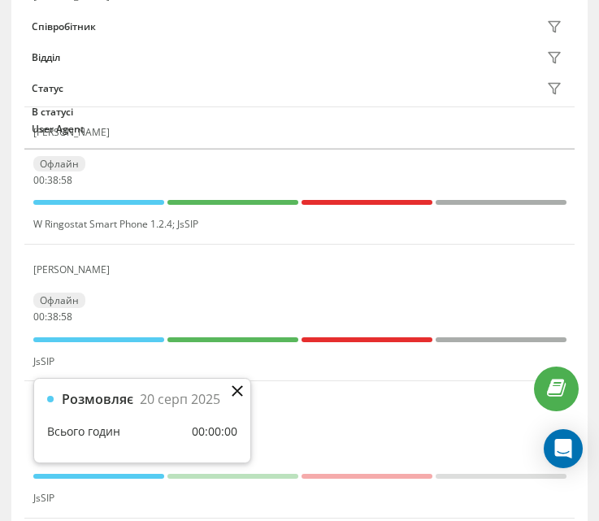
click at [237, 392] on icon at bounding box center [237, 390] width 11 height 11
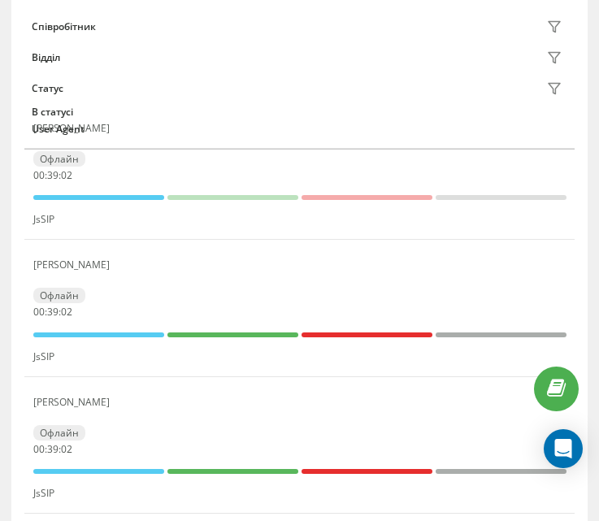
scroll to position [729, 0]
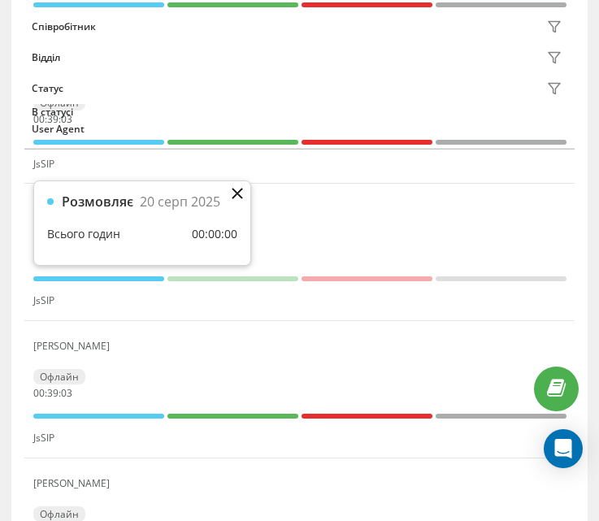
click at [240, 192] on icon at bounding box center [237, 193] width 11 height 11
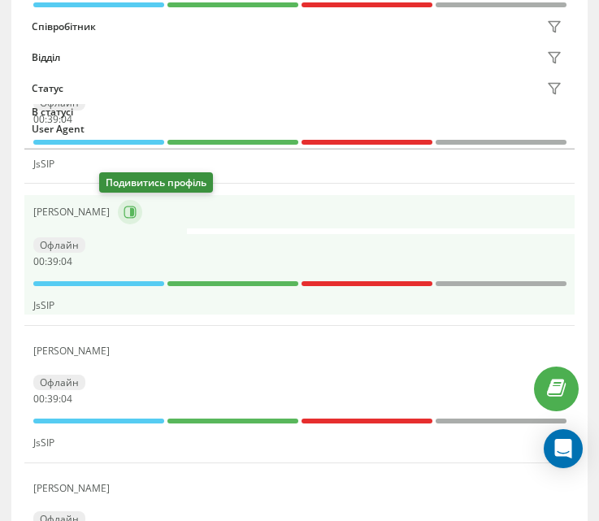
click at [130, 209] on icon at bounding box center [132, 212] width 4 height 8
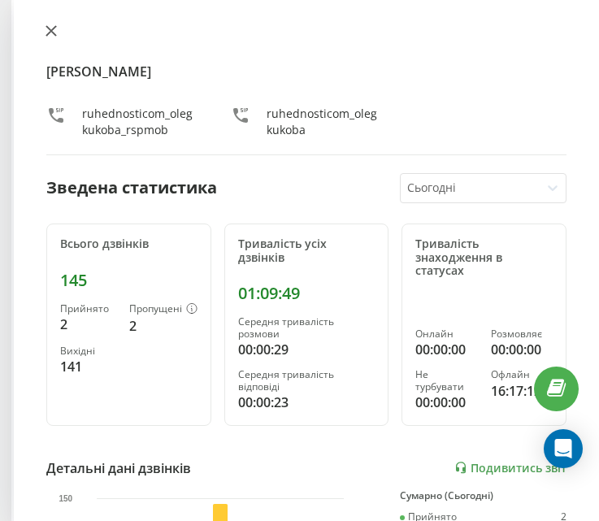
click at [41, 33] on button at bounding box center [51, 31] width 21 height 15
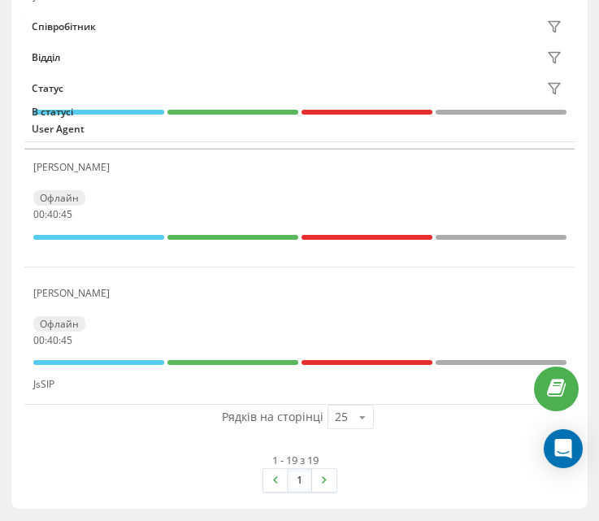
scroll to position [2517, 0]
click at [555, 89] on icon at bounding box center [554, 89] width 11 height 11
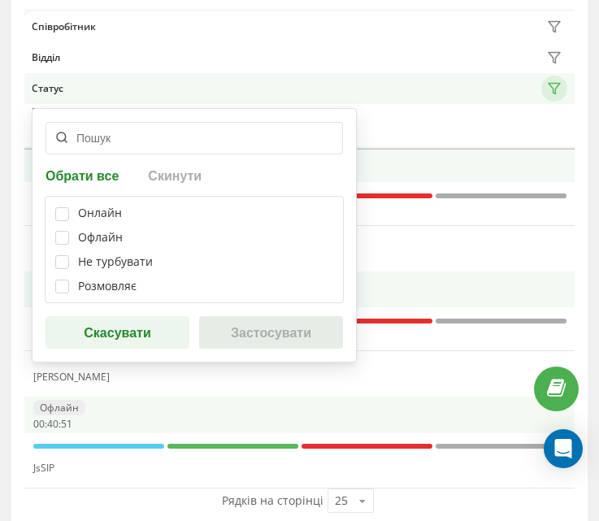
scroll to position [2192, 0]
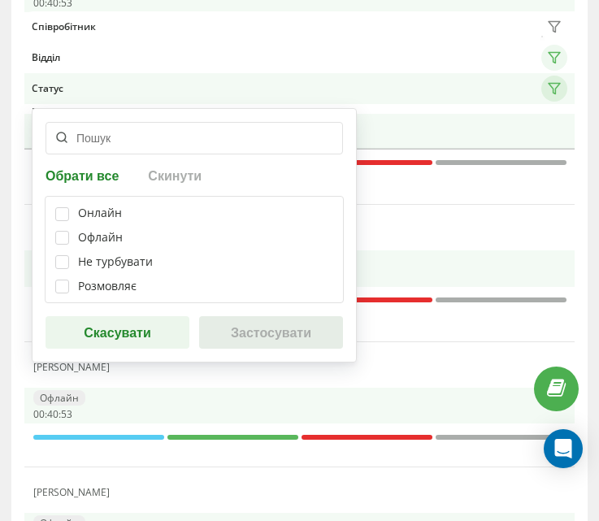
click at [553, 45] on button at bounding box center [554, 58] width 26 height 26
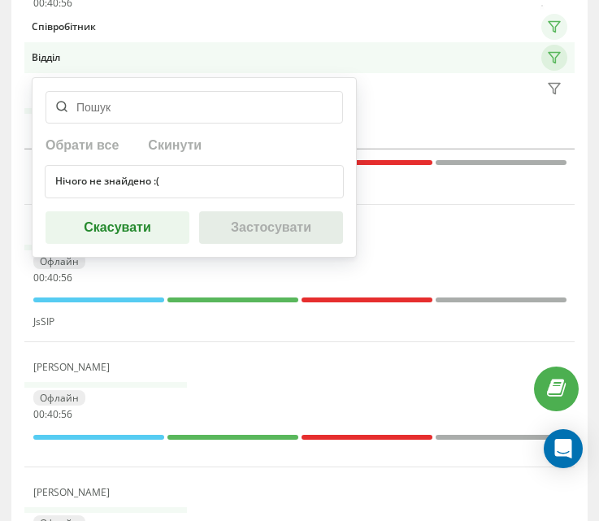
click at [552, 28] on icon at bounding box center [554, 26] width 13 height 13
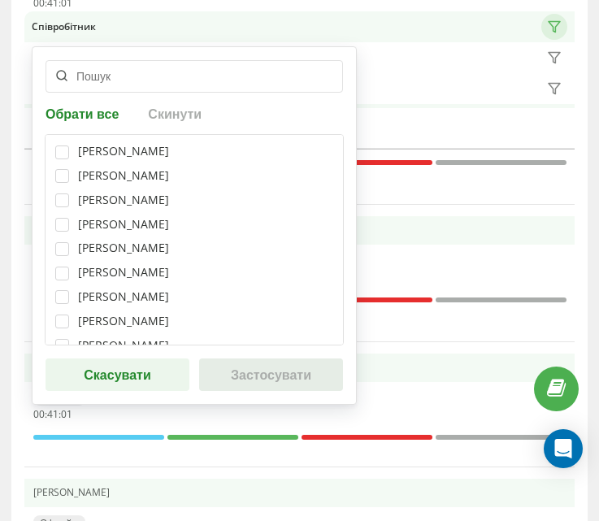
click at [166, 150] on div "[PERSON_NAME]" at bounding box center [123, 152] width 91 height 14
click at [60, 145] on label at bounding box center [62, 145] width 14 height 0
checkbox input "true"
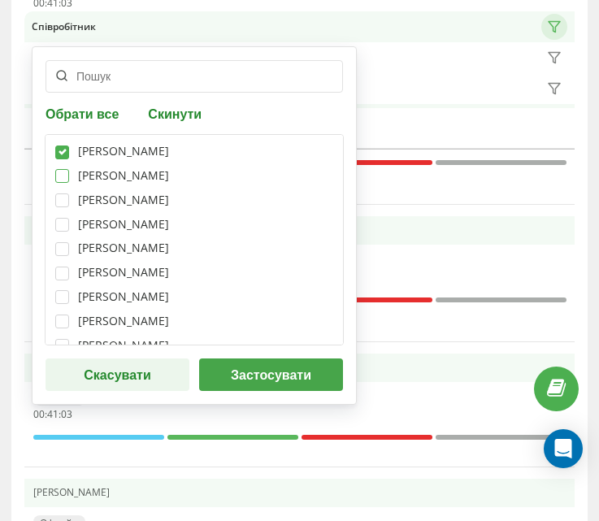
click at [64, 169] on label at bounding box center [62, 169] width 14 height 0
checkbox input "true"
click at [71, 228] on div "[PERSON_NAME]" at bounding box center [194, 224] width 278 height 14
click at [63, 218] on label at bounding box center [62, 218] width 14 height 0
checkbox input "true"
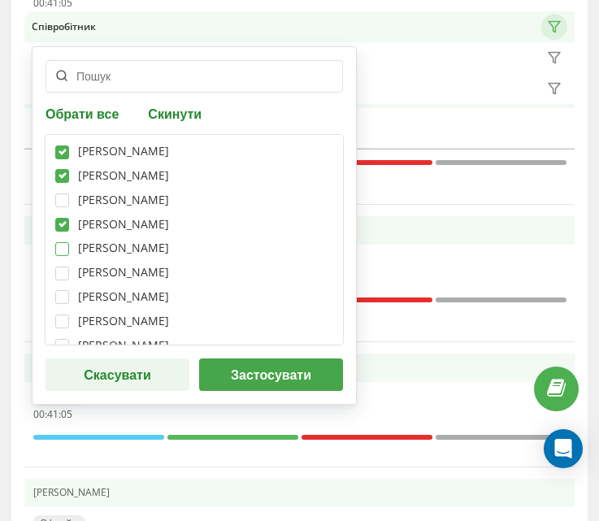
click at [64, 242] on label at bounding box center [62, 242] width 14 height 0
checkbox input "true"
click at [59, 266] on label at bounding box center [62, 266] width 14 height 0
checkbox input "true"
click at [63, 290] on label at bounding box center [62, 290] width 14 height 0
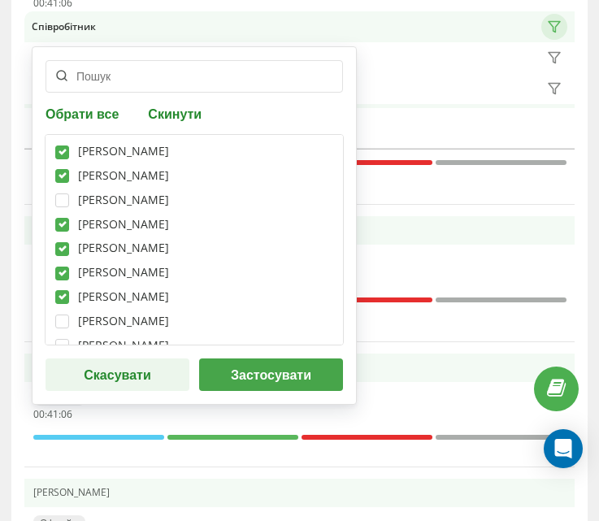
checkbox input "true"
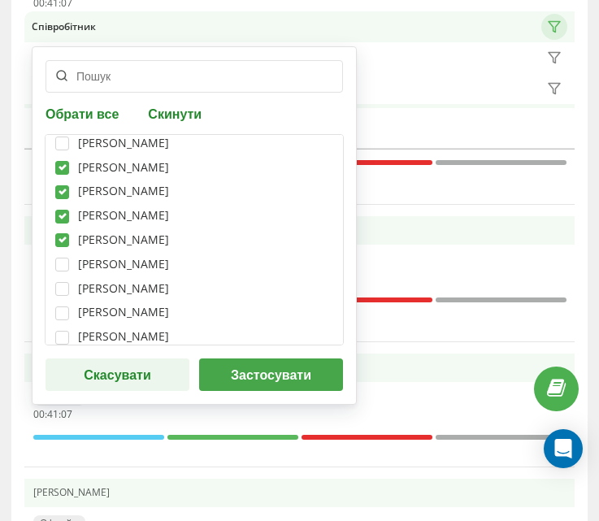
scroll to position [81, 0]
click at [65, 233] on label at bounding box center [62, 233] width 14 height 0
checkbox input "true"
click at [63, 258] on label at bounding box center [62, 258] width 14 height 0
checkbox input "true"
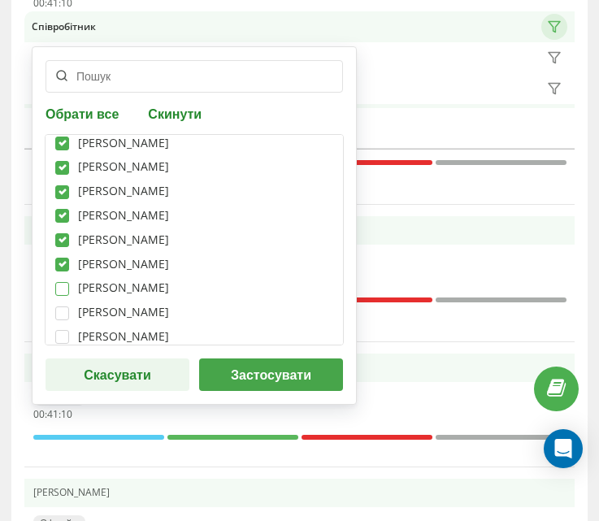
click at [68, 282] on label at bounding box center [62, 282] width 14 height 0
checkbox input "true"
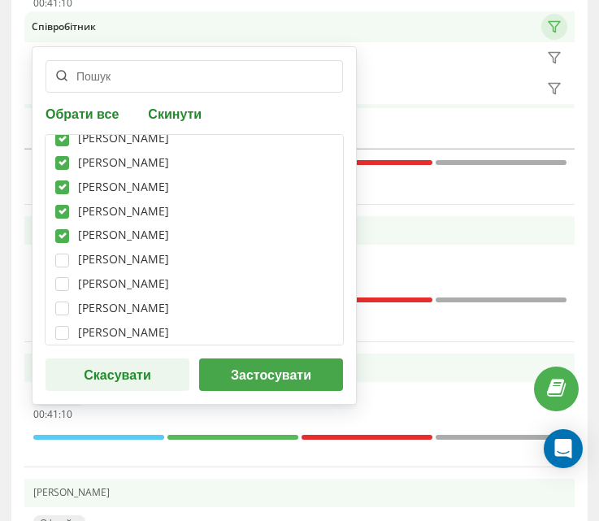
scroll to position [163, 0]
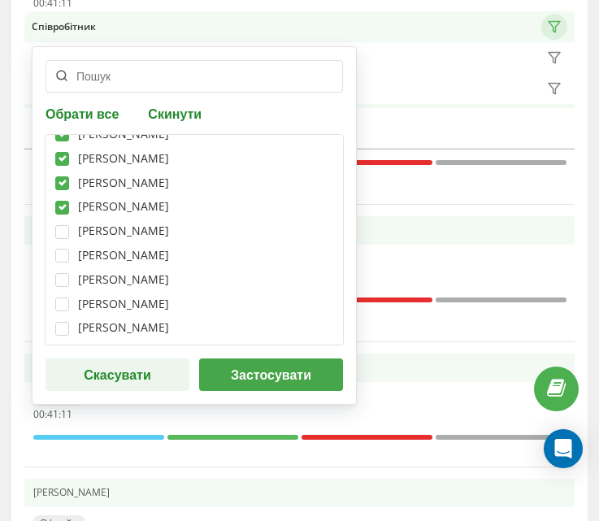
click at [98, 255] on div "[PERSON_NAME]" at bounding box center [123, 256] width 91 height 14
click at [67, 249] on label at bounding box center [62, 249] width 14 height 0
checkbox input "true"
click at [73, 281] on div "[PERSON_NAME]" at bounding box center [194, 280] width 278 height 14
click at [65, 297] on label at bounding box center [62, 297] width 14 height 0
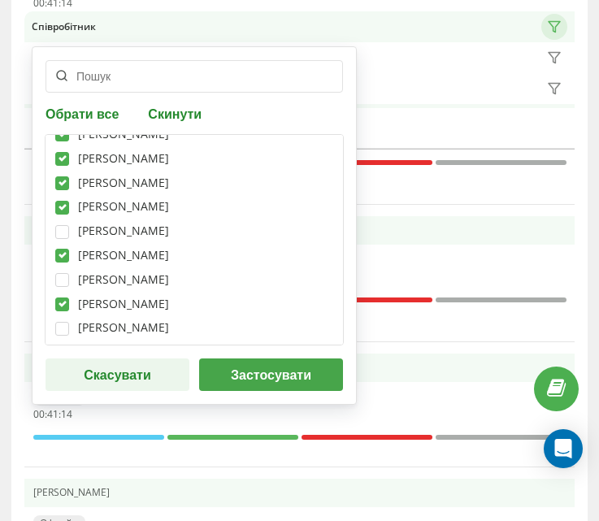
checkbox input "true"
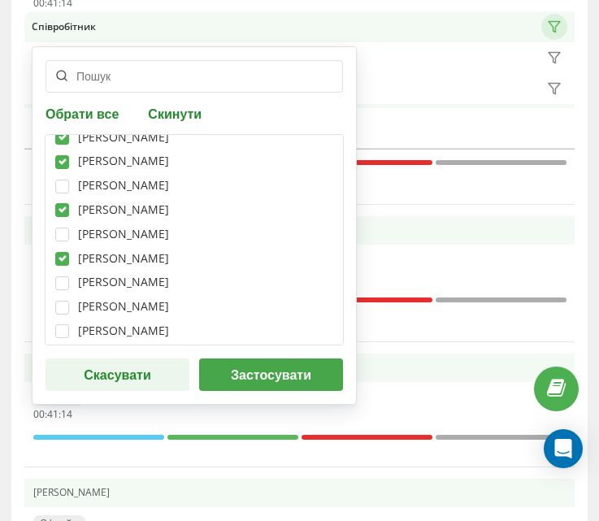
scroll to position [244, 0]
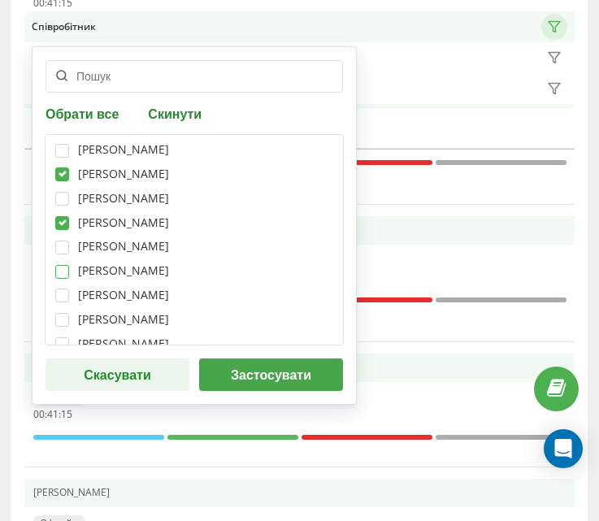
click at [59, 264] on label at bounding box center [62, 264] width 14 height 0
checkbox input "true"
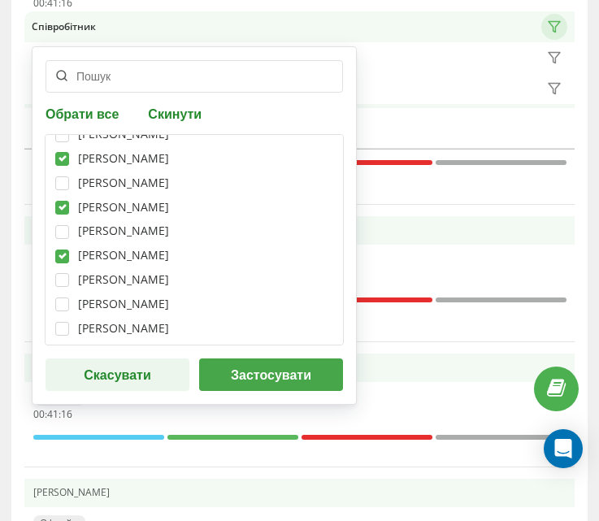
scroll to position [271, 0]
click at [64, 322] on label at bounding box center [62, 322] width 14 height 0
checkbox input "true"
click at [207, 362] on button "Застосувати" at bounding box center [271, 374] width 144 height 33
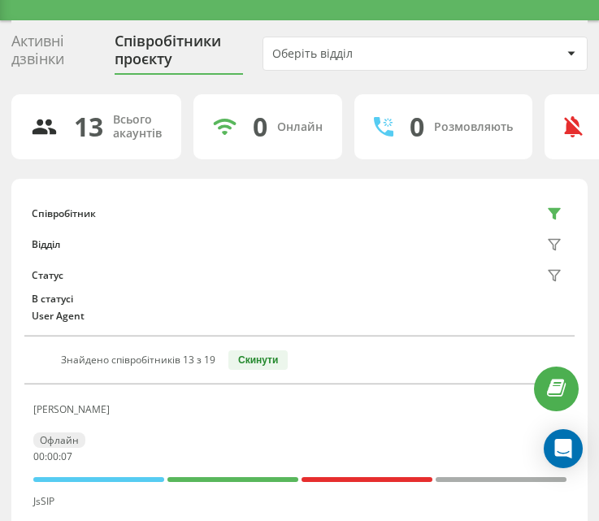
scroll to position [0, 0]
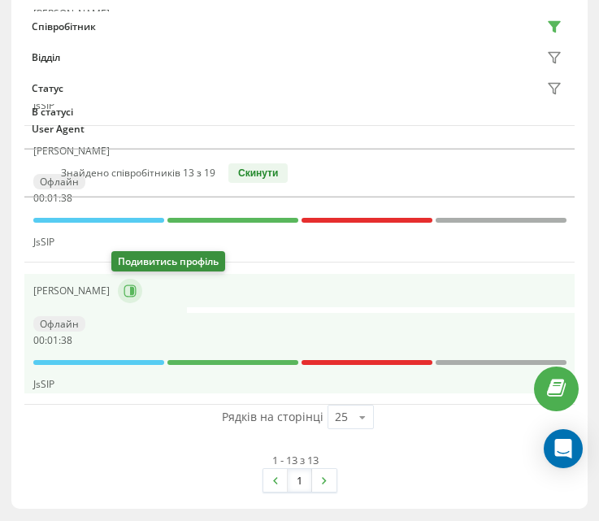
click at [118, 293] on button at bounding box center [130, 291] width 24 height 24
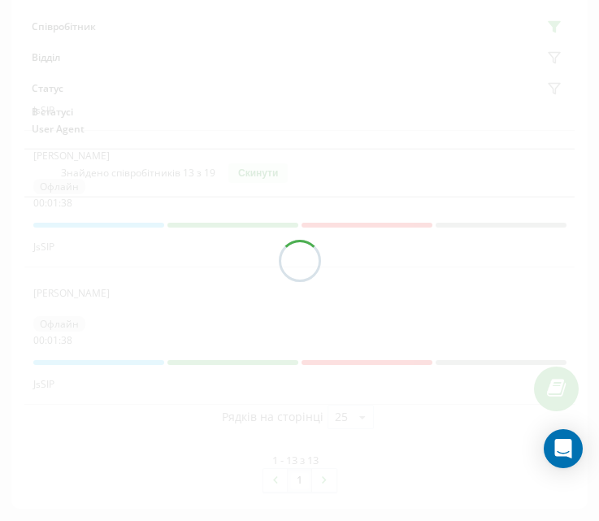
scroll to position [1789, 0]
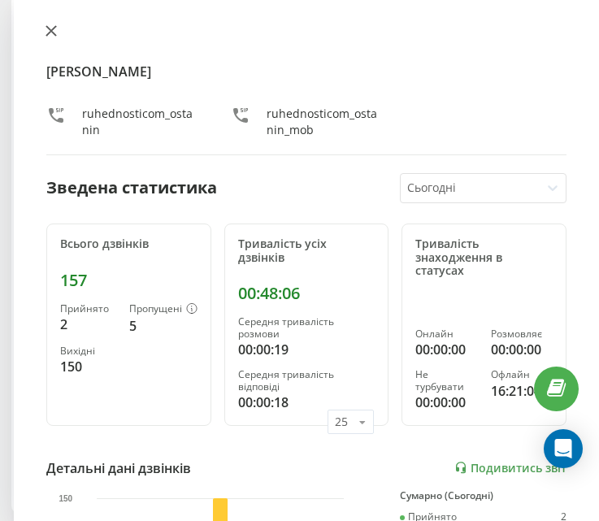
click at [48, 34] on icon at bounding box center [51, 31] width 10 height 10
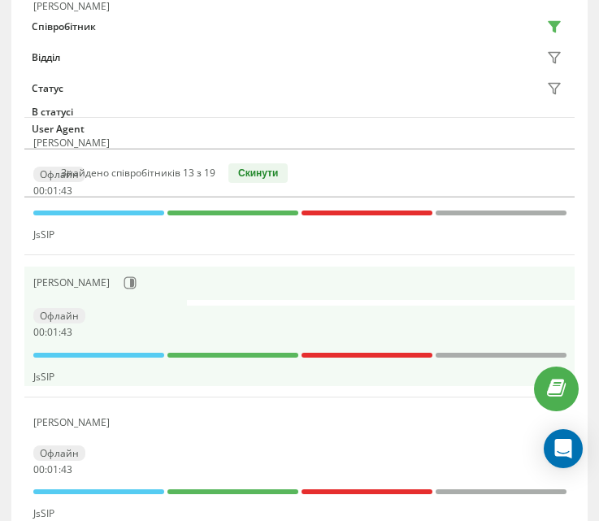
scroll to position [564, 0]
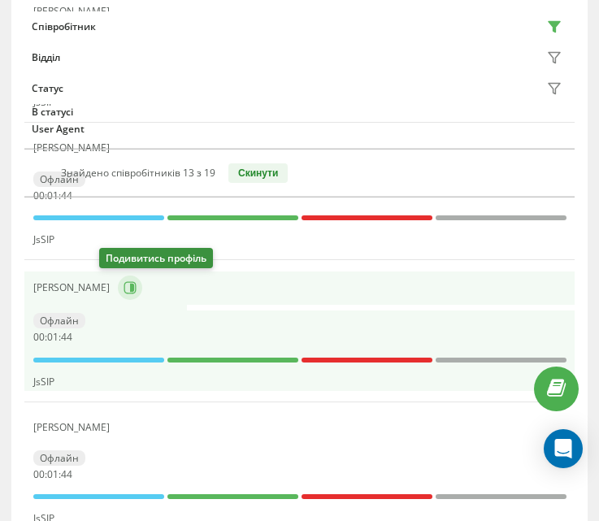
click at [130, 290] on icon at bounding box center [132, 288] width 4 height 8
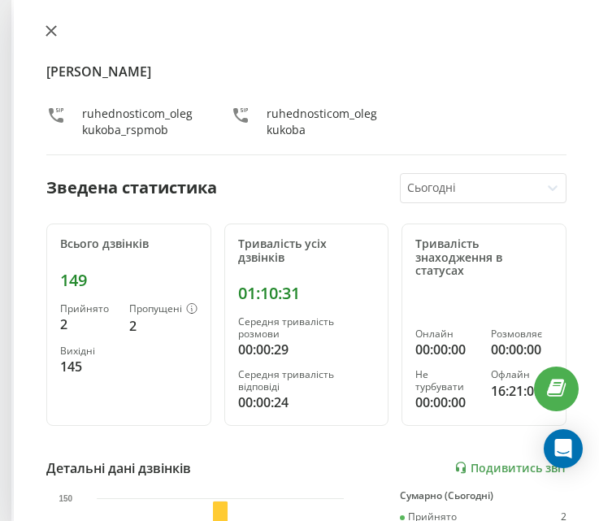
click at [48, 37] on button at bounding box center [51, 31] width 21 height 15
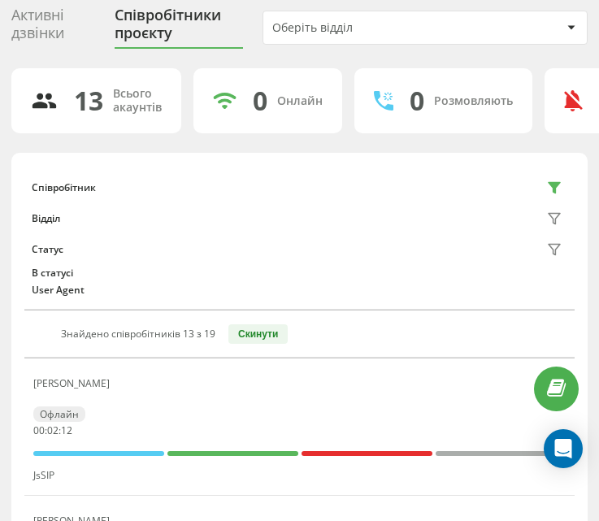
scroll to position [81, 0]
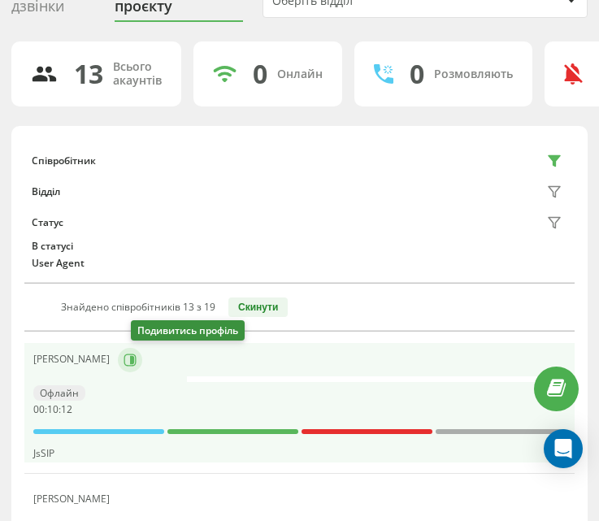
click at [136, 359] on icon at bounding box center [130, 359] width 13 height 13
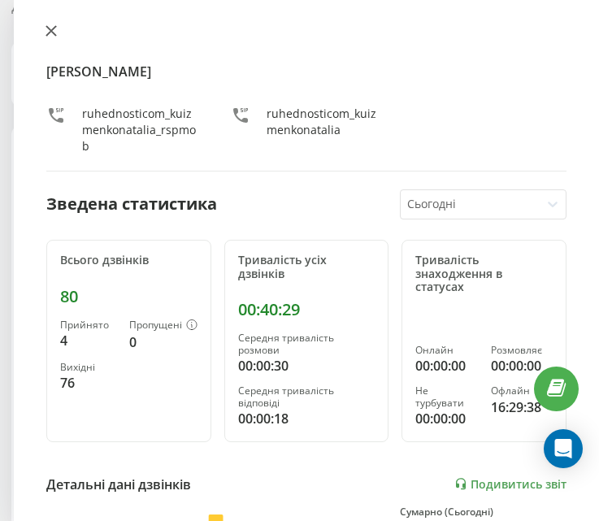
click at [45, 37] on button at bounding box center [51, 31] width 21 height 15
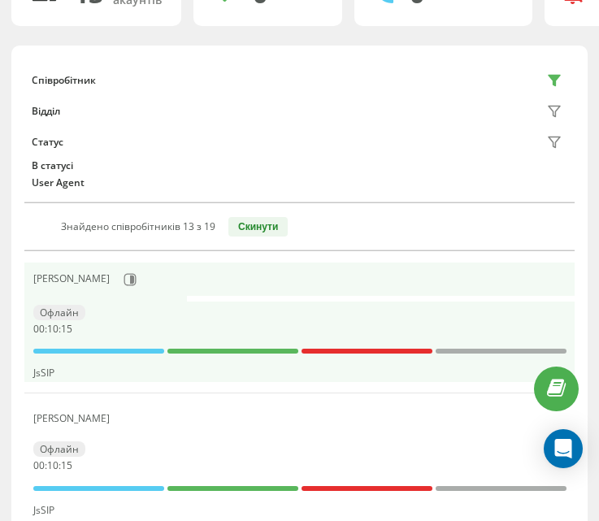
scroll to position [163, 0]
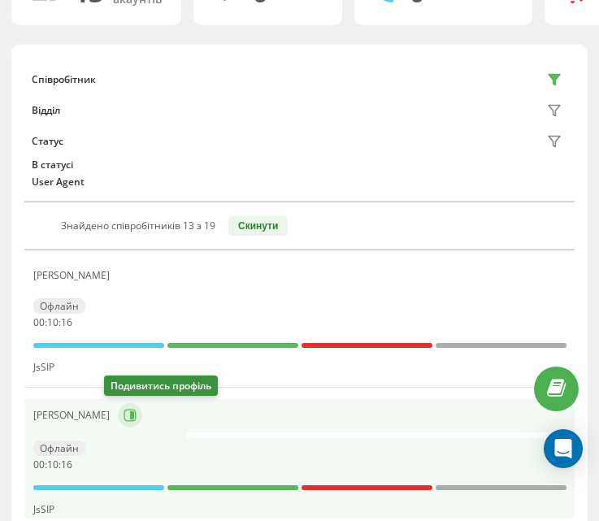
click at [124, 414] on icon at bounding box center [130, 415] width 13 height 13
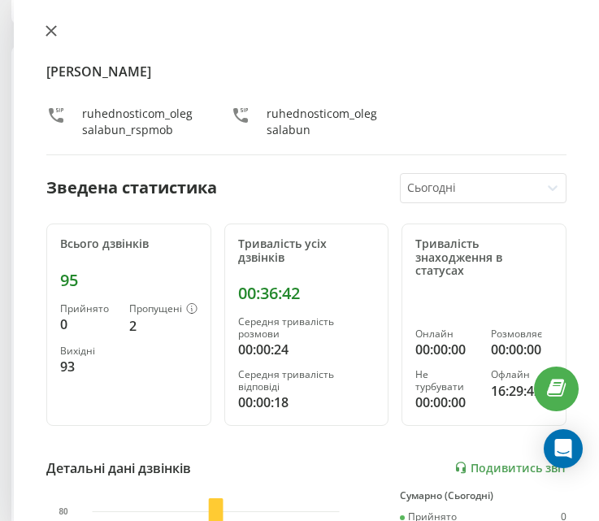
click at [49, 28] on icon at bounding box center [51, 31] width 10 height 10
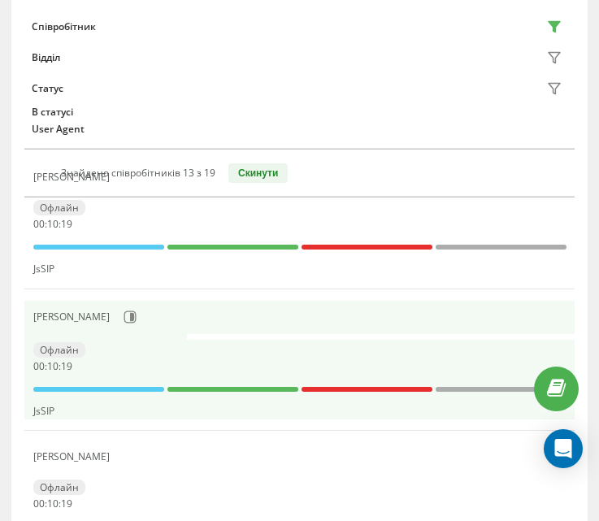
scroll to position [325, 0]
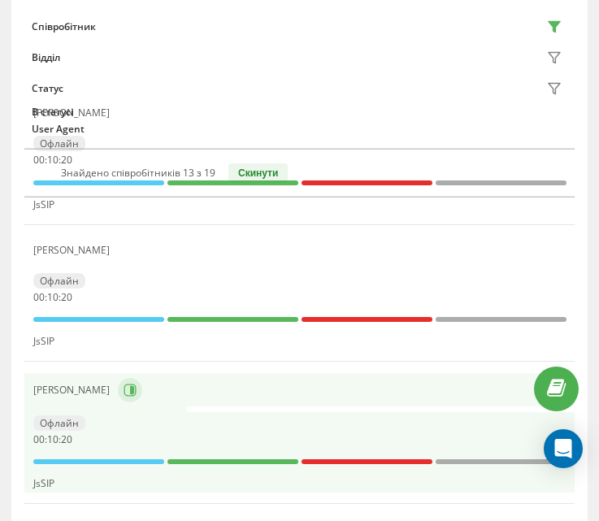
click at [137, 391] on icon at bounding box center [130, 390] width 13 height 13
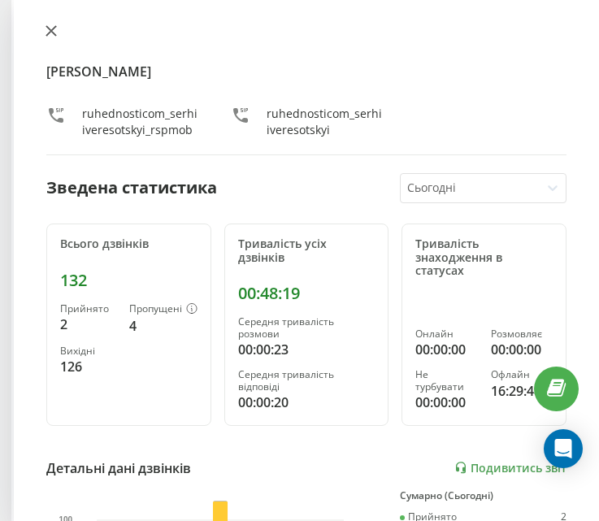
click at [48, 27] on icon at bounding box center [51, 31] width 10 height 10
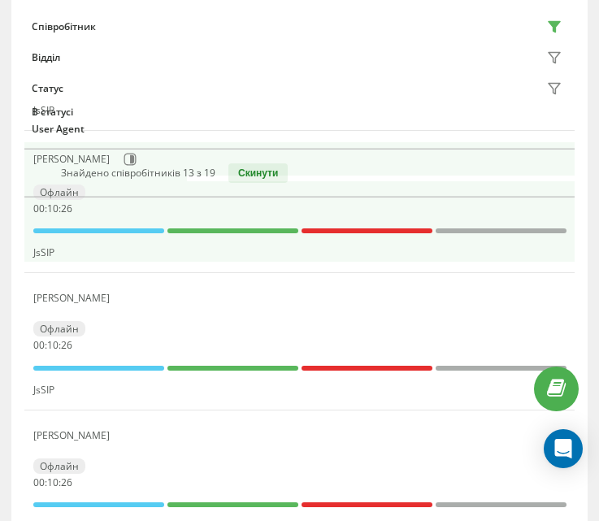
scroll to position [569, 0]
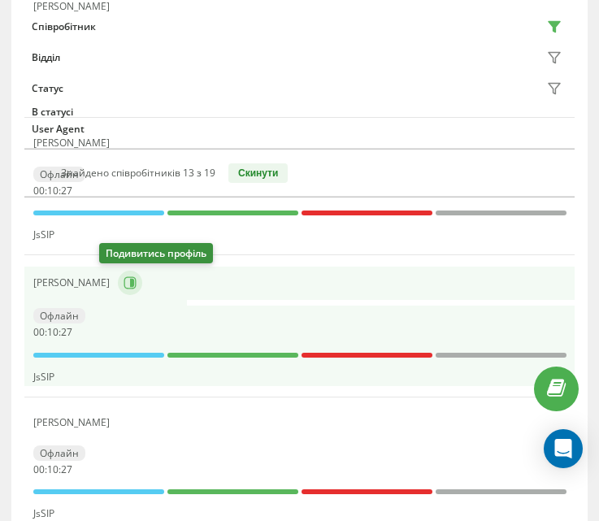
click at [130, 287] on icon at bounding box center [132, 283] width 4 height 8
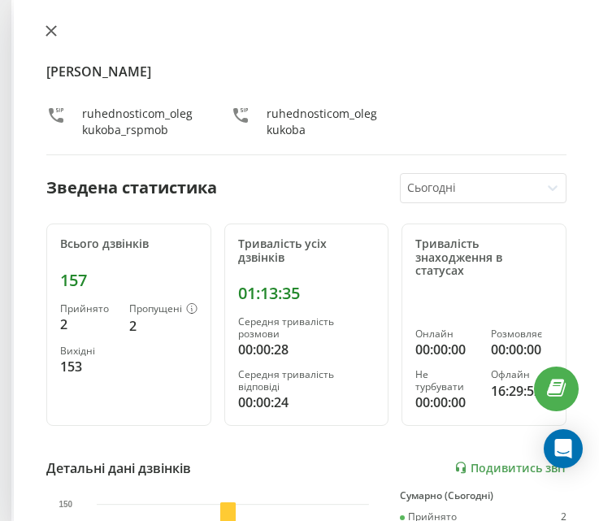
click at [59, 30] on button at bounding box center [51, 31] width 21 height 15
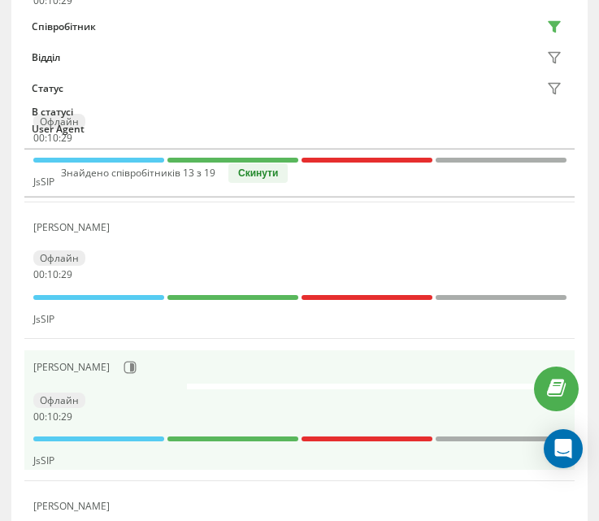
scroll to position [650, 0]
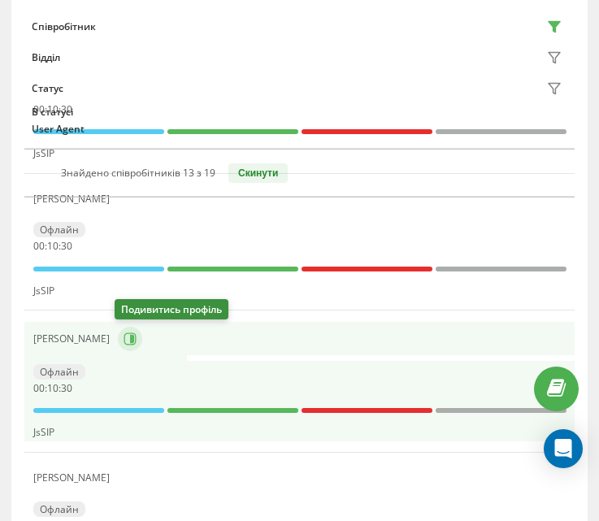
click at [133, 337] on icon at bounding box center [130, 338] width 13 height 13
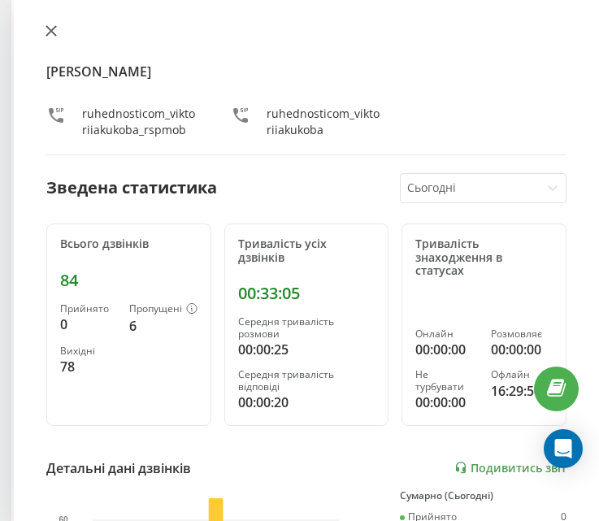
click at [52, 36] on icon at bounding box center [51, 30] width 11 height 11
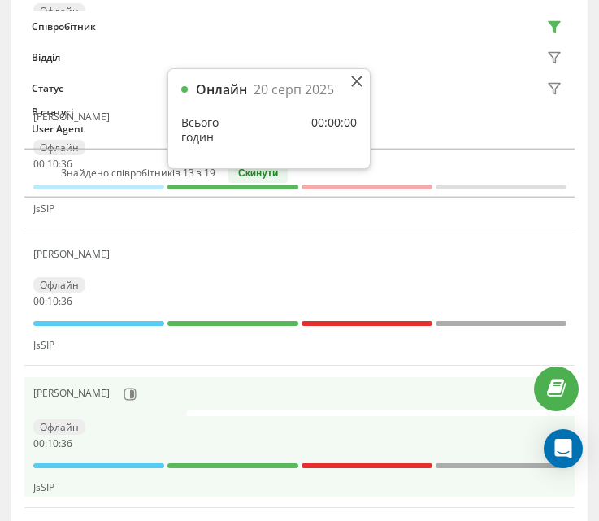
scroll to position [813, 0]
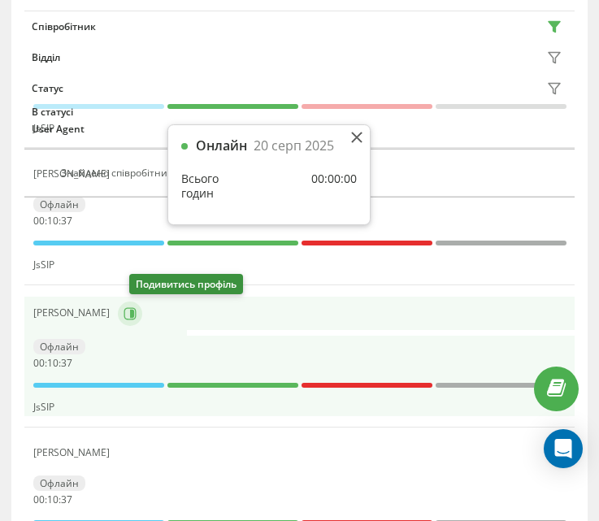
click at [142, 322] on button at bounding box center [130, 313] width 24 height 24
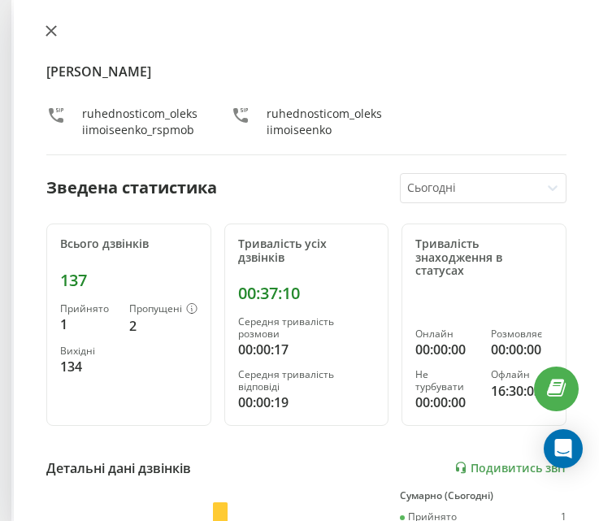
click at [53, 28] on icon at bounding box center [51, 31] width 10 height 10
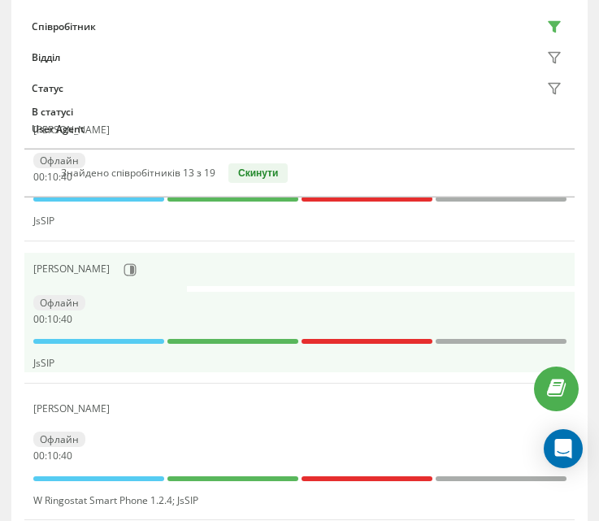
scroll to position [894, 0]
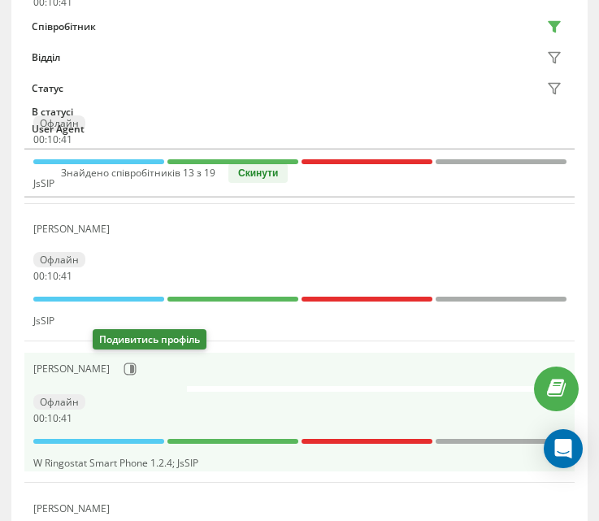
click at [124, 364] on icon at bounding box center [130, 368] width 13 height 13
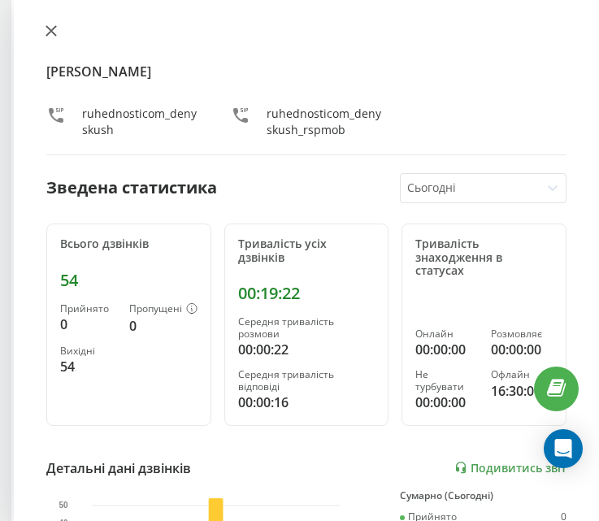
click at [51, 24] on button at bounding box center [51, 31] width 21 height 15
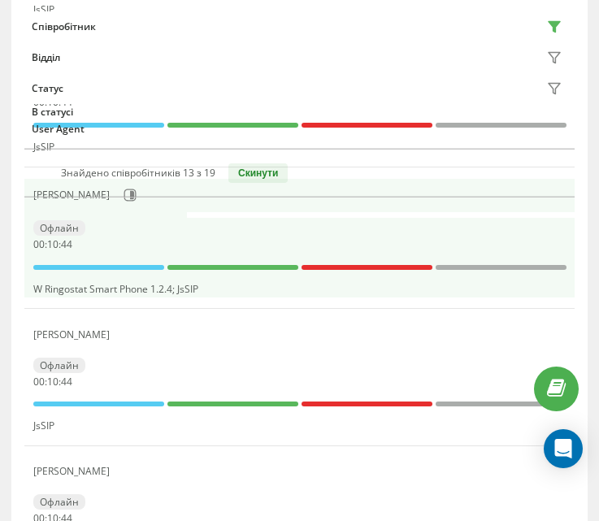
scroll to position [1138, 0]
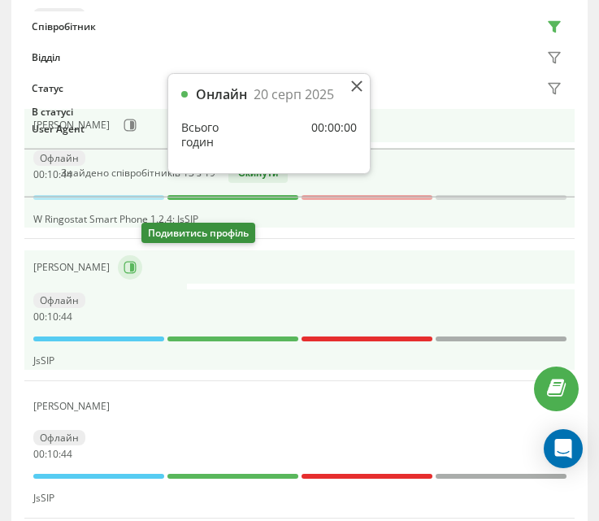
click at [137, 261] on icon at bounding box center [130, 267] width 13 height 13
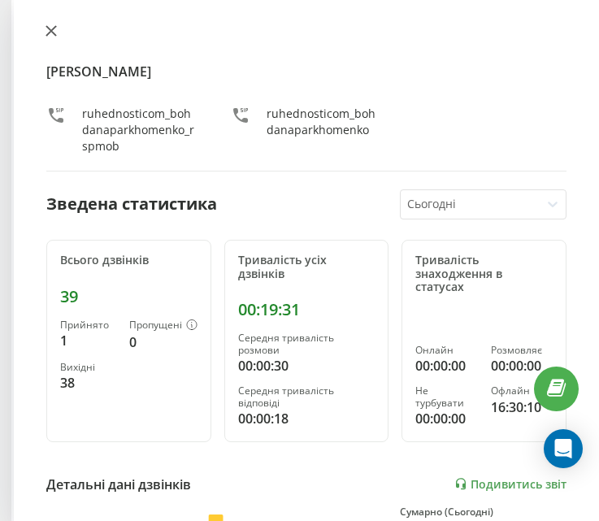
click at [52, 32] on icon at bounding box center [51, 31] width 10 height 10
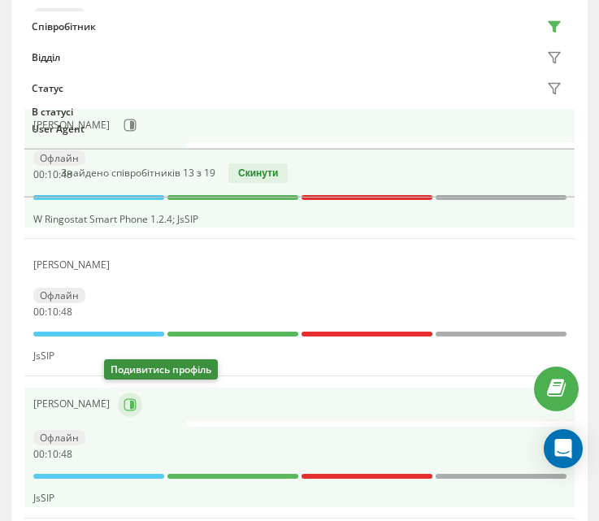
click at [124, 398] on icon at bounding box center [130, 404] width 13 height 13
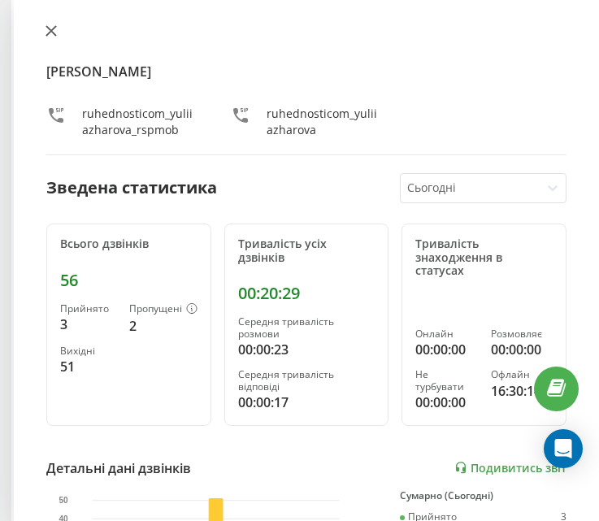
click at [49, 40] on button at bounding box center [51, 31] width 21 height 15
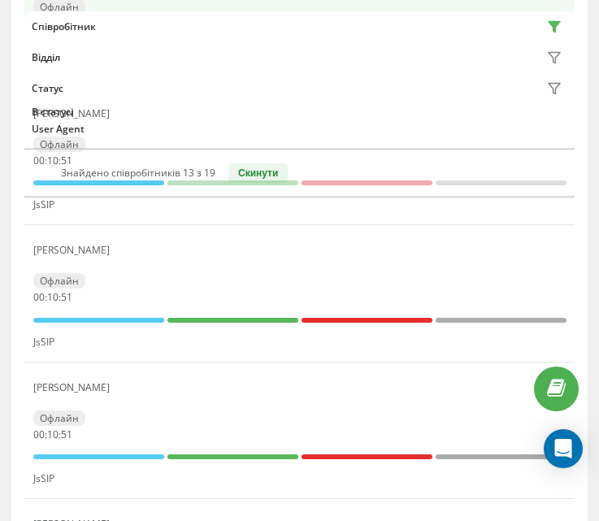
scroll to position [1300, 0]
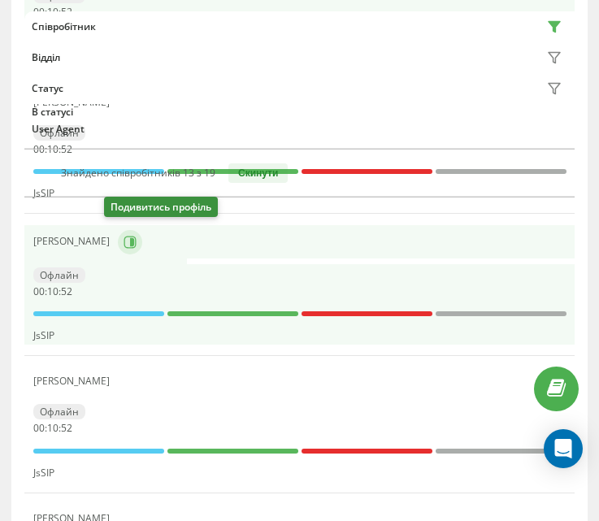
click at [124, 236] on icon at bounding box center [130, 242] width 13 height 13
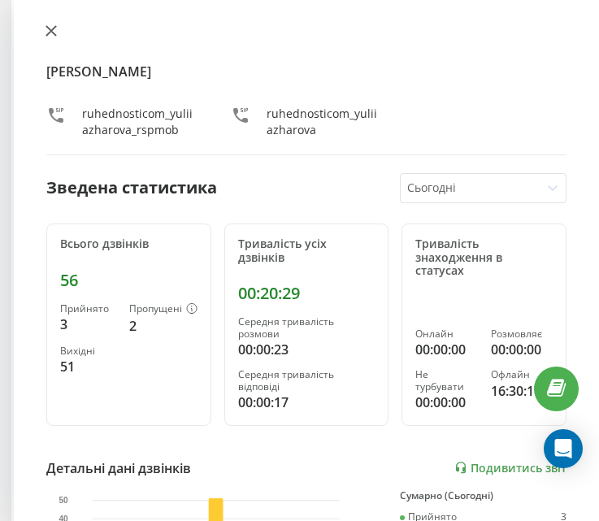
click at [50, 30] on icon at bounding box center [51, 31] width 10 height 10
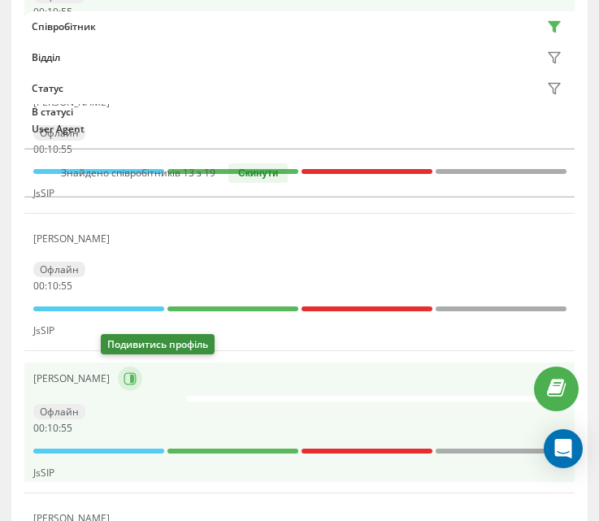
click at [124, 375] on icon at bounding box center [130, 378] width 13 height 13
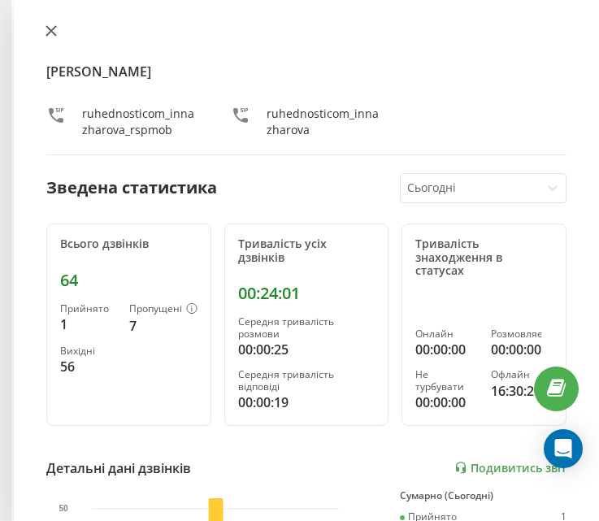
click at [52, 39] on button at bounding box center [51, 31] width 21 height 15
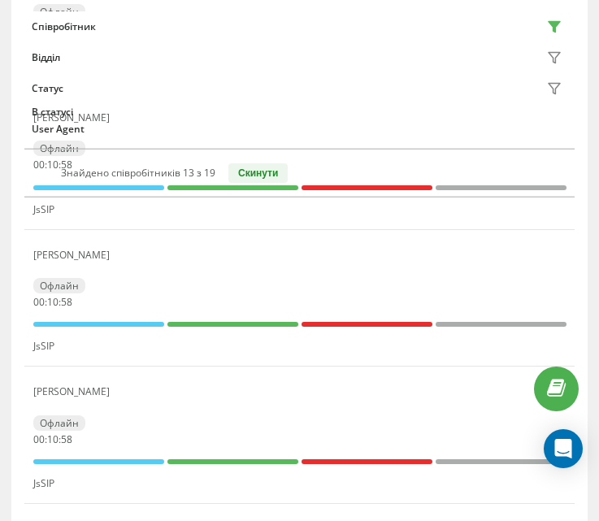
scroll to position [1463, 0]
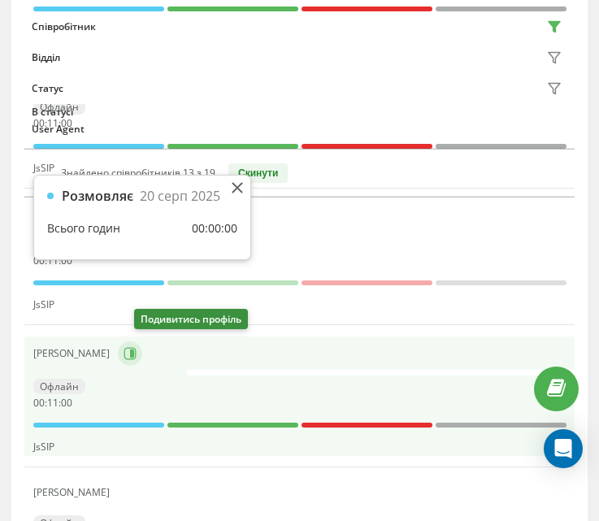
click at [137, 354] on icon at bounding box center [130, 353] width 13 height 13
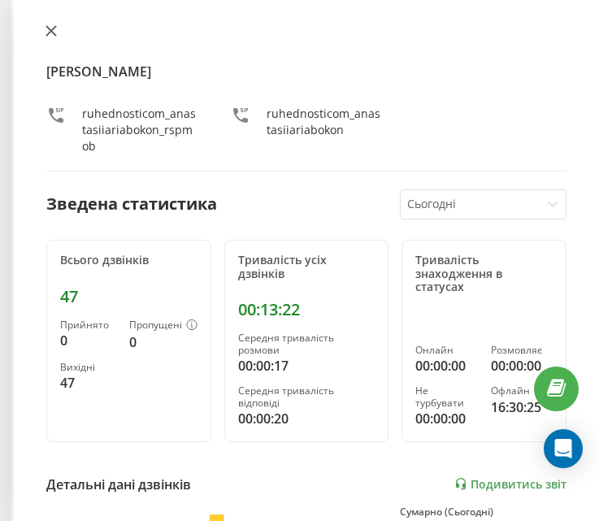
click at [46, 28] on icon at bounding box center [51, 30] width 11 height 11
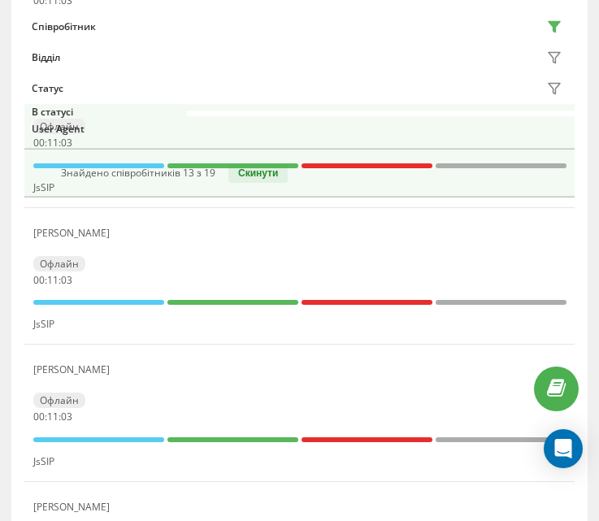
scroll to position [1625, 0]
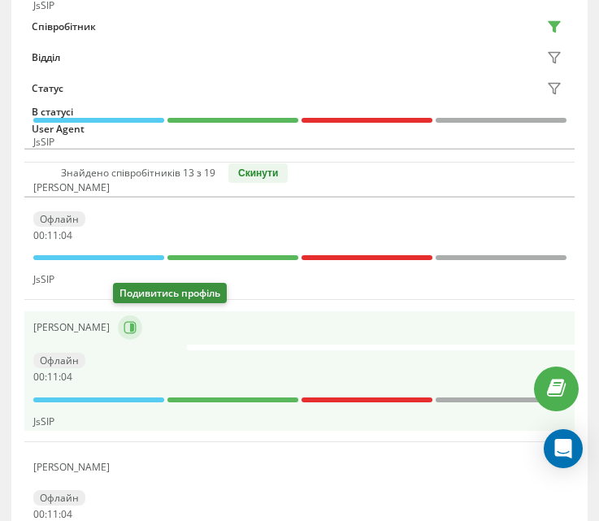
click at [128, 321] on icon at bounding box center [130, 327] width 13 height 13
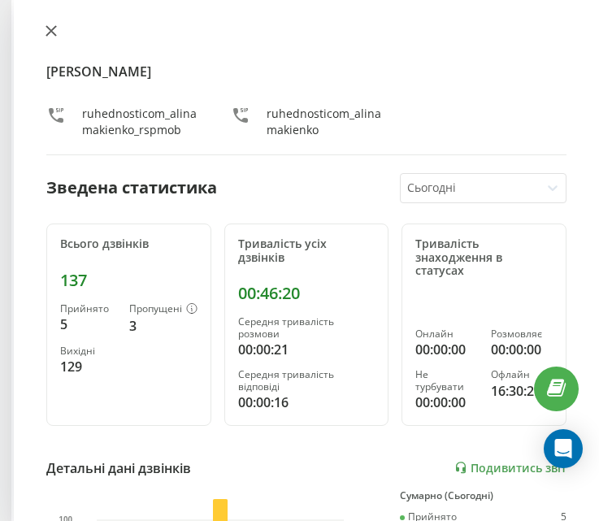
click at [50, 38] on button at bounding box center [51, 31] width 21 height 15
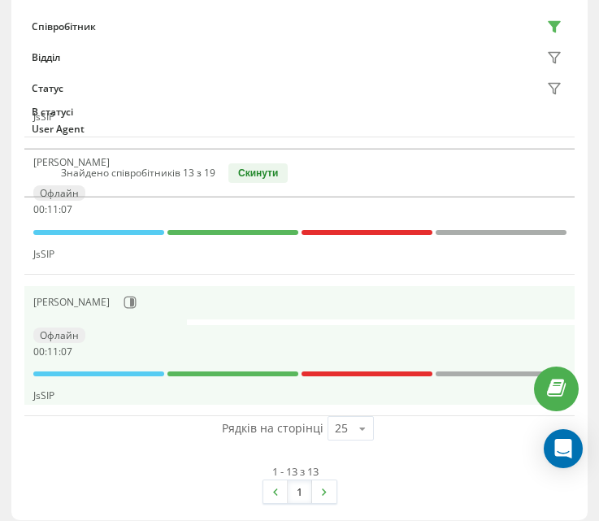
scroll to position [1794, 0]
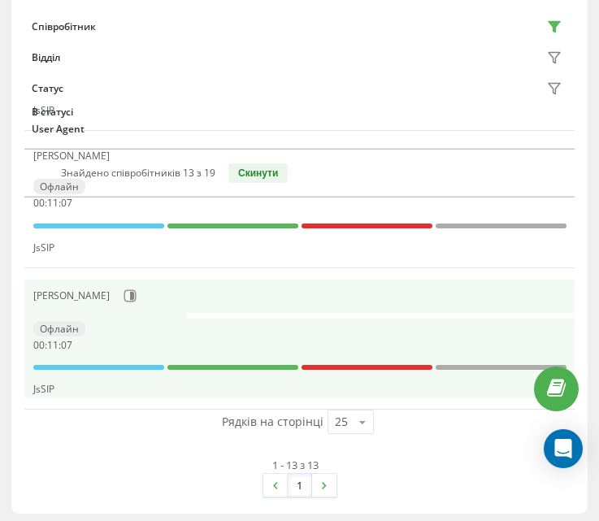
click at [125, 304] on div "[PERSON_NAME]" at bounding box center [299, 296] width 533 height 28
click at [130, 294] on icon at bounding box center [132, 296] width 4 height 8
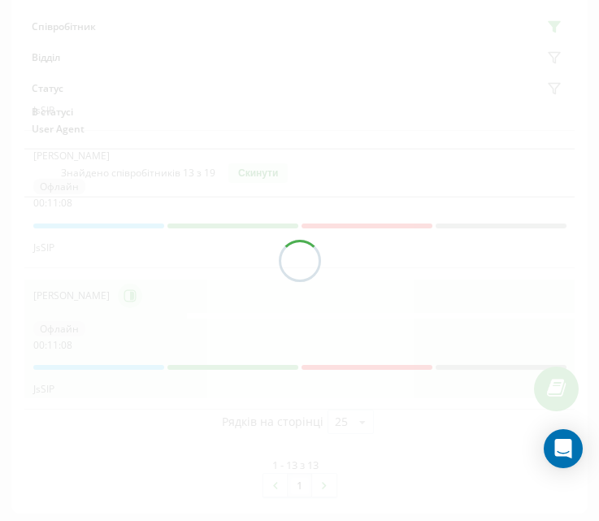
scroll to position [1789, 0]
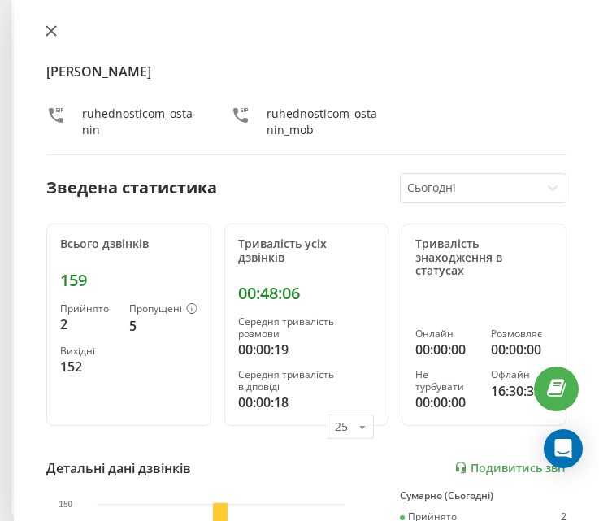
click at [50, 37] on button at bounding box center [51, 31] width 21 height 15
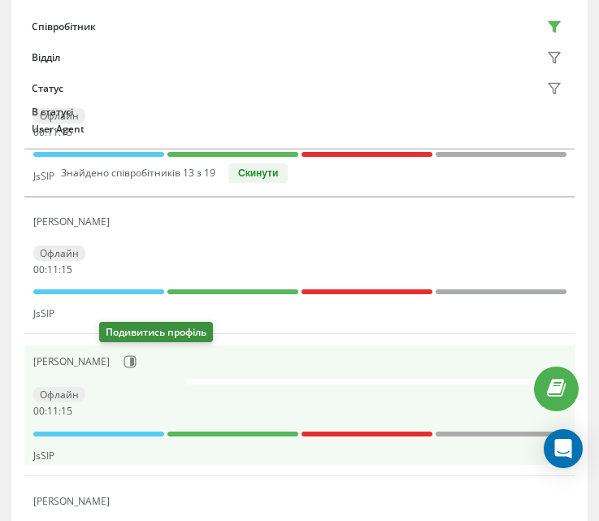
scroll to position [570, 0]
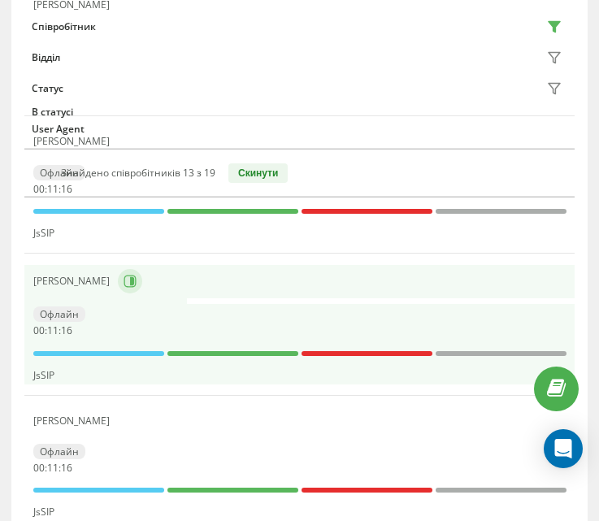
click at [119, 266] on td "[PERSON_NAME]" at bounding box center [299, 281] width 550 height 33
click at [130, 282] on icon at bounding box center [132, 281] width 4 height 8
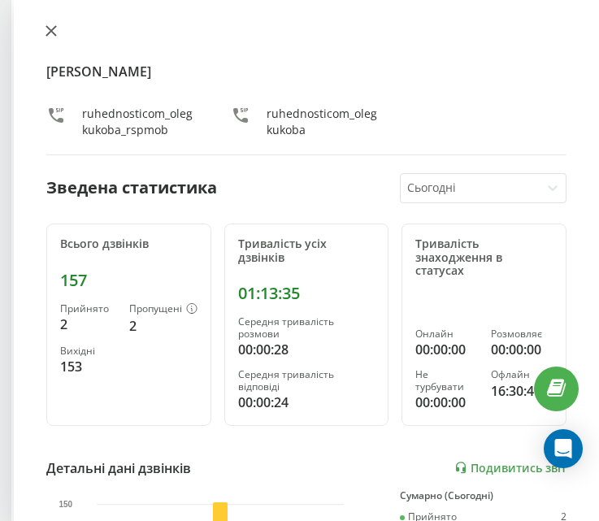
click at [46, 25] on icon at bounding box center [51, 30] width 11 height 11
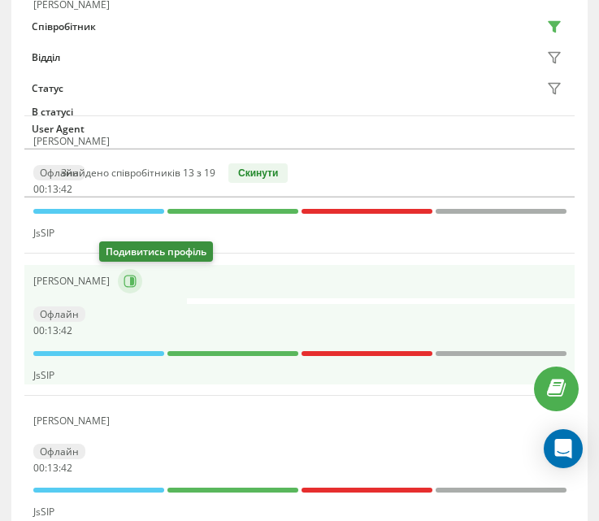
click at [120, 281] on button at bounding box center [130, 281] width 24 height 24
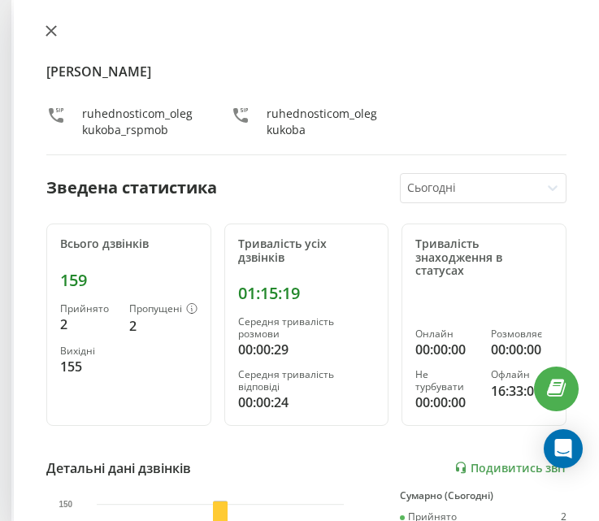
click at [52, 27] on icon at bounding box center [51, 30] width 11 height 11
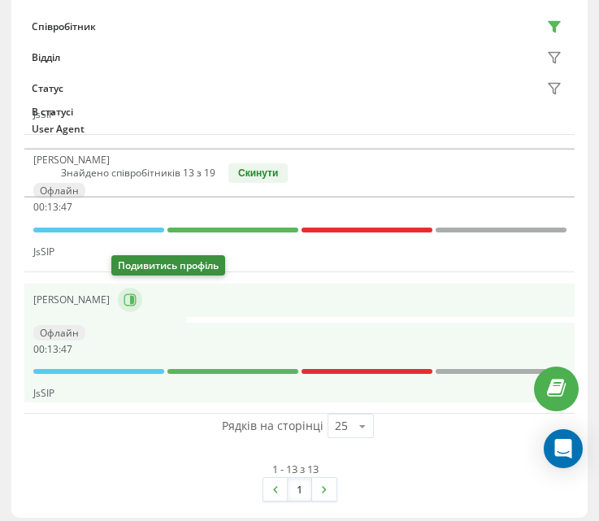
click at [118, 295] on button at bounding box center [130, 300] width 24 height 24
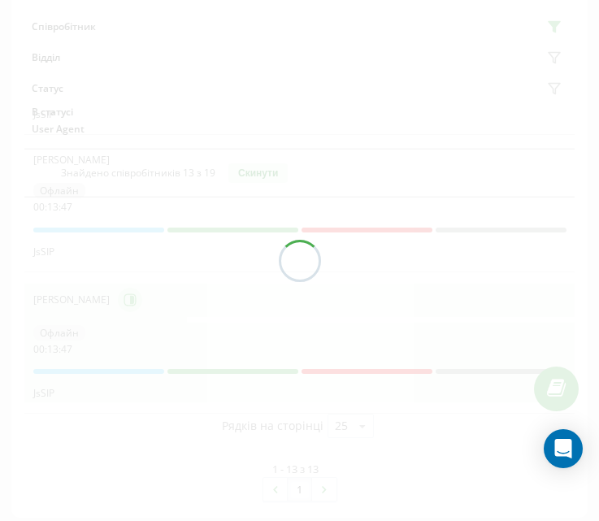
scroll to position [1789, 0]
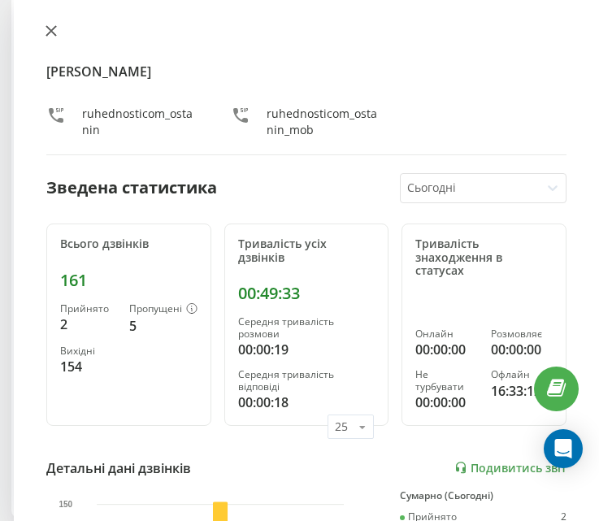
click at [47, 32] on icon at bounding box center [51, 30] width 11 height 11
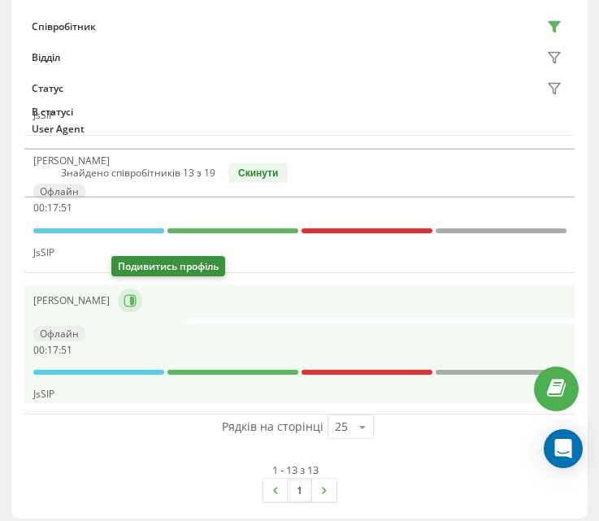
click at [119, 304] on button at bounding box center [130, 300] width 24 height 24
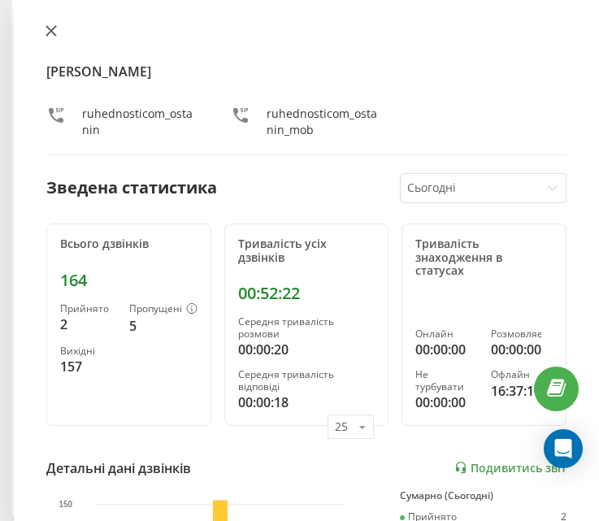
click at [54, 35] on icon at bounding box center [51, 31] width 10 height 10
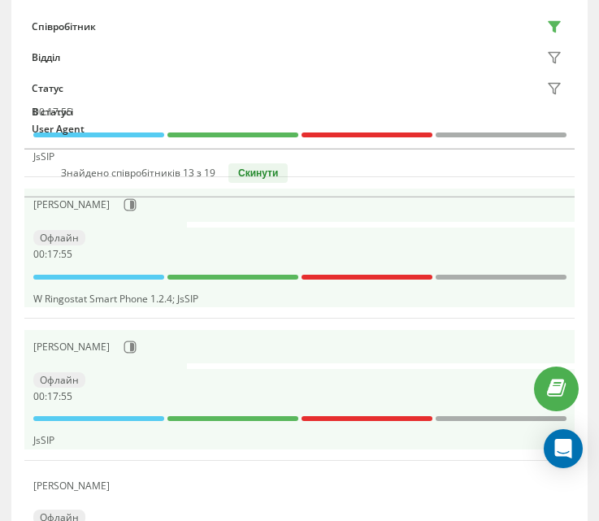
scroll to position [652, 0]
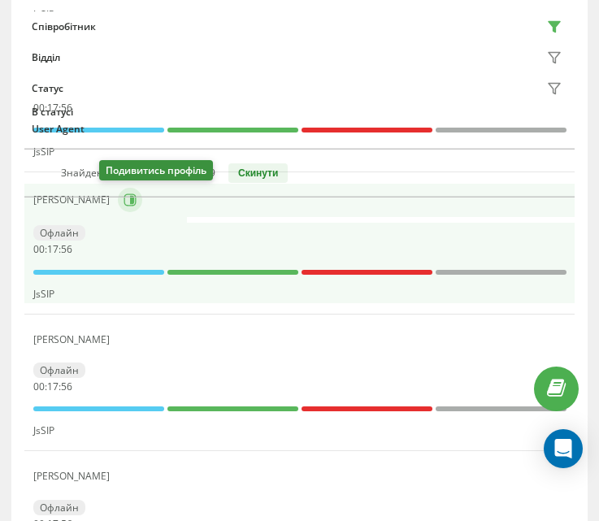
click at [124, 205] on icon at bounding box center [130, 199] width 13 height 13
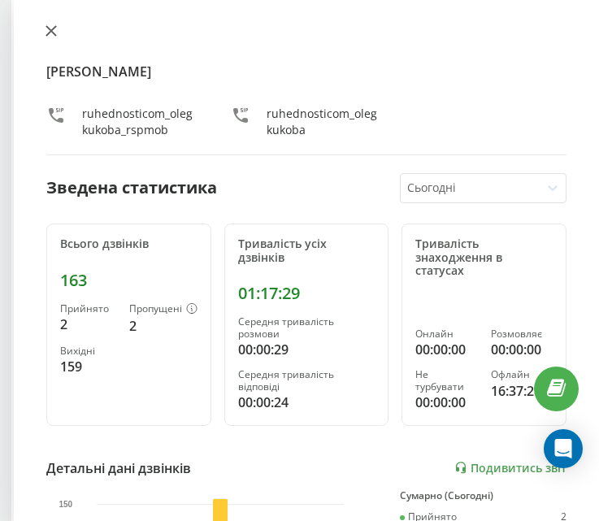
click at [45, 32] on button at bounding box center [51, 31] width 21 height 15
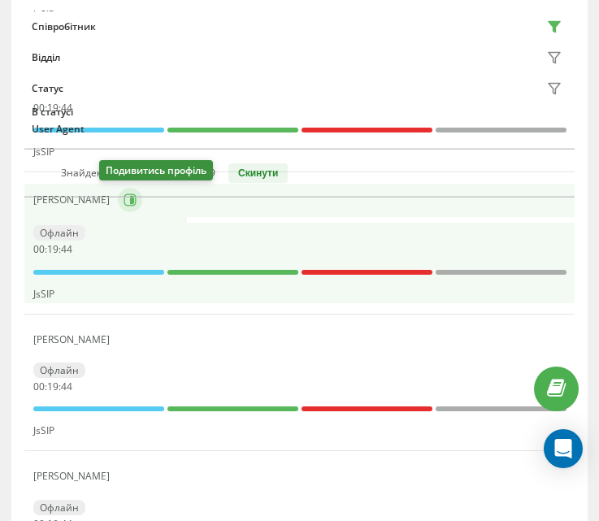
click at [130, 200] on icon at bounding box center [132, 200] width 4 height 8
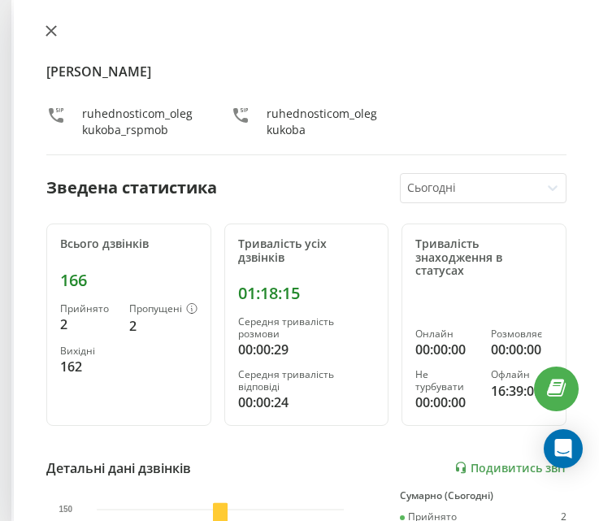
click at [49, 33] on icon at bounding box center [51, 31] width 10 height 10
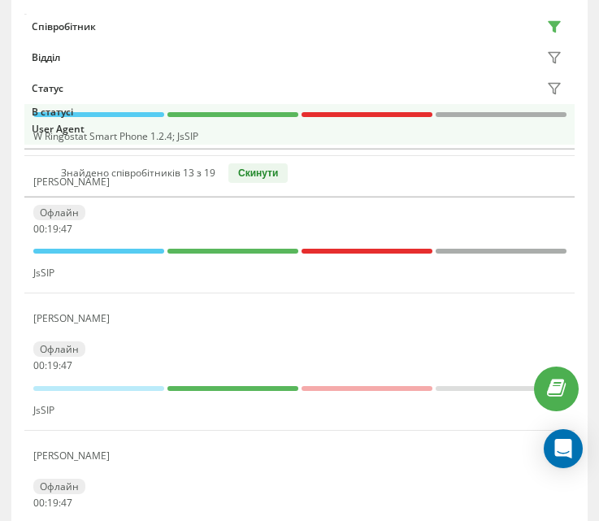
scroll to position [1708, 0]
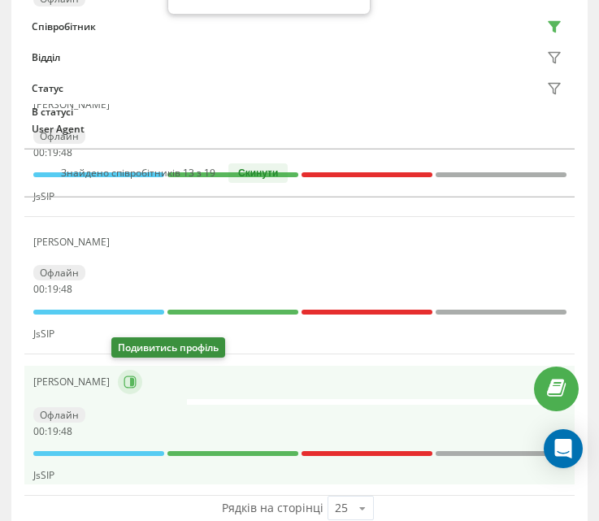
click at [124, 379] on icon at bounding box center [130, 381] width 13 height 13
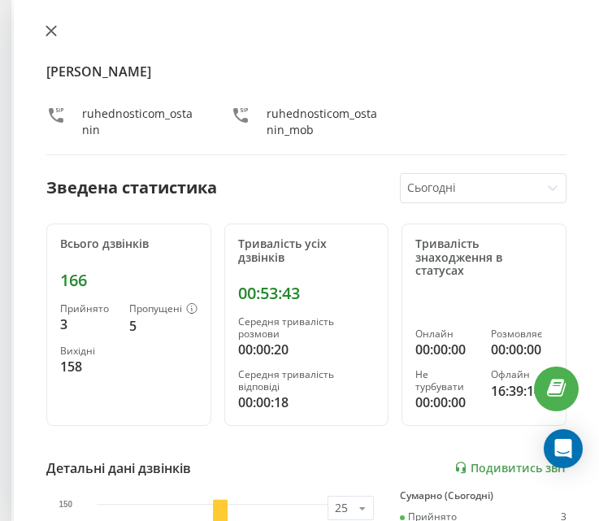
click at [50, 34] on icon at bounding box center [51, 30] width 11 height 11
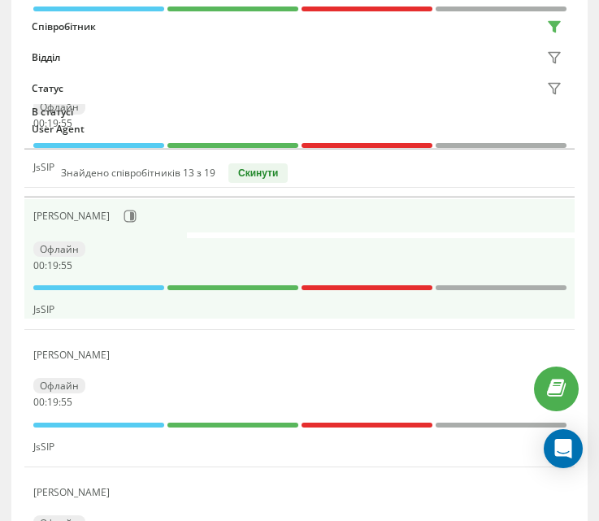
scroll to position [489, 0]
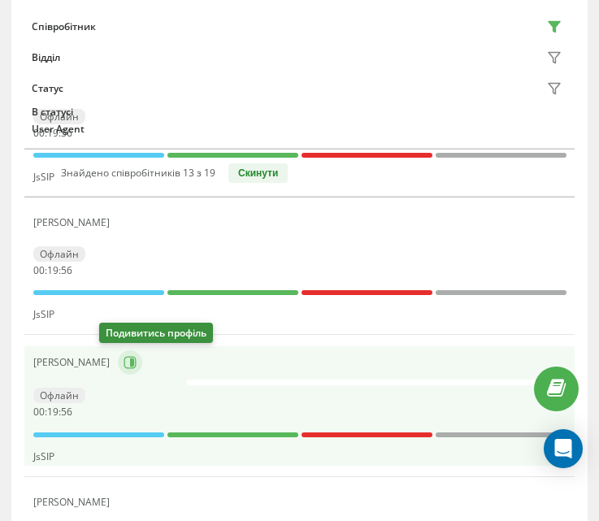
click at [130, 362] on icon at bounding box center [132, 362] width 4 height 8
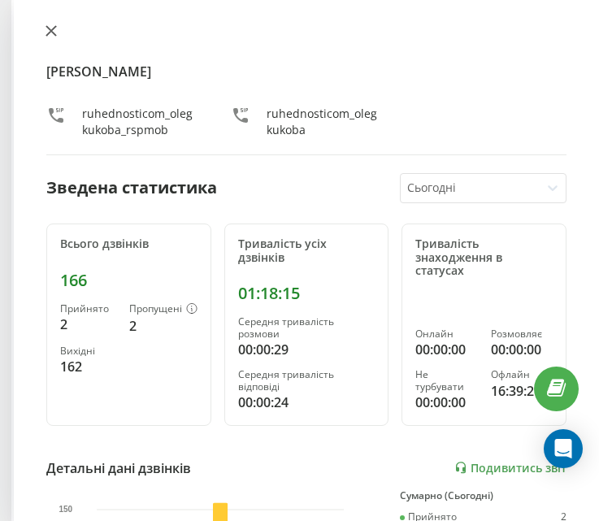
click at [50, 32] on icon at bounding box center [51, 31] width 10 height 10
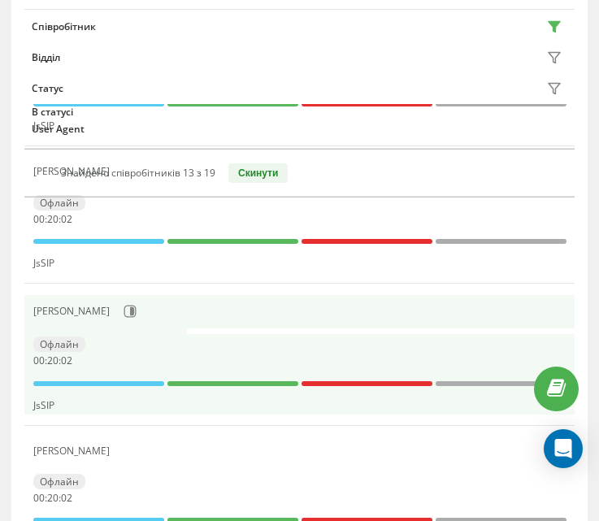
scroll to position [1794, 0]
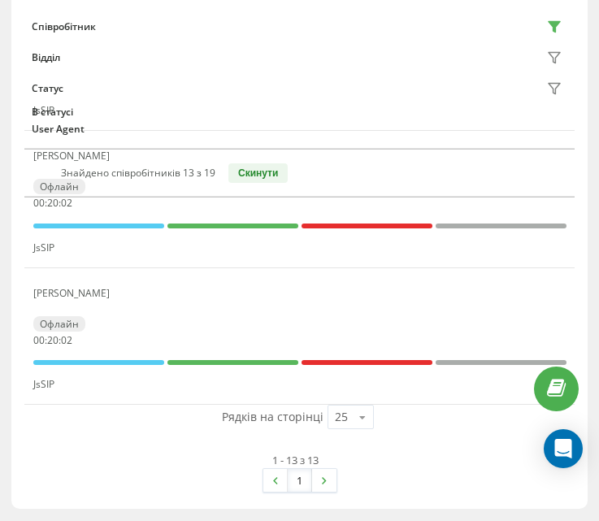
click at [115, 282] on div "[PERSON_NAME]" at bounding box center [299, 293] width 533 height 23
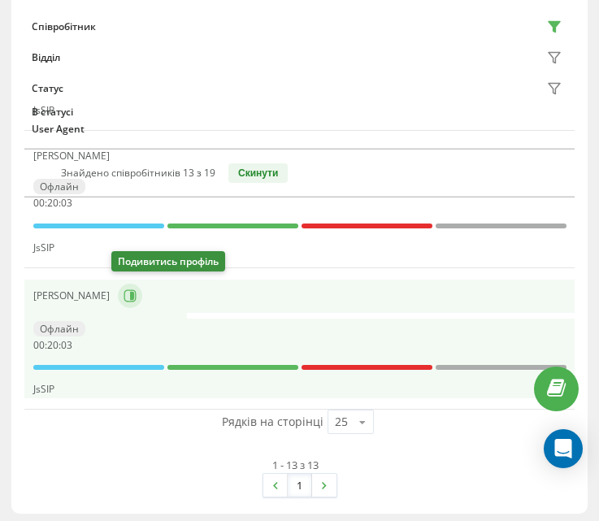
click at [124, 290] on icon at bounding box center [130, 295] width 13 height 13
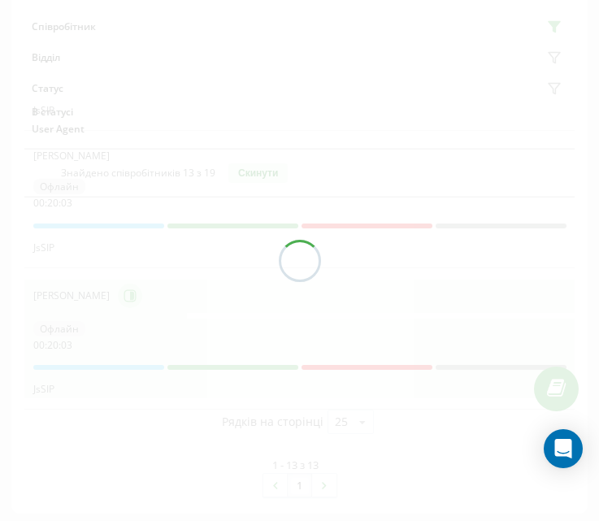
scroll to position [1789, 0]
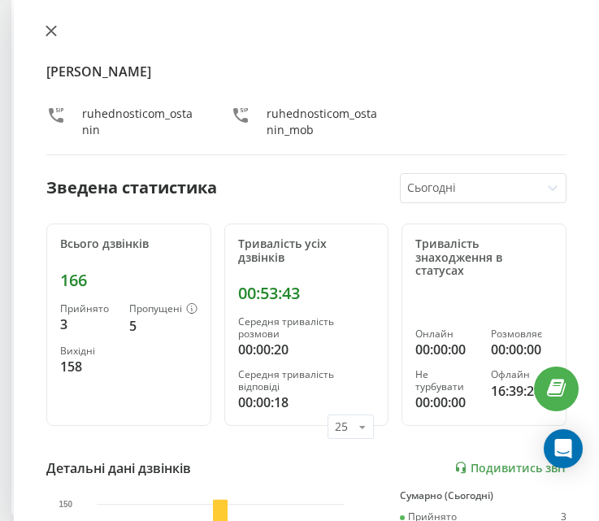
click at [49, 26] on icon at bounding box center [51, 30] width 11 height 11
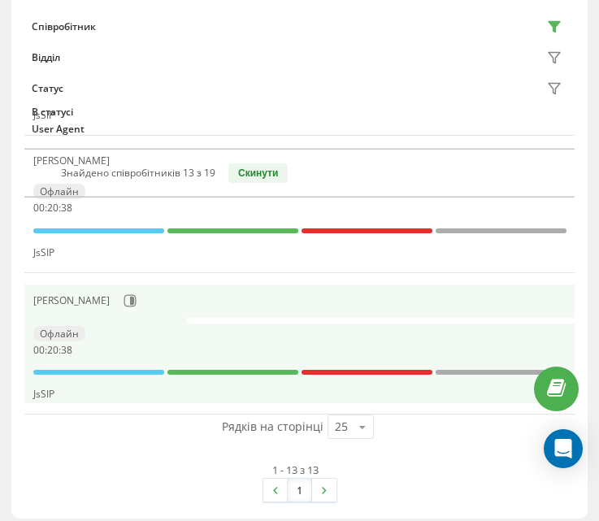
click at [110, 293] on div "[PERSON_NAME]" at bounding box center [299, 301] width 533 height 28
click at [124, 297] on icon at bounding box center [130, 300] width 13 height 13
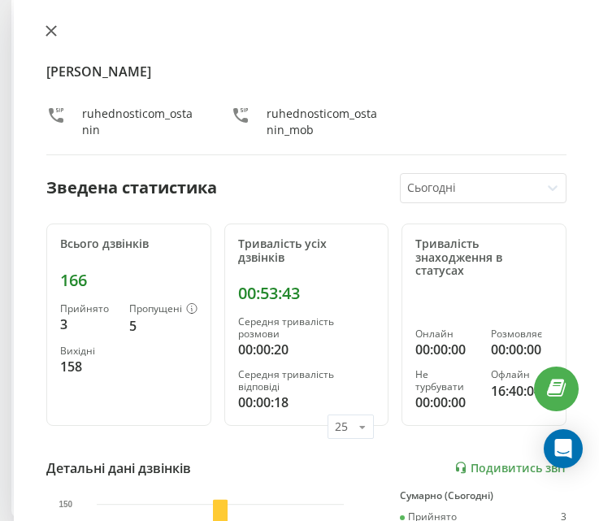
click at [47, 33] on icon at bounding box center [51, 30] width 11 height 11
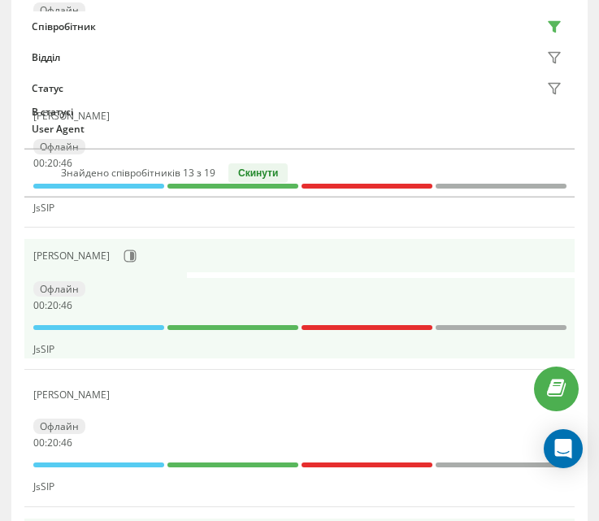
scroll to position [570, 0]
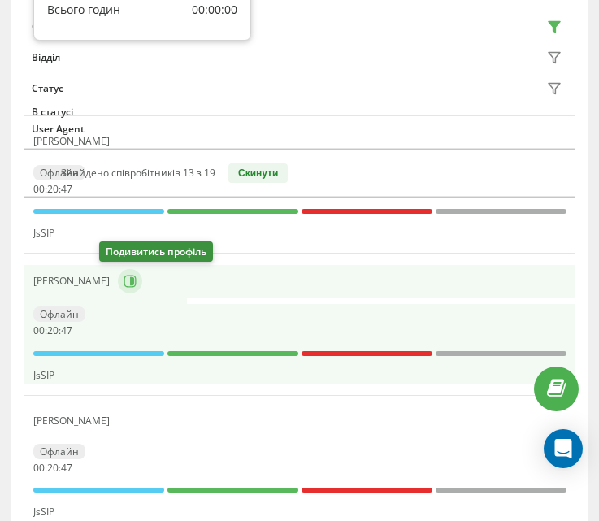
click at [124, 287] on icon at bounding box center [130, 281] width 12 height 12
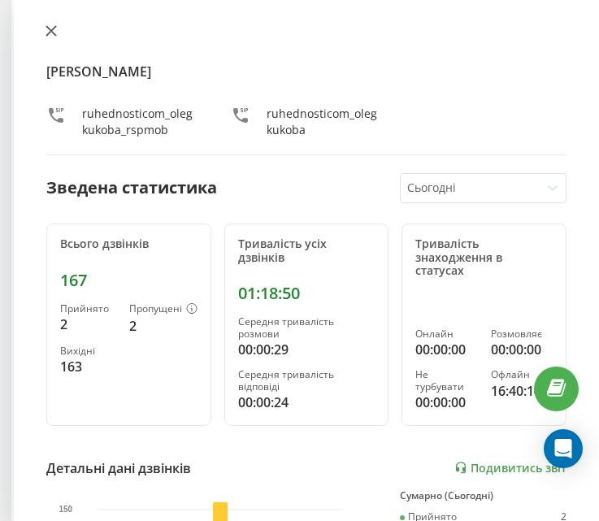
click at [47, 37] on button at bounding box center [51, 31] width 21 height 15
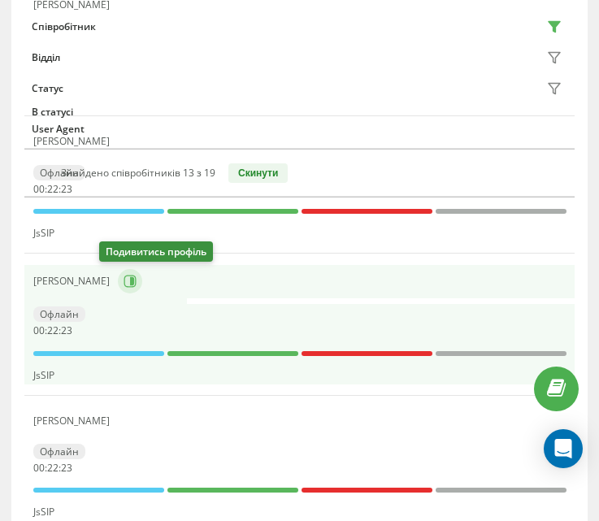
click at [130, 281] on icon at bounding box center [132, 281] width 4 height 8
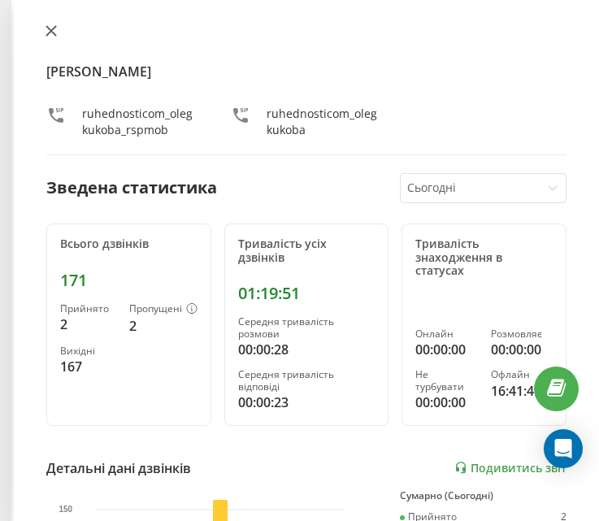
click at [51, 31] on icon at bounding box center [51, 31] width 10 height 10
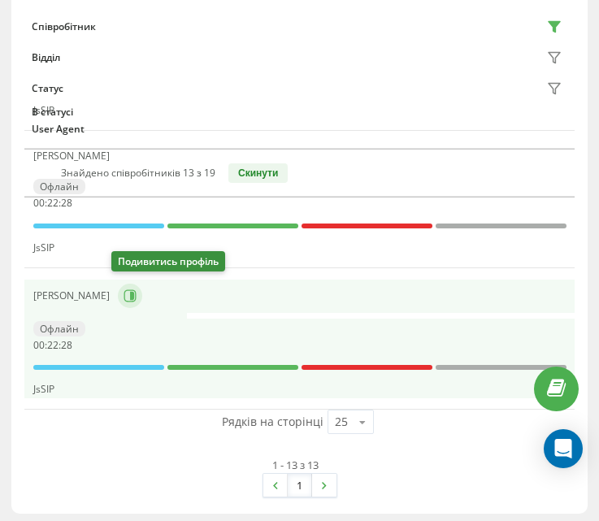
click at [124, 293] on icon at bounding box center [130, 295] width 13 height 13
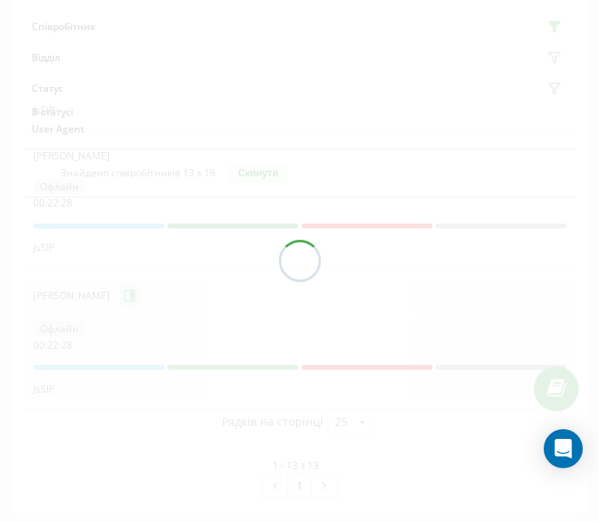
scroll to position [1789, 0]
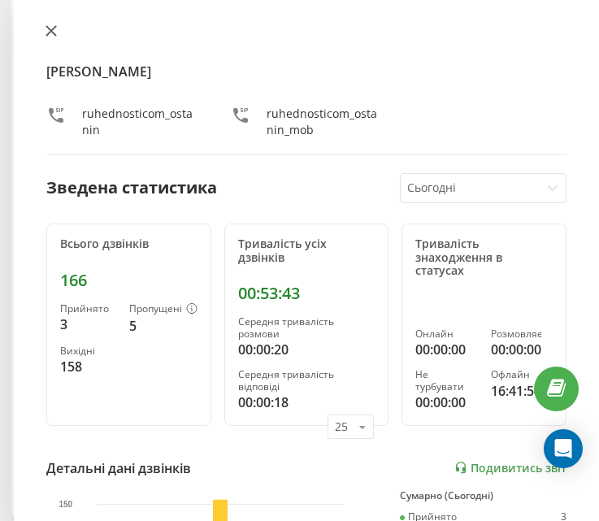
click at [41, 32] on button at bounding box center [51, 31] width 21 height 15
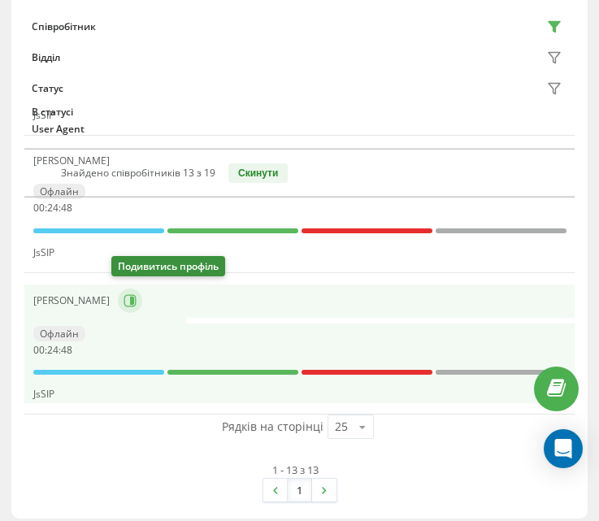
click at [132, 292] on button at bounding box center [130, 300] width 24 height 24
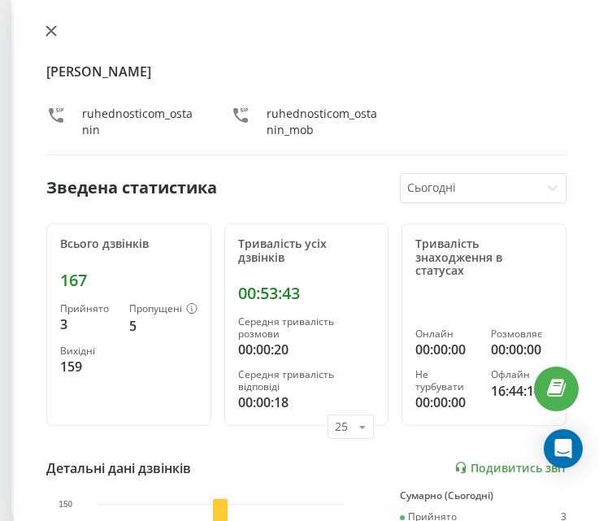
click at [50, 33] on icon at bounding box center [51, 30] width 11 height 11
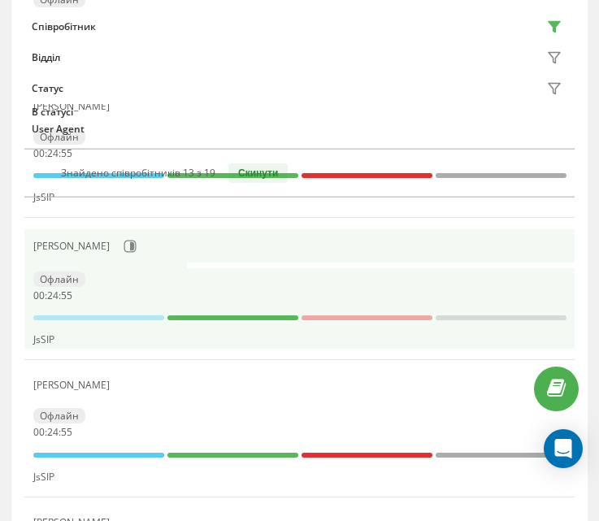
scroll to position [569, 0]
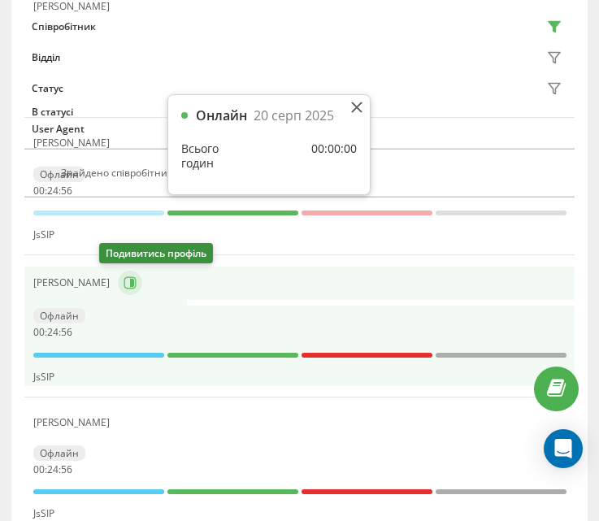
click at [124, 279] on icon at bounding box center [130, 282] width 13 height 13
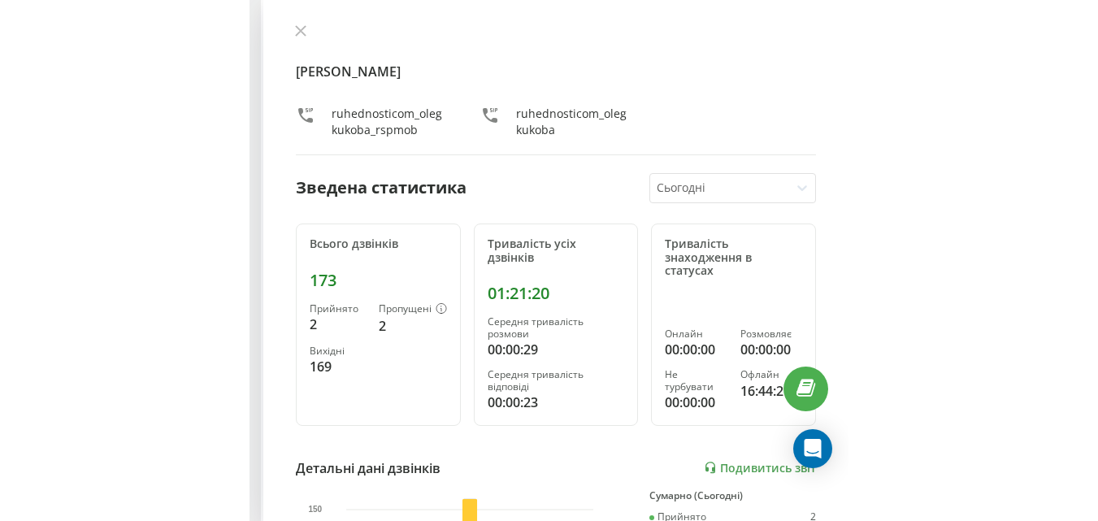
scroll to position [555, 0]
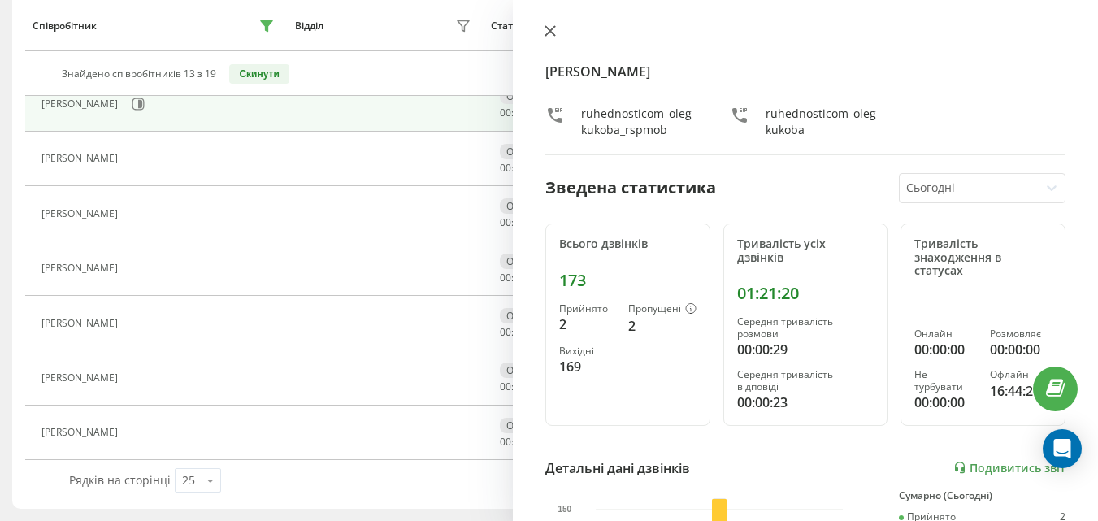
click at [547, 31] on icon at bounding box center [549, 30] width 11 height 11
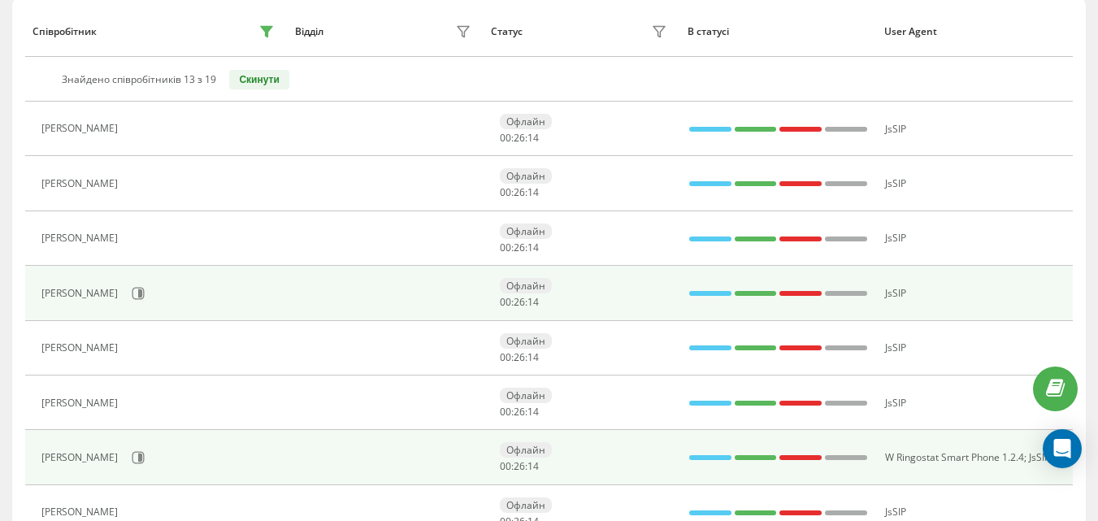
scroll to position [230, 0]
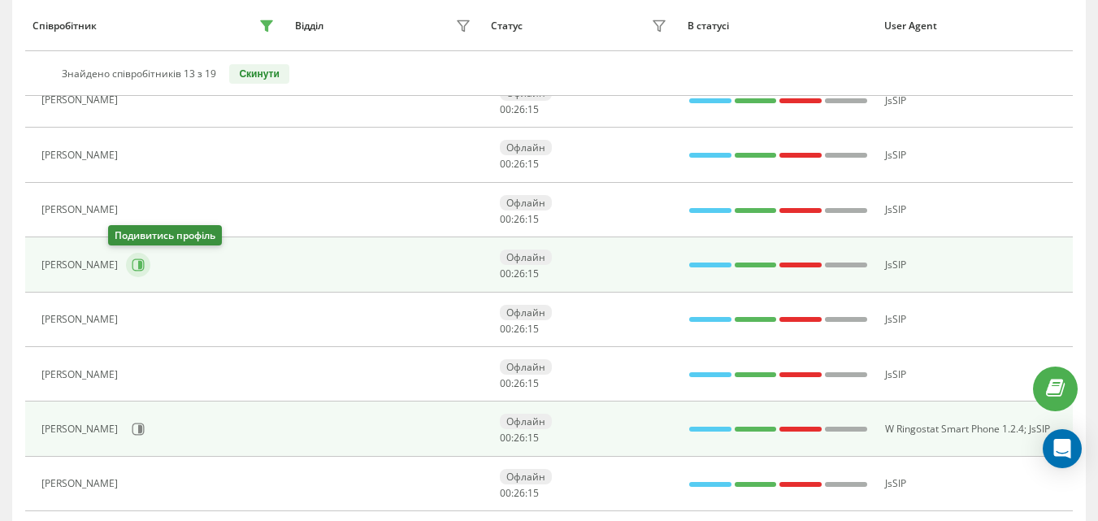
click at [128, 258] on button at bounding box center [138, 265] width 24 height 24
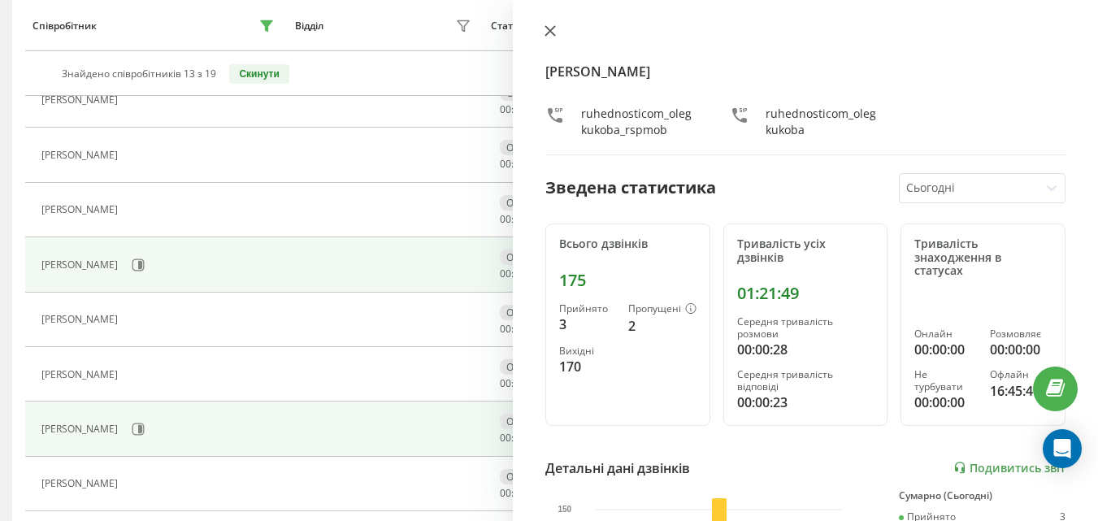
click at [557, 28] on button at bounding box center [550, 31] width 21 height 15
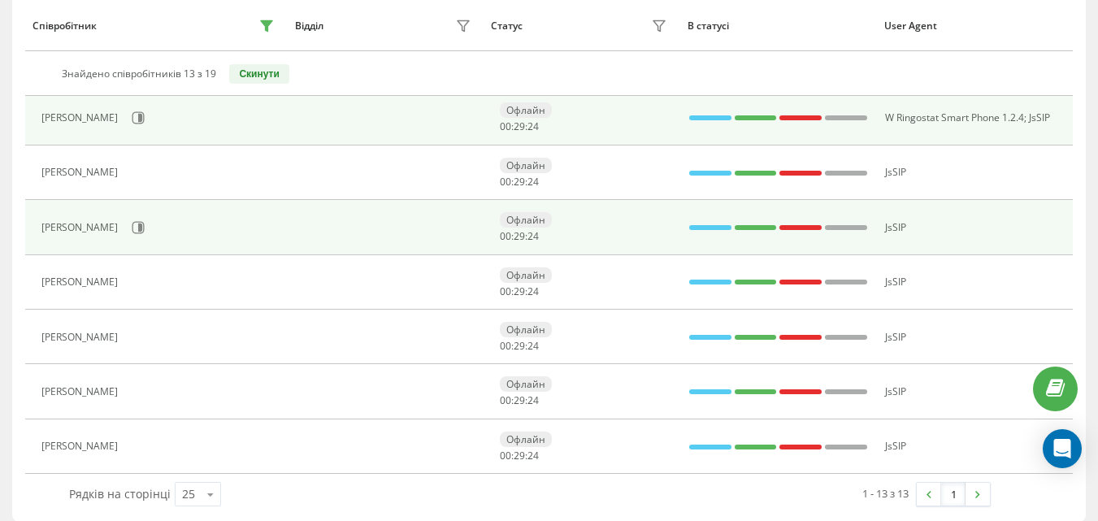
scroll to position [555, 0]
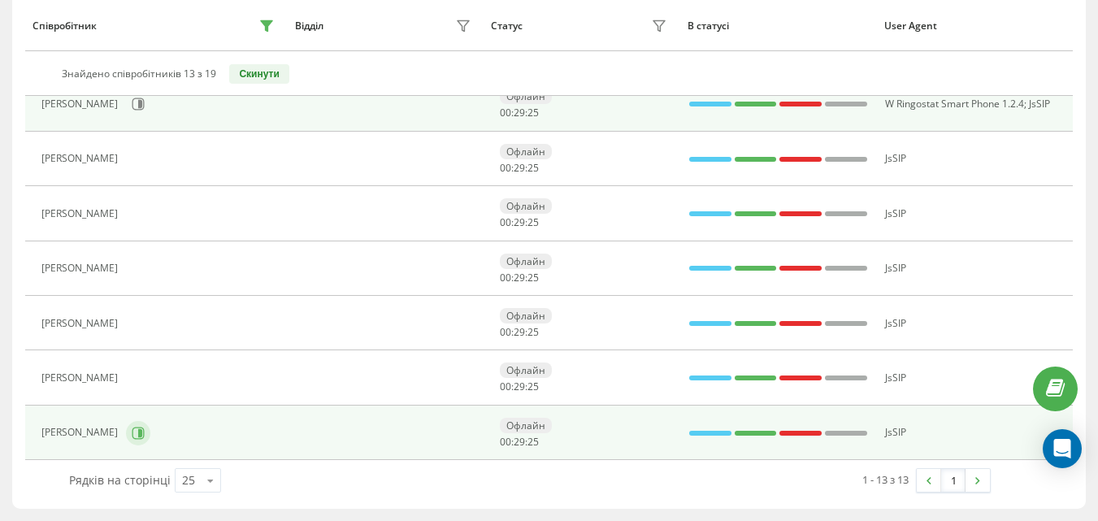
click at [130, 425] on button at bounding box center [138, 433] width 24 height 24
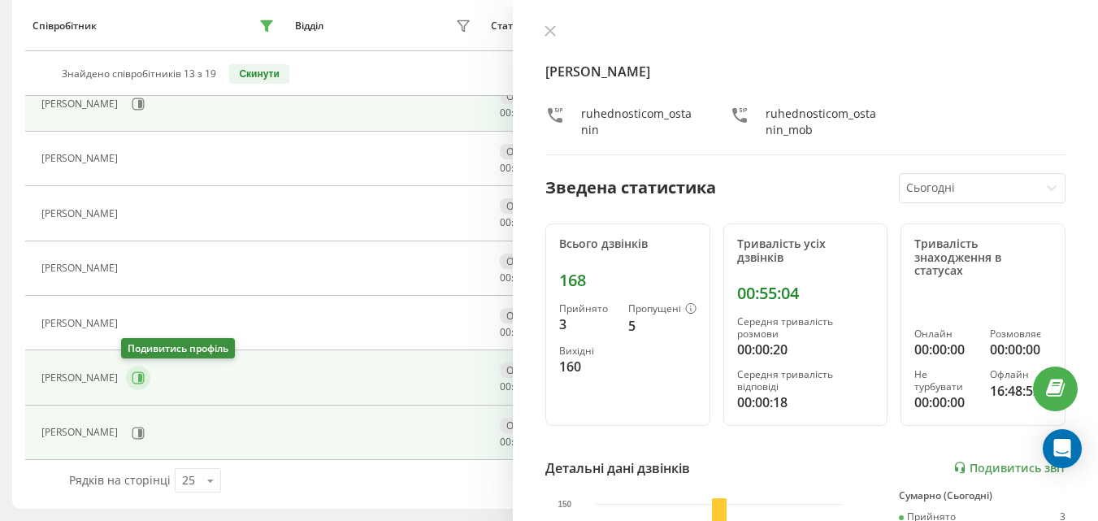
click at [132, 378] on icon at bounding box center [138, 377] width 13 height 13
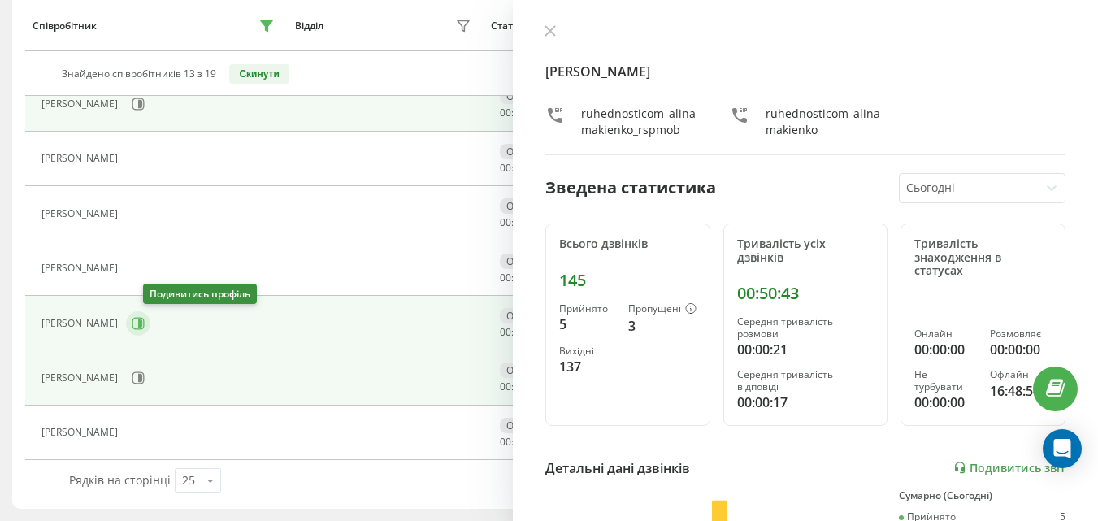
click at [145, 321] on icon at bounding box center [138, 323] width 13 height 13
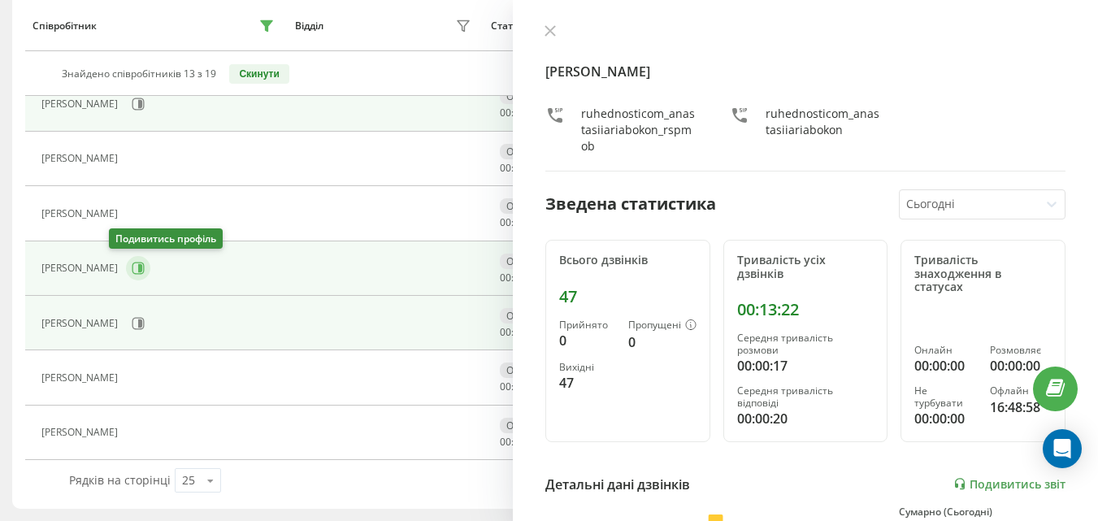
click at [138, 270] on icon at bounding box center [140, 268] width 4 height 8
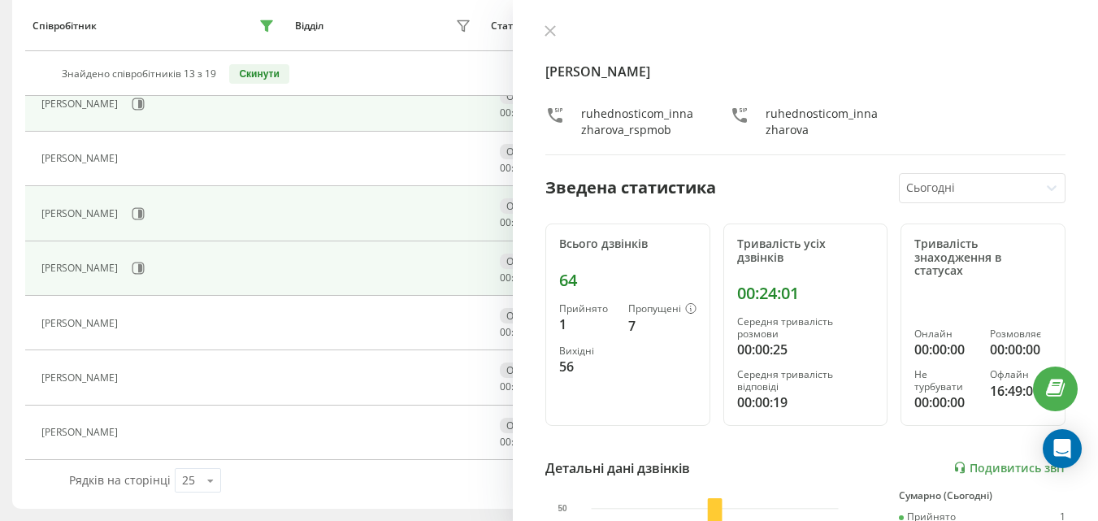
click at [114, 223] on div "[PERSON_NAME]" at bounding box center [159, 214] width 236 height 28
click at [132, 216] on icon at bounding box center [138, 213] width 13 height 13
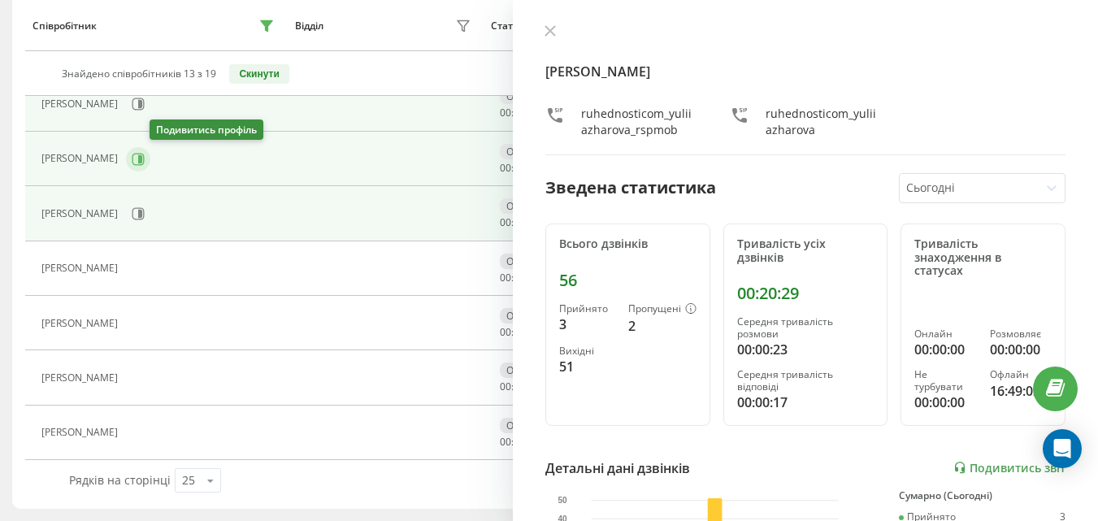
click at [150, 163] on button at bounding box center [138, 159] width 24 height 24
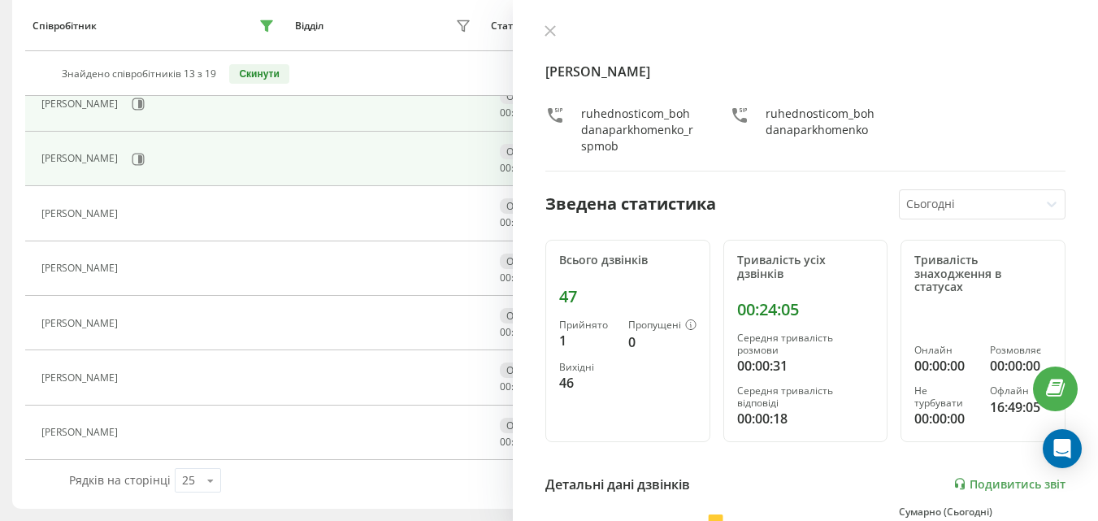
scroll to position [474, 0]
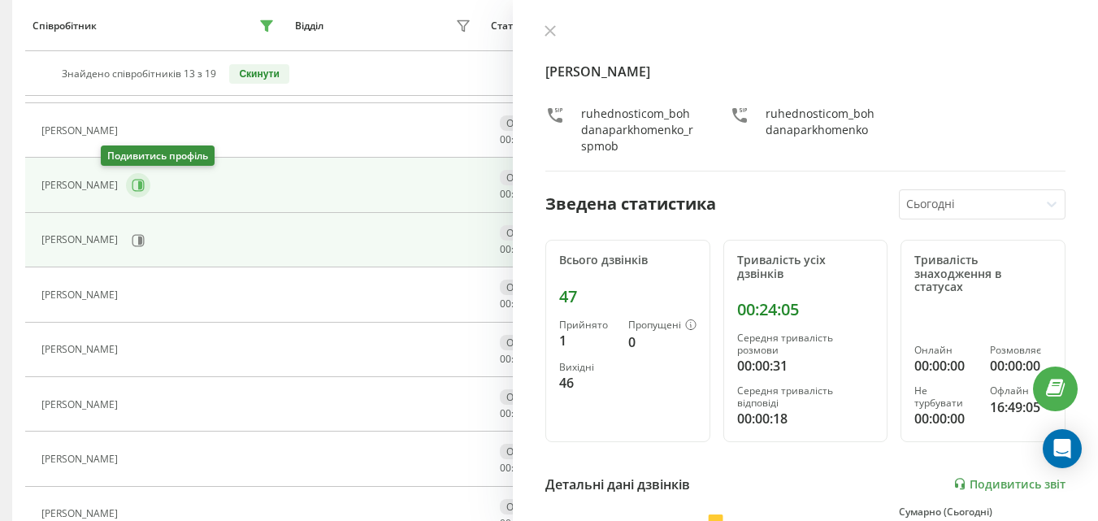
click at [138, 189] on icon at bounding box center [140, 185] width 4 height 8
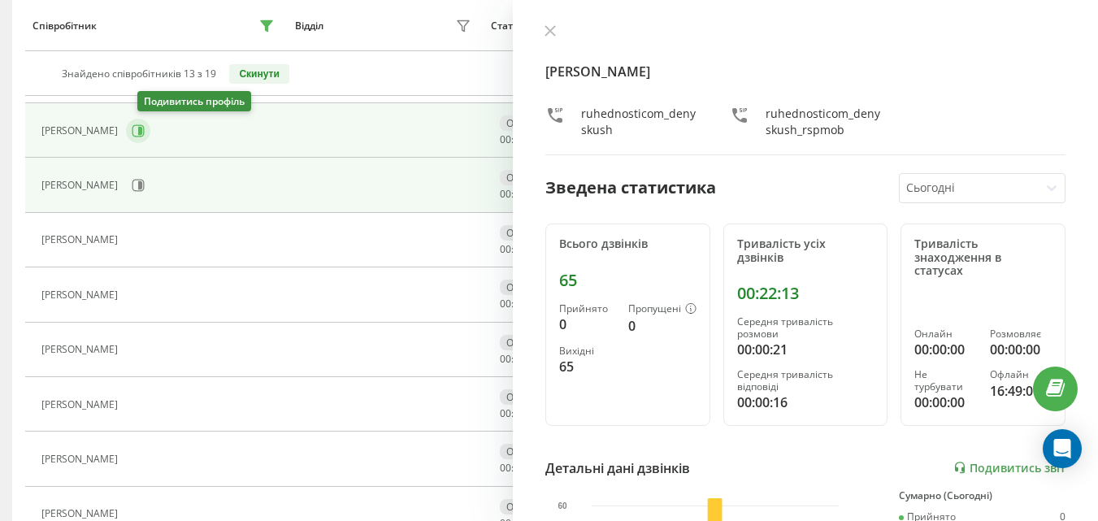
click at [144, 127] on icon at bounding box center [138, 130] width 13 height 13
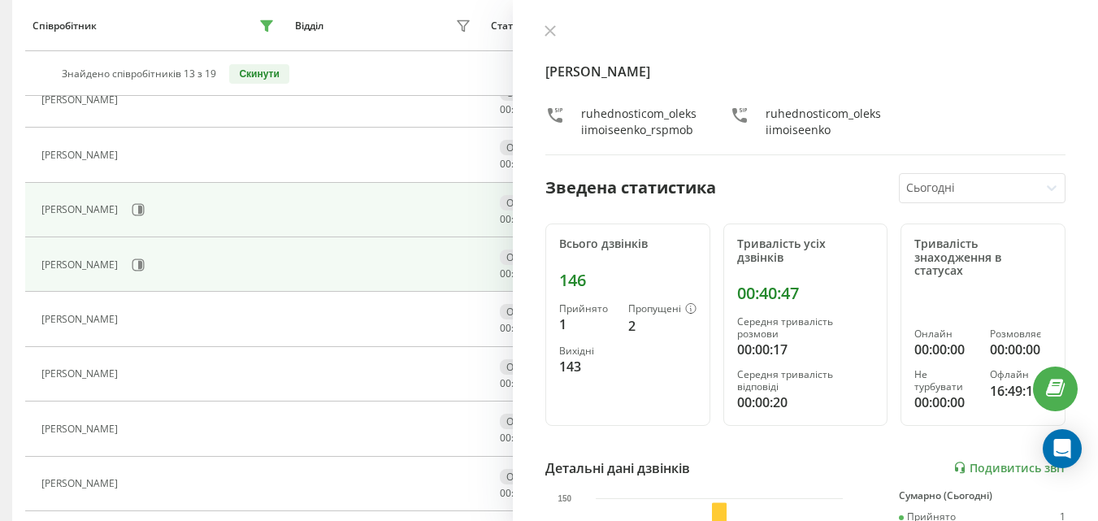
scroll to position [311, 0]
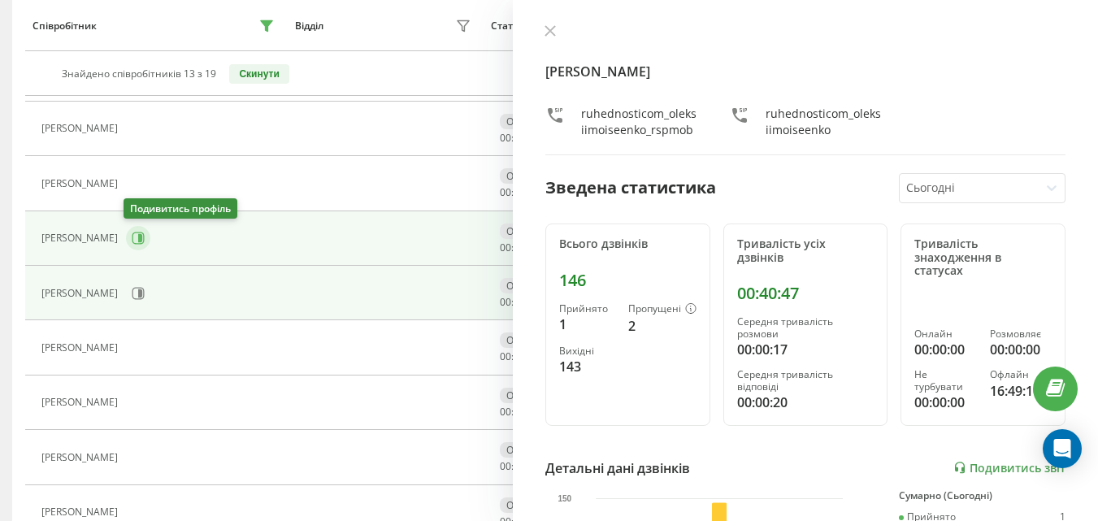
click at [137, 233] on icon at bounding box center [138, 238] width 12 height 12
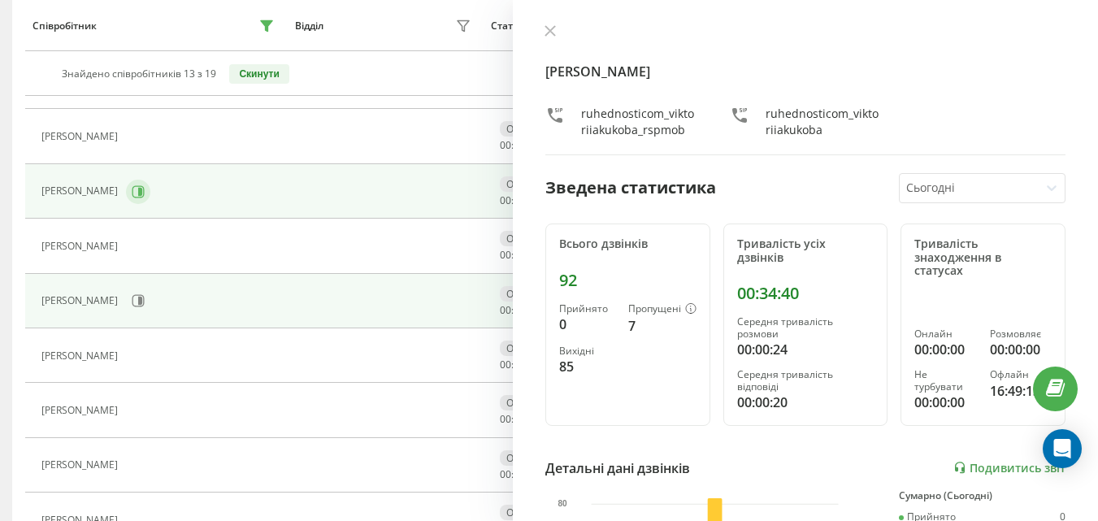
scroll to position [230, 0]
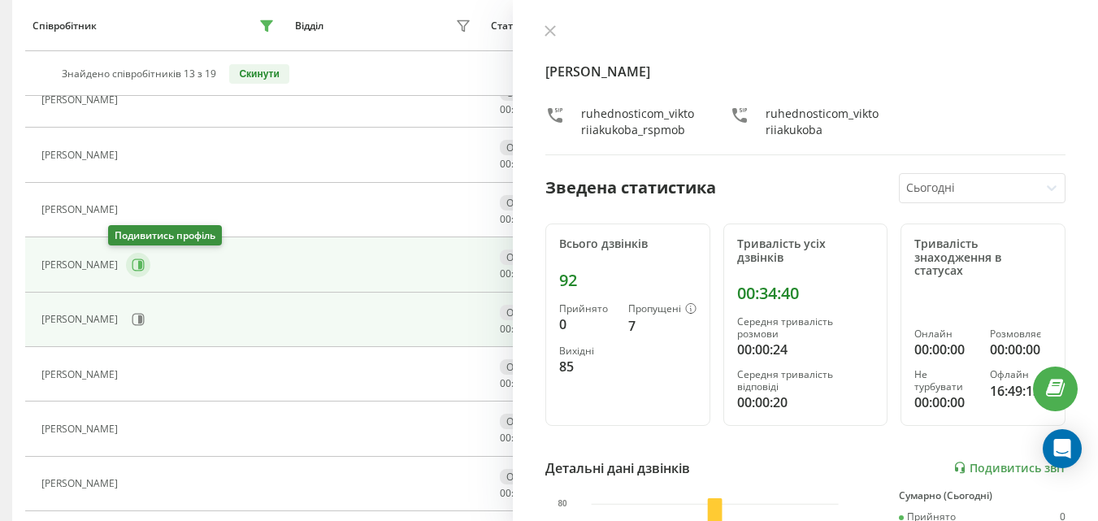
click at [127, 262] on button at bounding box center [138, 265] width 24 height 24
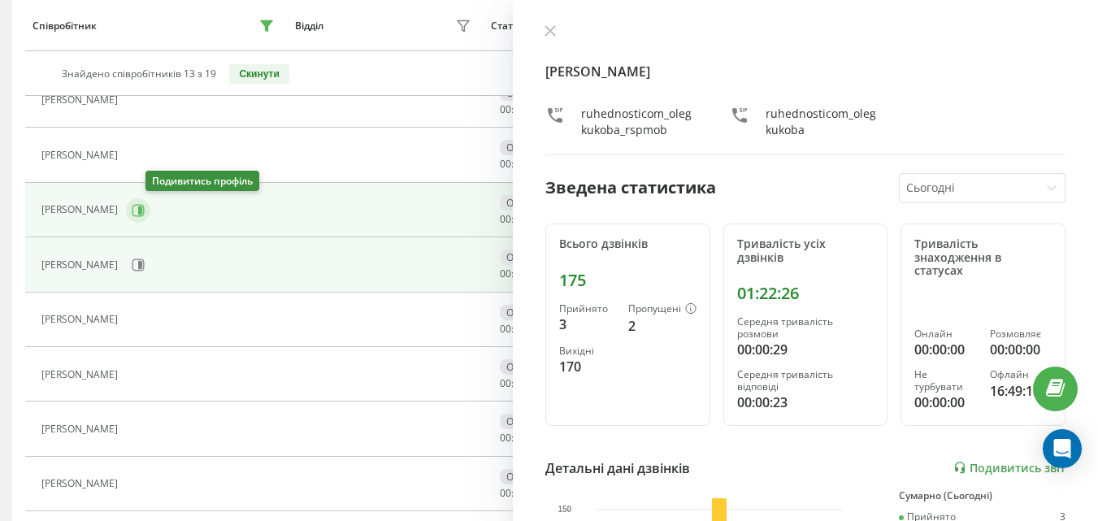
click at [150, 214] on button at bounding box center [138, 210] width 24 height 24
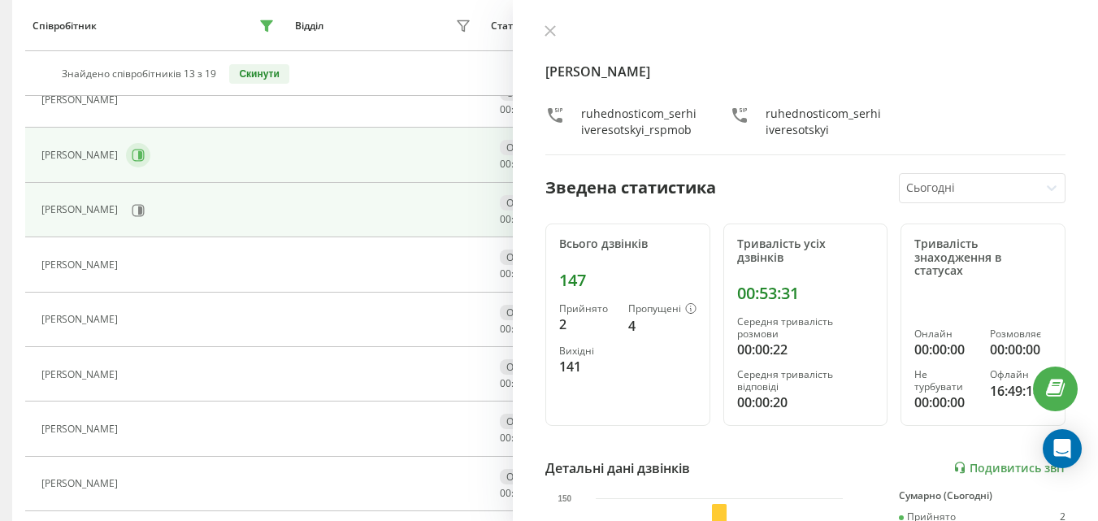
click at [132, 150] on button at bounding box center [138, 155] width 24 height 24
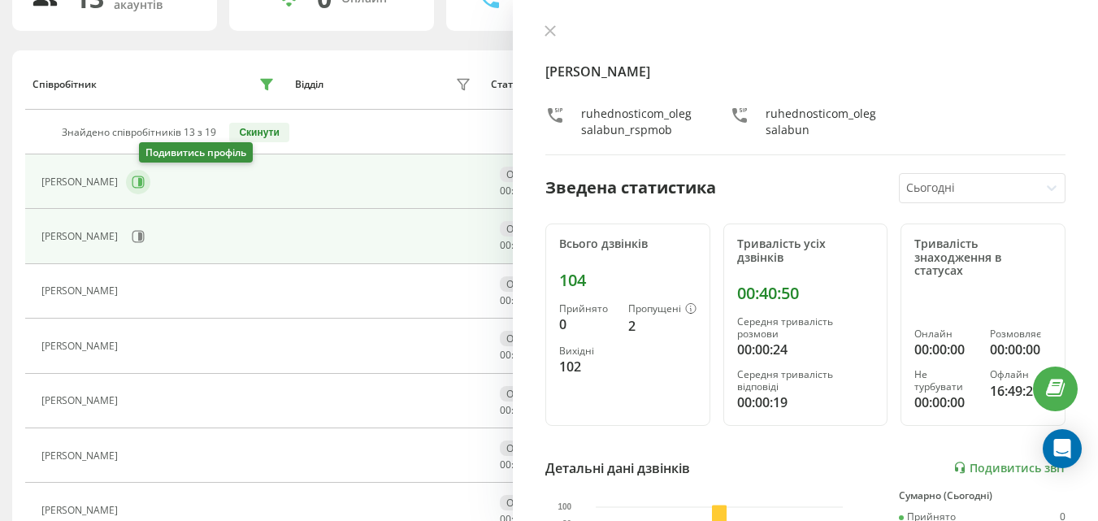
click at [150, 184] on button at bounding box center [138, 182] width 24 height 24
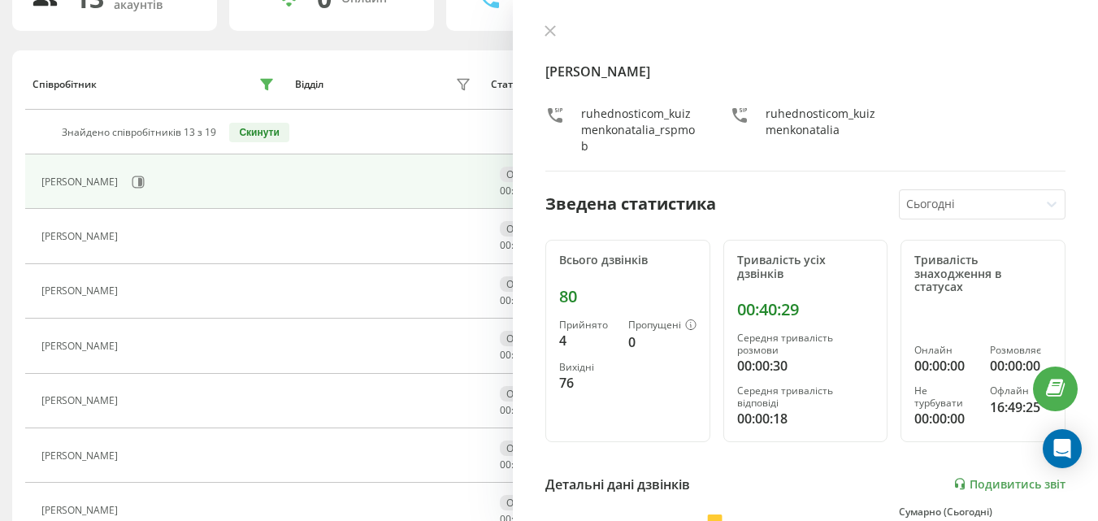
click at [545, 44] on div "[PERSON_NAME] ruhednosticom_kuizmenkonatalia_rspmob ruhednosticom_kuizmenkonata…" at bounding box center [805, 97] width 520 height 147
click at [550, 25] on icon at bounding box center [549, 30] width 11 height 11
